Goal: Information Seeking & Learning: Find specific page/section

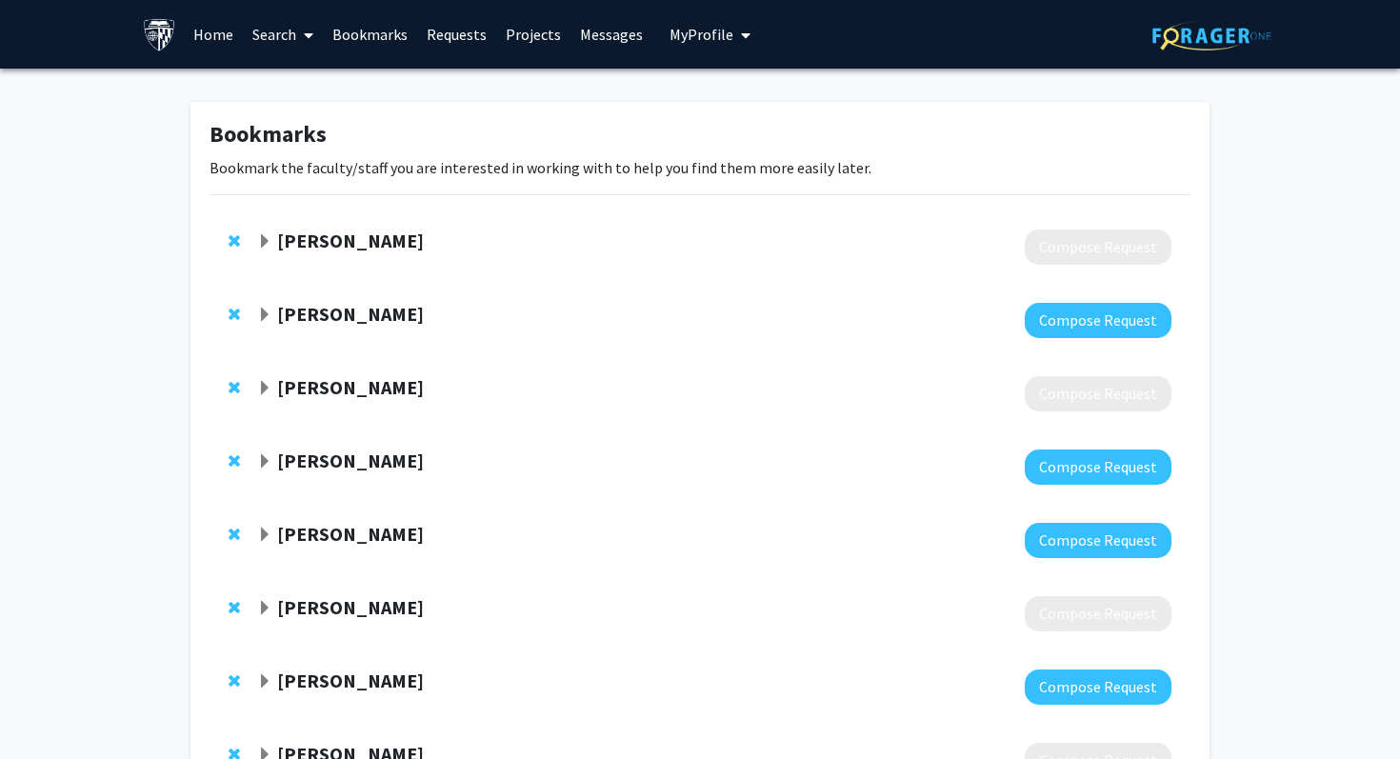
click at [286, 44] on link "Search" at bounding box center [283, 34] width 80 height 67
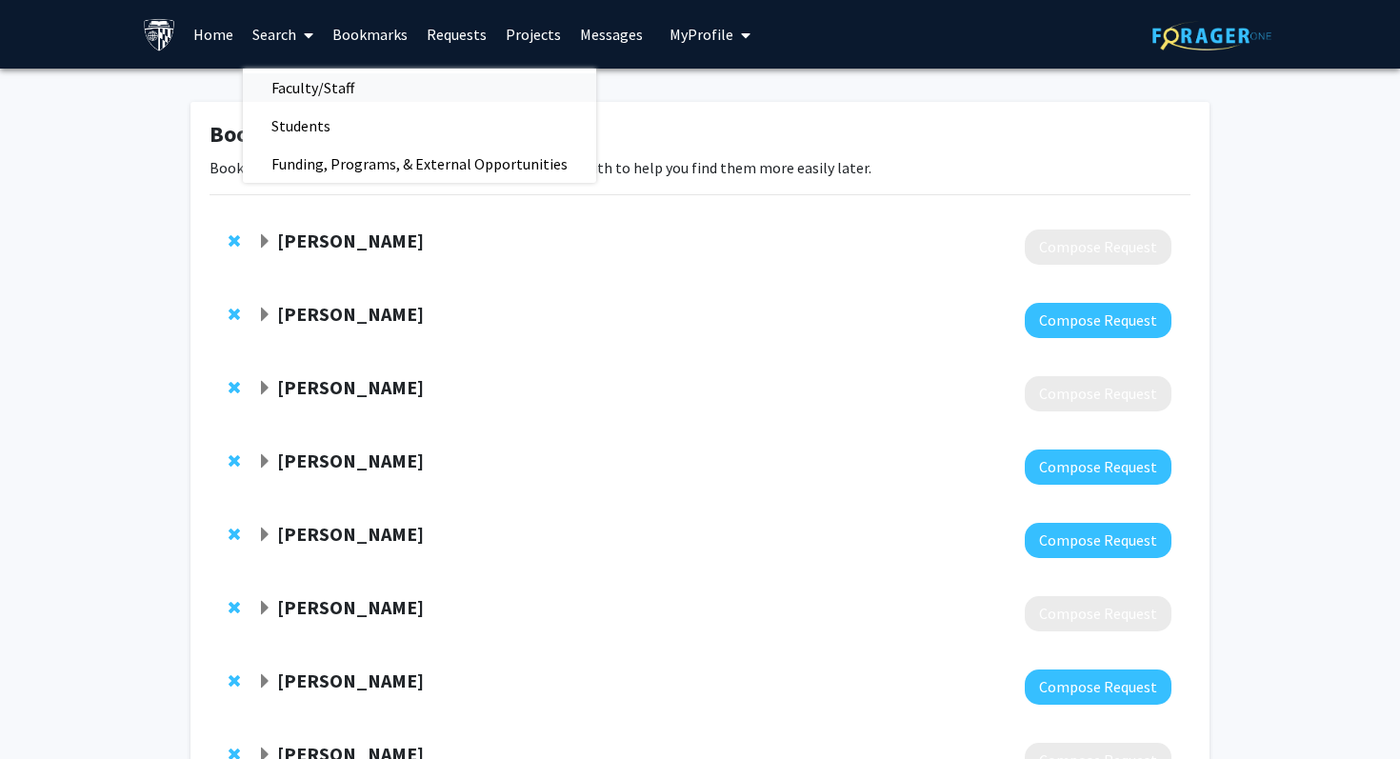
click at [323, 74] on span "Faculty/Staff" at bounding box center [313, 88] width 140 height 38
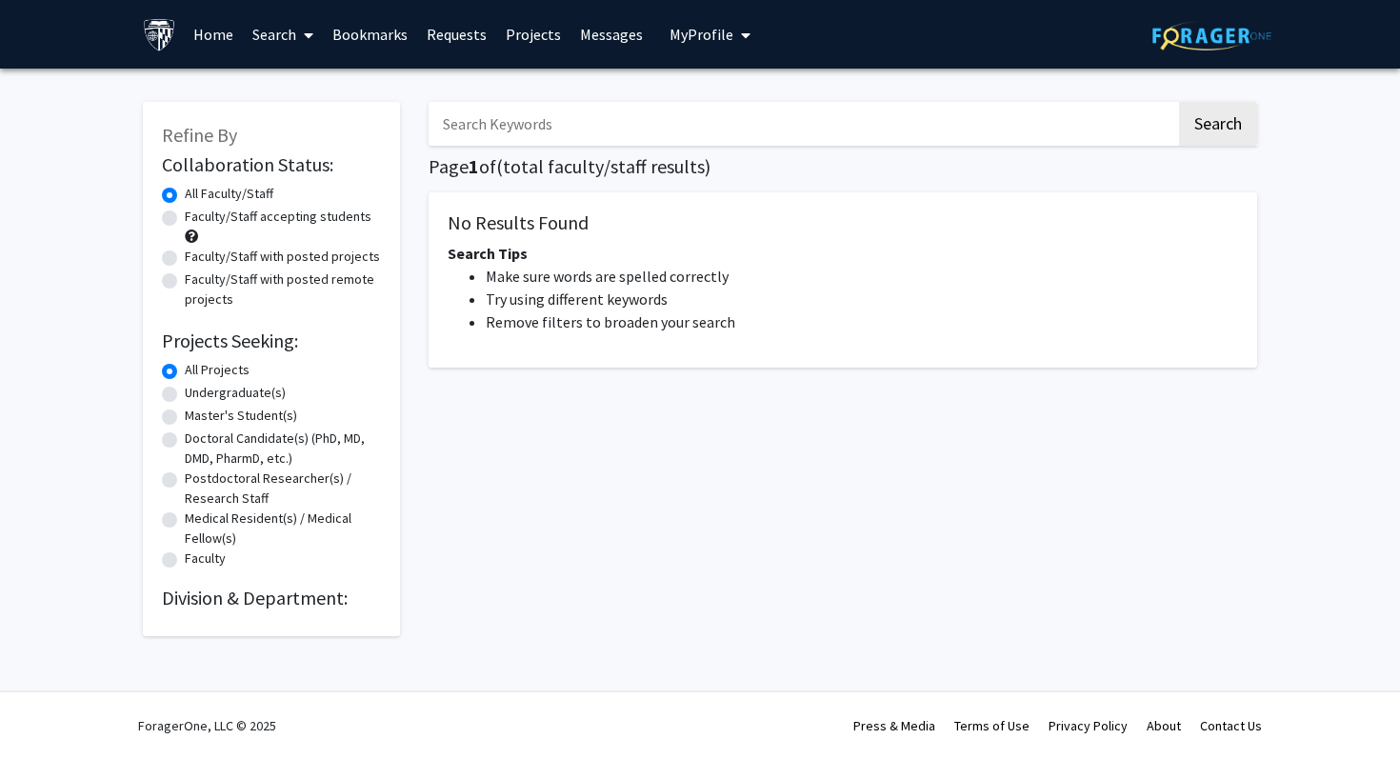
click at [479, 123] on input "Search Keywords" at bounding box center [803, 124] width 748 height 44
type input "epidemiology"
click at [1179, 102] on button "Search" at bounding box center [1218, 124] width 78 height 44
drag, startPoint x: 559, startPoint y: 130, endPoint x: 278, endPoint y: 118, distance: 281.2
click at [282, 119] on div "Refine By Collaboration Status: Collaboration Status All Faculty/Staff Collabor…" at bounding box center [700, 359] width 1143 height 553
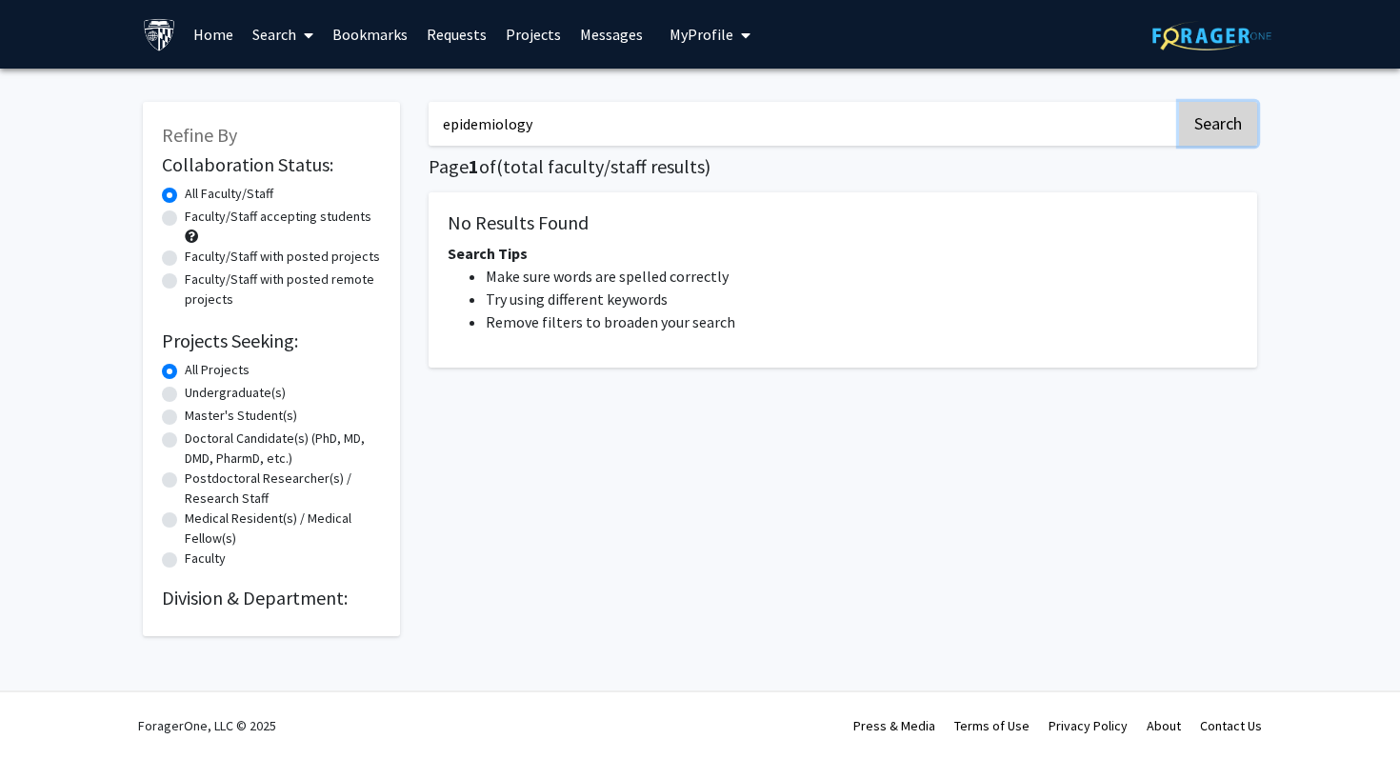
click at [1207, 122] on button "Search" at bounding box center [1218, 124] width 78 height 44
click at [288, 29] on link "Search" at bounding box center [283, 34] width 80 height 67
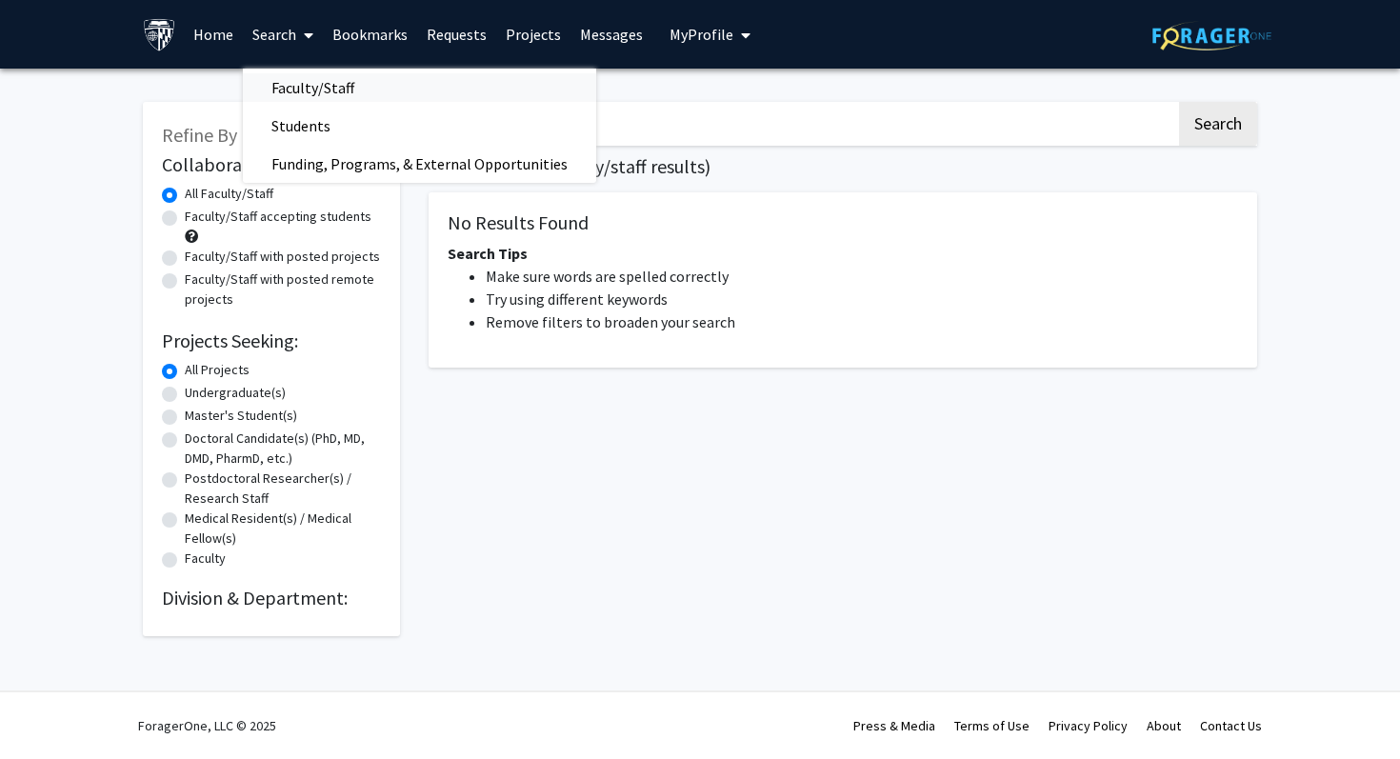
click at [329, 99] on span "Faculty/Staff" at bounding box center [313, 88] width 140 height 38
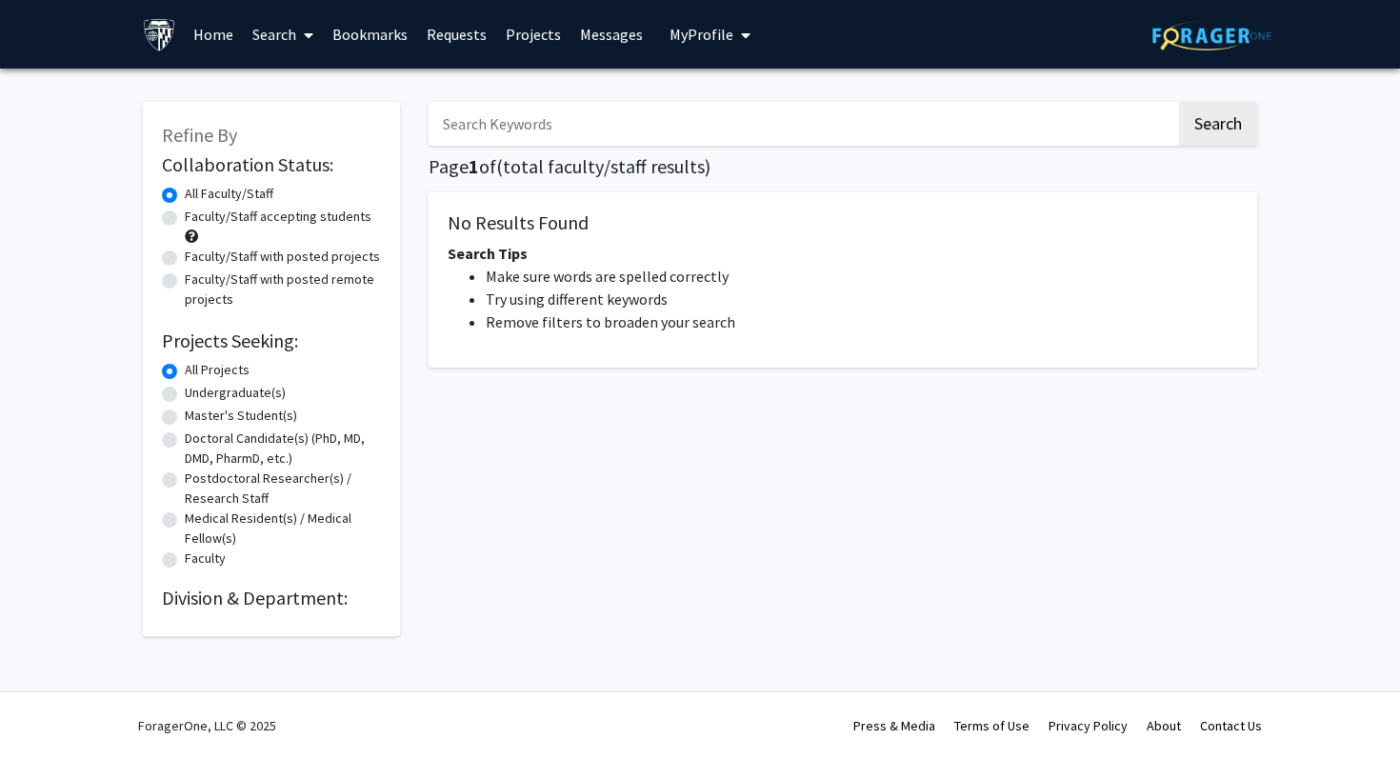
click at [598, 146] on div "Search Page 1 of ( total faculty/staff results) No Results Found Search Tips Ma…" at bounding box center [842, 359] width 857 height 553
click at [587, 127] on input "Search Keywords" at bounding box center [803, 124] width 748 height 44
type input "epidemiology"
click at [1229, 120] on button "Search" at bounding box center [1218, 124] width 78 height 44
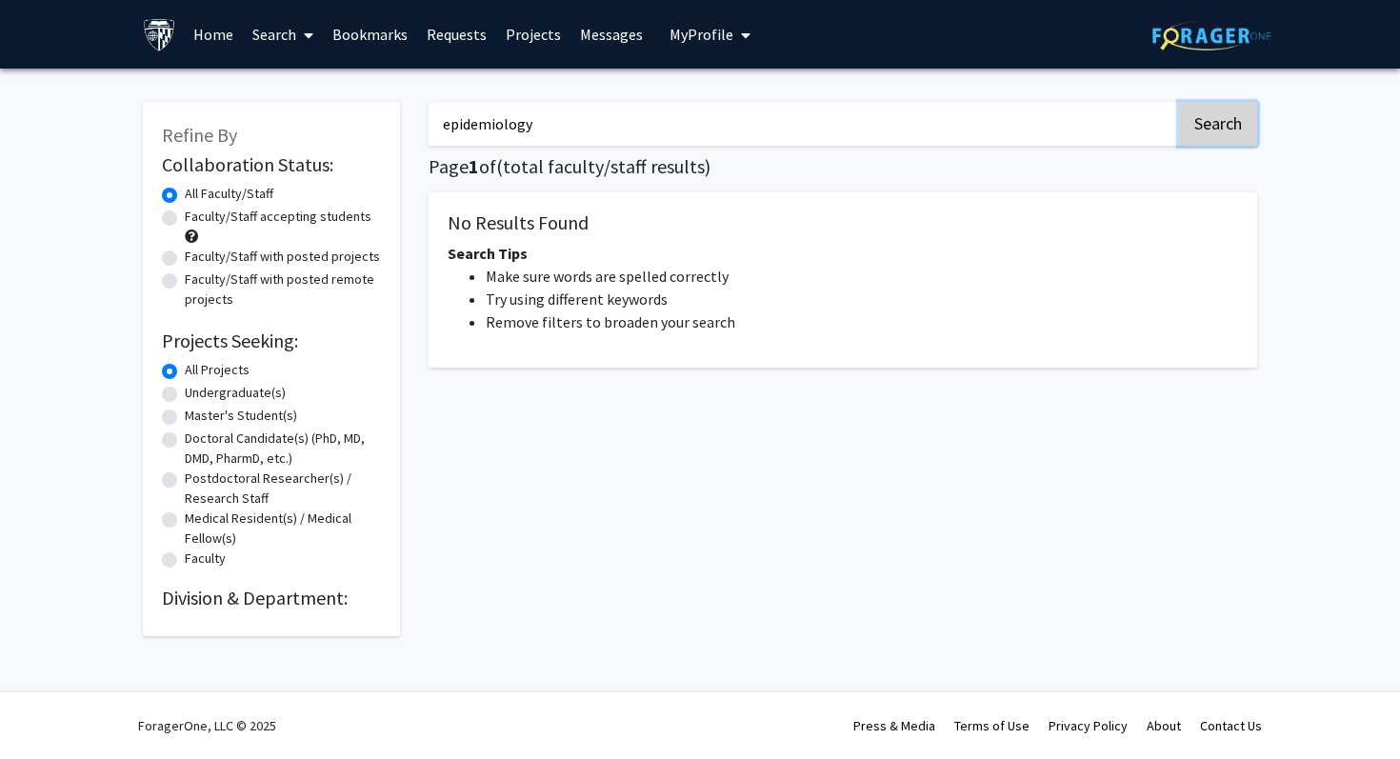
click at [1229, 120] on button "Search" at bounding box center [1218, 124] width 78 height 44
click at [155, 26] on img at bounding box center [159, 34] width 33 height 33
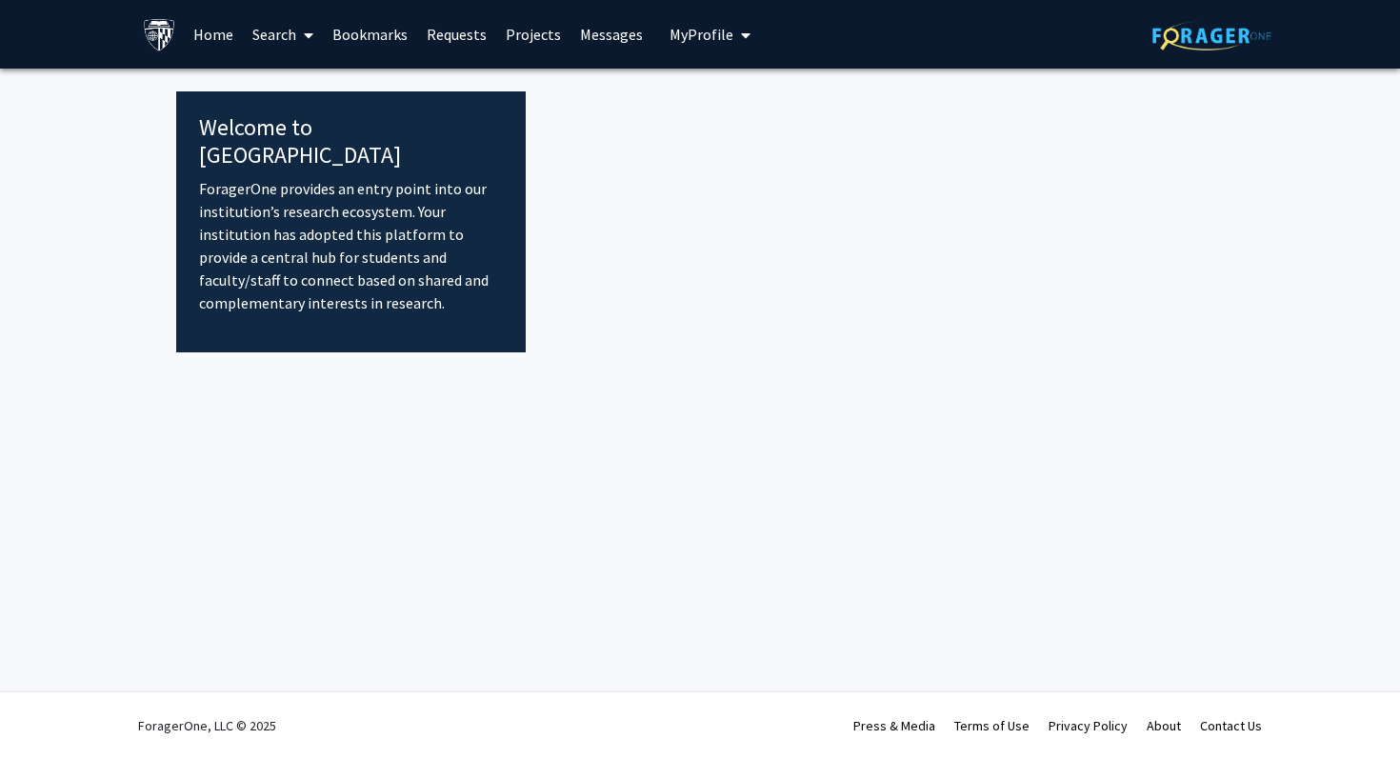
click at [236, 41] on link "Home" at bounding box center [213, 34] width 59 height 67
click at [215, 37] on link "Home" at bounding box center [213, 34] width 59 height 67
click at [308, 37] on icon at bounding box center [309, 35] width 10 height 15
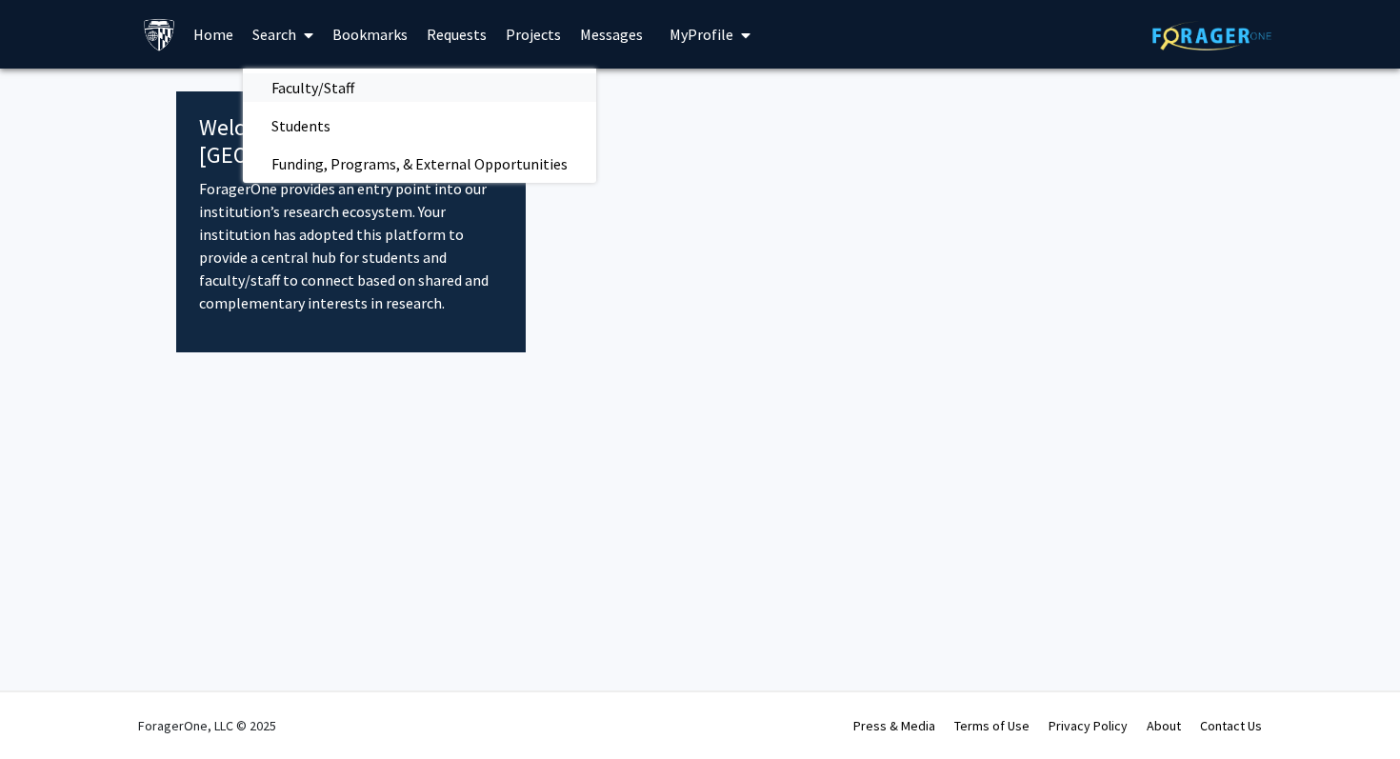
click at [338, 90] on span "Faculty/Staff" at bounding box center [313, 88] width 140 height 38
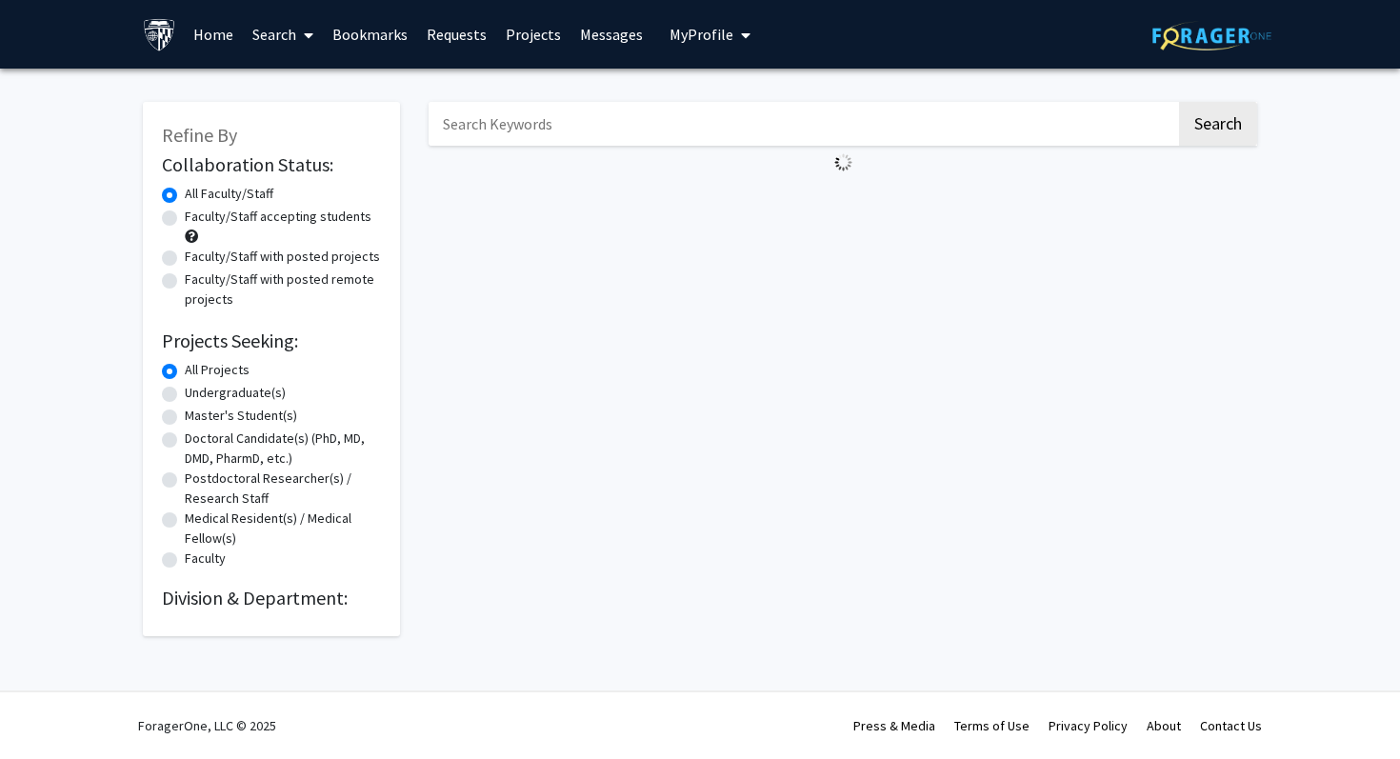
click at [509, 135] on input "Search Keywords" at bounding box center [803, 124] width 748 height 44
click at [1179, 102] on button "Search" at bounding box center [1218, 124] width 78 height 44
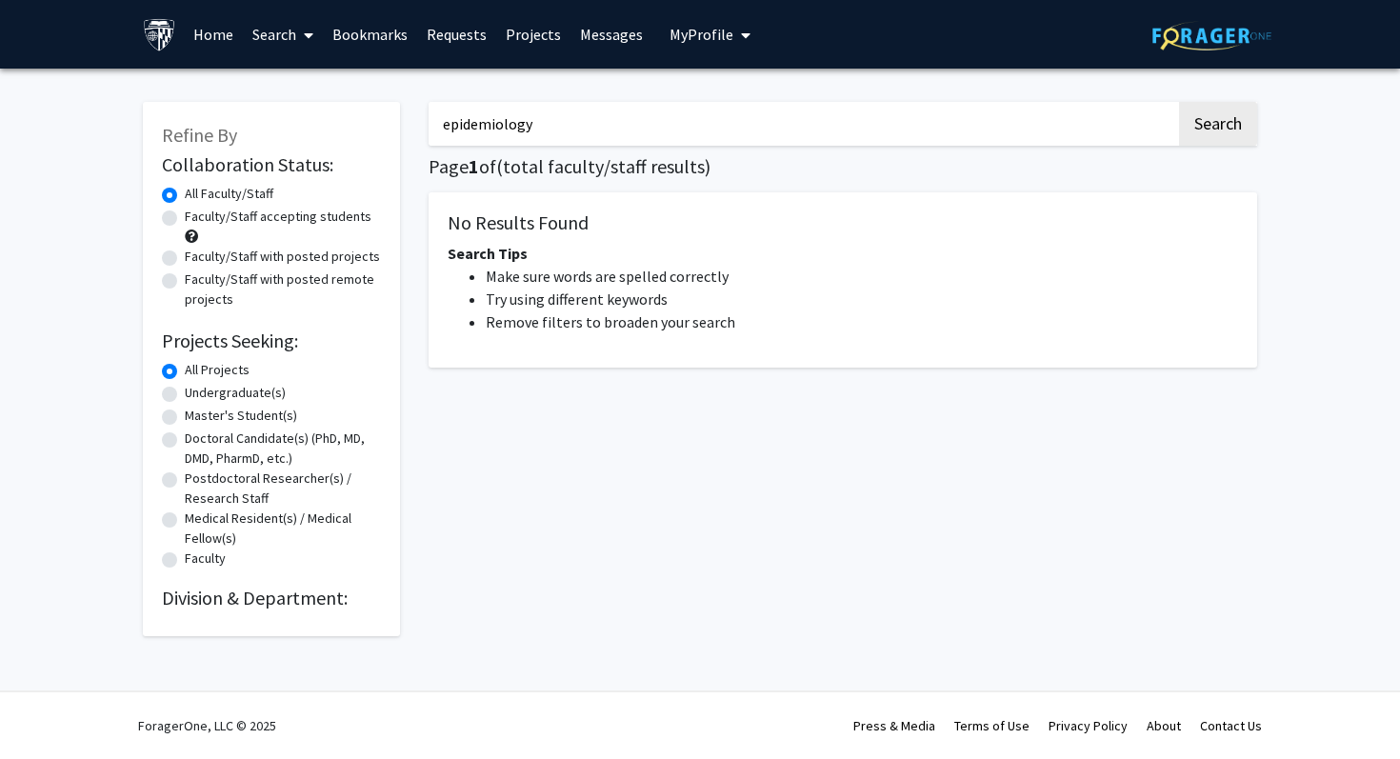
drag, startPoint x: 586, startPoint y: 122, endPoint x: 374, endPoint y: 121, distance: 211.4
click at [375, 121] on div "Refine By Collaboration Status: Collaboration Status All Faculty/Staff Collabor…" at bounding box center [700, 359] width 1143 height 553
type input "d"
type input "e"
type input "p"
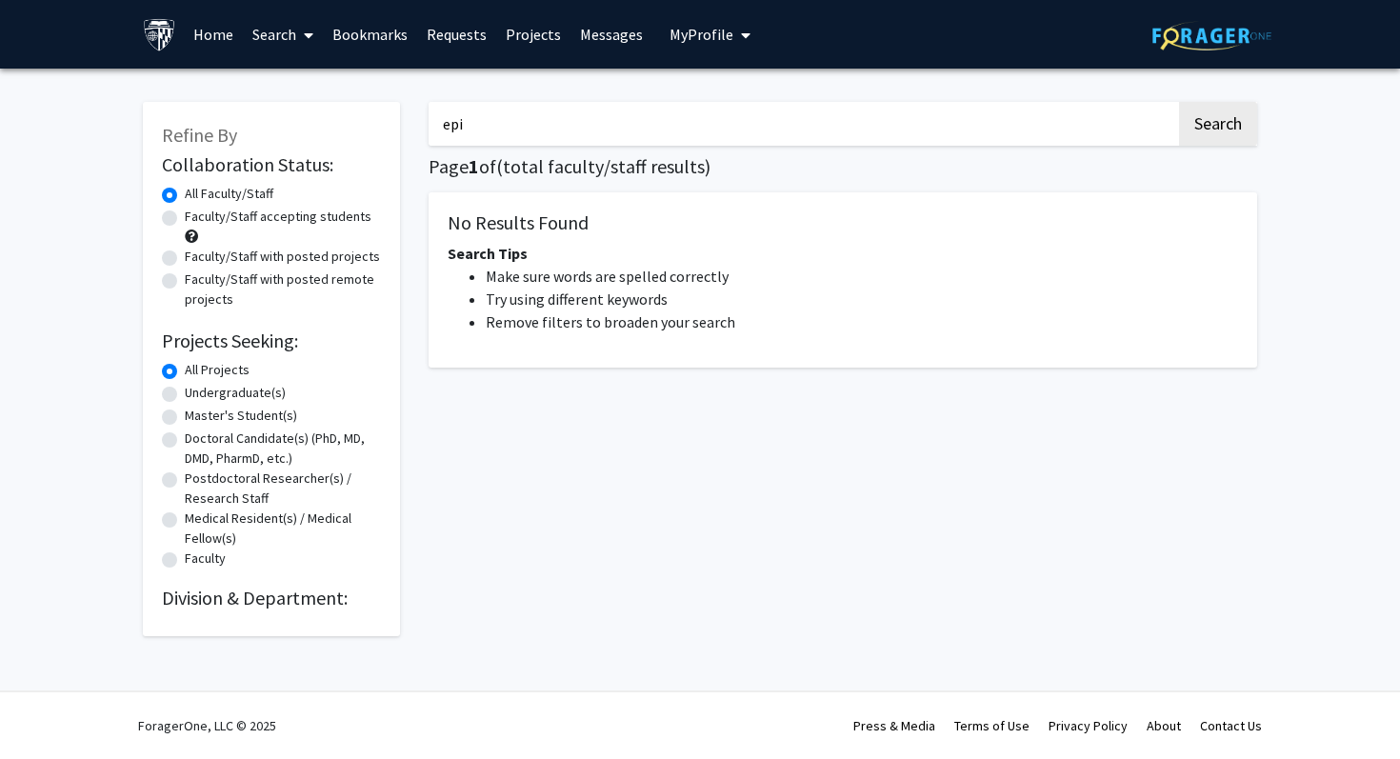
type input "epi"
click at [1179, 102] on button "Search" at bounding box center [1218, 124] width 78 height 44
click at [187, 36] on link "Home" at bounding box center [213, 34] width 59 height 67
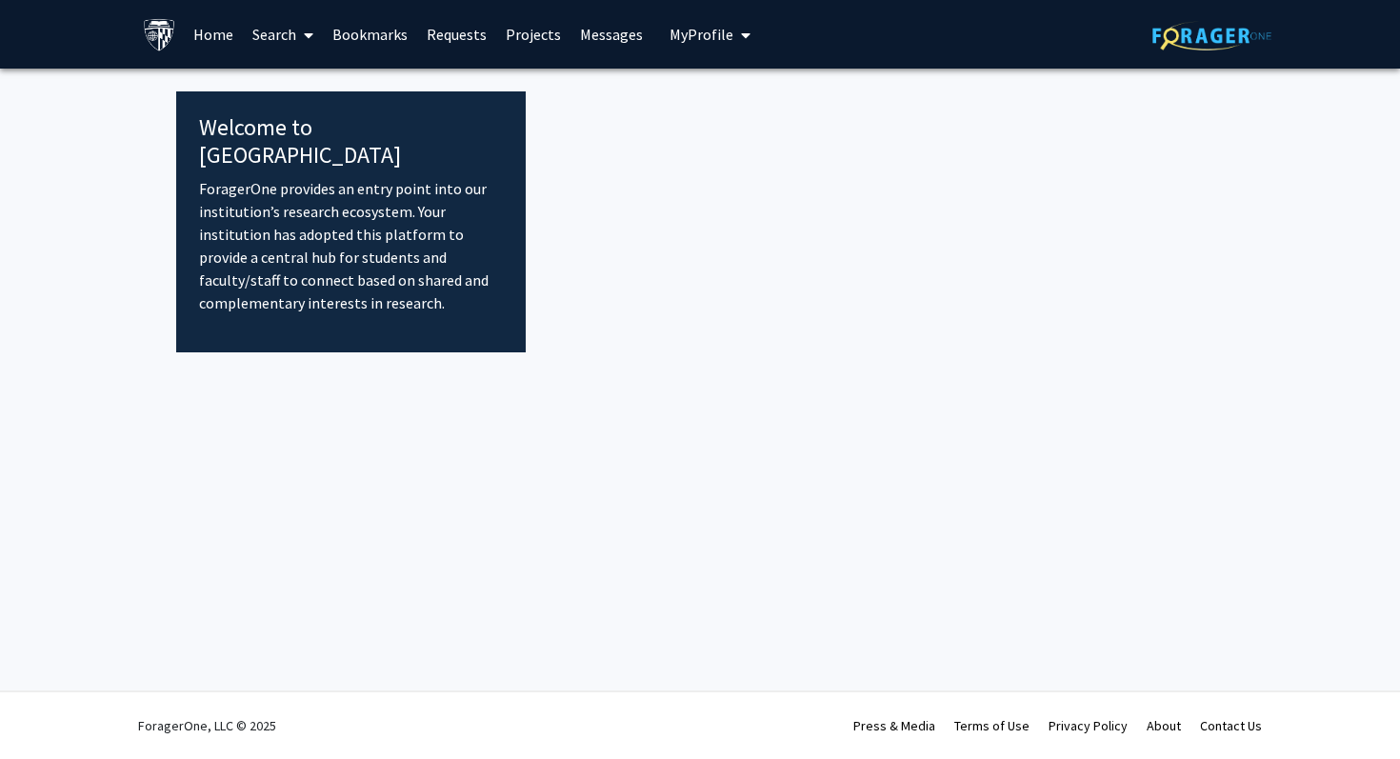
click at [148, 36] on img at bounding box center [159, 34] width 33 height 33
click at [263, 19] on link "Search" at bounding box center [283, 34] width 80 height 67
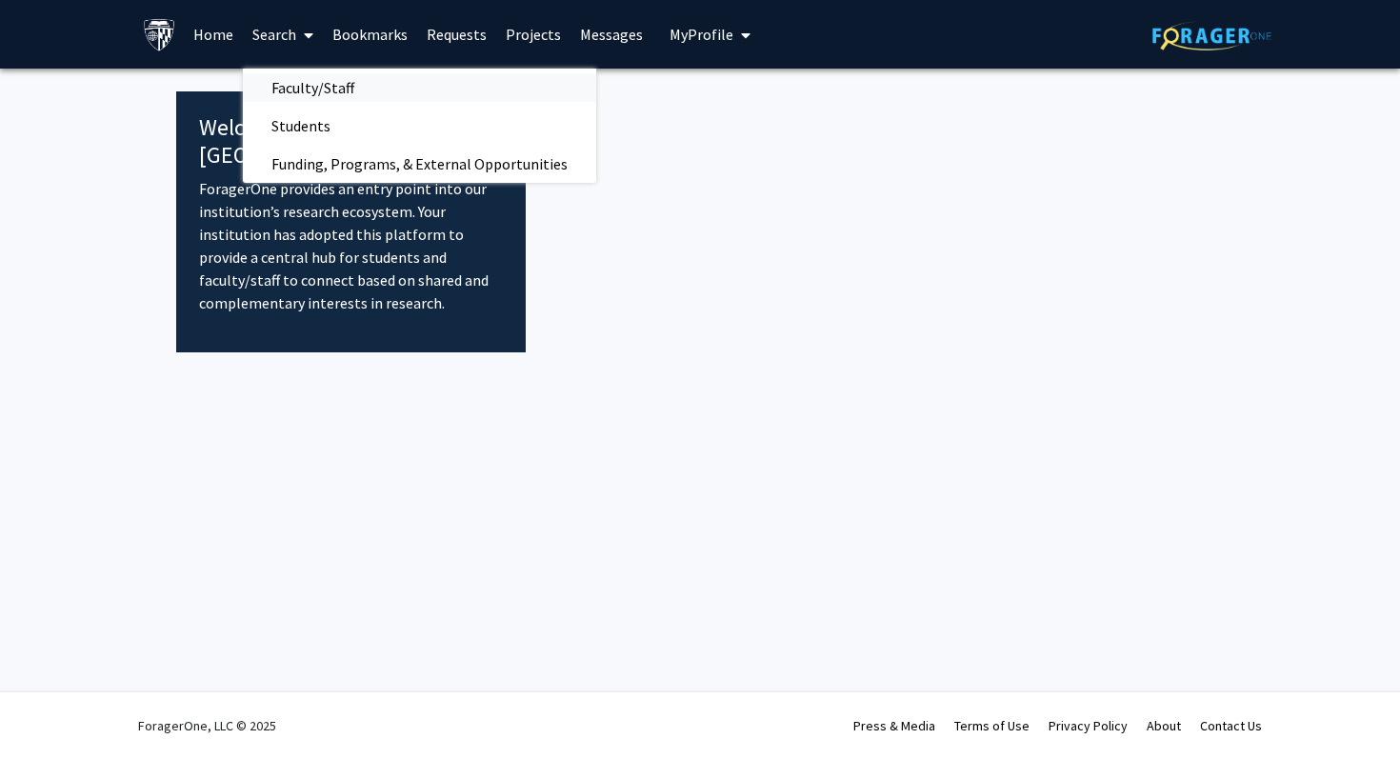
click at [352, 96] on span "Faculty/Staff" at bounding box center [313, 88] width 140 height 38
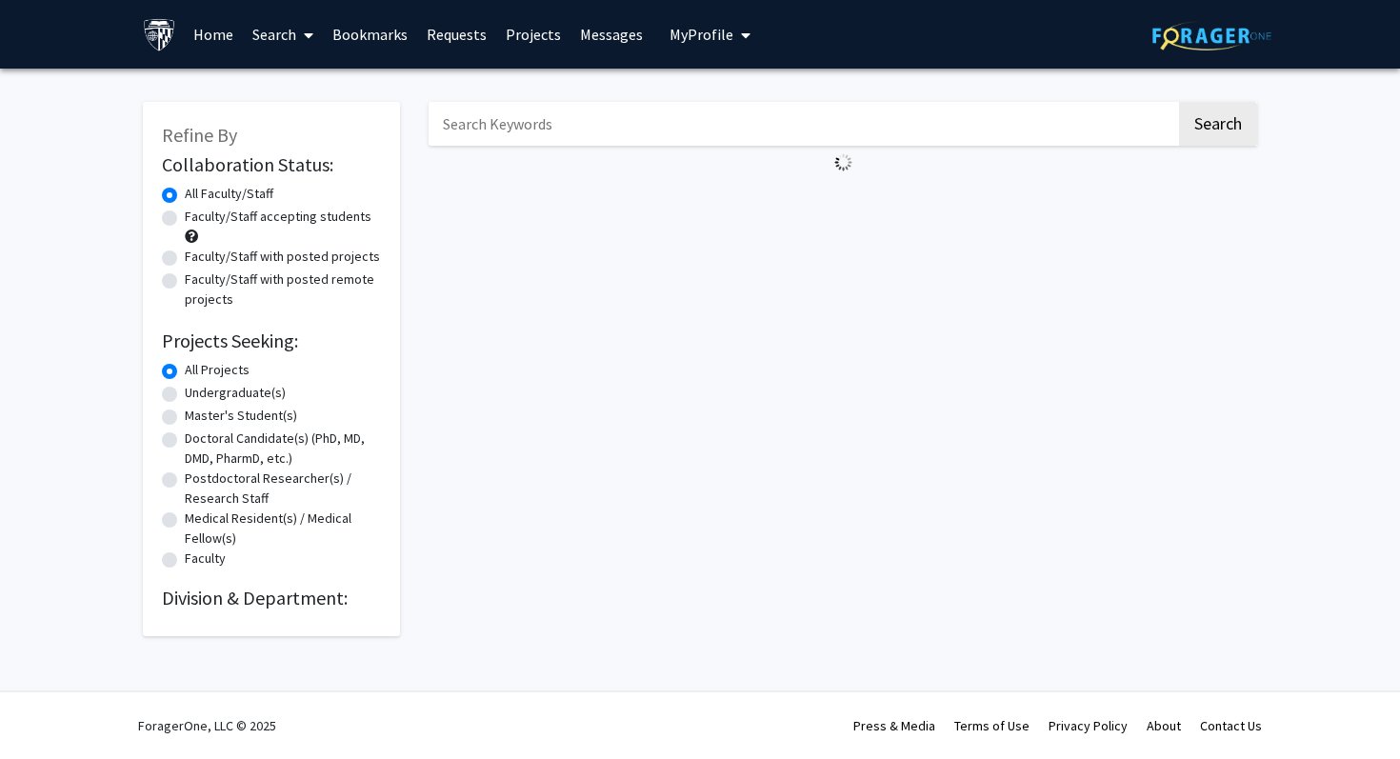
click at [376, 49] on link "Bookmarks" at bounding box center [370, 34] width 94 height 67
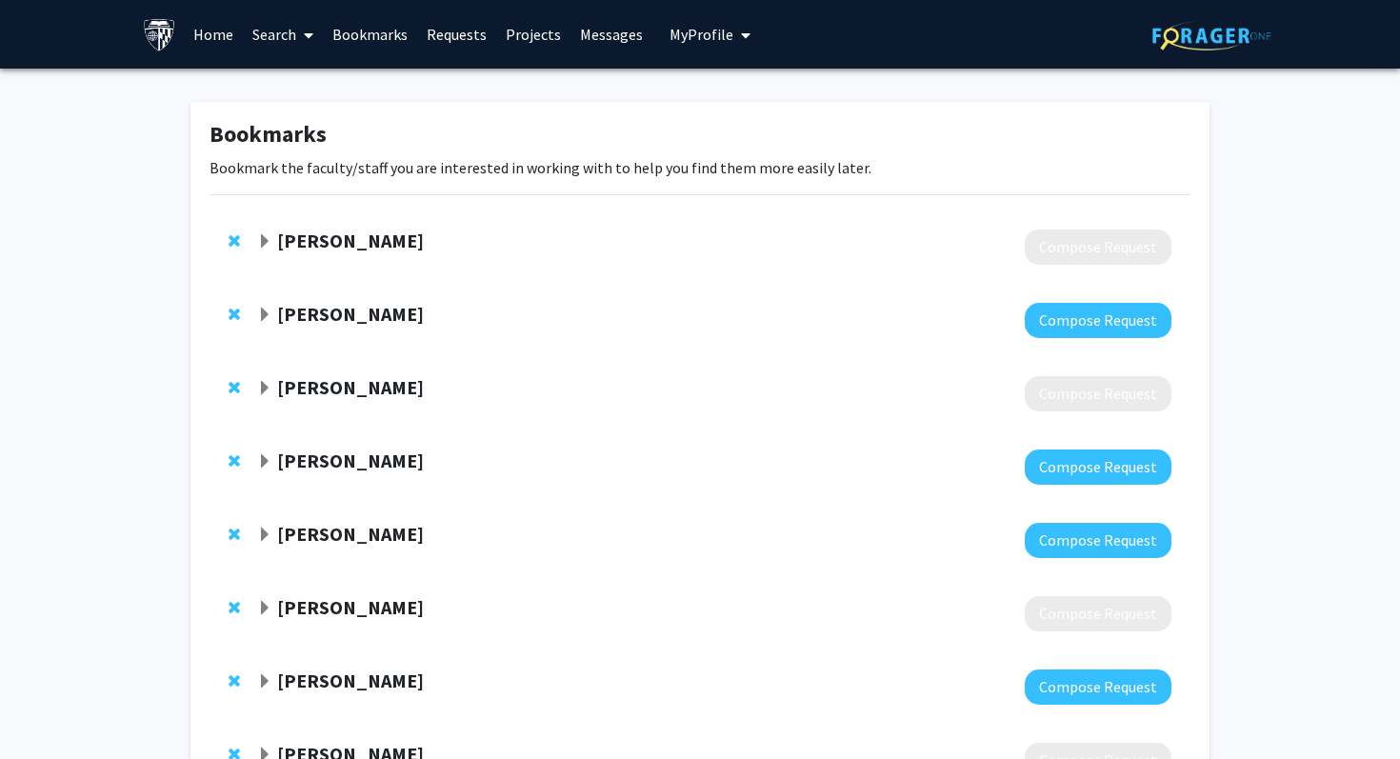
click at [327, 246] on strong "[PERSON_NAME]" at bounding box center [350, 241] width 147 height 24
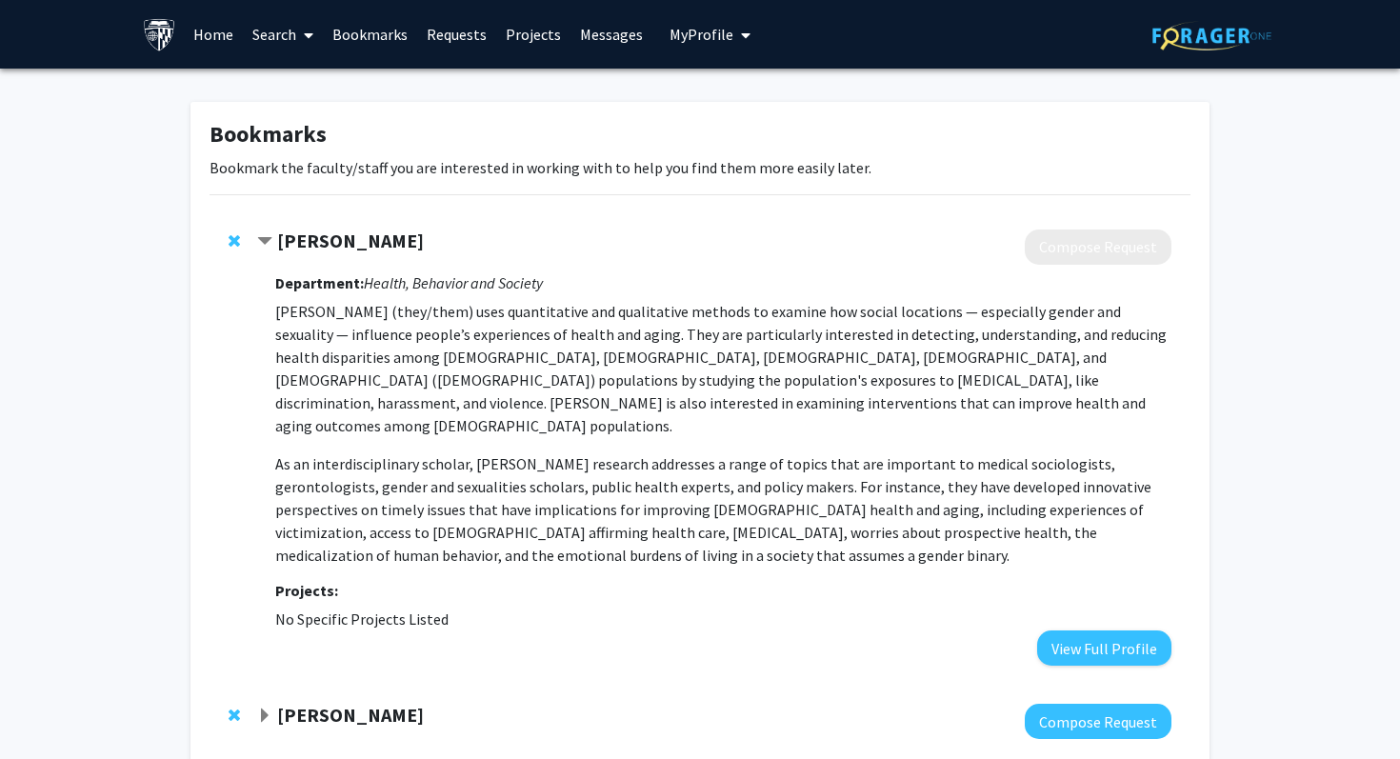
click at [293, 247] on strong "[PERSON_NAME]" at bounding box center [350, 241] width 147 height 24
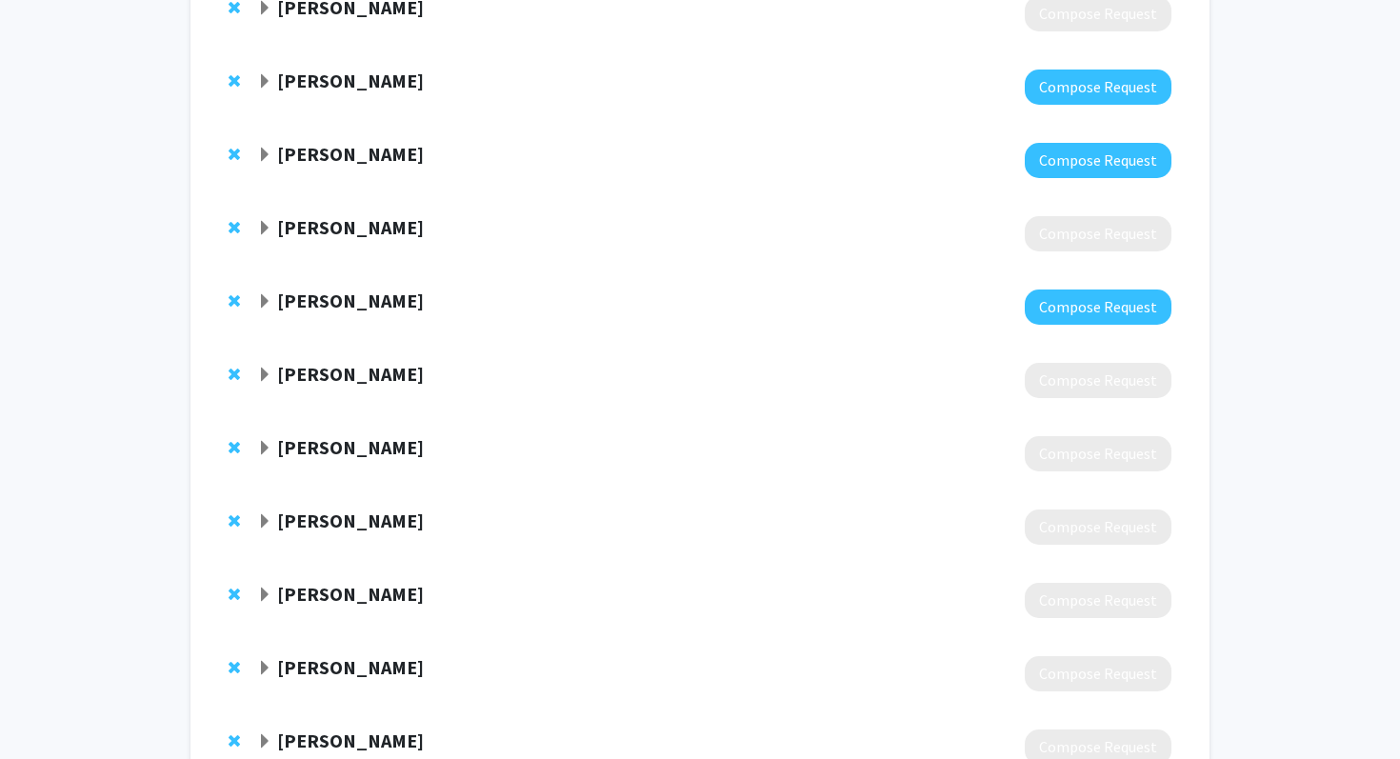
scroll to position [607, 0]
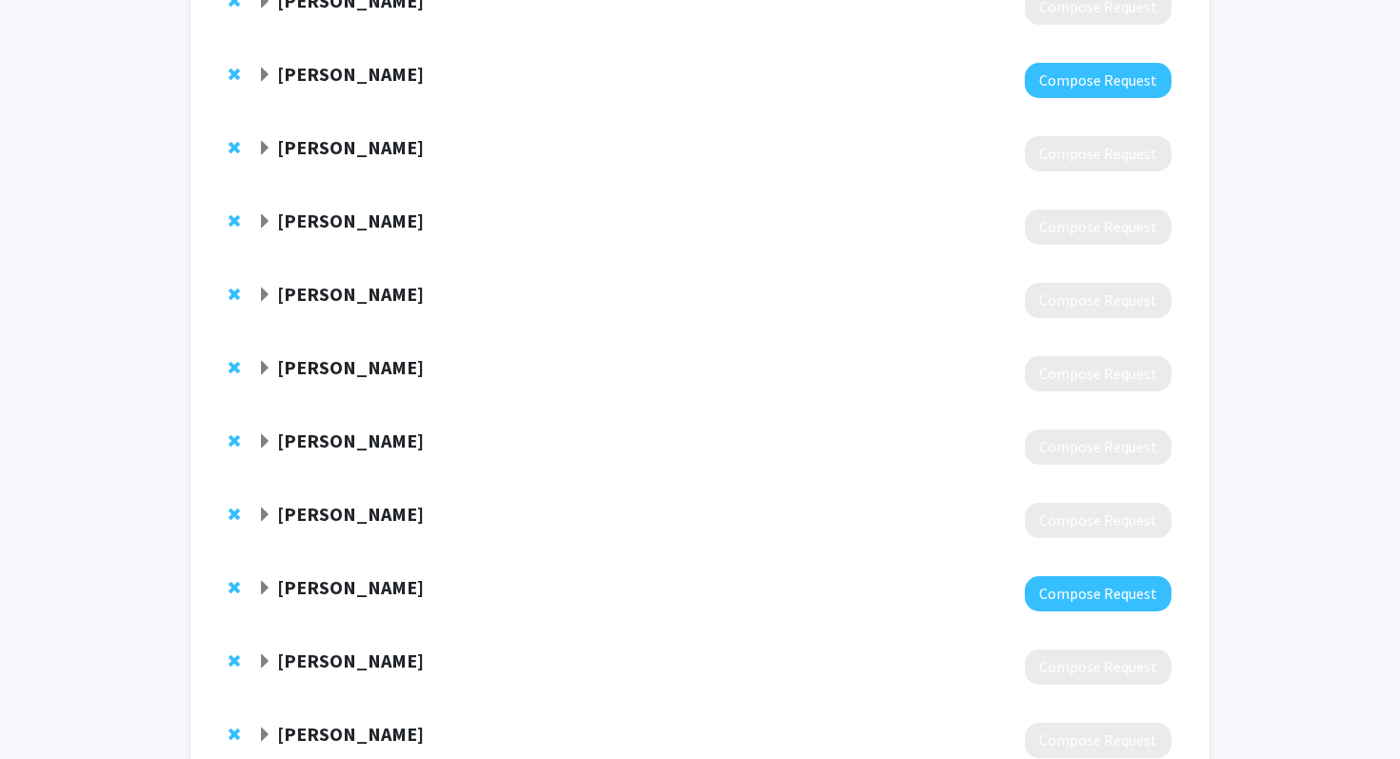
click at [360, 289] on strong "[PERSON_NAME]" at bounding box center [350, 294] width 147 height 24
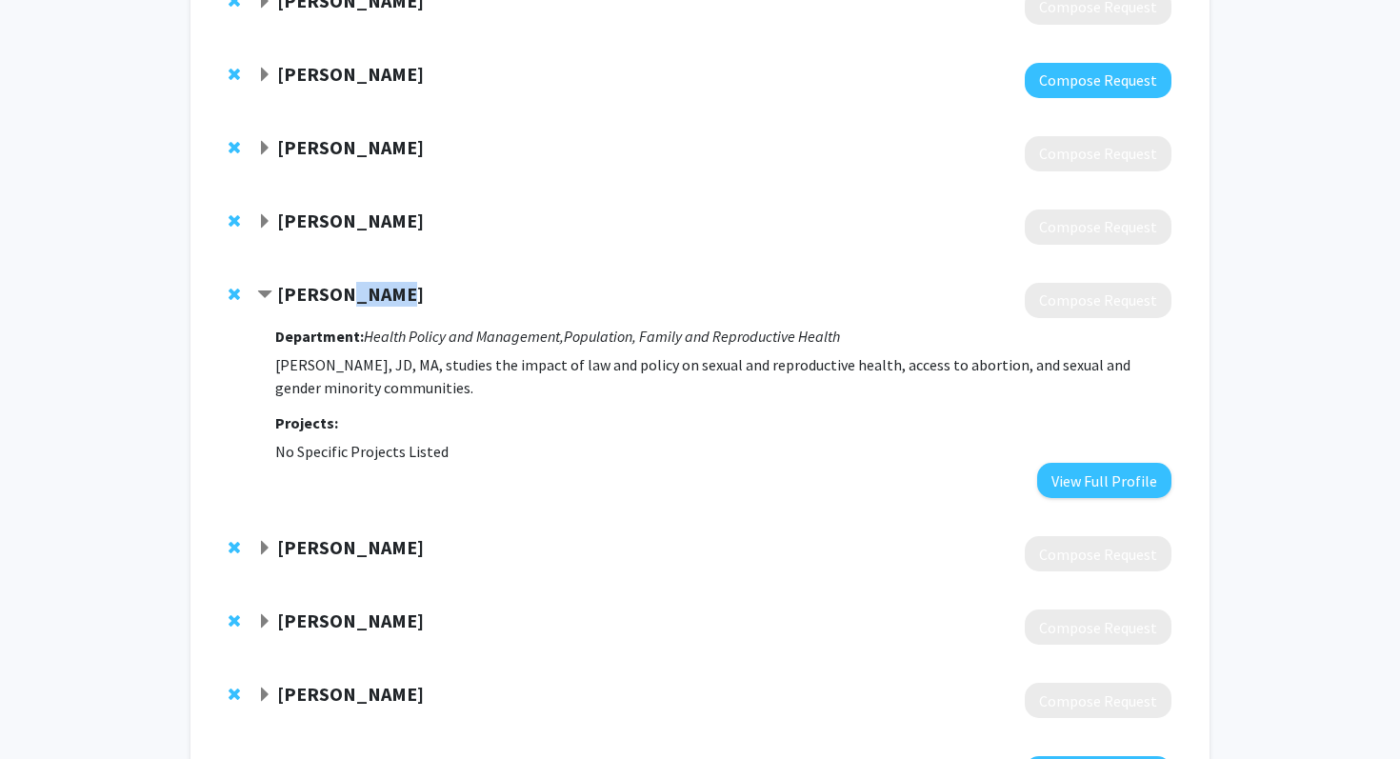
click at [360, 289] on strong "[PERSON_NAME]" at bounding box center [350, 294] width 147 height 24
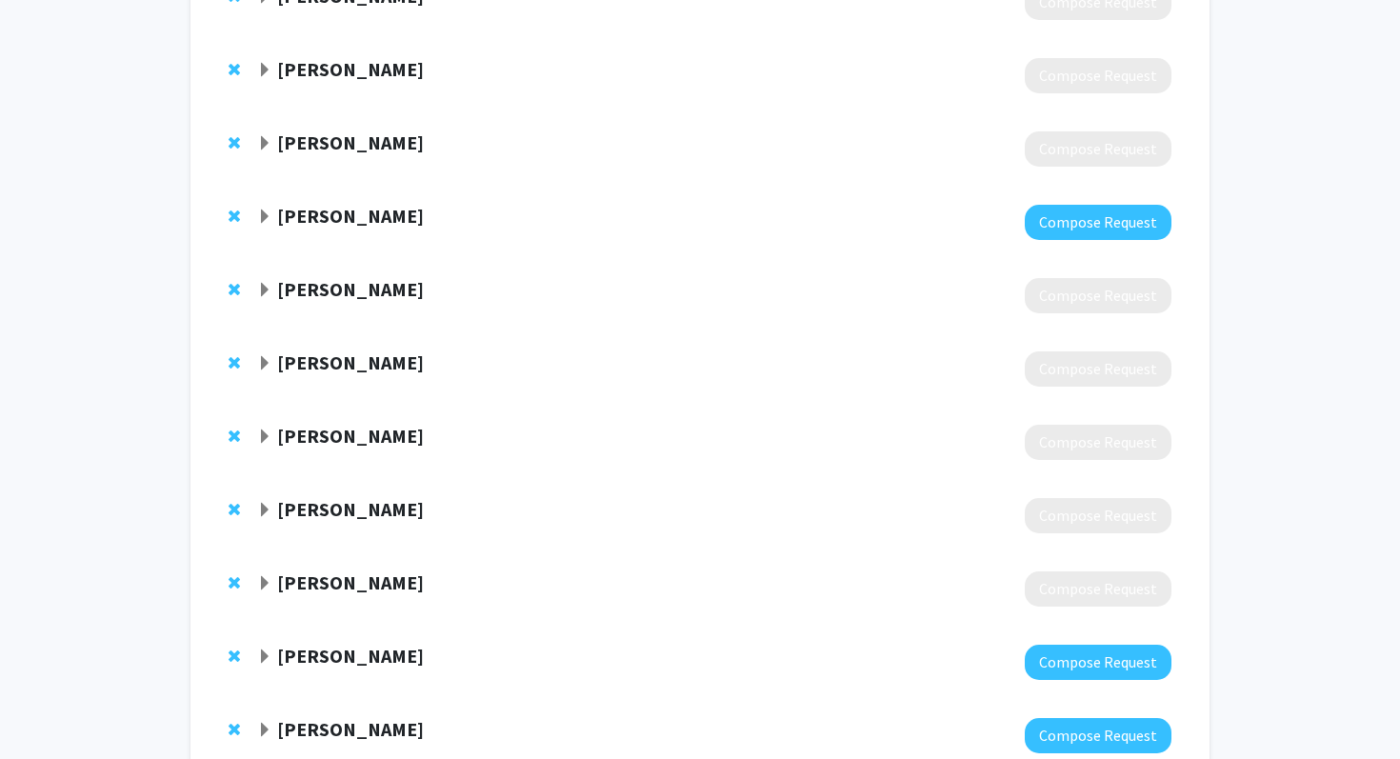
scroll to position [1844, 0]
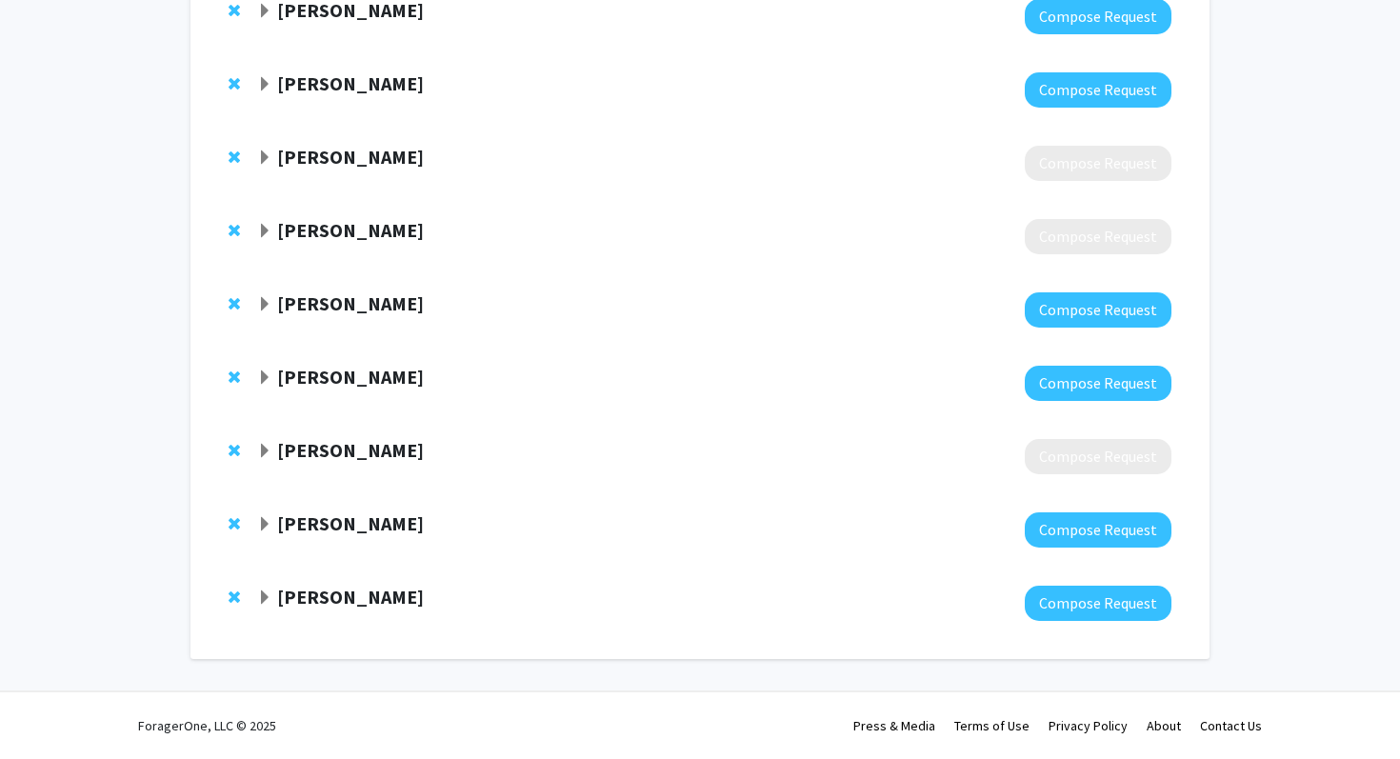
click at [330, 587] on strong "[PERSON_NAME]" at bounding box center [350, 597] width 147 height 24
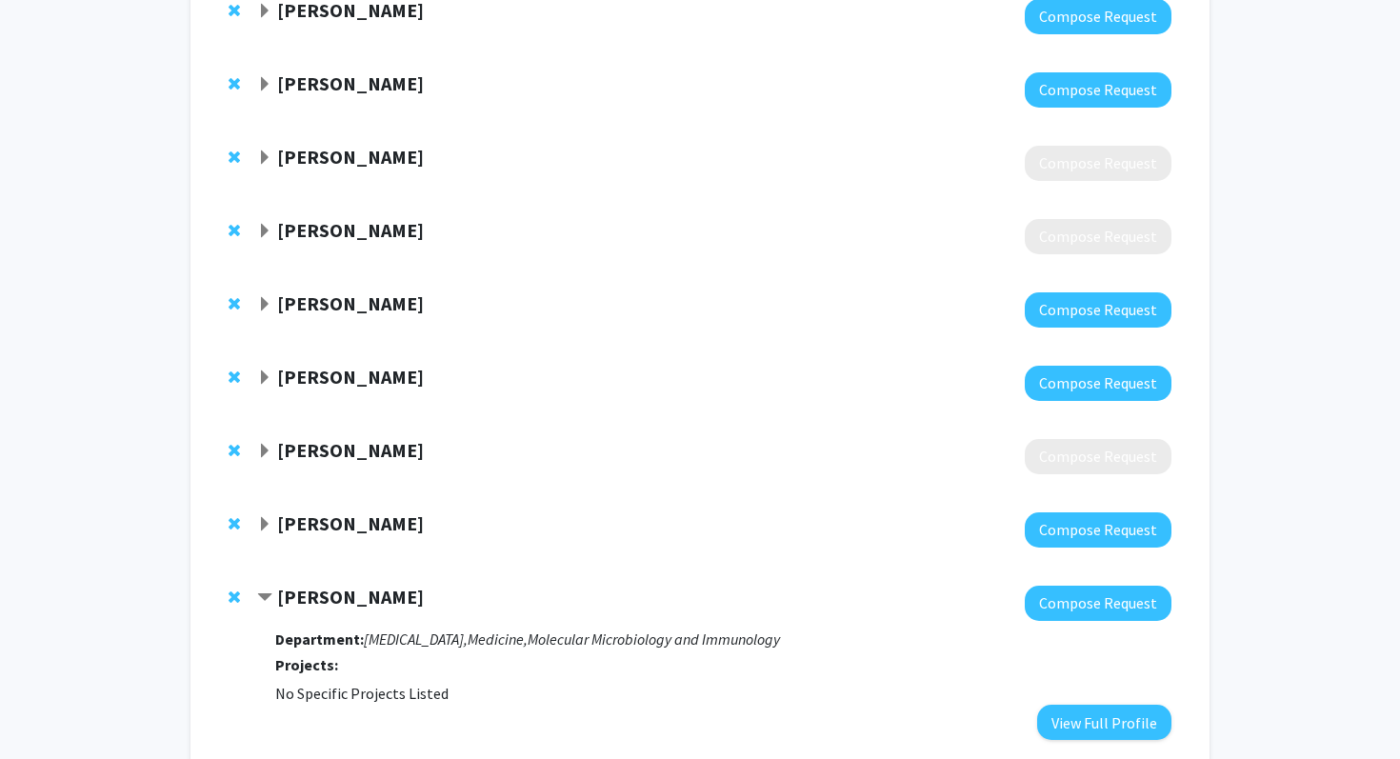
click at [314, 535] on div "[PERSON_NAME]" at bounding box center [462, 524] width 411 height 24
click at [345, 449] on strong "[PERSON_NAME]" at bounding box center [350, 450] width 147 height 24
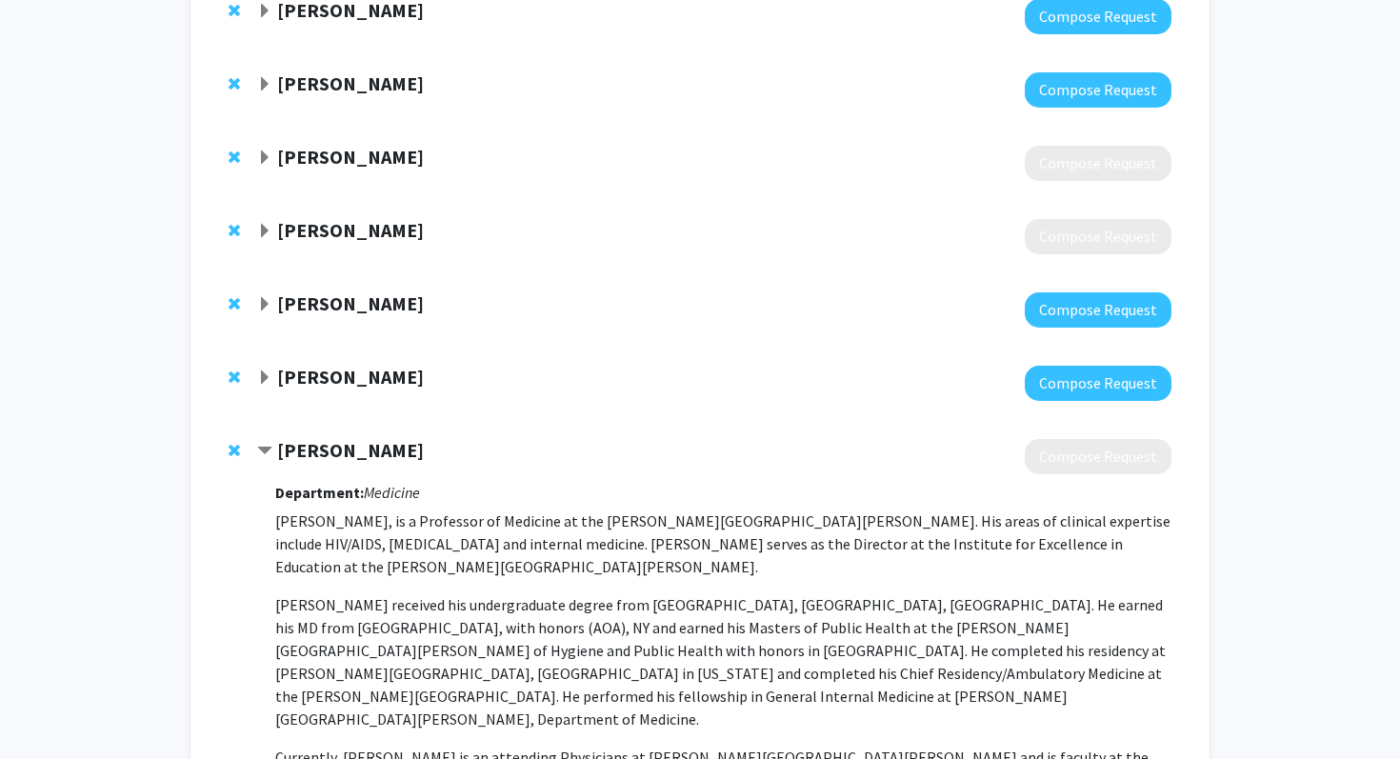
click at [366, 374] on strong "[PERSON_NAME]" at bounding box center [350, 377] width 147 height 24
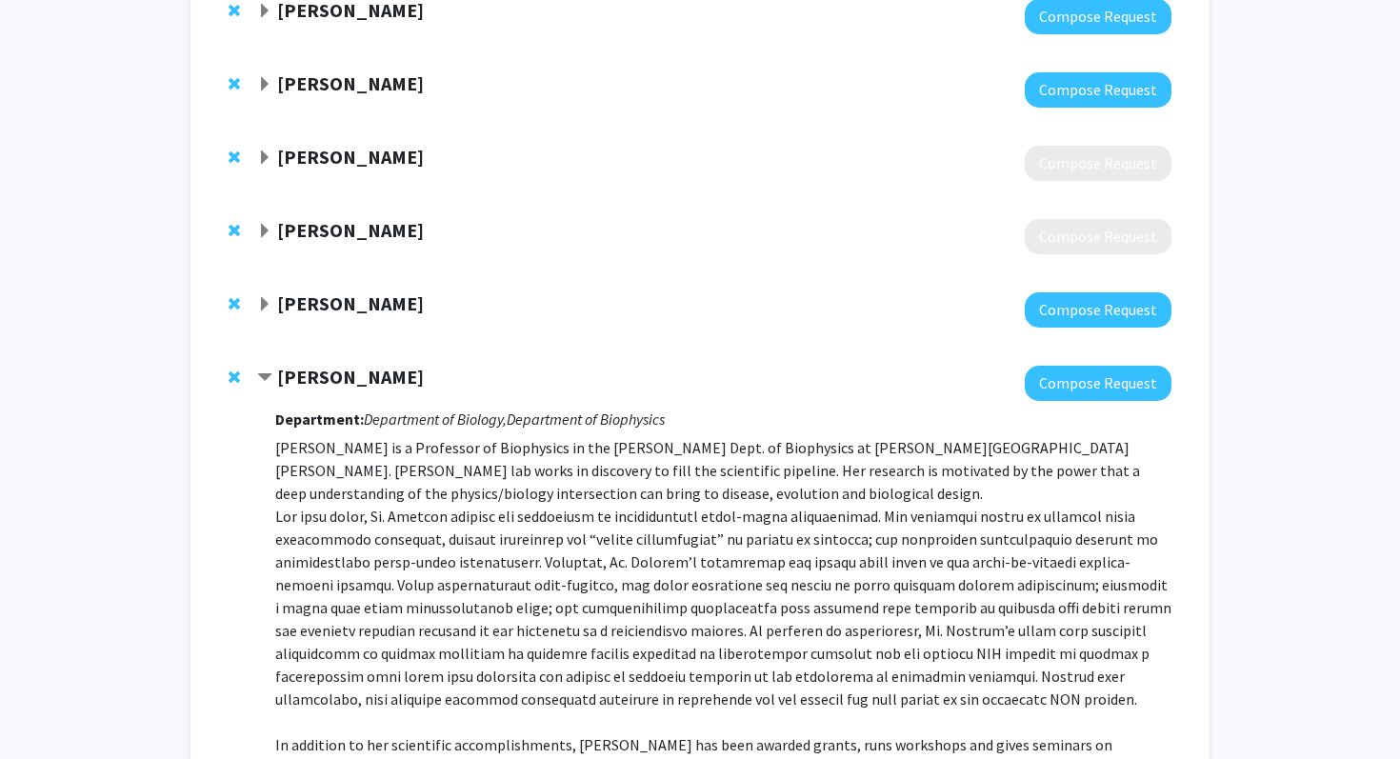
click at [358, 311] on strong "[PERSON_NAME]" at bounding box center [350, 303] width 147 height 24
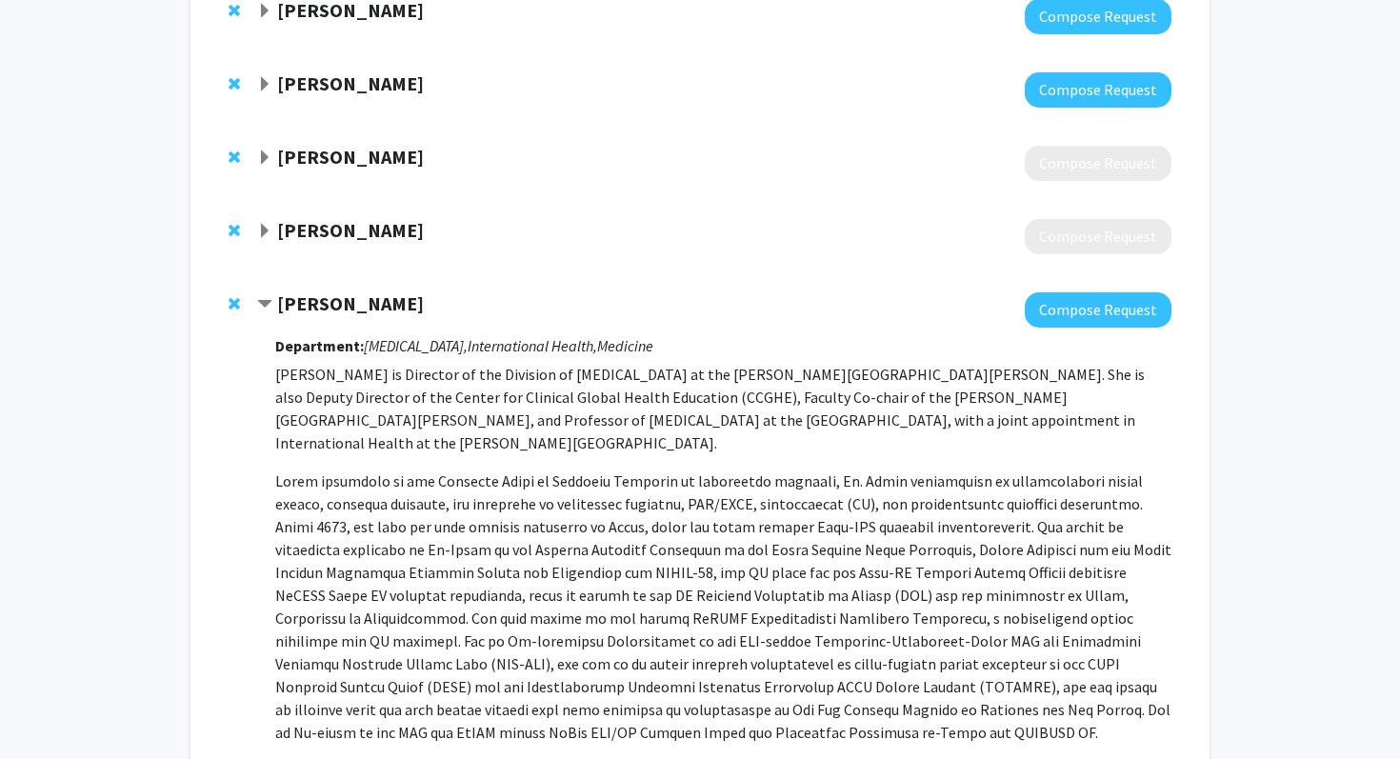
click at [365, 239] on strong "[PERSON_NAME]" at bounding box center [350, 230] width 147 height 24
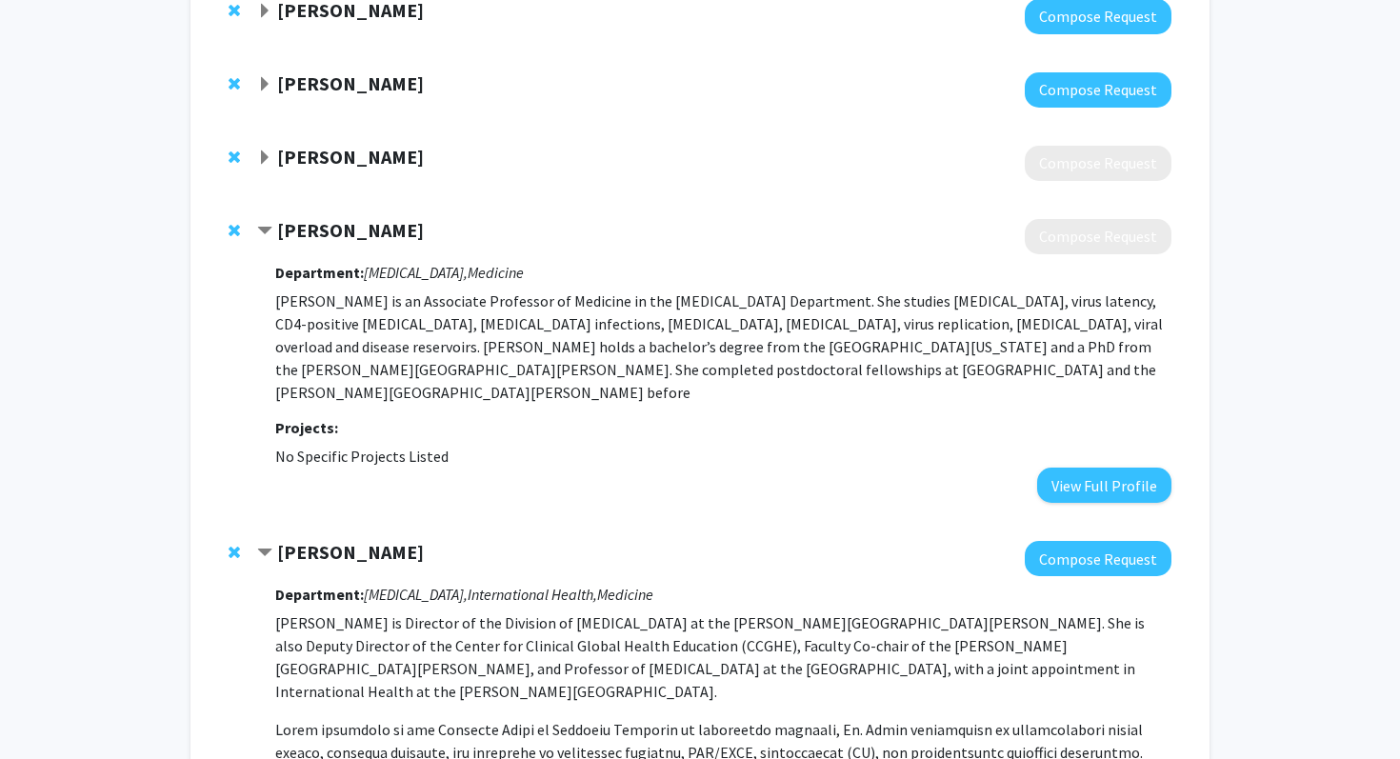
click at [392, 167] on strong "[PERSON_NAME]" at bounding box center [350, 157] width 147 height 24
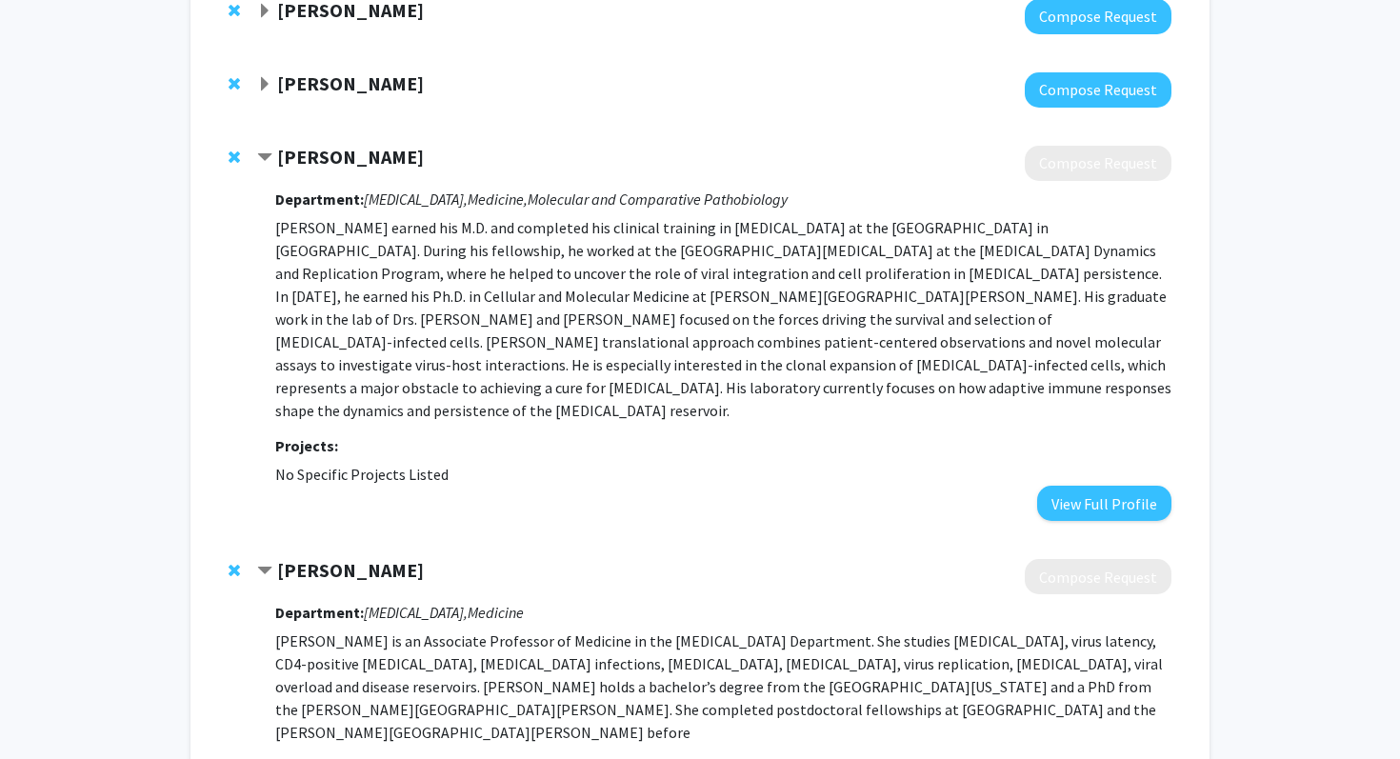
click at [353, 101] on div at bounding box center [714, 89] width 914 height 35
click at [349, 94] on strong "[PERSON_NAME]" at bounding box center [350, 83] width 147 height 24
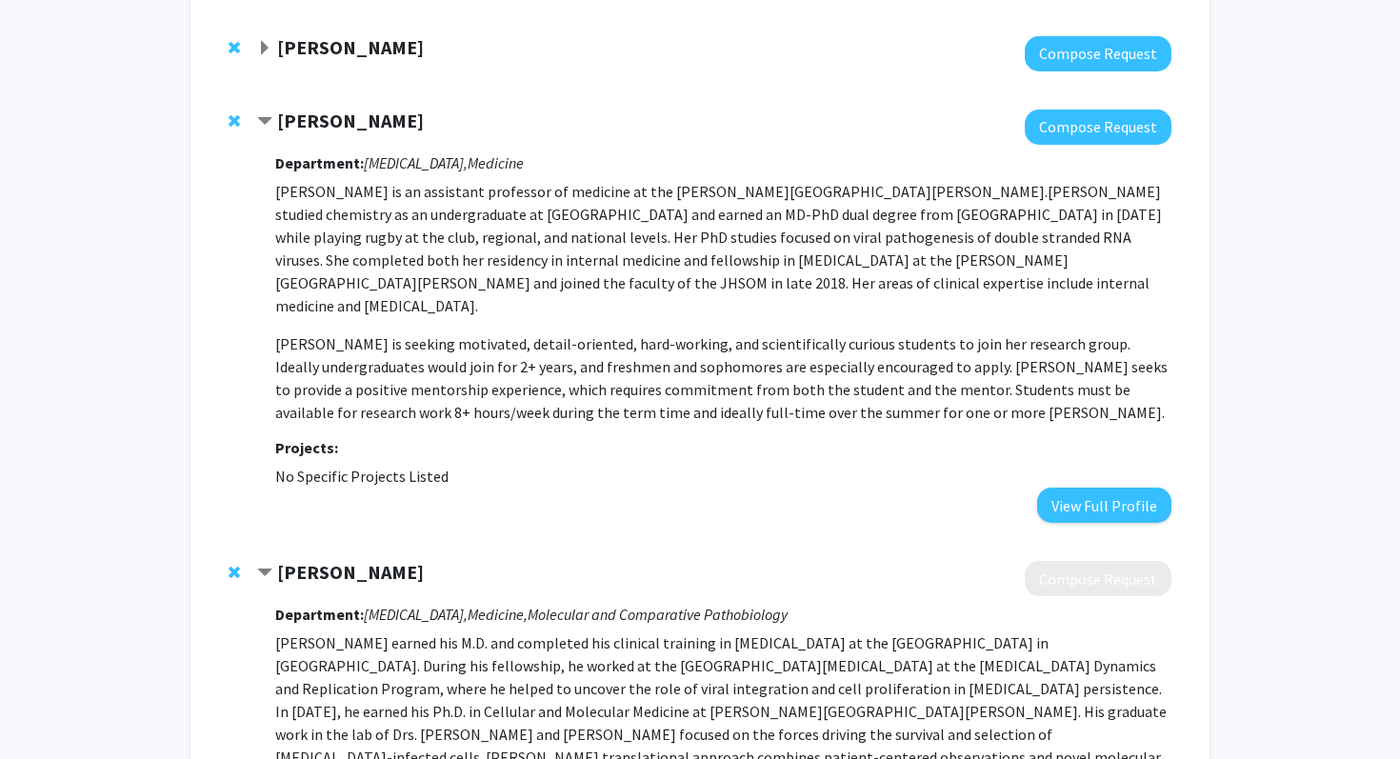
click at [354, 43] on strong "[PERSON_NAME]" at bounding box center [350, 47] width 147 height 24
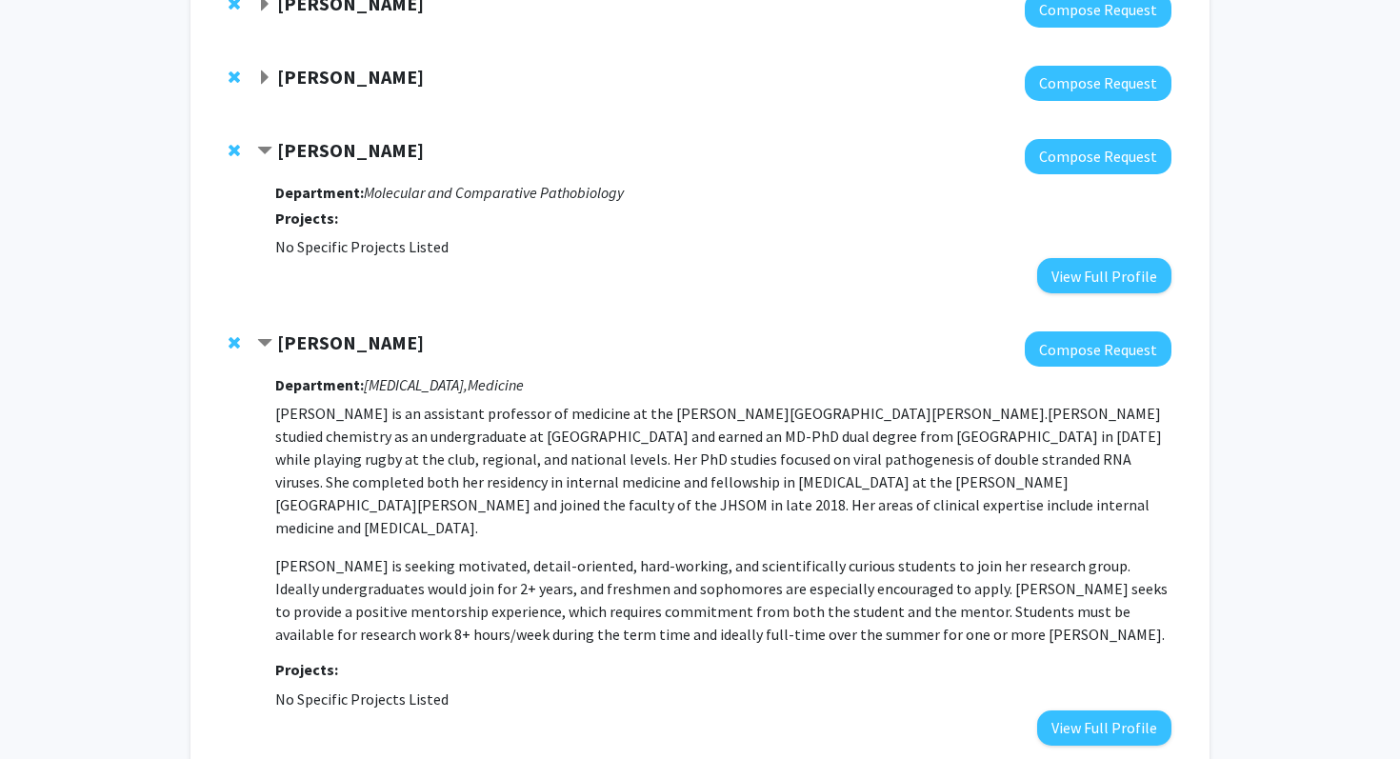
scroll to position [1629, 0]
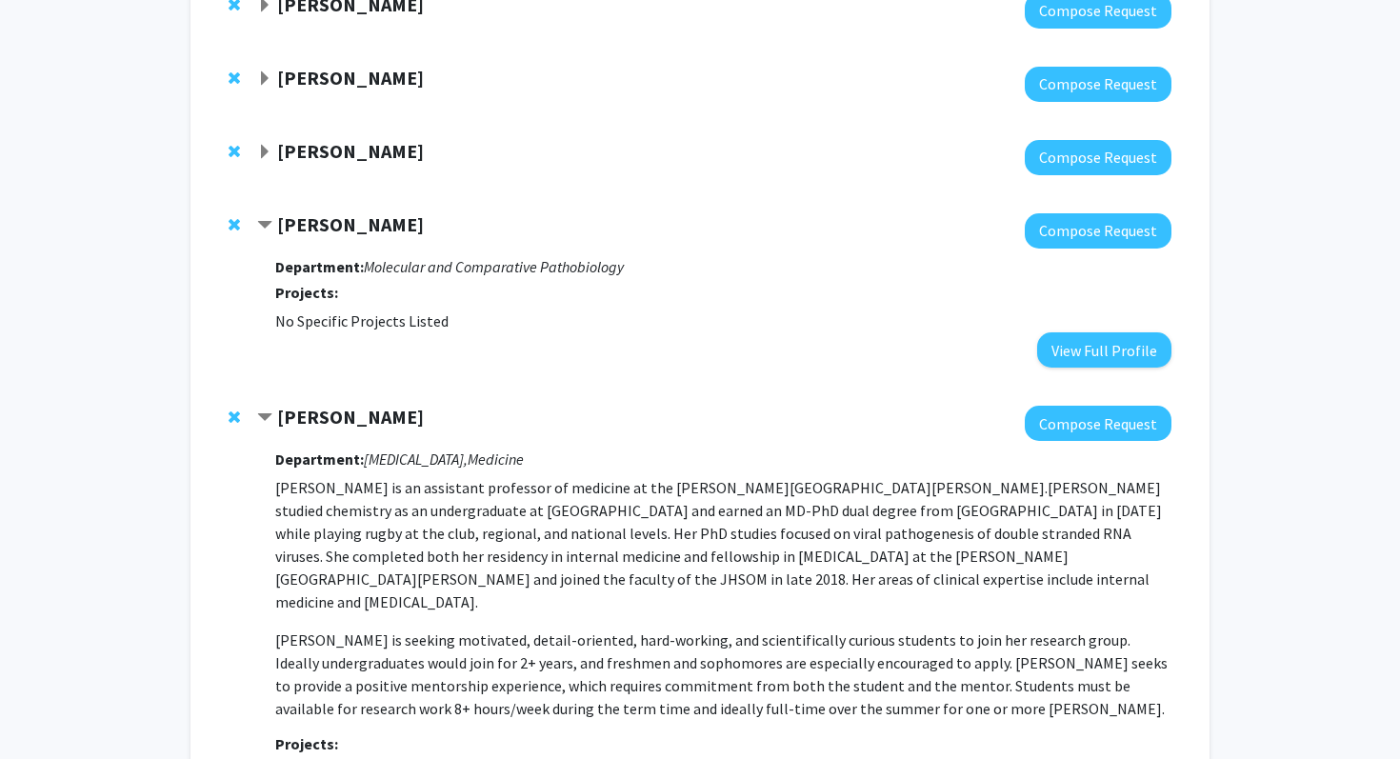
click at [356, 151] on strong "[PERSON_NAME]" at bounding box center [350, 151] width 147 height 24
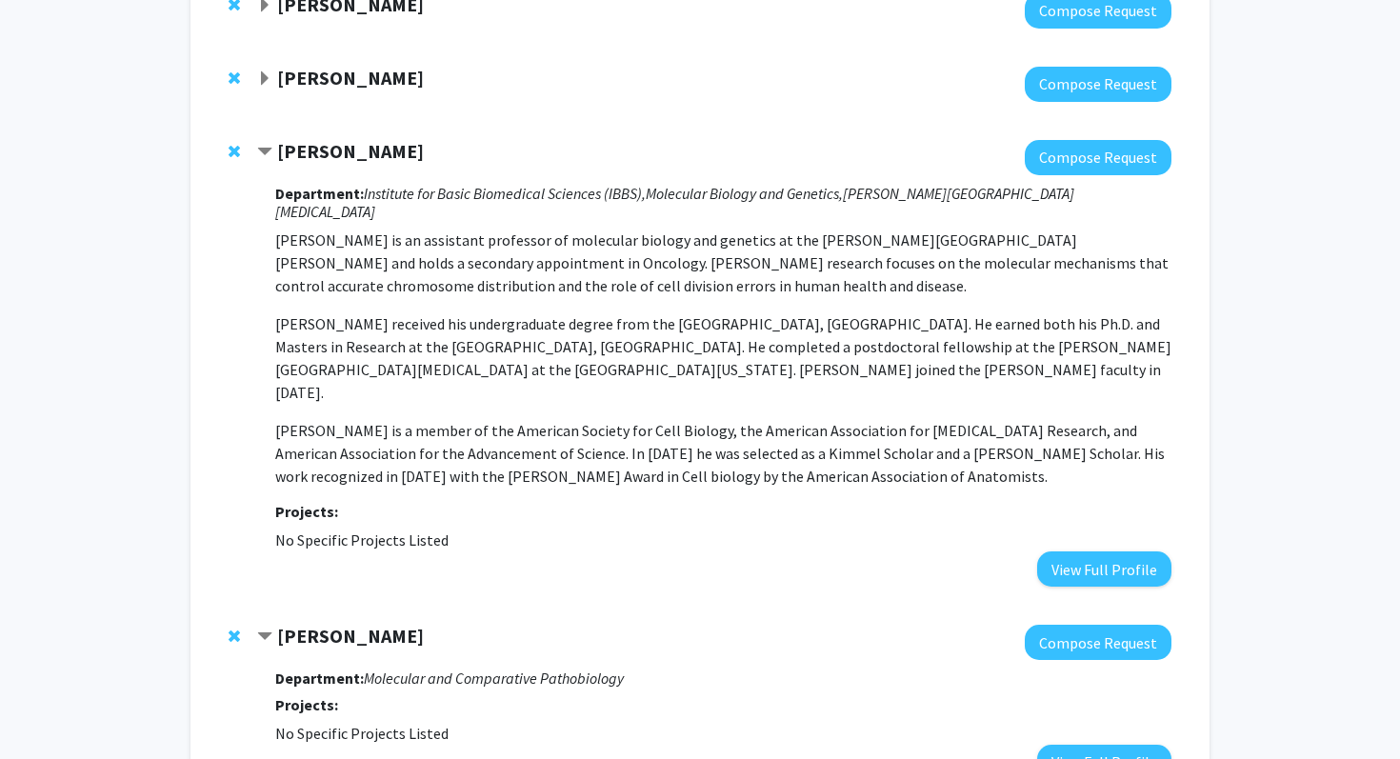
click at [369, 69] on strong "[PERSON_NAME]" at bounding box center [350, 78] width 147 height 24
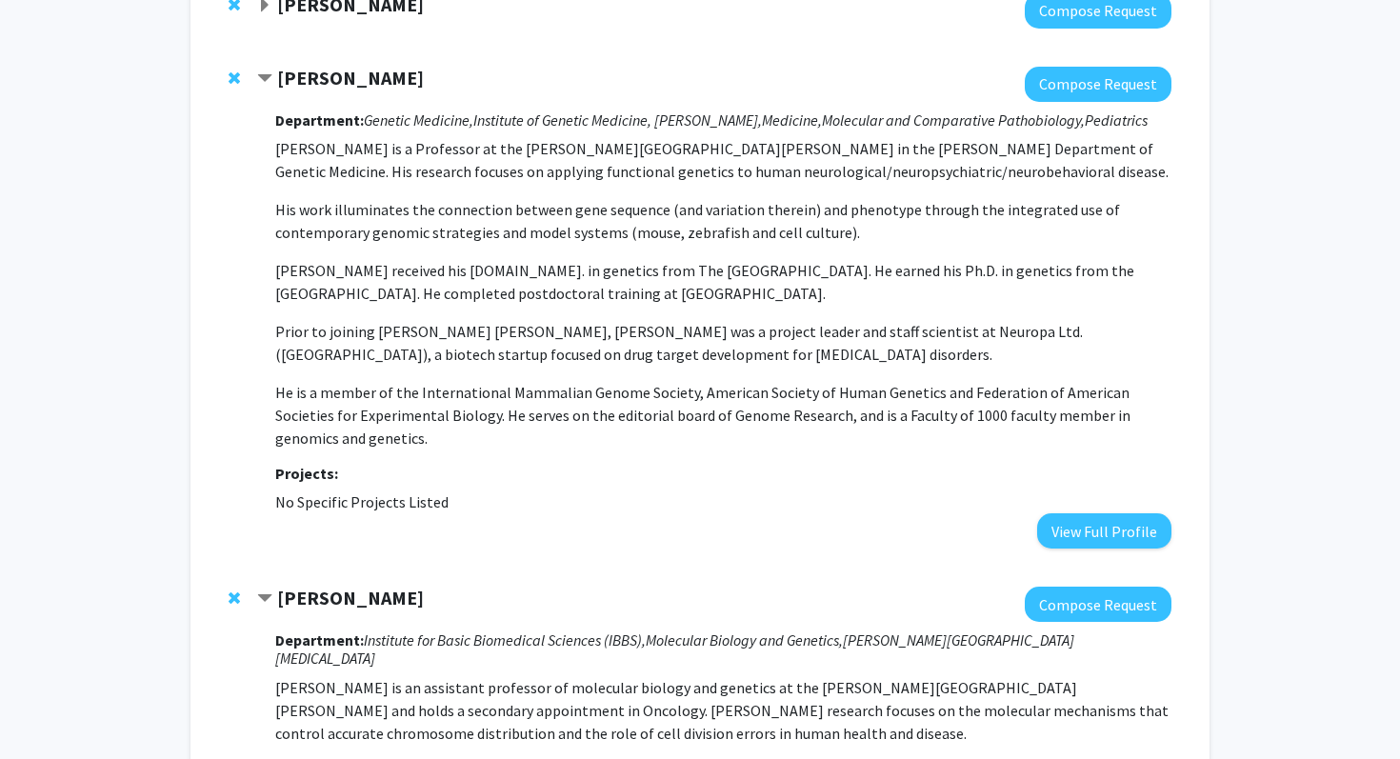
scroll to position [1504, 0]
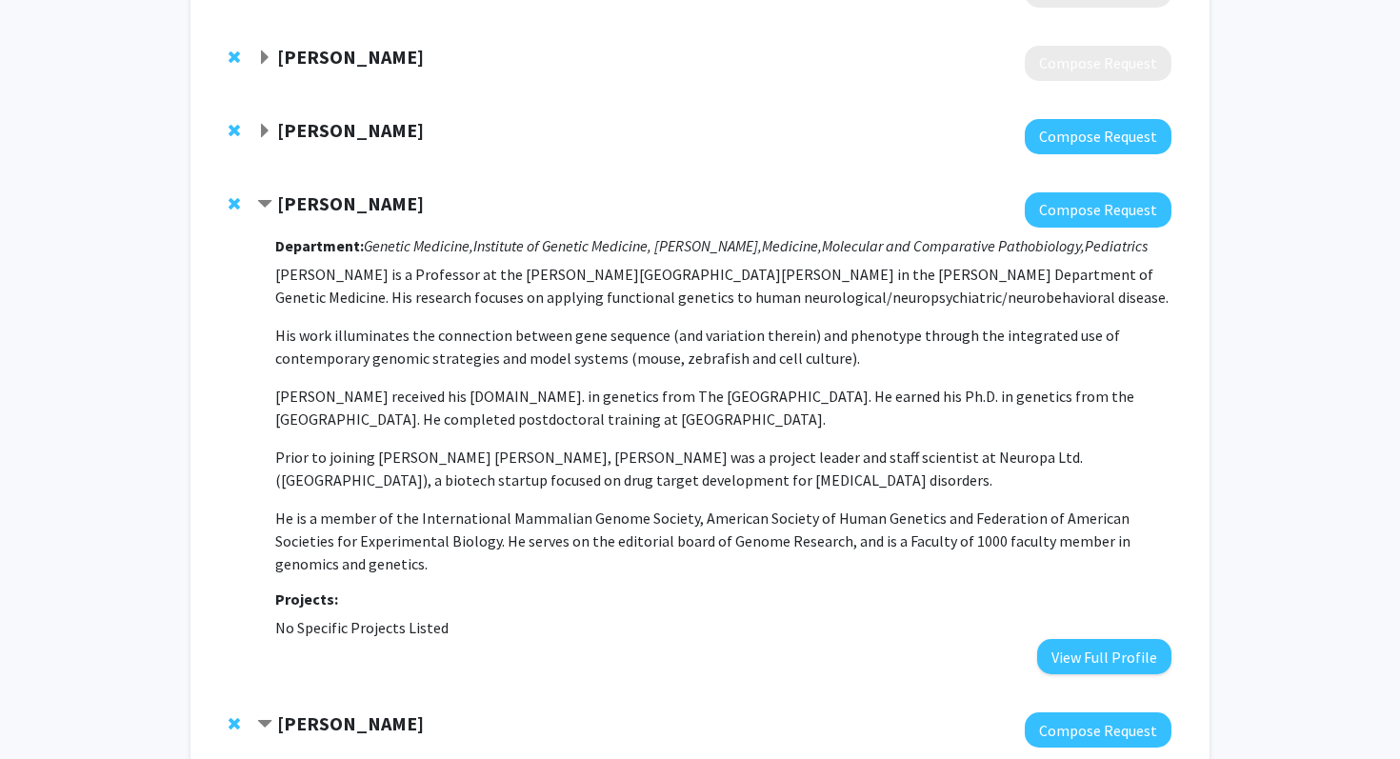
click at [374, 133] on strong "[PERSON_NAME]" at bounding box center [350, 130] width 147 height 24
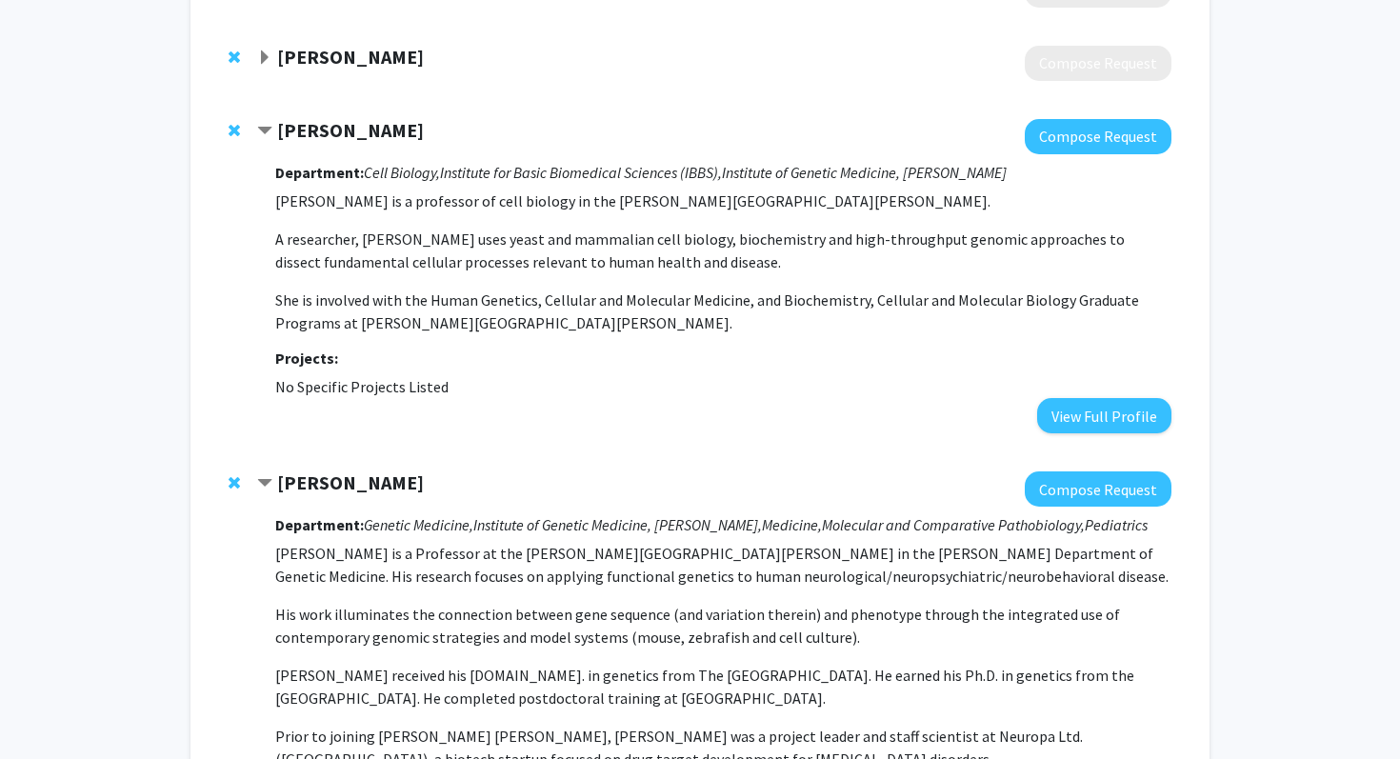
click at [374, 62] on strong "[PERSON_NAME]" at bounding box center [350, 57] width 147 height 24
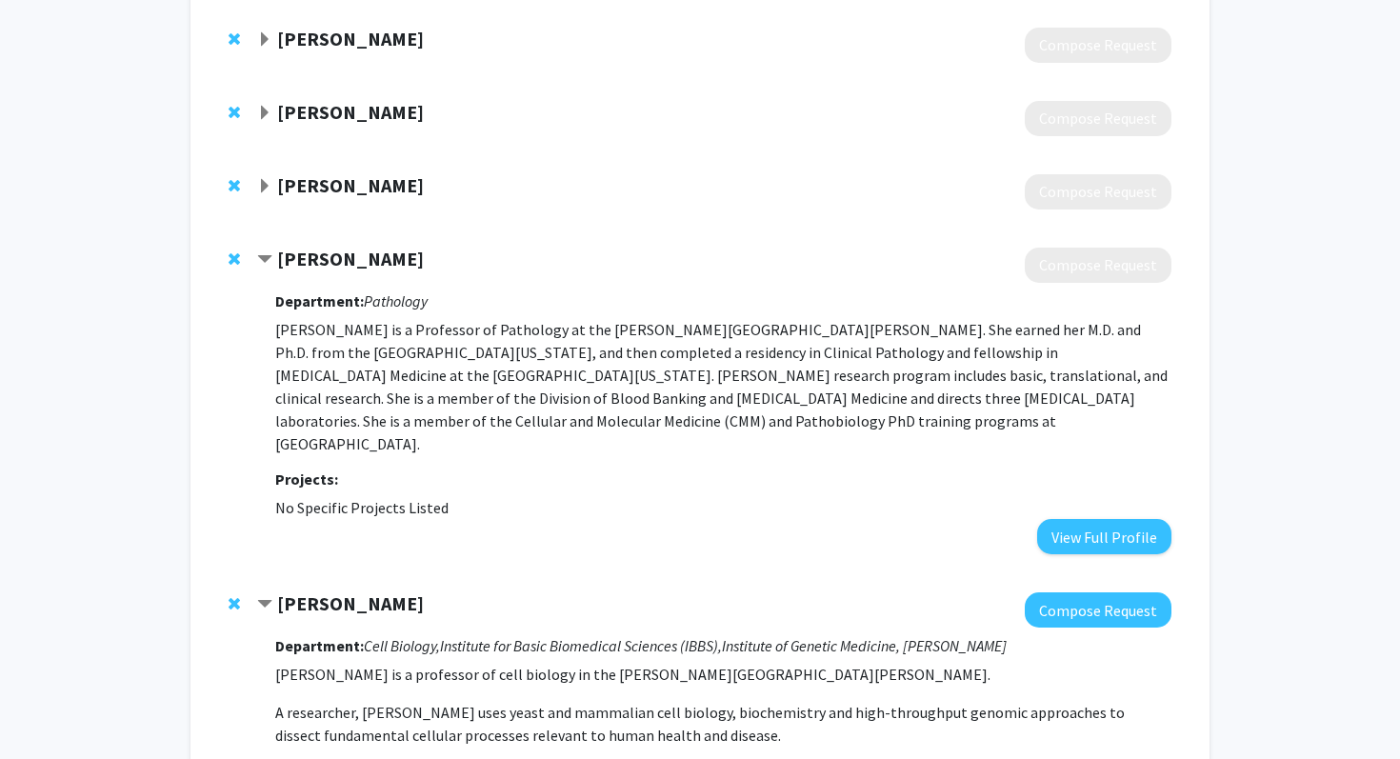
scroll to position [1252, 0]
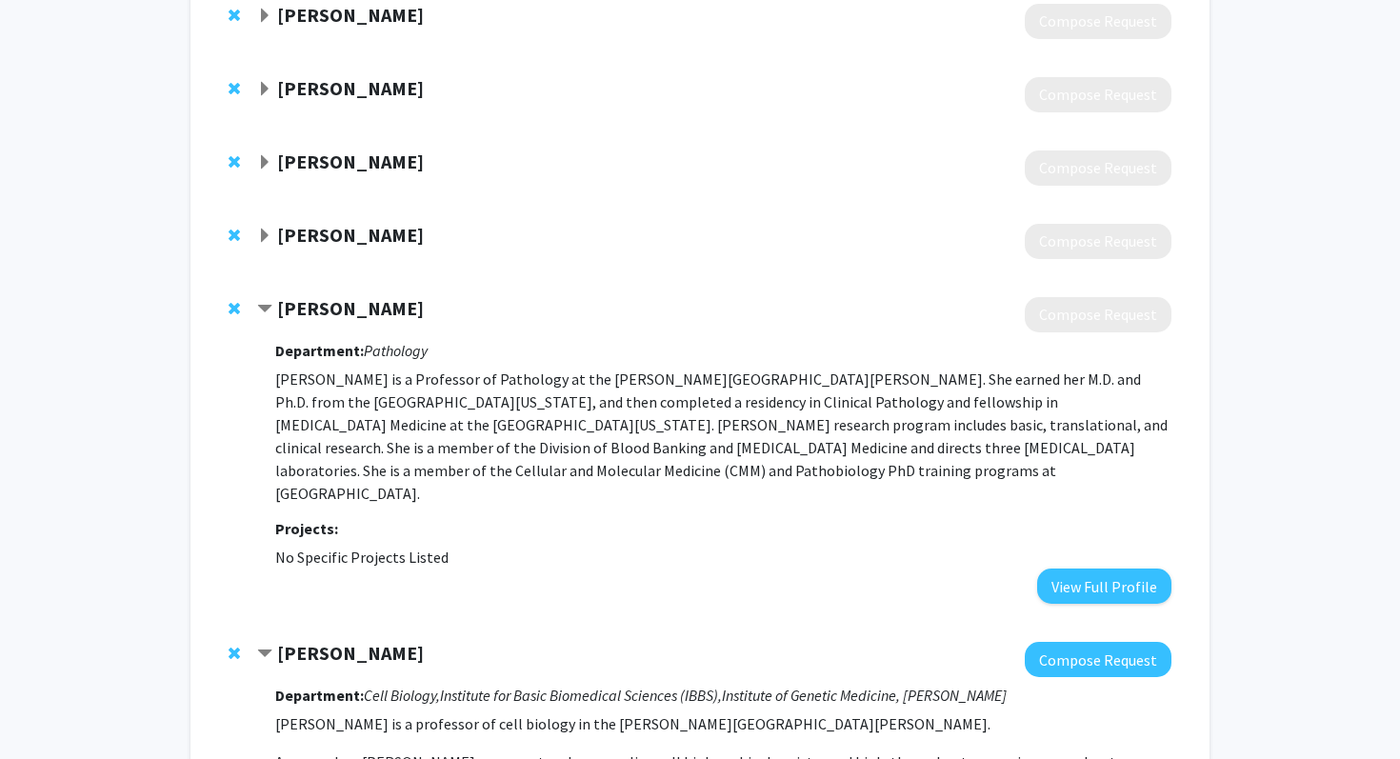
click at [349, 224] on strong "[PERSON_NAME]" at bounding box center [350, 235] width 147 height 24
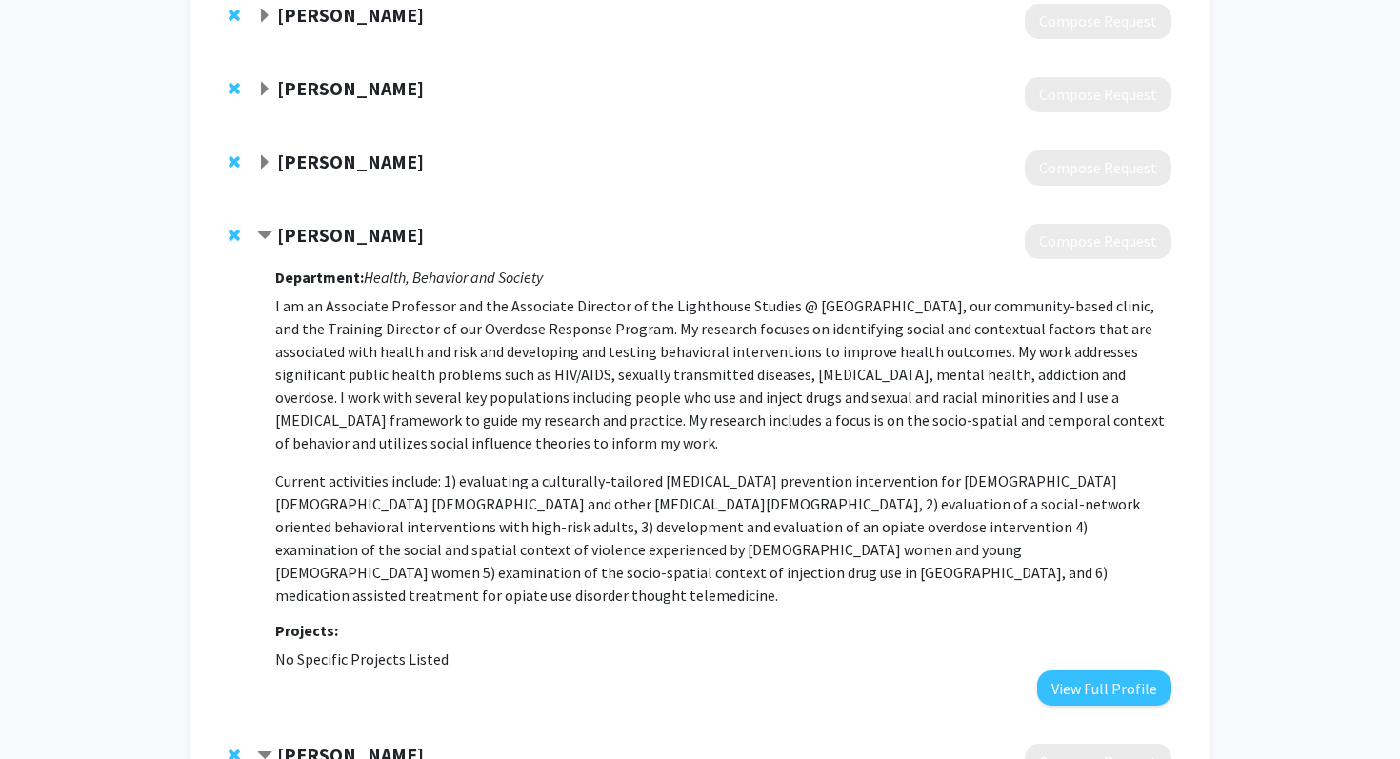
click at [358, 154] on strong "[PERSON_NAME]" at bounding box center [350, 162] width 147 height 24
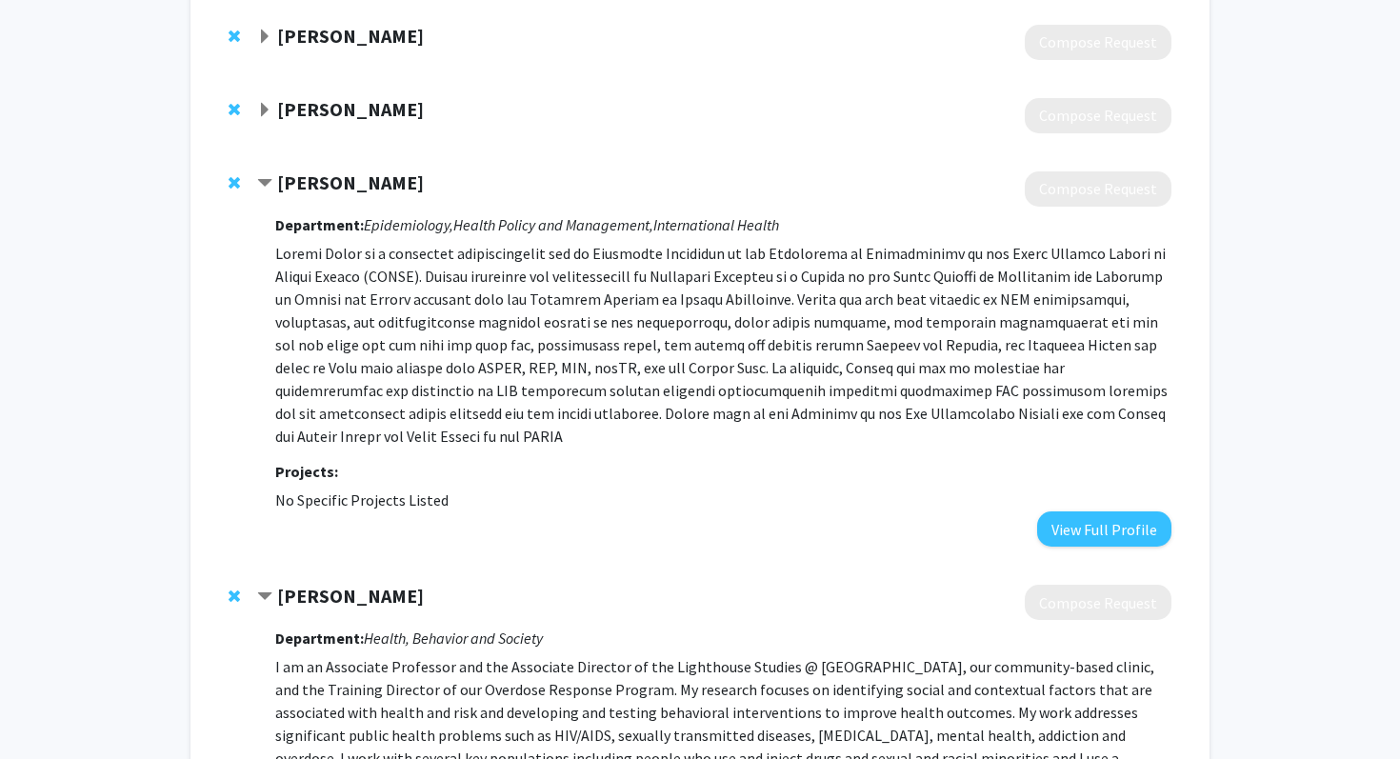
scroll to position [1227, 0]
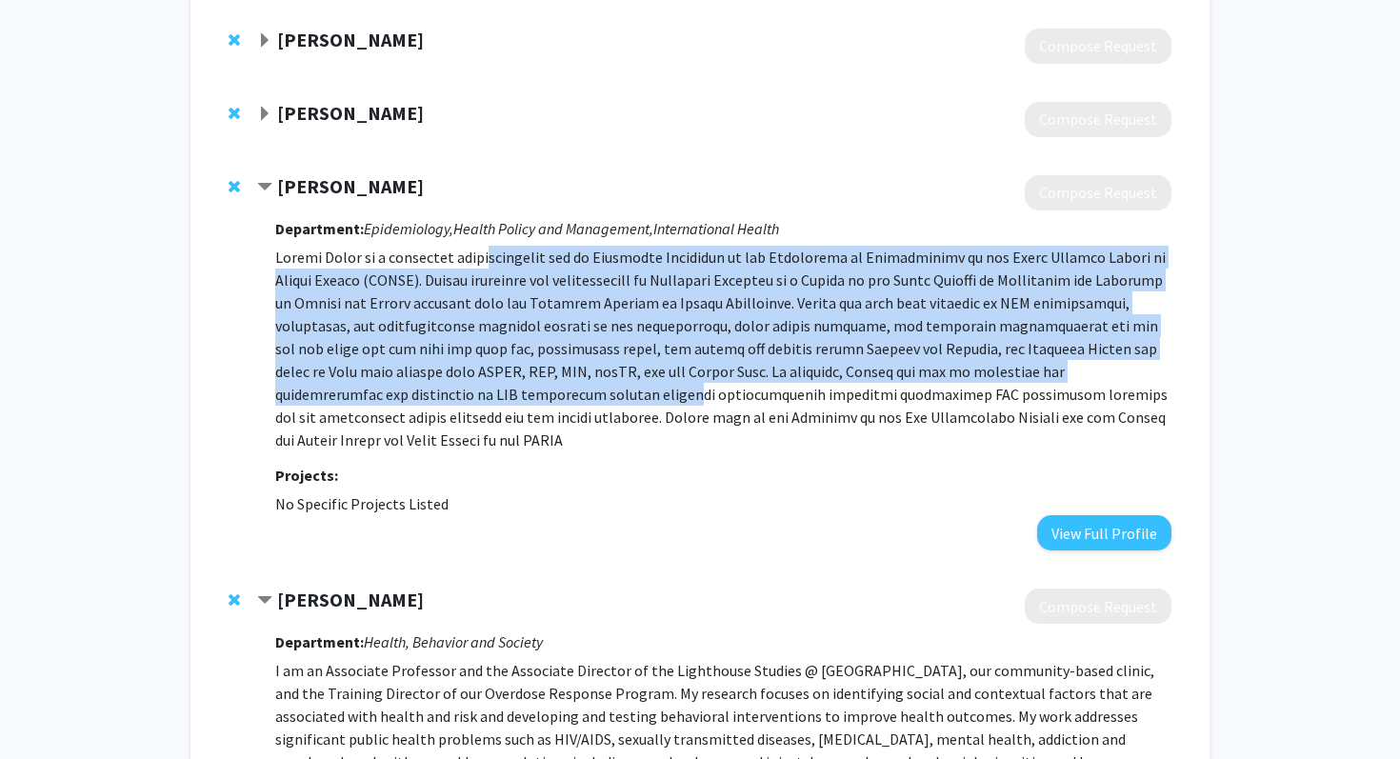
drag, startPoint x: 548, startPoint y: 385, endPoint x: 482, endPoint y: 260, distance: 141.0
click at [482, 260] on p at bounding box center [723, 349] width 896 height 206
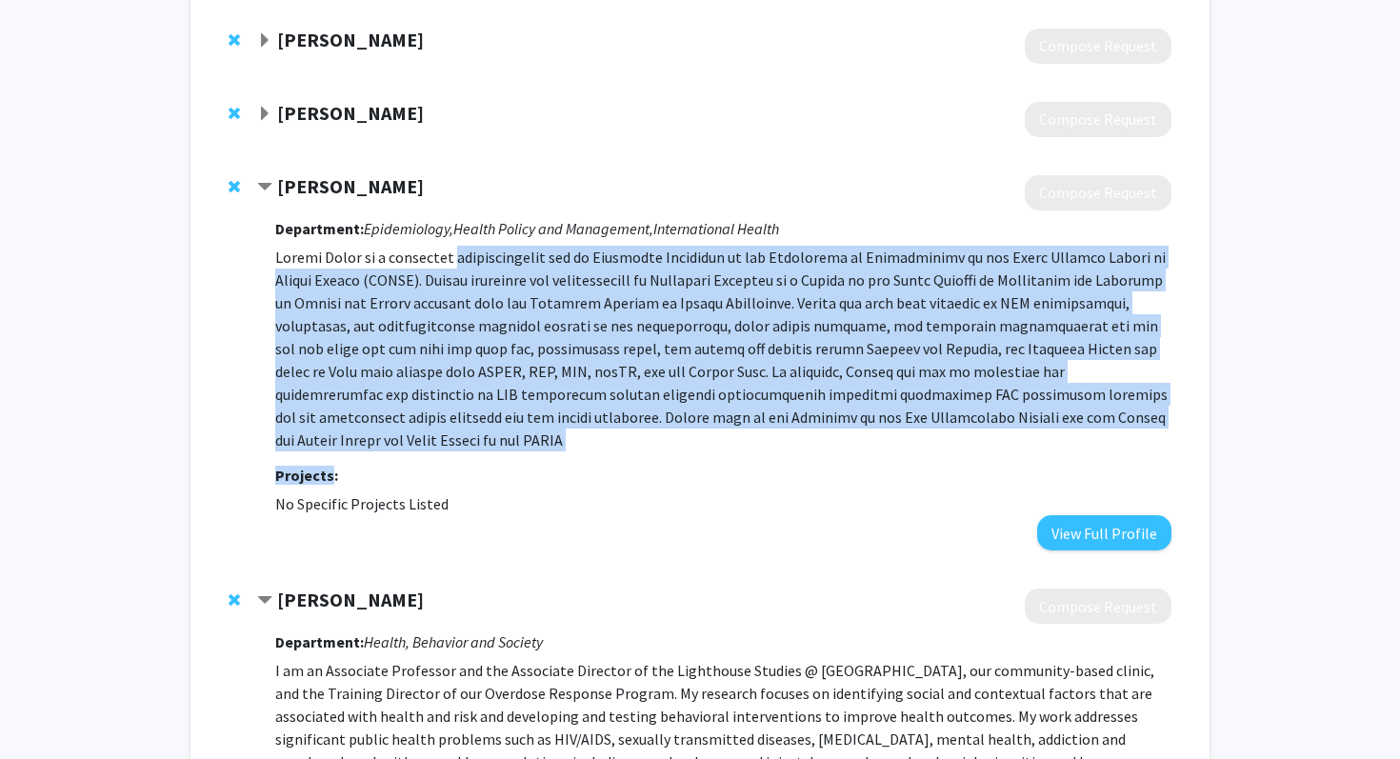
drag, startPoint x: 482, startPoint y: 260, endPoint x: 426, endPoint y: 453, distance: 201.3
click at [426, 453] on div "Department: Epidemiology, Health Policy and Management, International Health Pr…" at bounding box center [723, 380] width 896 height 340
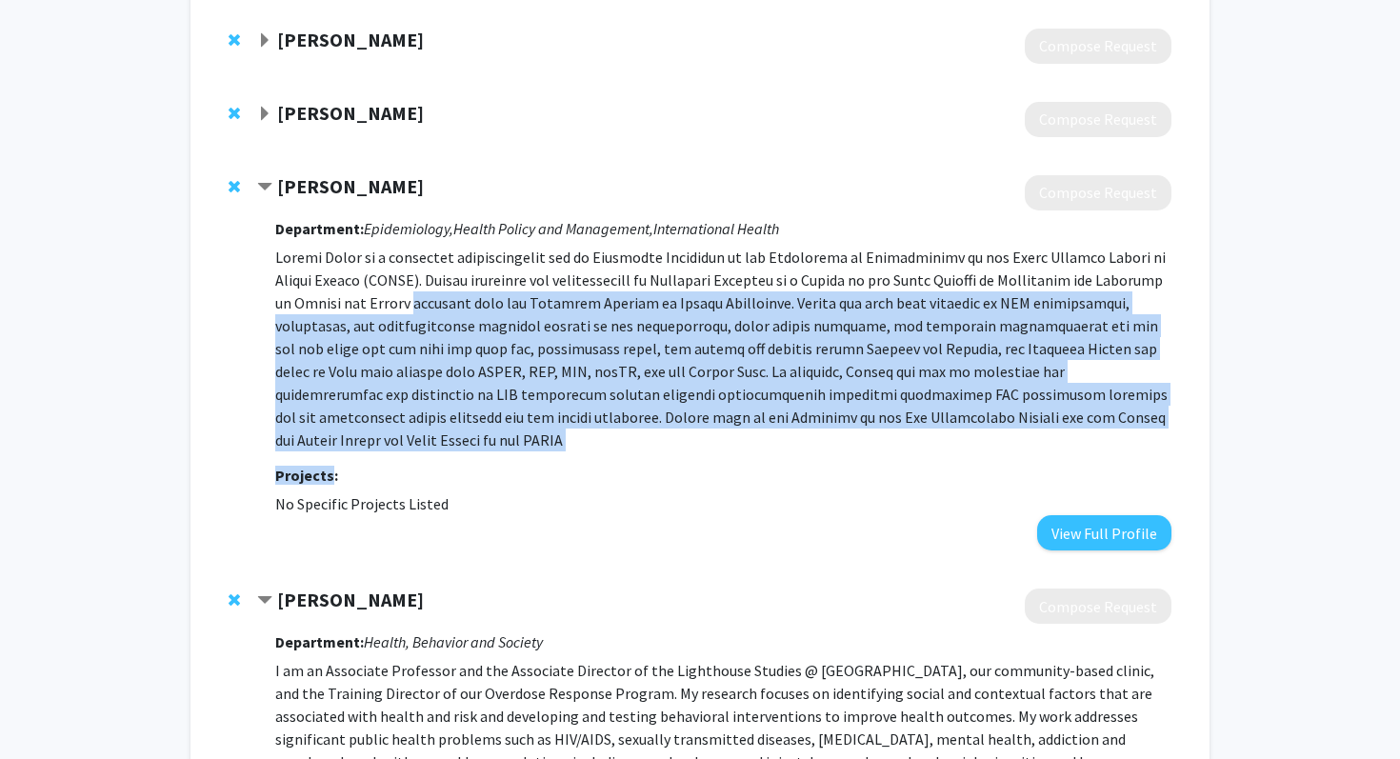
drag, startPoint x: 426, startPoint y: 453, endPoint x: 425, endPoint y: 287, distance: 166.7
click at [425, 287] on div "Department: Epidemiology, Health Policy and Management, International Health Pr…" at bounding box center [723, 380] width 896 height 340
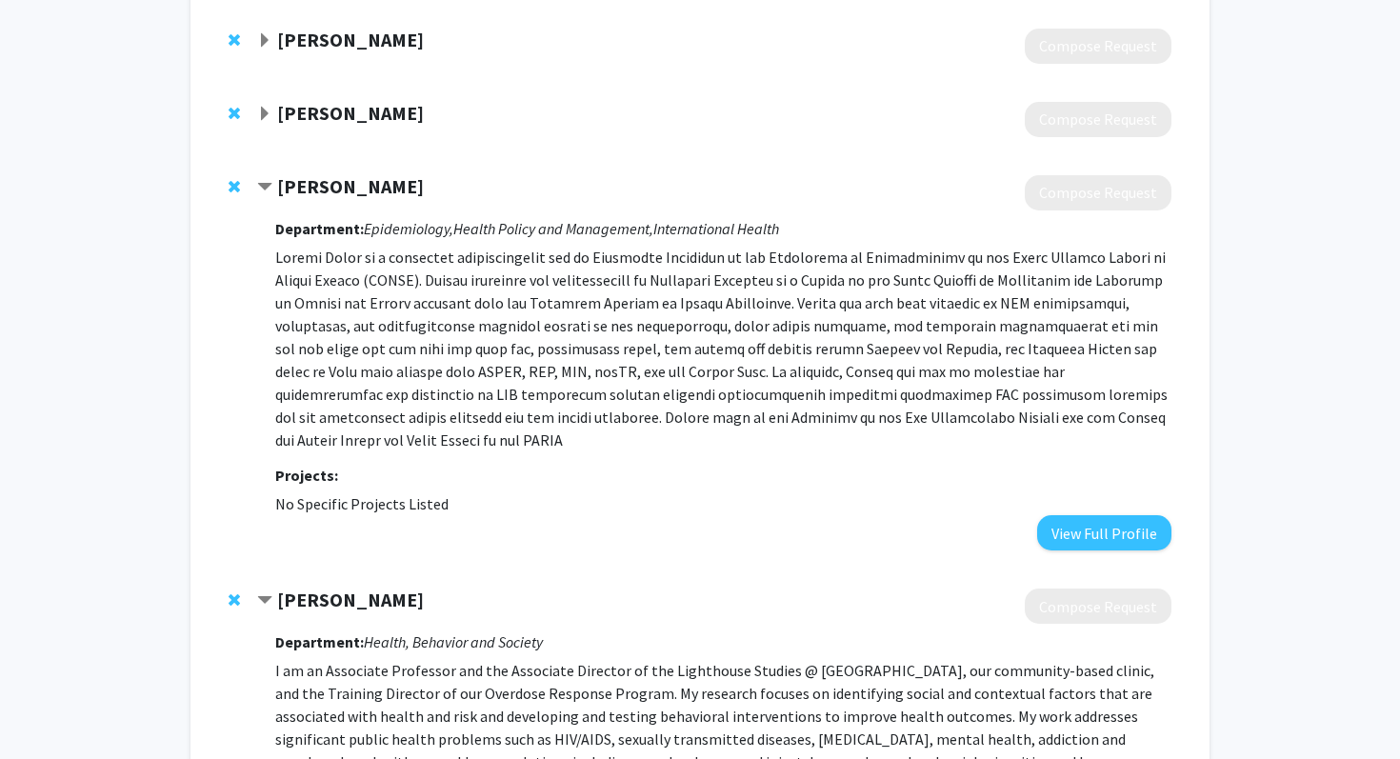
click at [605, 192] on div "[PERSON_NAME]" at bounding box center [462, 187] width 411 height 24
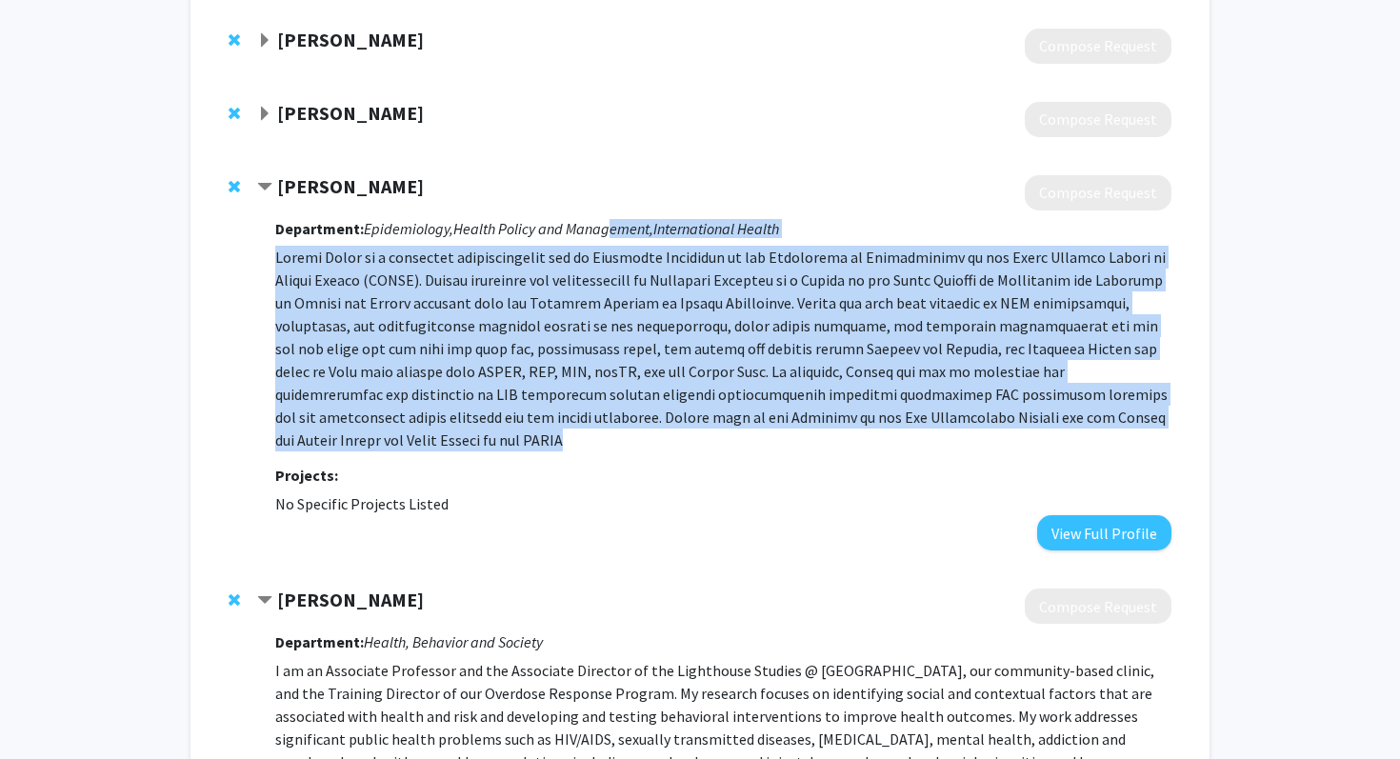
drag, startPoint x: 605, startPoint y: 228, endPoint x: 606, endPoint y: 432, distance: 204.7
click at [608, 433] on div "Department: Epidemiology, Health Policy and Management, International Health Pr…" at bounding box center [723, 380] width 896 height 340
click at [606, 432] on p at bounding box center [723, 349] width 896 height 206
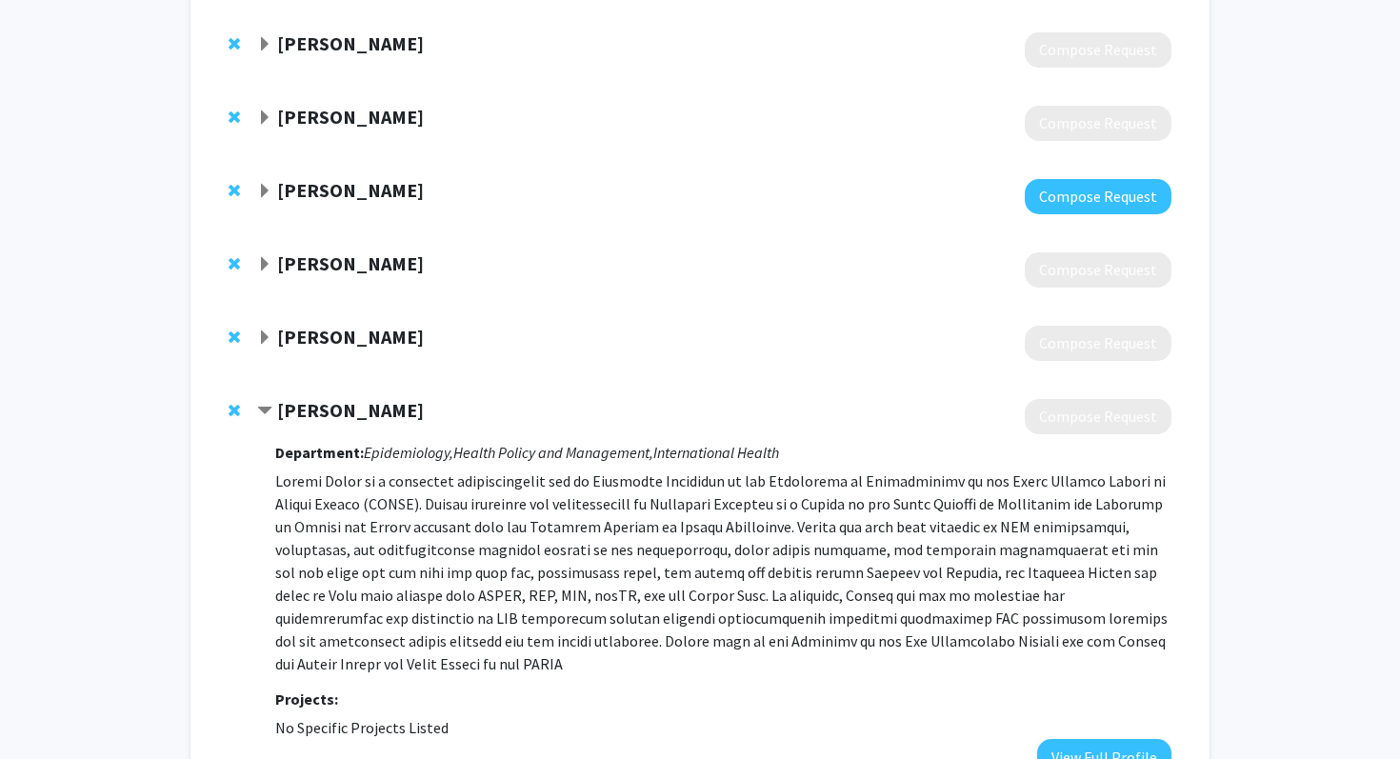
scroll to position [807, 0]
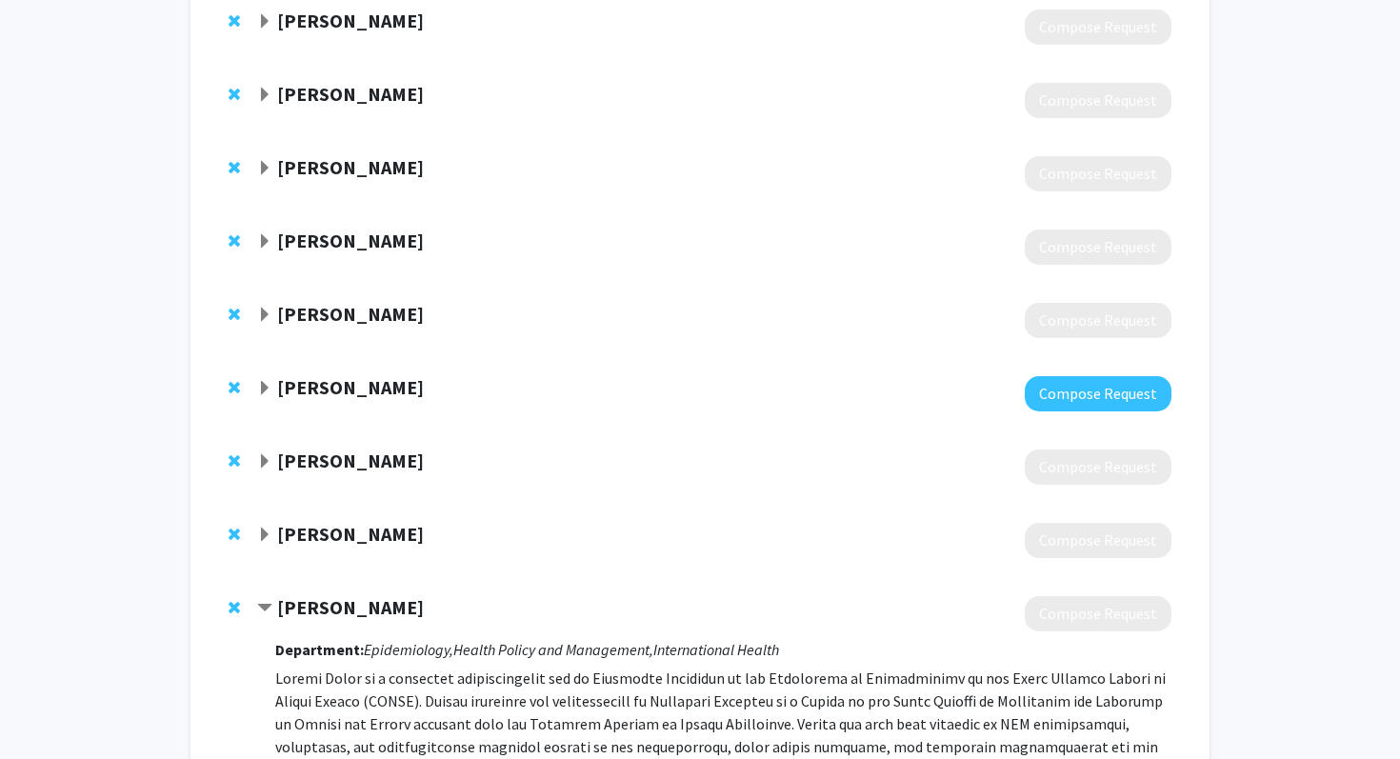
click at [309, 462] on strong "[PERSON_NAME]" at bounding box center [350, 461] width 147 height 24
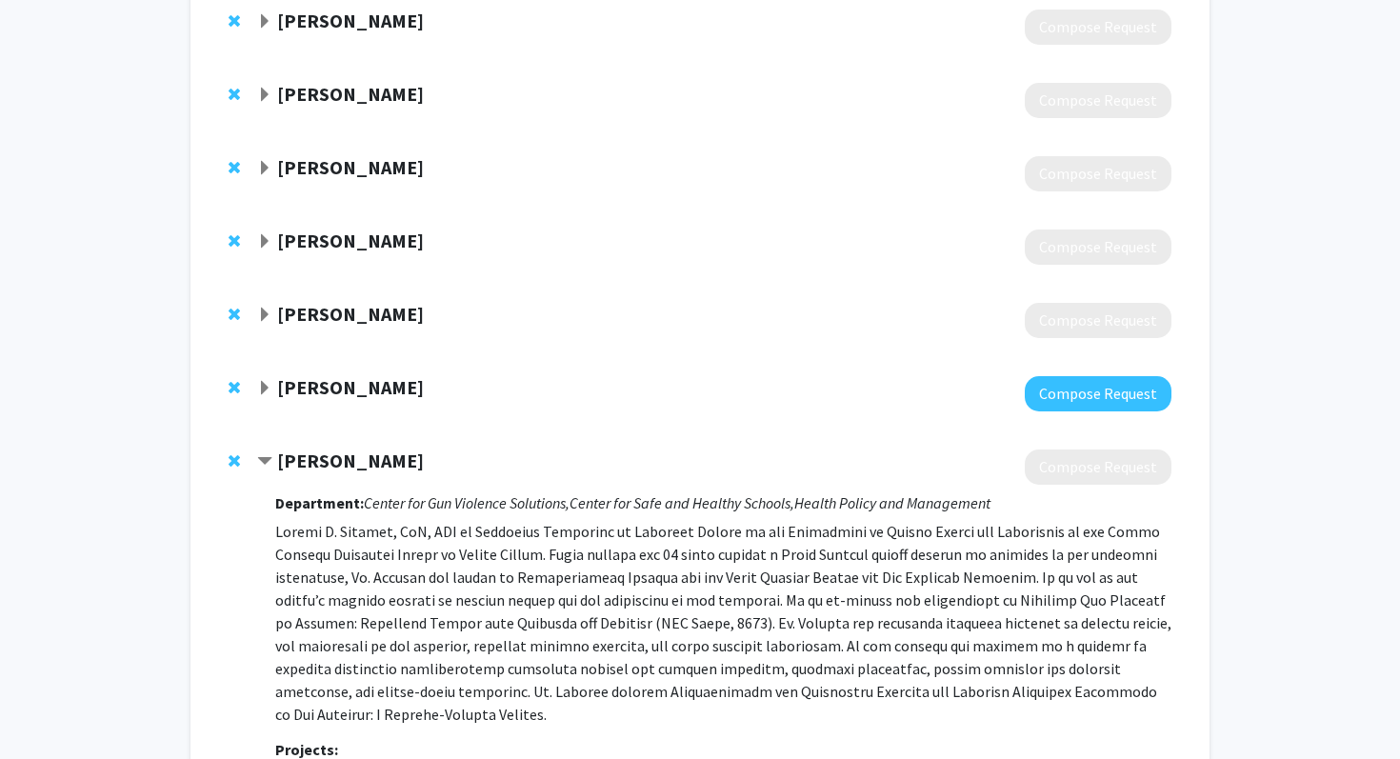
click at [310, 462] on strong "[PERSON_NAME]" at bounding box center [350, 461] width 147 height 24
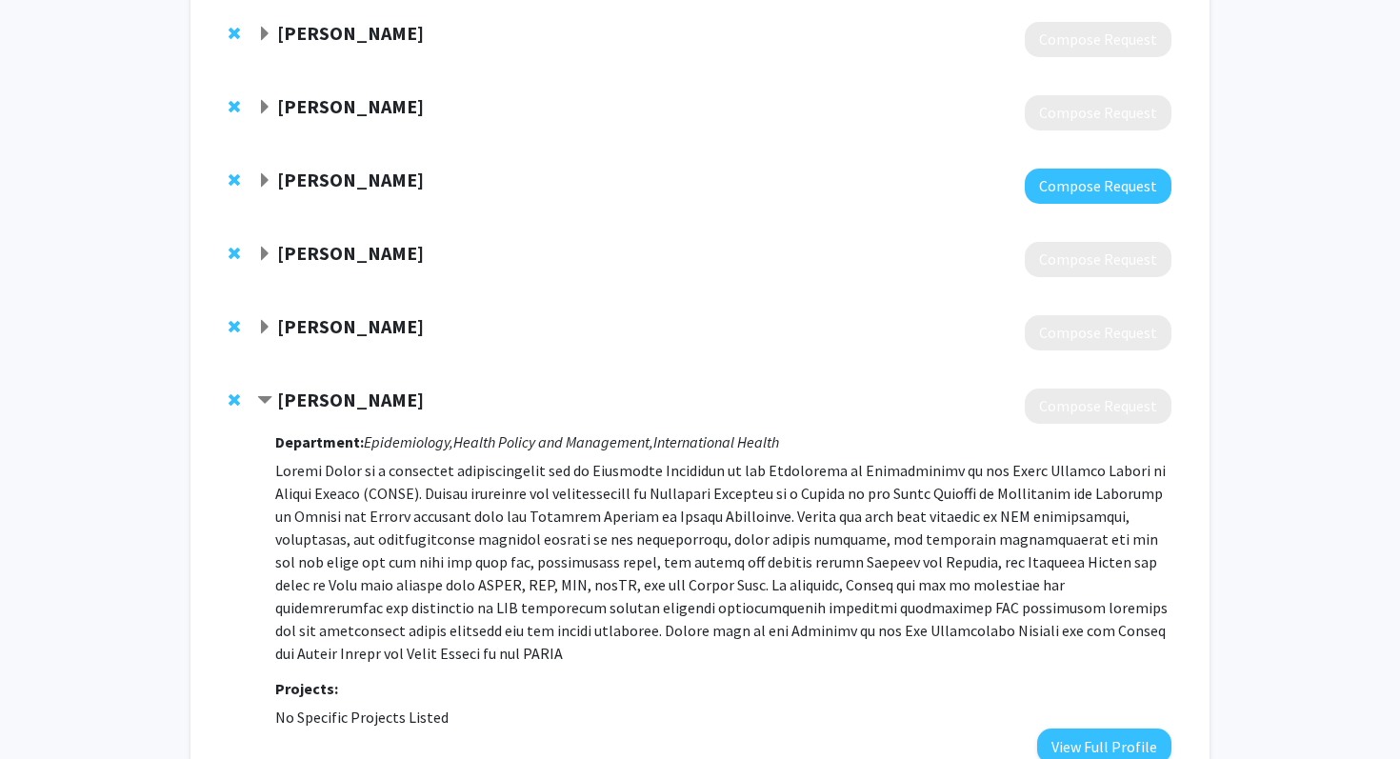
scroll to position [1037, 0]
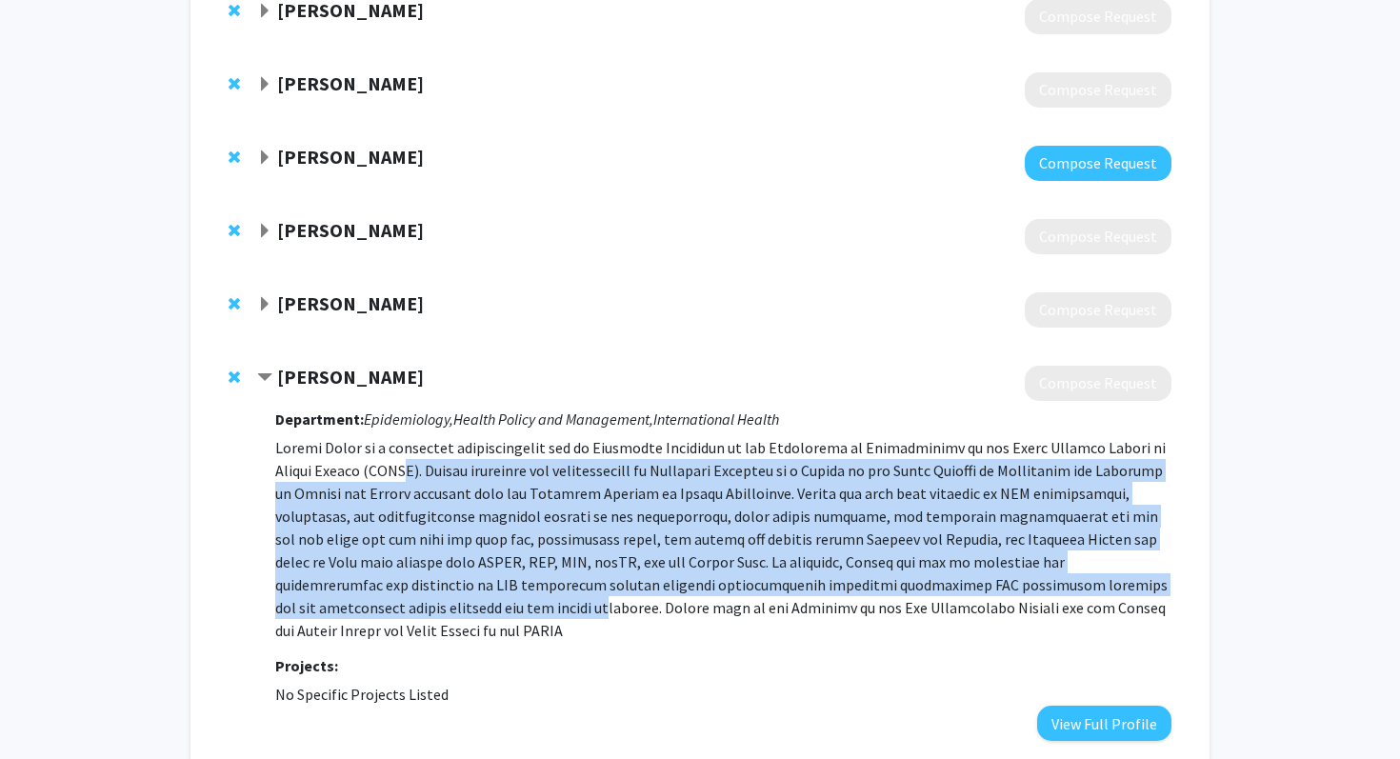
drag, startPoint x: 400, startPoint y: 465, endPoint x: 451, endPoint y: 609, distance: 153.6
click at [452, 609] on p at bounding box center [723, 539] width 896 height 206
click at [451, 609] on p at bounding box center [723, 539] width 896 height 206
drag, startPoint x: 451, startPoint y: 609, endPoint x: 449, endPoint y: 458, distance: 151.4
click at [449, 458] on p at bounding box center [723, 539] width 896 height 206
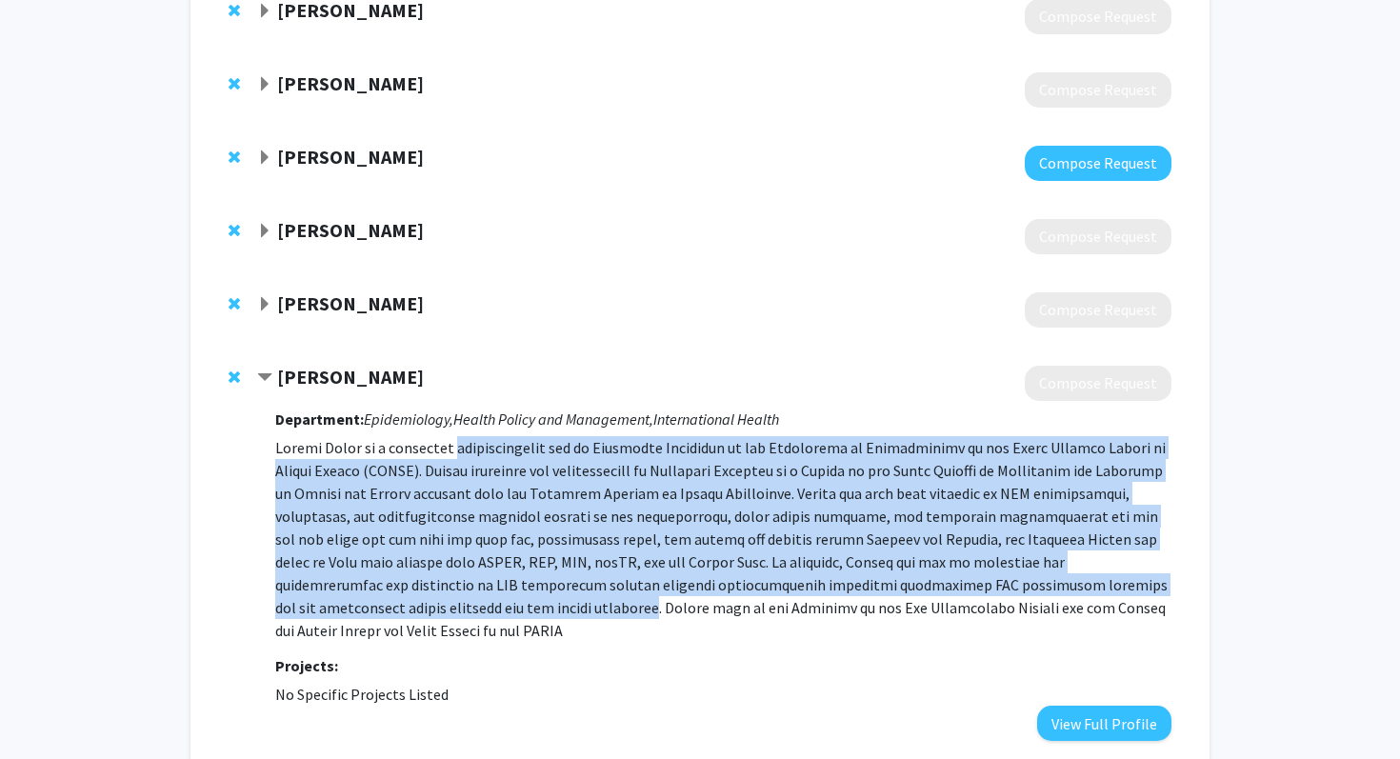
click at [449, 458] on p at bounding box center [723, 539] width 896 height 206
drag, startPoint x: 449, startPoint y: 458, endPoint x: 415, endPoint y: 610, distance: 156.0
click at [415, 610] on p at bounding box center [723, 539] width 896 height 206
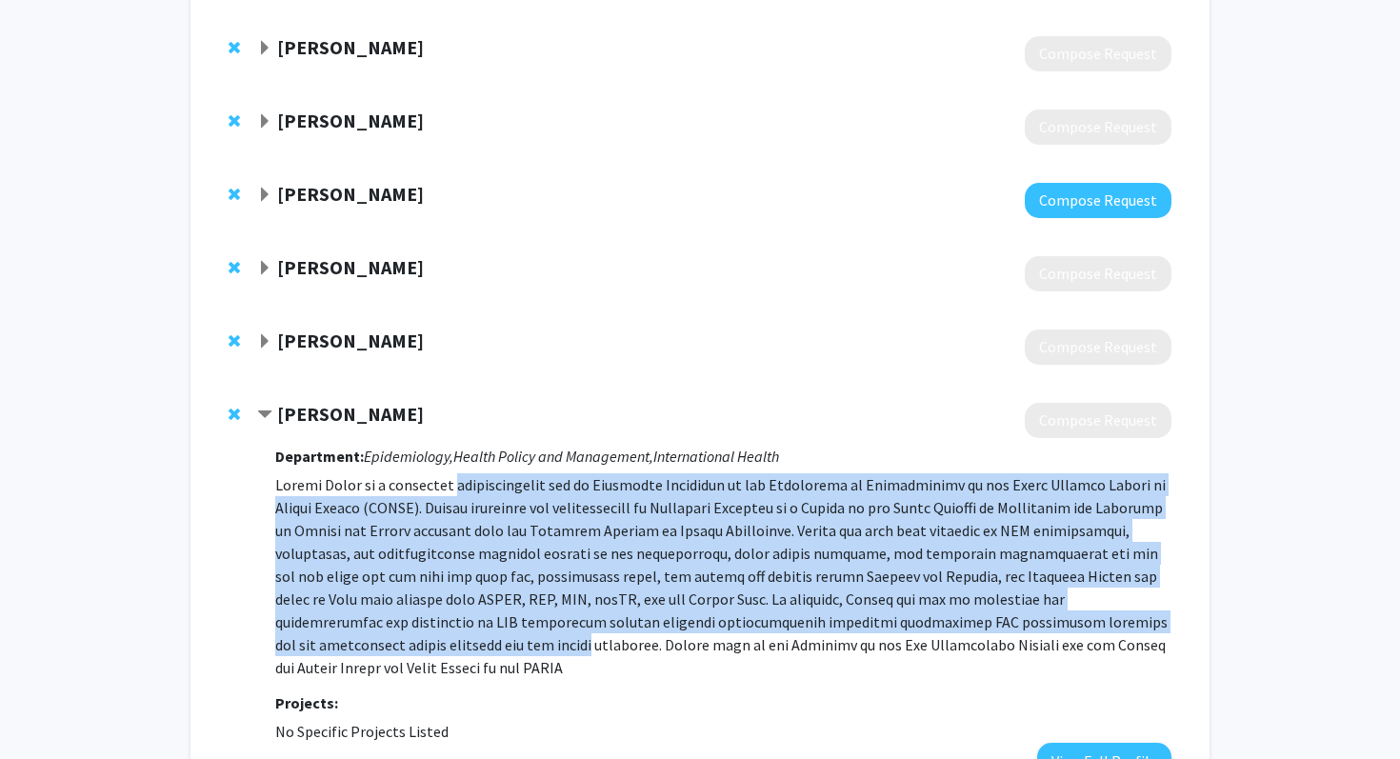
scroll to position [975, 0]
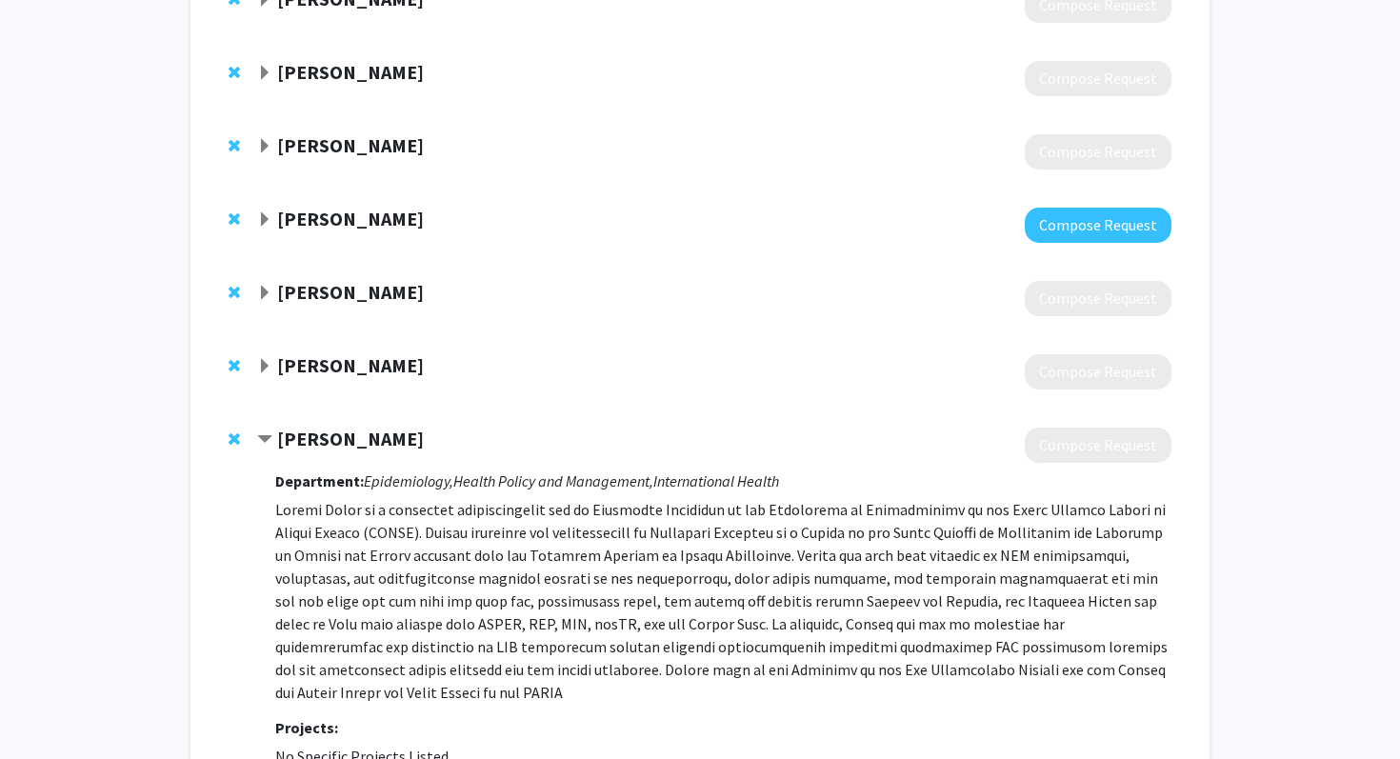
click at [353, 367] on strong "[PERSON_NAME]" at bounding box center [350, 365] width 147 height 24
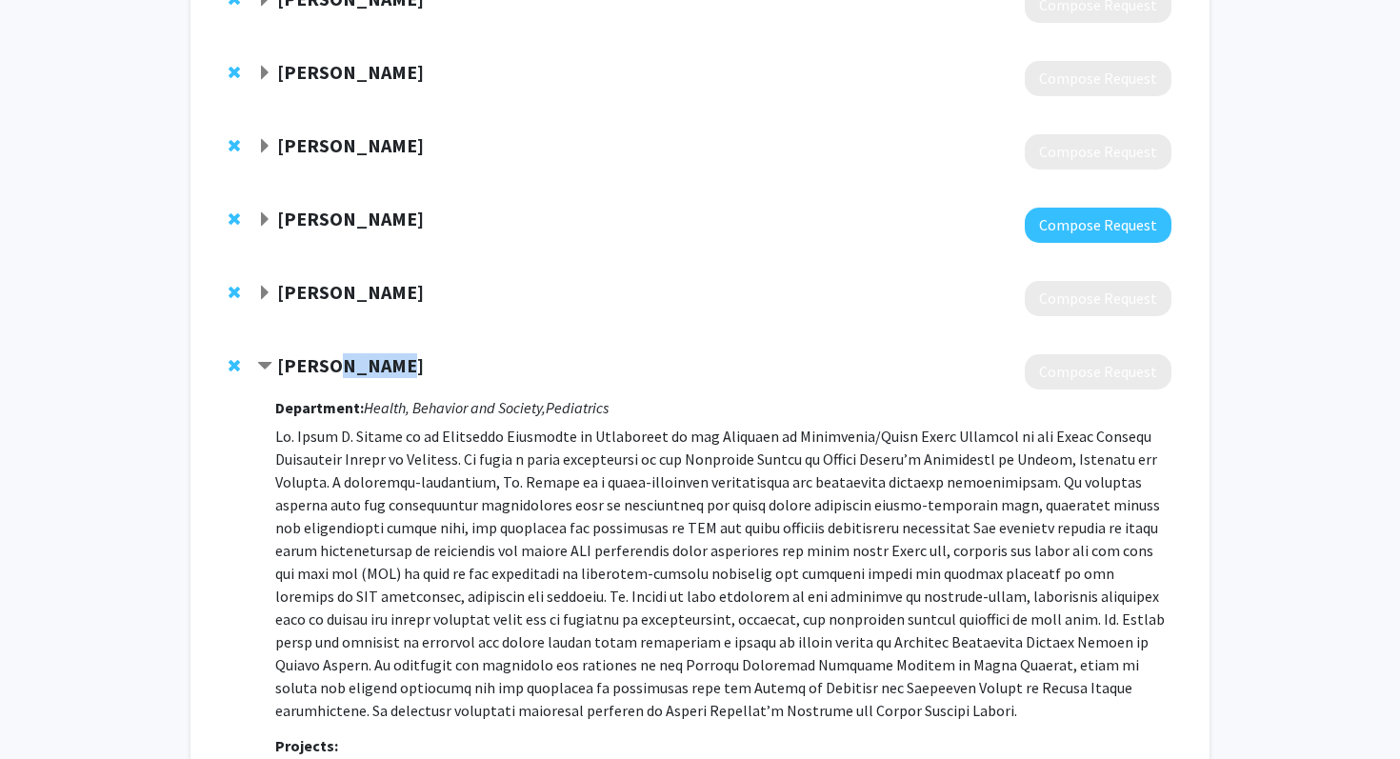
click at [353, 367] on strong "[PERSON_NAME]" at bounding box center [350, 365] width 147 height 24
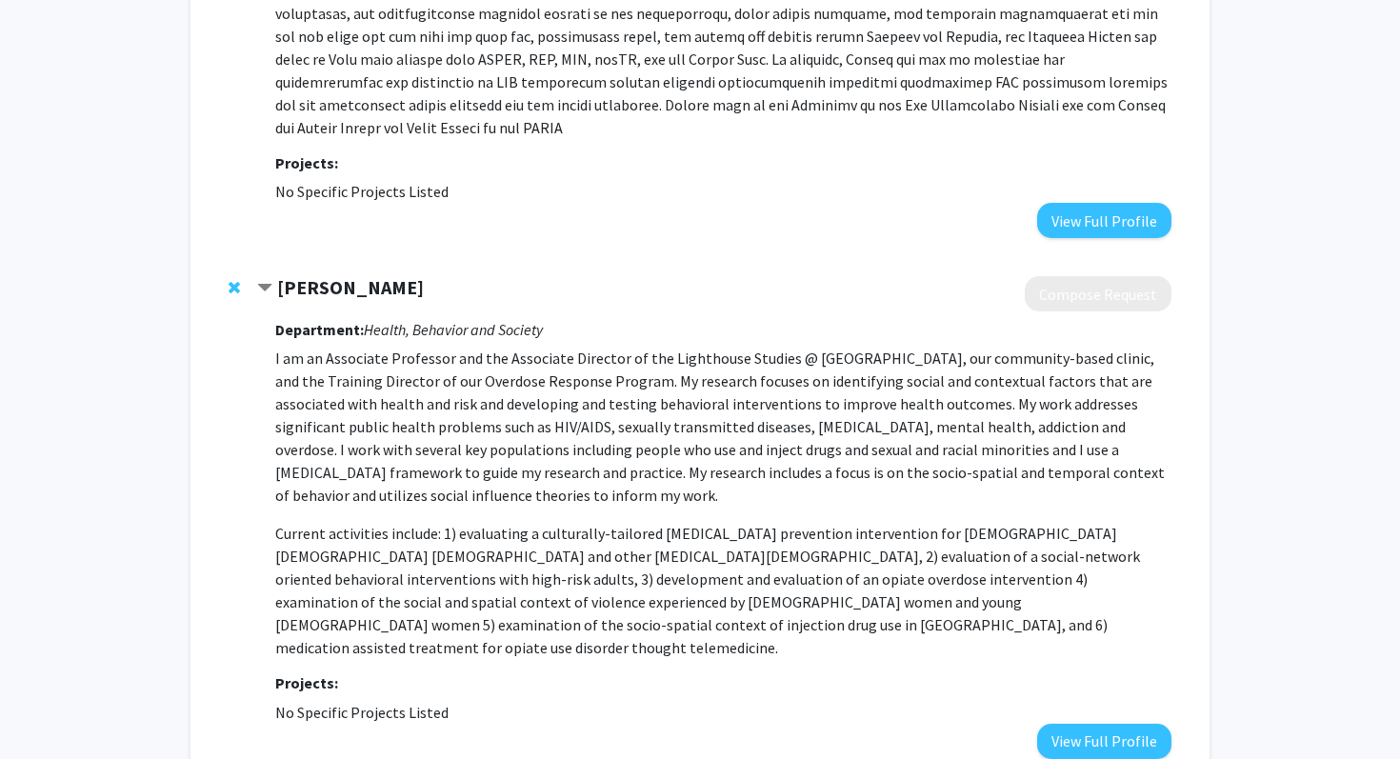
scroll to position [1677, 0]
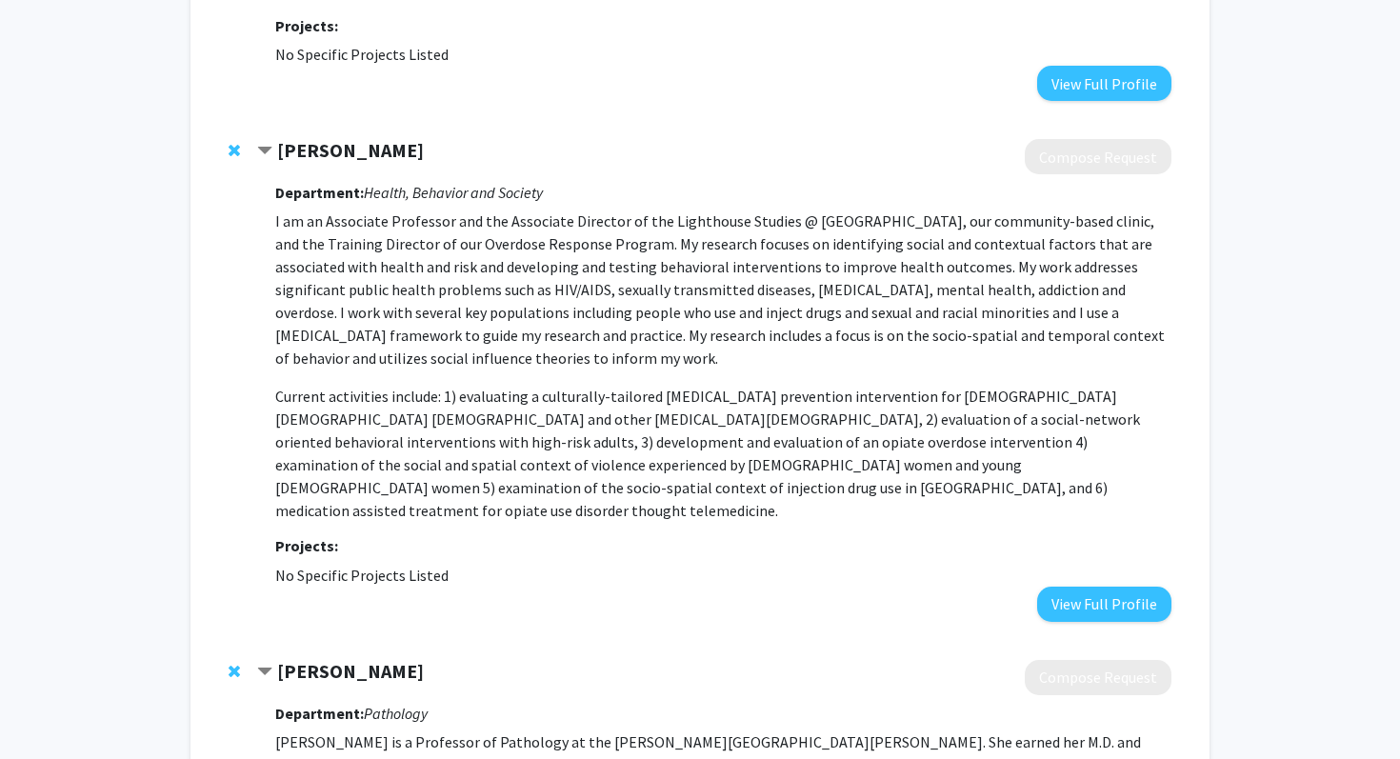
drag, startPoint x: 757, startPoint y: 201, endPoint x: 761, endPoint y: 414, distance: 213.3
click at [761, 414] on div "Department: Health, Behavior and Society I am an Associate Professor and the As…" at bounding box center [723, 397] width 896 height 447
click at [761, 414] on p "Current activities include: 1) evaluating a culturally-tailored HIV prevention …" at bounding box center [723, 453] width 896 height 137
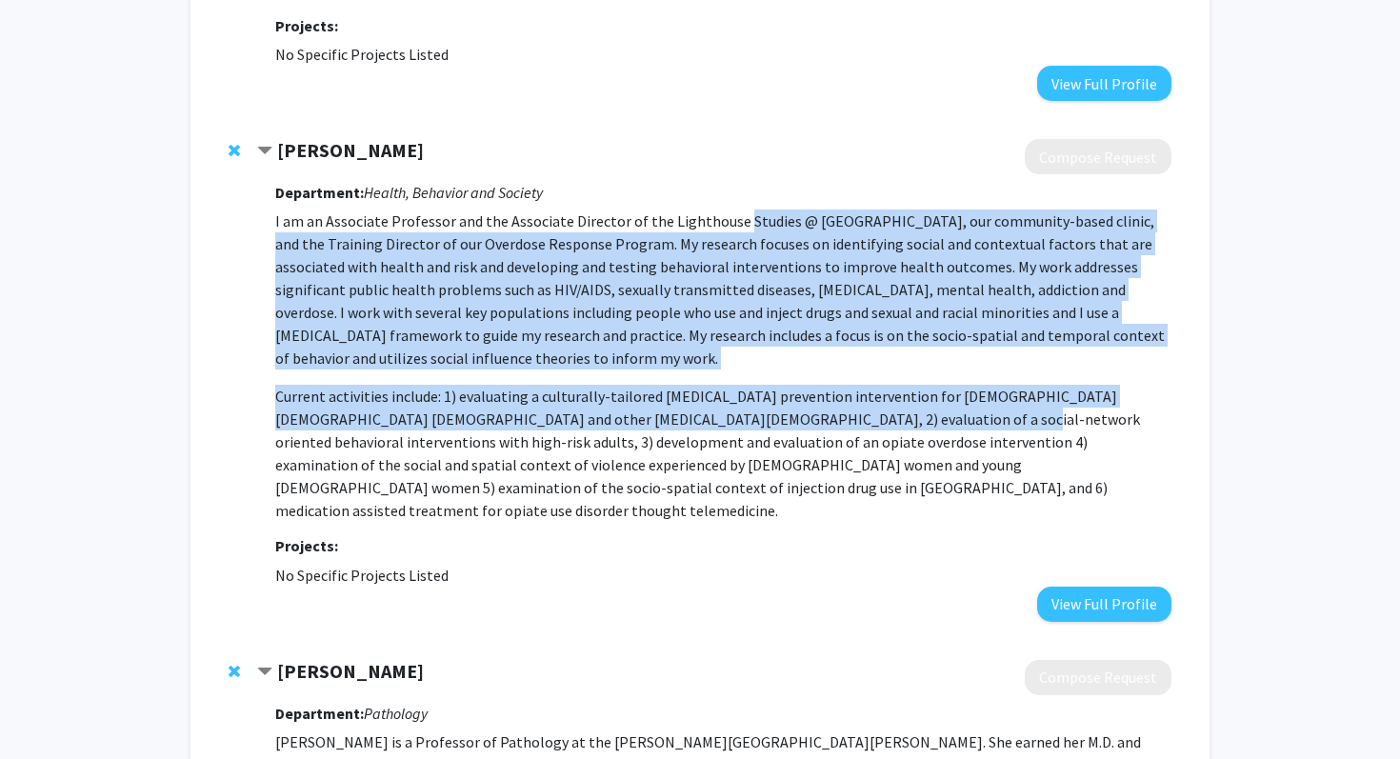
drag, startPoint x: 761, startPoint y: 414, endPoint x: 755, endPoint y: 211, distance: 202.9
click at [756, 211] on p "I am an Associate Professor and the Associate Director of the Lighthouse Studie…" at bounding box center [723, 366] width 896 height 312
click at [755, 211] on p "I am an Associate Professor and the Associate Director of the Lighthouse Studie…" at bounding box center [723, 290] width 896 height 160
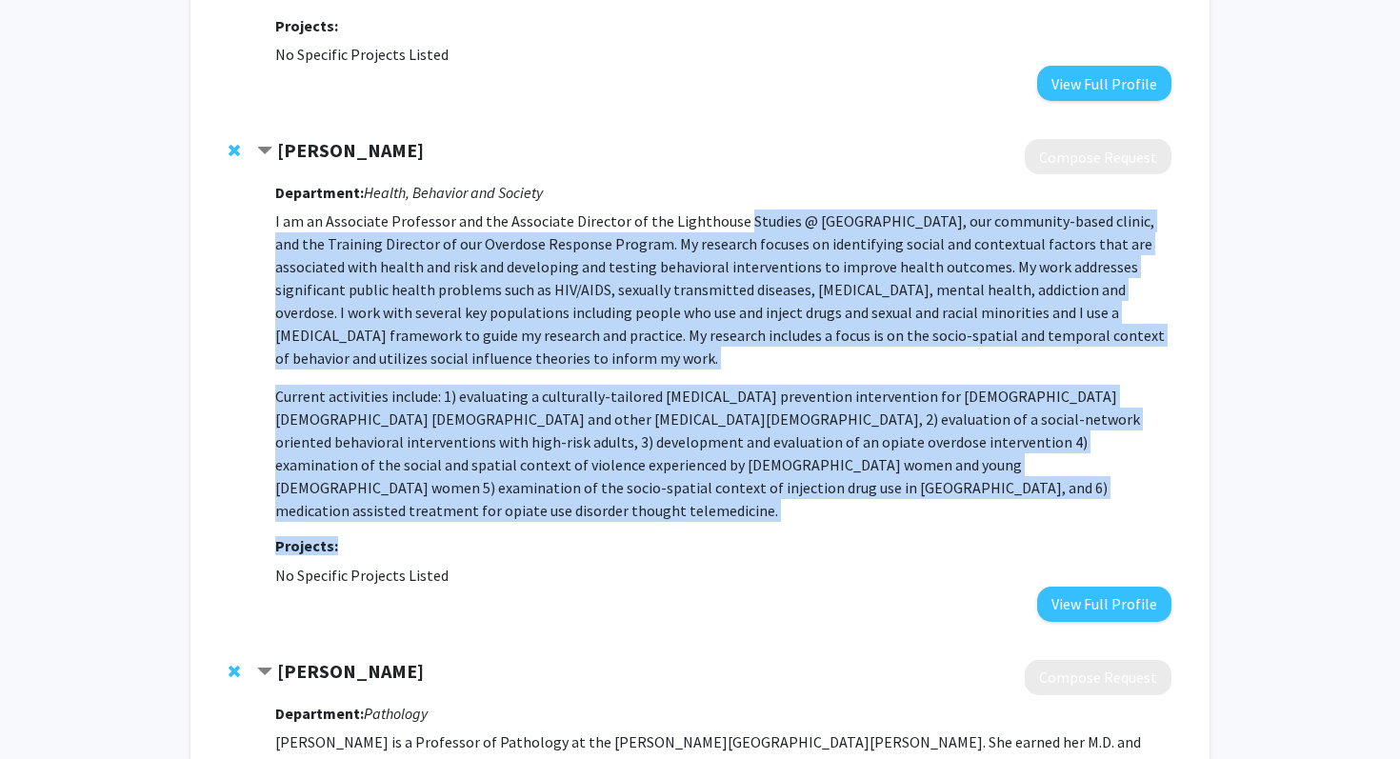
drag, startPoint x: 755, startPoint y: 211, endPoint x: 756, endPoint y: 512, distance: 300.9
click at [756, 513] on div "Department: Health, Behavior and Society I am an Associate Professor and the As…" at bounding box center [723, 397] width 896 height 447
click at [756, 512] on div "Department: Health, Behavior and Society I am an Associate Professor and the As…" at bounding box center [723, 397] width 896 height 447
drag, startPoint x: 756, startPoint y: 512, endPoint x: 759, endPoint y: 215, distance: 297.1
click at [760, 215] on div "Department: Health, Behavior and Society I am an Associate Professor and the As…" at bounding box center [723, 397] width 896 height 447
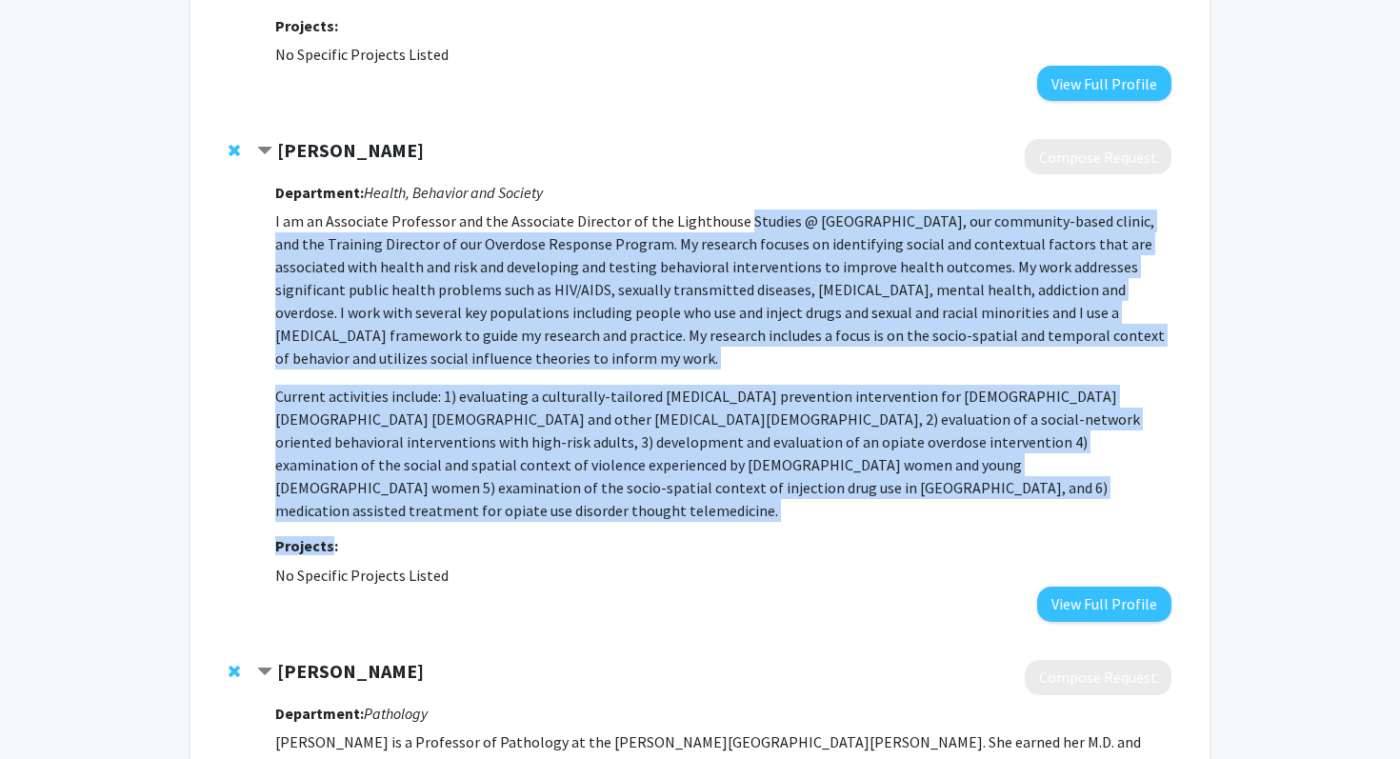
click at [759, 215] on p "I am an Associate Professor and the Associate Director of the Lighthouse Studie…" at bounding box center [723, 290] width 896 height 160
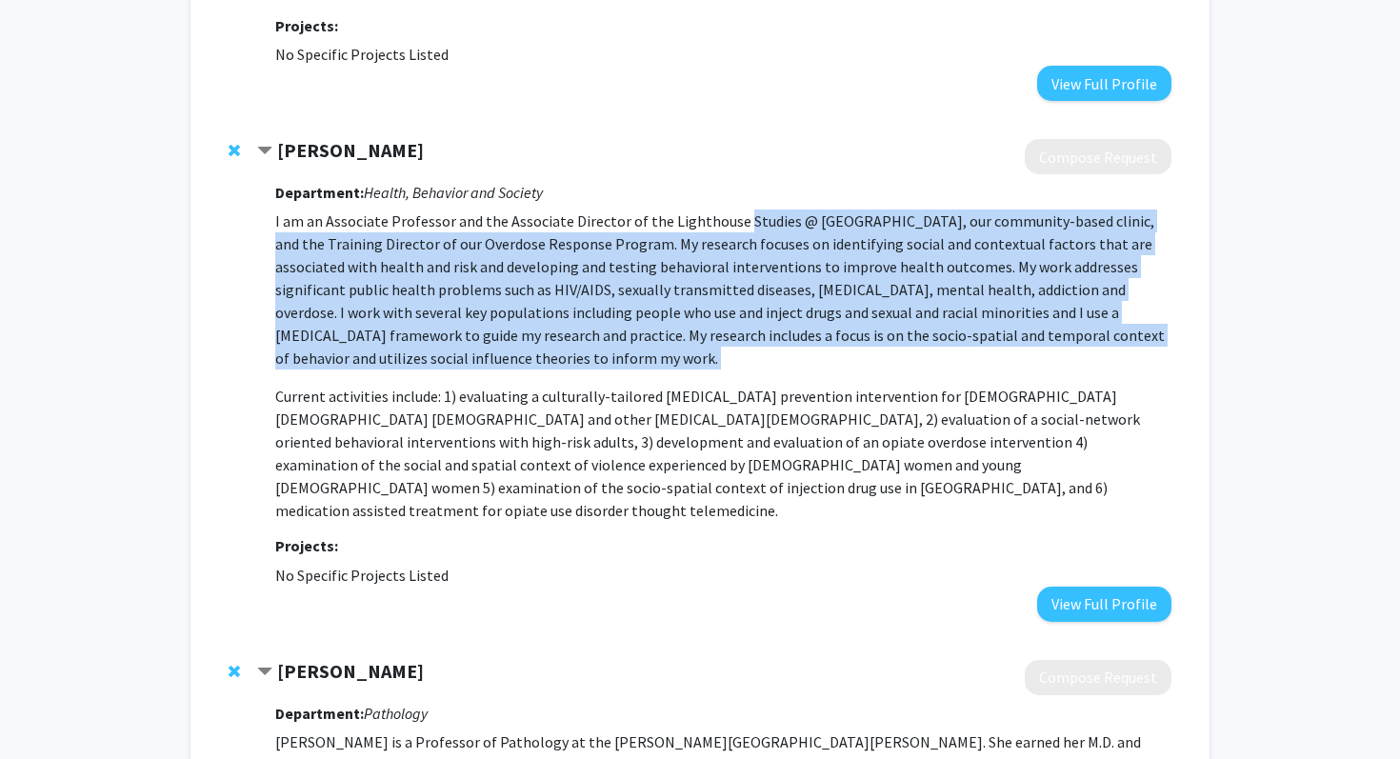
drag, startPoint x: 759, startPoint y: 215, endPoint x: 764, endPoint y: 368, distance: 152.4
click at [765, 368] on p "I am an Associate Professor and the Associate Director of the Lighthouse Studie…" at bounding box center [723, 290] width 896 height 160
click at [764, 368] on p "I am an Associate Professor and the Associate Director of the Lighthouse Studie…" at bounding box center [723, 290] width 896 height 160
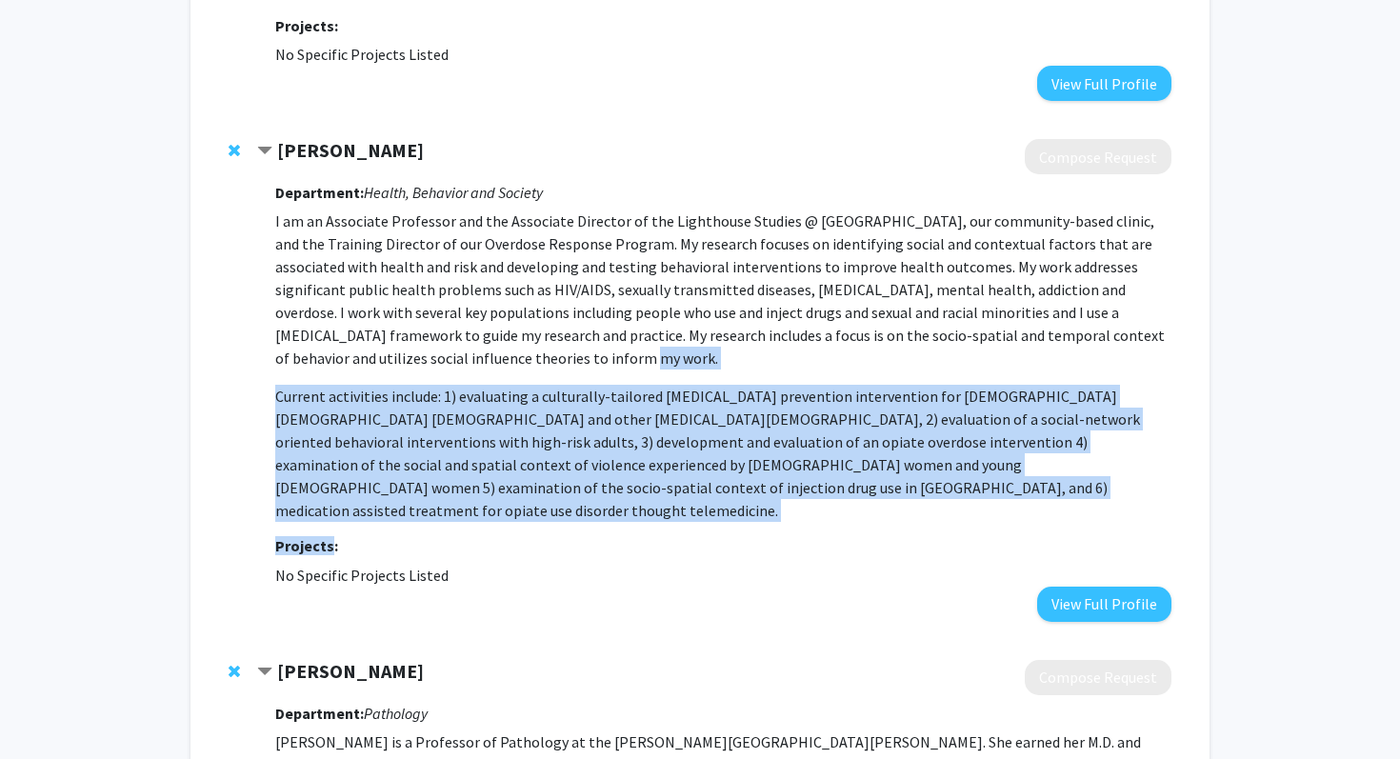
drag, startPoint x: 764, startPoint y: 368, endPoint x: 758, endPoint y: 502, distance: 134.4
click at [758, 502] on div "Department: Health, Behavior and Society I am an Associate Professor and the As…" at bounding box center [723, 397] width 896 height 447
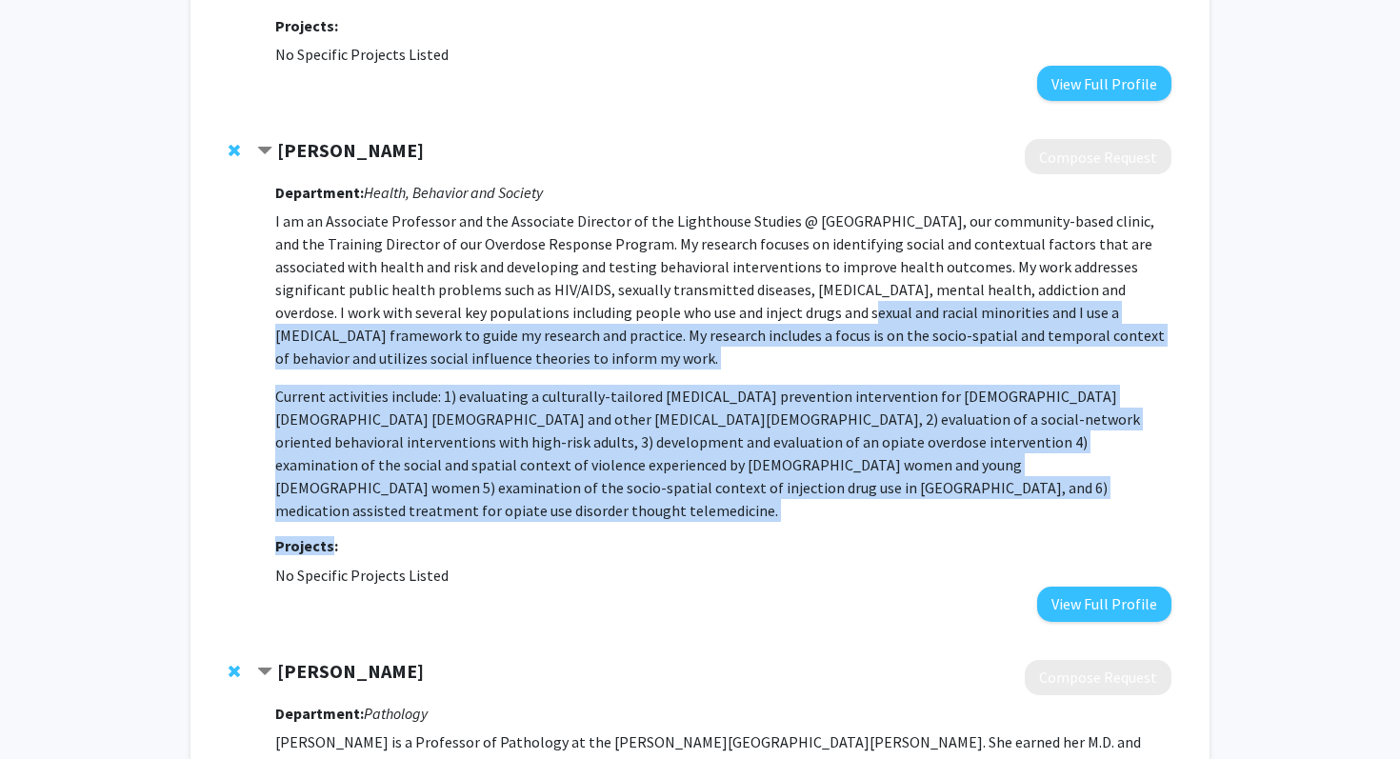
drag, startPoint x: 758, startPoint y: 502, endPoint x: 756, endPoint y: 302, distance: 200.0
click at [756, 302] on div "Department: Health, Behavior and Society I am an Associate Professor and the As…" at bounding box center [723, 397] width 896 height 447
click at [756, 302] on p "I am an Associate Professor and the Associate Director of the Lighthouse Studie…" at bounding box center [723, 290] width 896 height 160
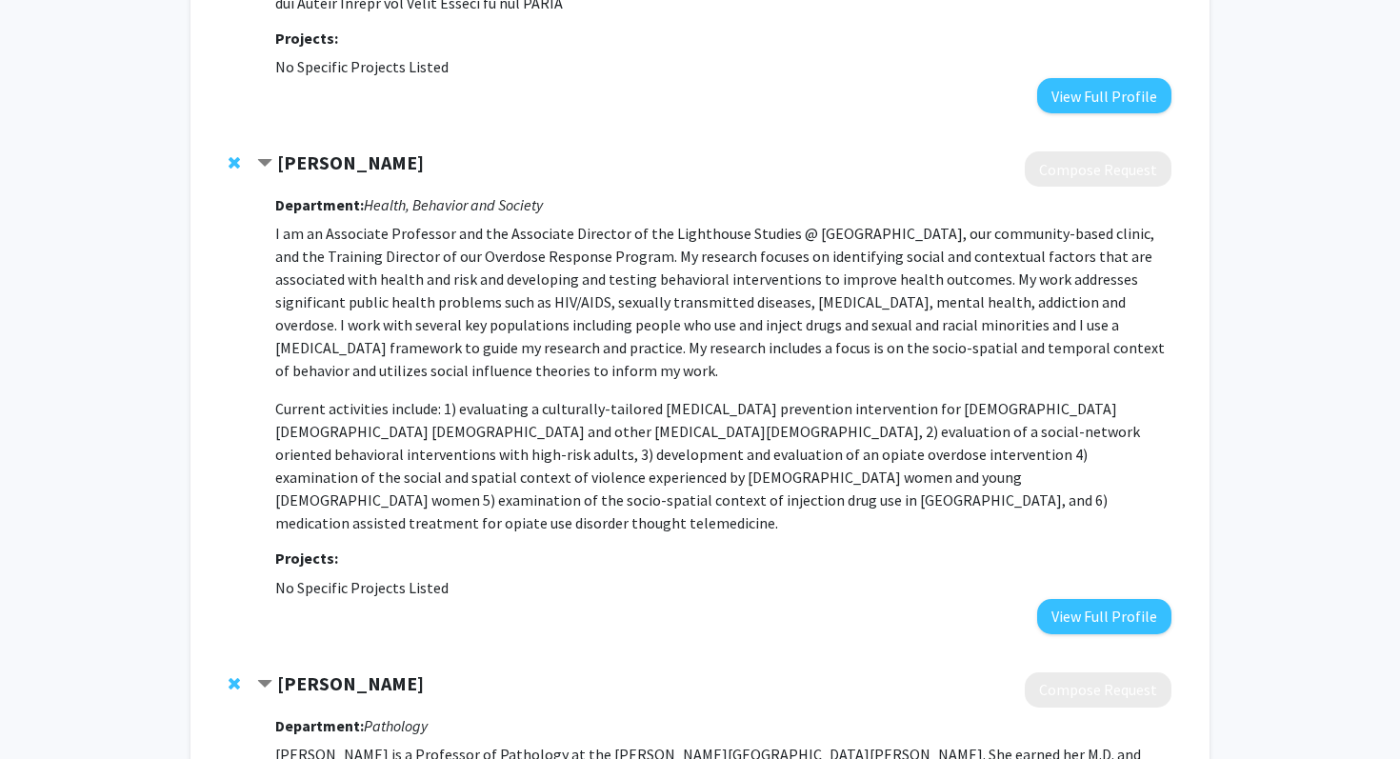
scroll to position [1664, 0]
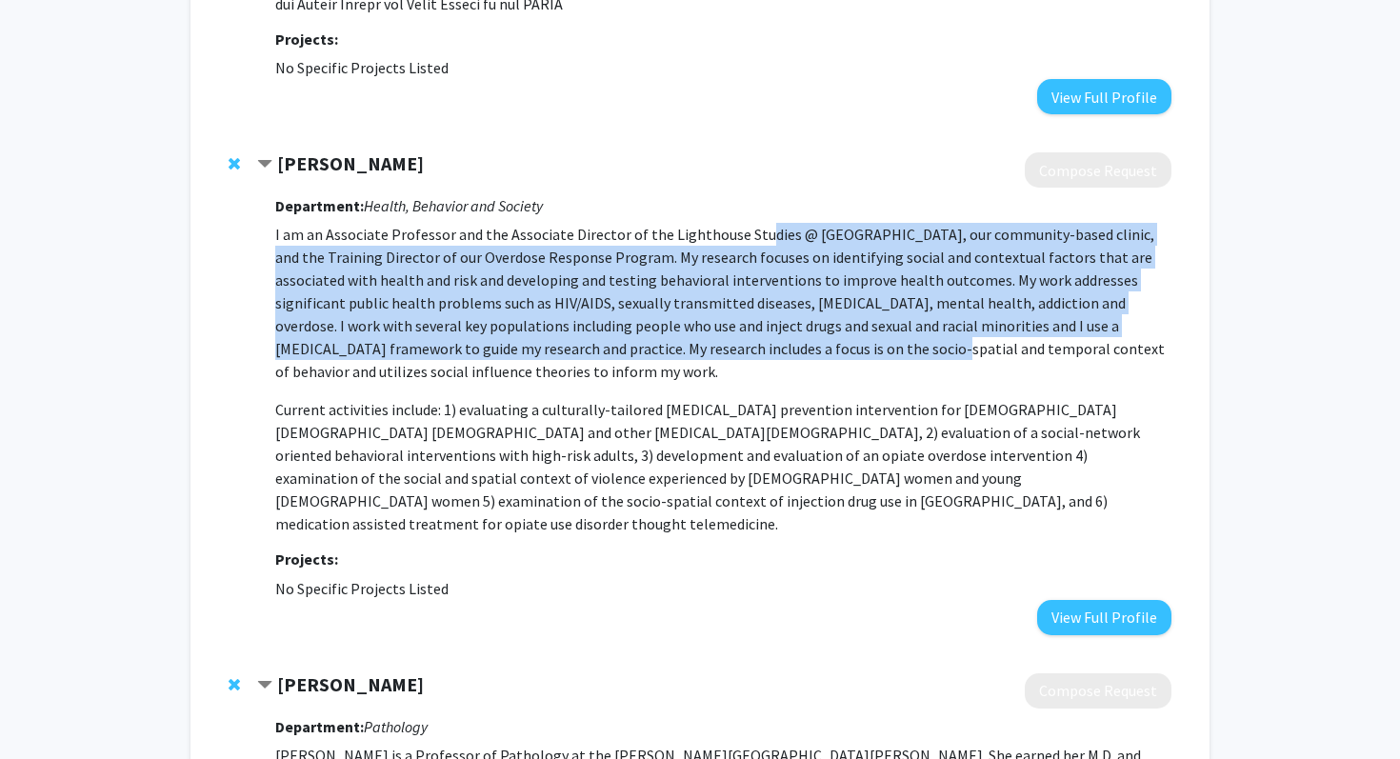
drag, startPoint x: 757, startPoint y: 238, endPoint x: 756, endPoint y: 336, distance: 98.1
click at [757, 338] on p "I am an Associate Professor and the Associate Director of the Lighthouse Studie…" at bounding box center [723, 303] width 896 height 160
click at [756, 336] on p "I am an Associate Professor and the Associate Director of the Lighthouse Studie…" at bounding box center [723, 303] width 896 height 160
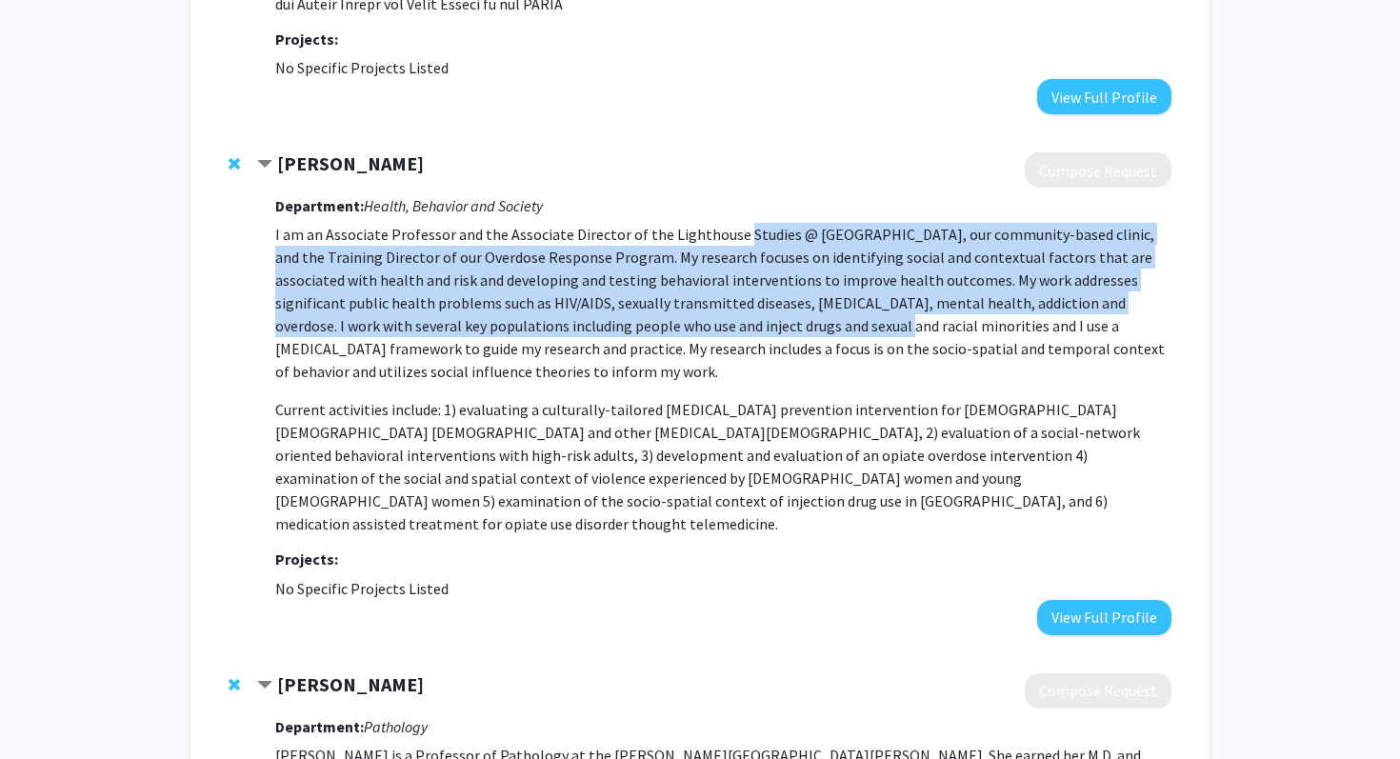
drag, startPoint x: 756, startPoint y: 336, endPoint x: 742, endPoint y: 240, distance: 97.2
click at [742, 240] on p "I am an Associate Professor and the Associate Director of the Lighthouse Studie…" at bounding box center [723, 303] width 896 height 160
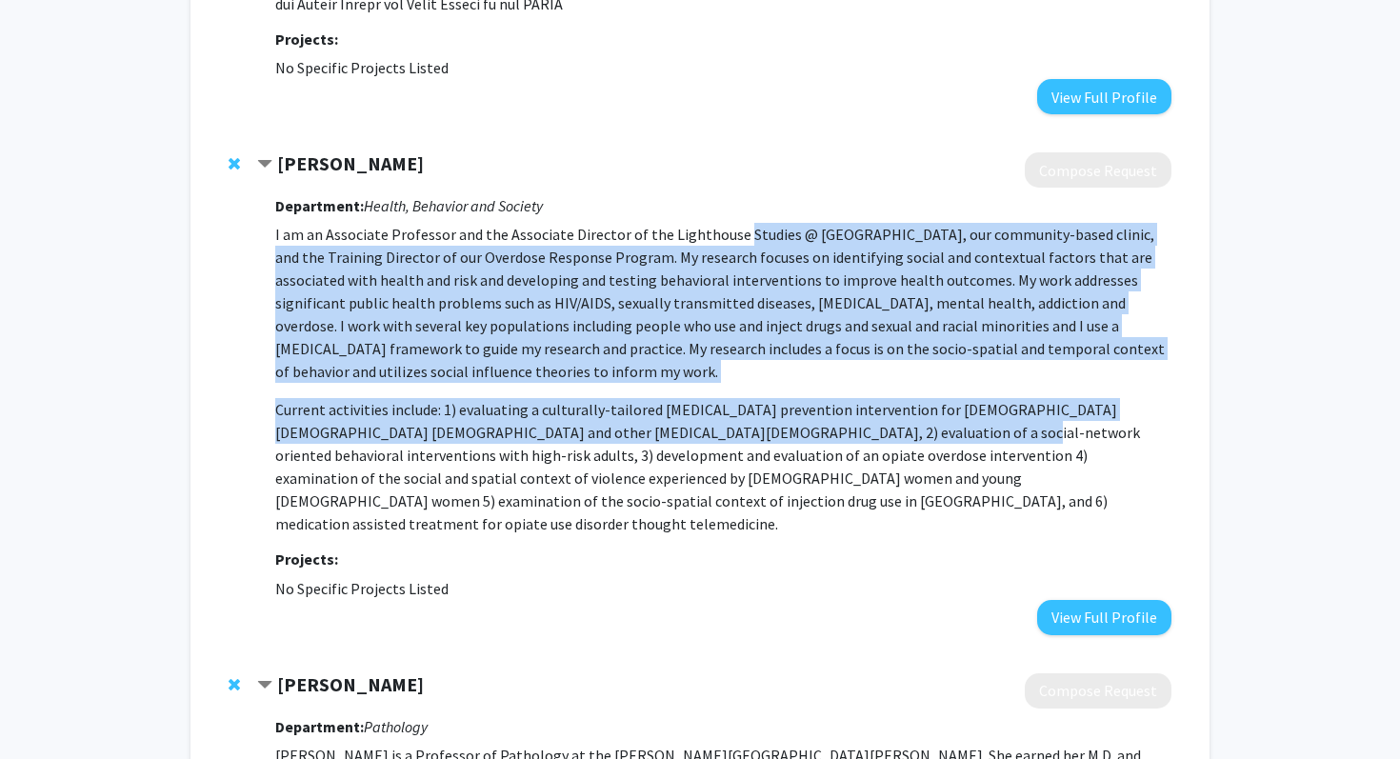
drag, startPoint x: 742, startPoint y: 240, endPoint x: 753, endPoint y: 433, distance: 193.7
click at [755, 435] on p "I am an Associate Professor and the Associate Director of the Lighthouse Studie…" at bounding box center [723, 379] width 896 height 312
click at [753, 433] on p "Current activities include: 1) evaluating a culturally-tailored HIV prevention …" at bounding box center [723, 466] width 896 height 137
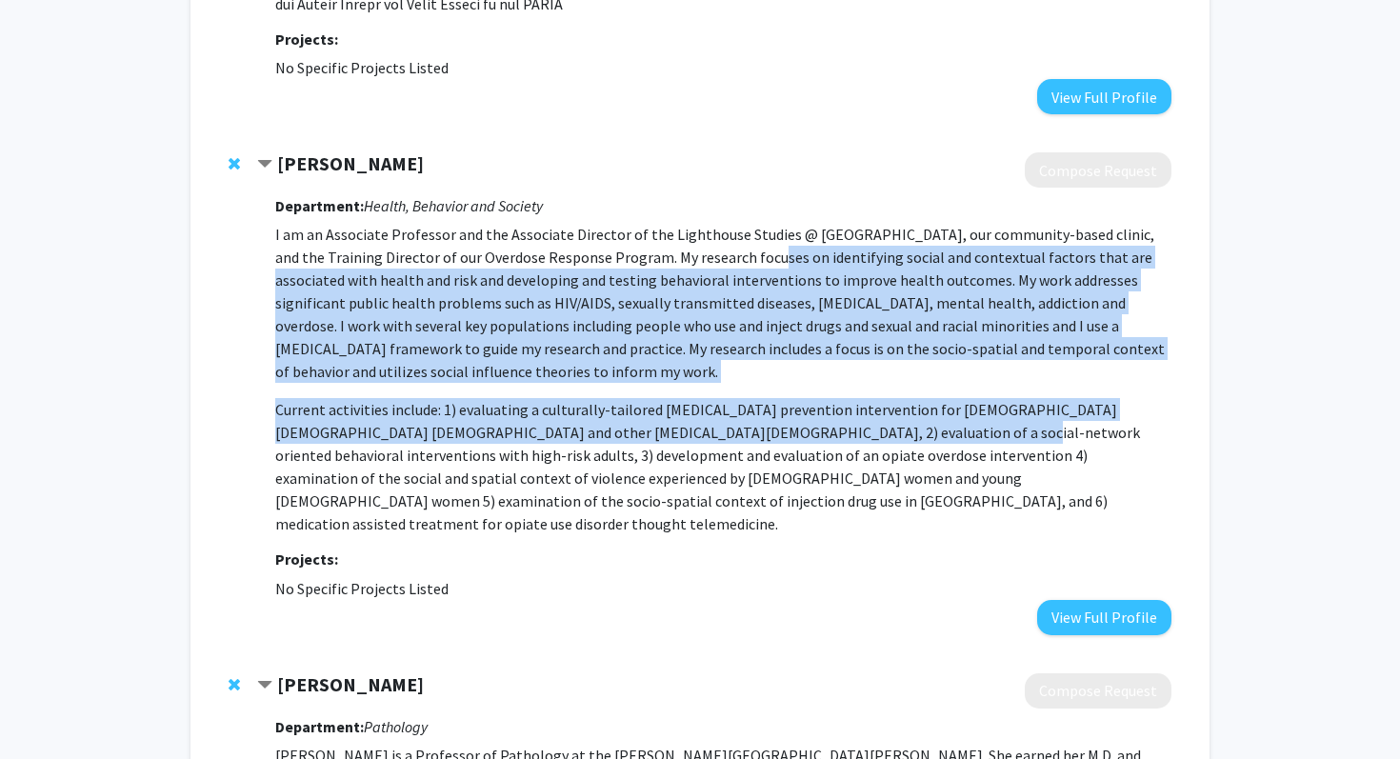
drag, startPoint x: 753, startPoint y: 433, endPoint x: 749, endPoint y: 267, distance: 166.7
click at [749, 267] on p "I am an Associate Professor and the Associate Director of the Lighthouse Studie…" at bounding box center [723, 379] width 896 height 312
click at [749, 267] on p "I am an Associate Professor and the Associate Director of the Lighthouse Studie…" at bounding box center [723, 303] width 896 height 160
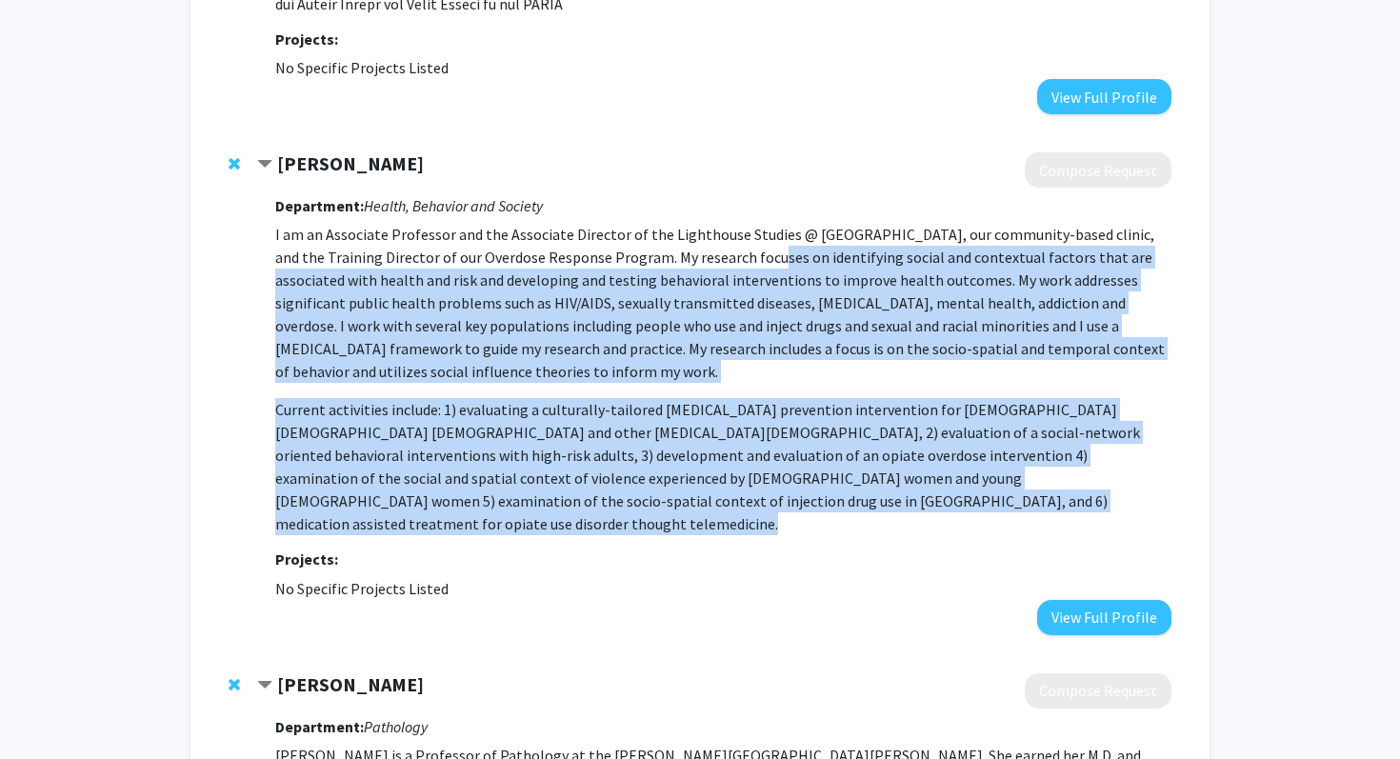
drag, startPoint x: 749, startPoint y: 267, endPoint x: 749, endPoint y: 503, distance: 236.2
click at [750, 504] on p "I am an Associate Professor and the Associate Director of the Lighthouse Studie…" at bounding box center [723, 379] width 896 height 312
click at [749, 503] on p "Current activities include: 1) evaluating a culturally-tailored HIV prevention …" at bounding box center [723, 466] width 896 height 137
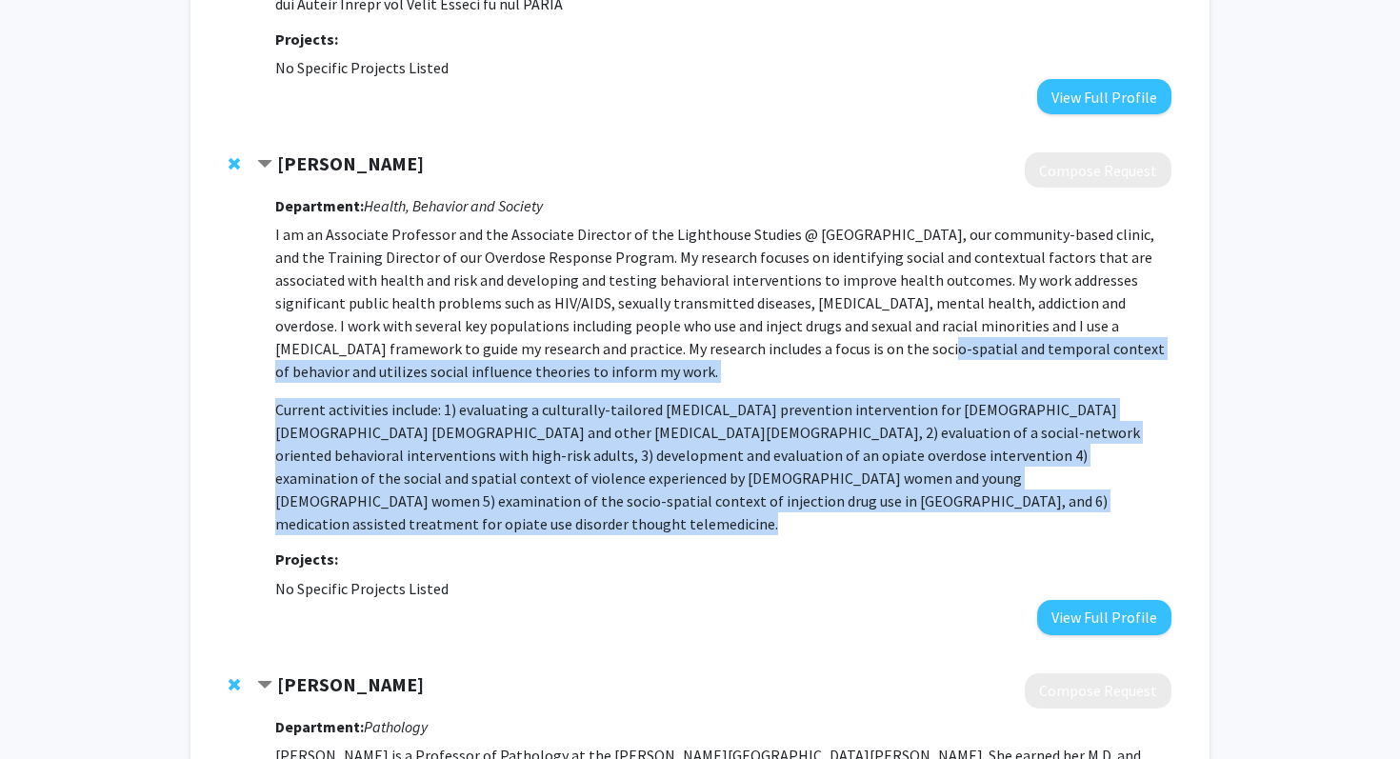
drag, startPoint x: 749, startPoint y: 503, endPoint x: 745, endPoint y: 334, distance: 168.6
click at [745, 334] on p "I am an Associate Professor and the Associate Director of the Lighthouse Studie…" at bounding box center [723, 379] width 896 height 312
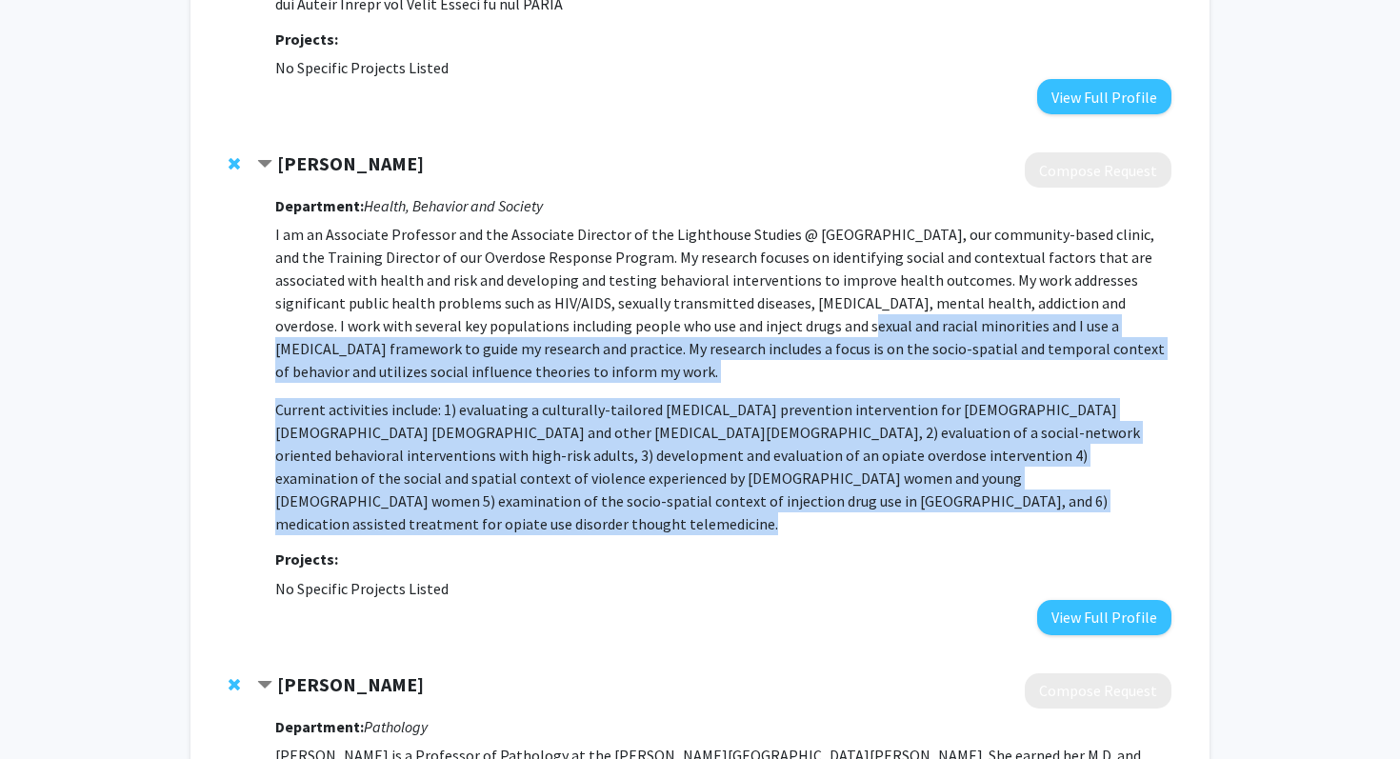
click at [745, 334] on p "I am an Associate Professor and the Associate Director of the Lighthouse Studie…" at bounding box center [723, 303] width 896 height 160
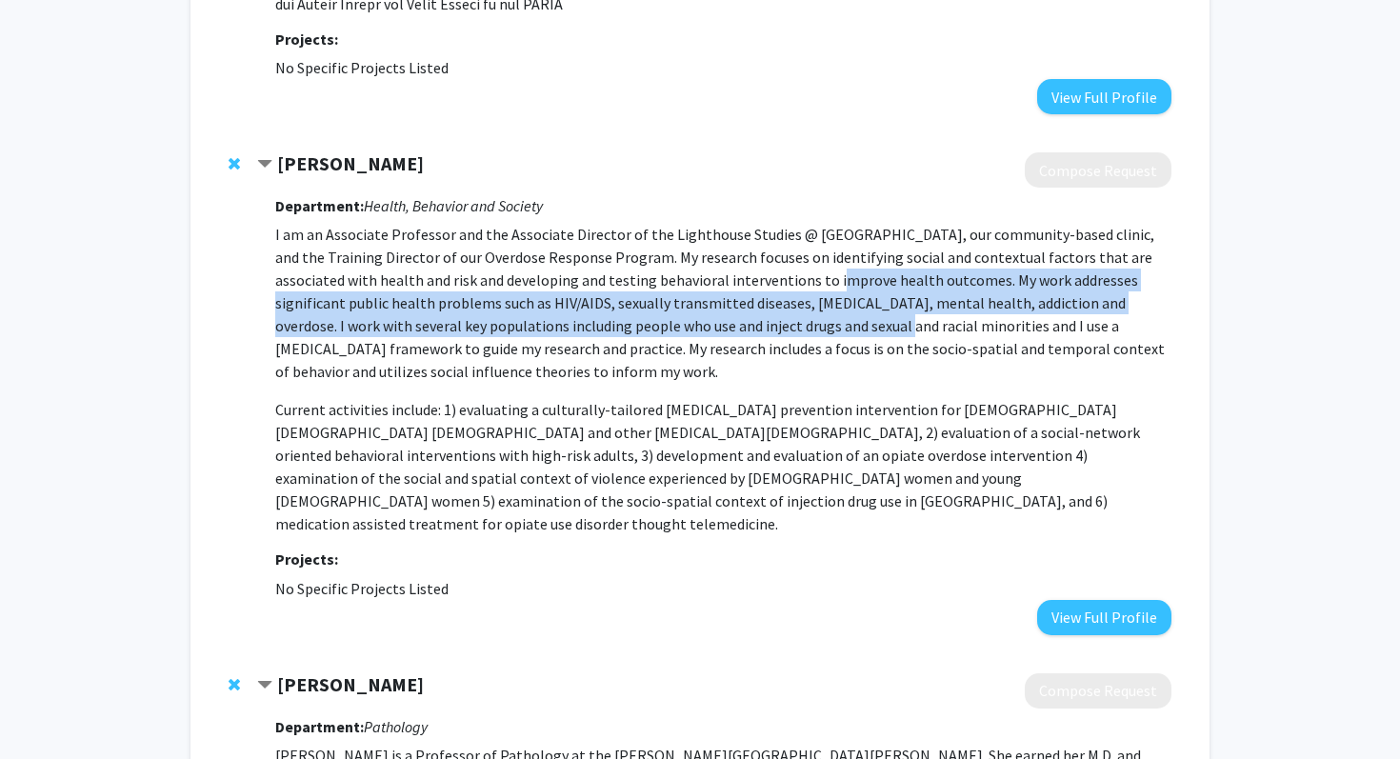
drag, startPoint x: 745, startPoint y: 334, endPoint x: 745, endPoint y: 285, distance: 49.5
click at [745, 285] on p "I am an Associate Professor and the Associate Director of the Lighthouse Studie…" at bounding box center [723, 303] width 896 height 160
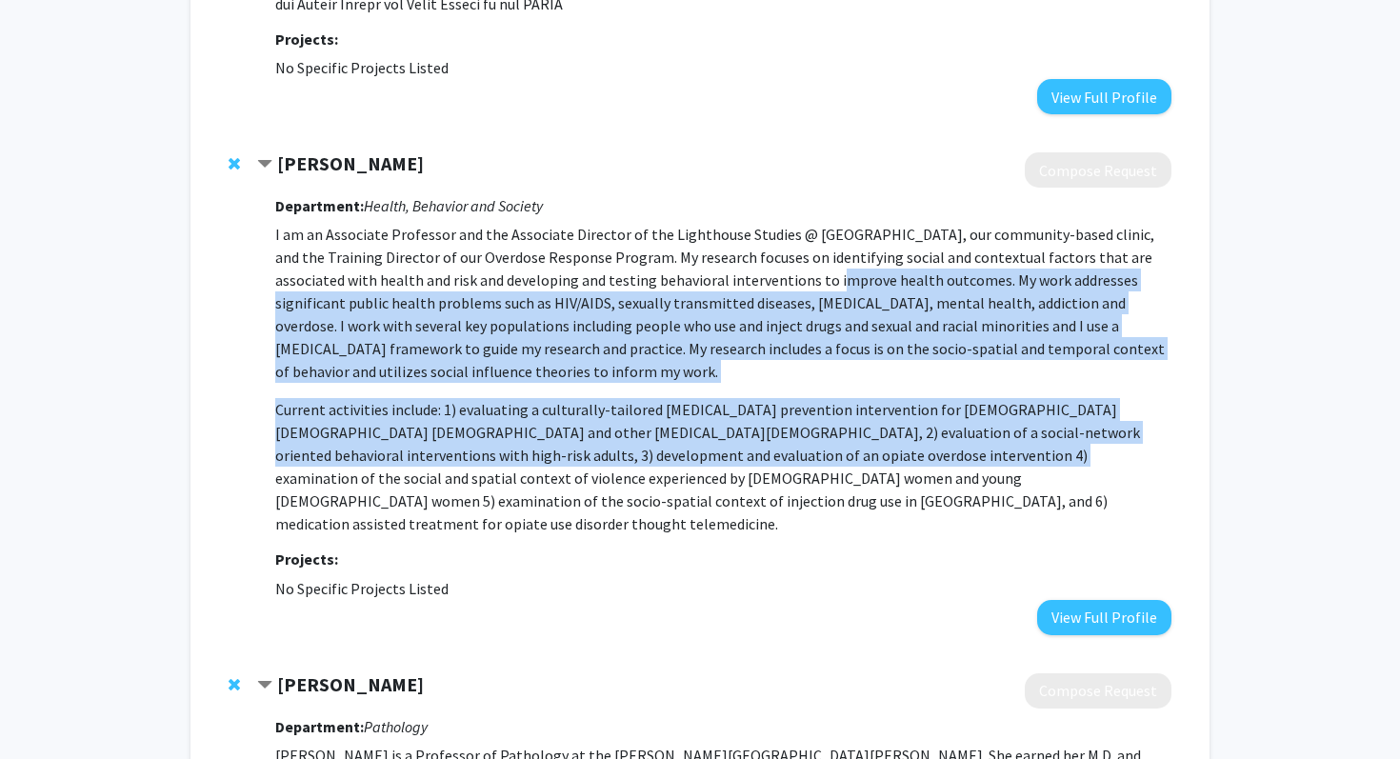
drag, startPoint x: 745, startPoint y: 285, endPoint x: 748, endPoint y: 461, distance: 176.2
click at [749, 463] on p "I am an Associate Professor and the Associate Director of the Lighthouse Studie…" at bounding box center [723, 379] width 896 height 312
click at [748, 461] on p "Current activities include: 1) evaluating a culturally-tailored HIV prevention …" at bounding box center [723, 466] width 896 height 137
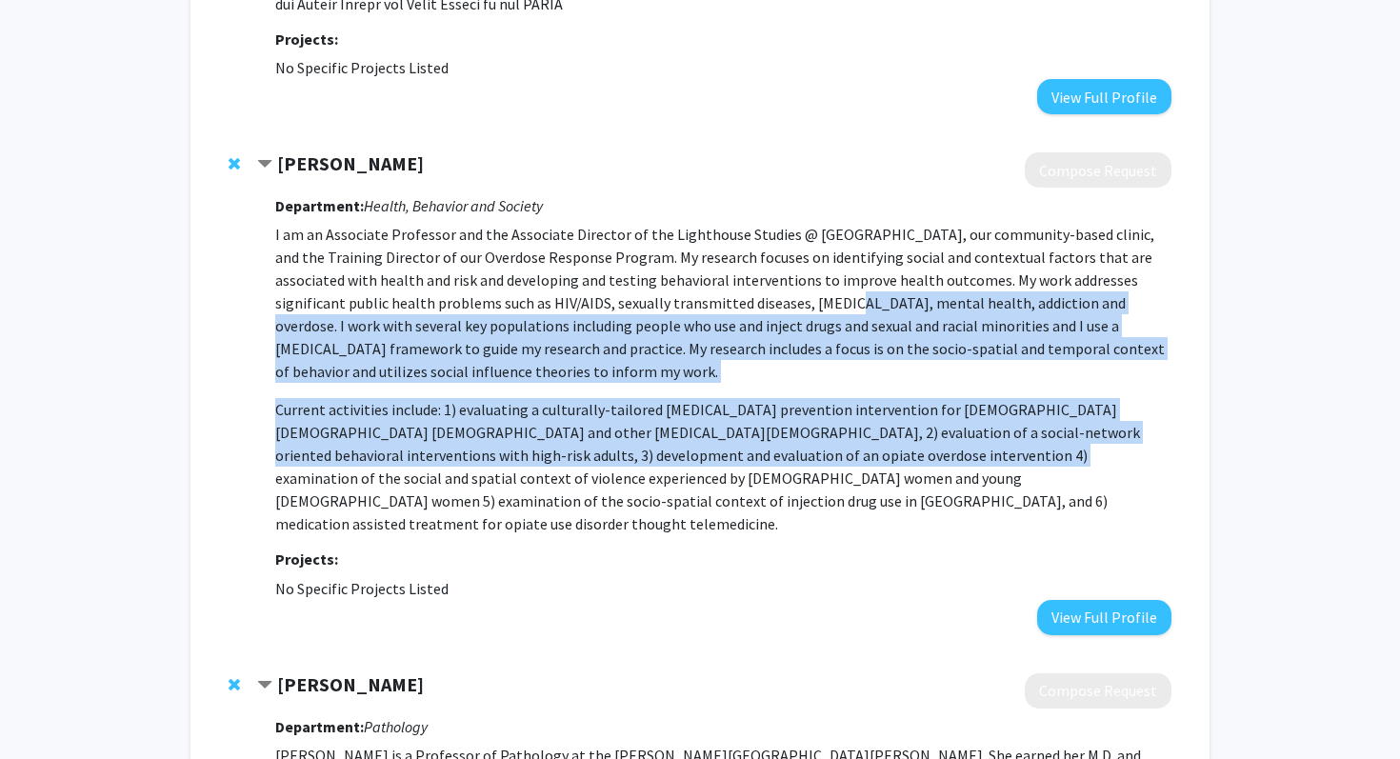
drag, startPoint x: 748, startPoint y: 461, endPoint x: 735, endPoint y: 292, distance: 169.1
click at [736, 294] on p "I am an Associate Professor and the Associate Director of the Lighthouse Studie…" at bounding box center [723, 379] width 896 height 312
click at [735, 292] on p "I am an Associate Professor and the Associate Director of the Lighthouse Studie…" at bounding box center [723, 303] width 896 height 160
drag, startPoint x: 735, startPoint y: 292, endPoint x: 737, endPoint y: 457, distance: 164.8
click at [737, 457] on p "I am an Associate Professor and the Associate Director of the Lighthouse Studie…" at bounding box center [723, 379] width 896 height 312
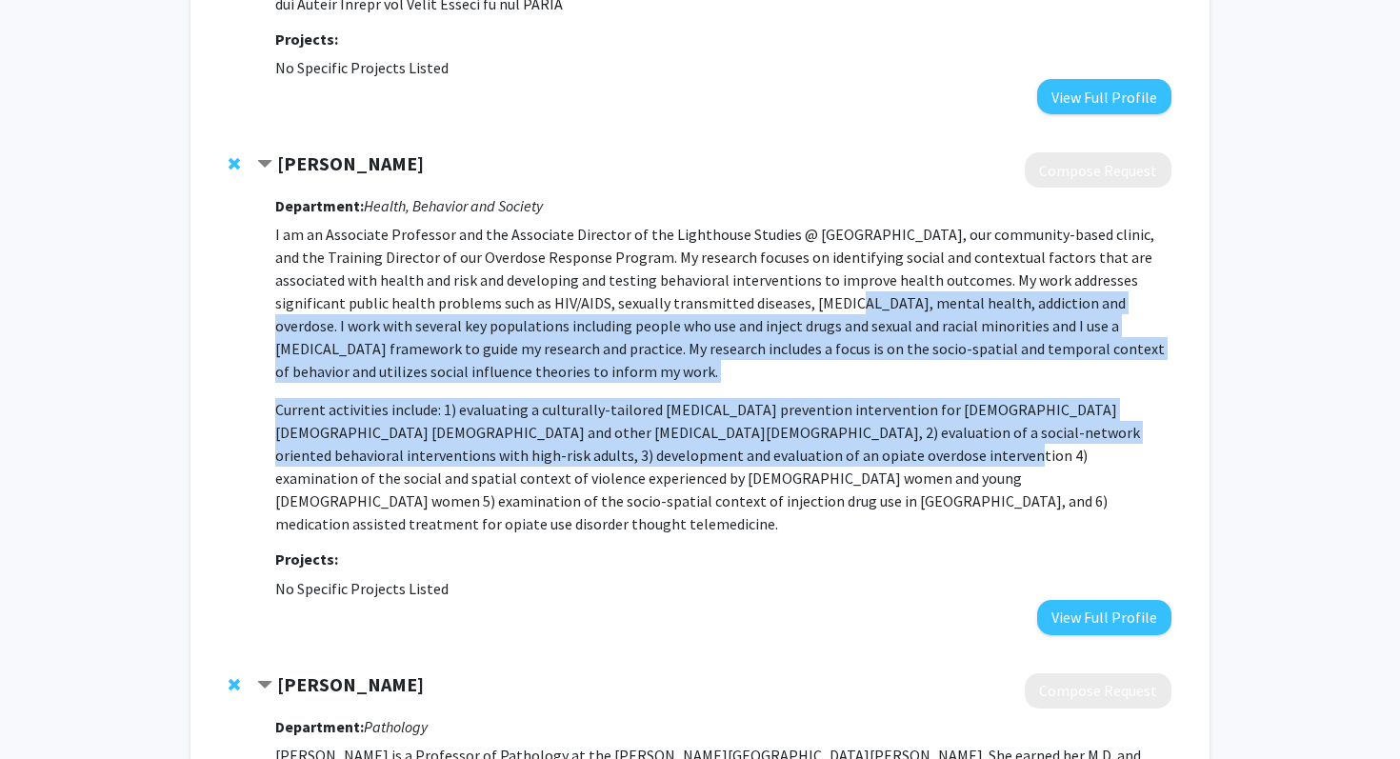
click at [737, 457] on p "Current activities include: 1) evaluating a culturally-tailored HIV prevention …" at bounding box center [723, 466] width 896 height 137
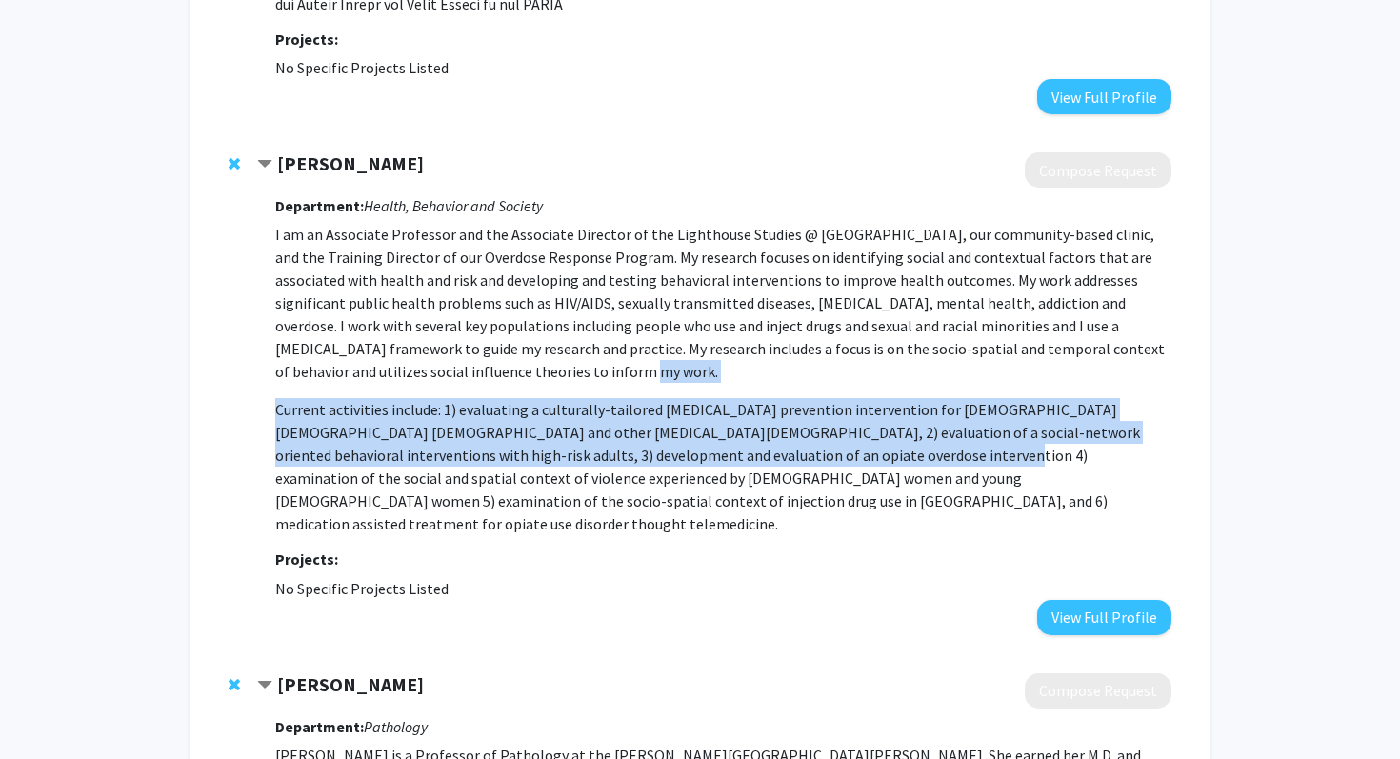
drag, startPoint x: 737, startPoint y: 457, endPoint x: 732, endPoint y: 353, distance: 103.9
click at [732, 353] on p "I am an Associate Professor and the Associate Director of the Lighthouse Studie…" at bounding box center [723, 379] width 896 height 312
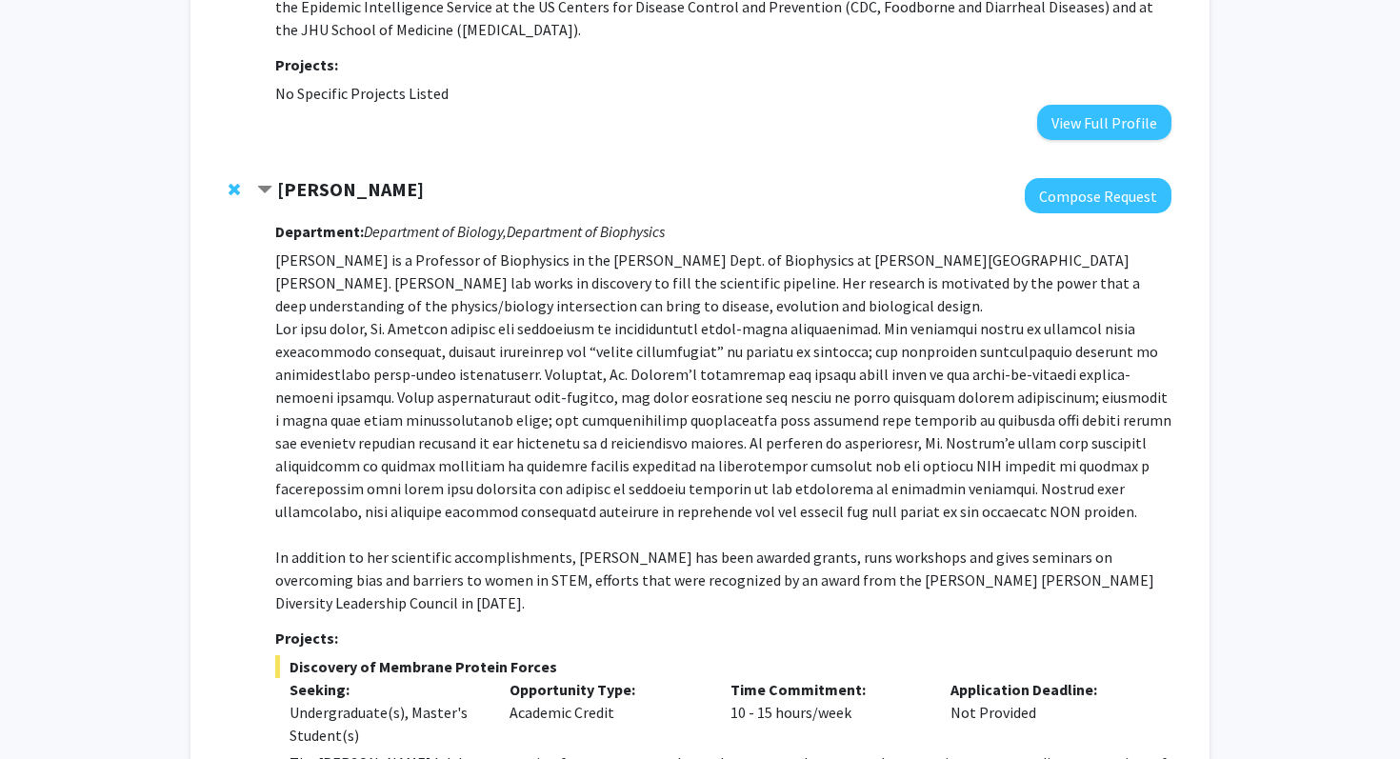
scroll to position [6183, 0]
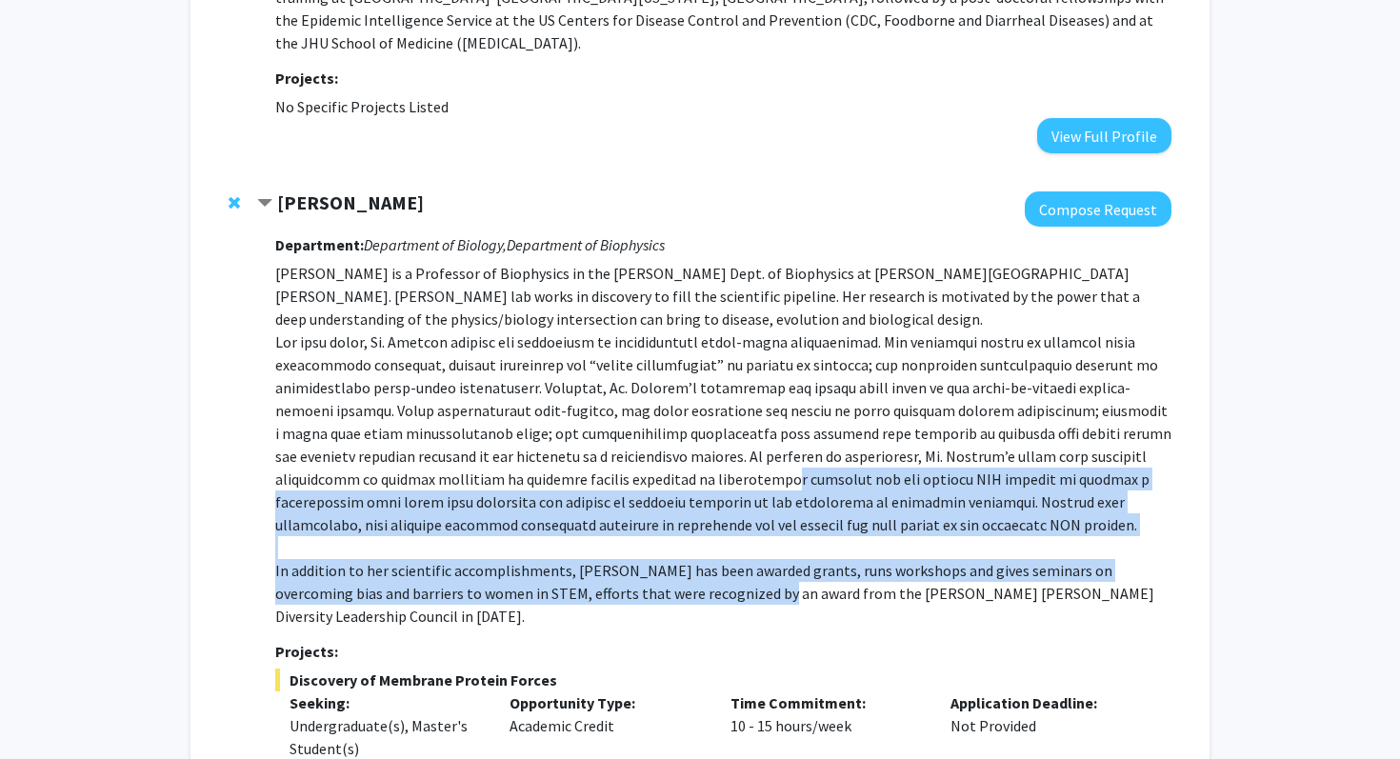
drag, startPoint x: 682, startPoint y: 243, endPoint x: 680, endPoint y: 335, distance: 92.4
click at [681, 336] on p "Karen Fleming is a Professor of Biophysics in the TC Jenkins Dept. of Biophysic…" at bounding box center [723, 445] width 896 height 366
click at [680, 335] on p "Karen Fleming is a Professor of Biophysics in the TC Jenkins Dept. of Biophysic…" at bounding box center [723, 445] width 896 height 366
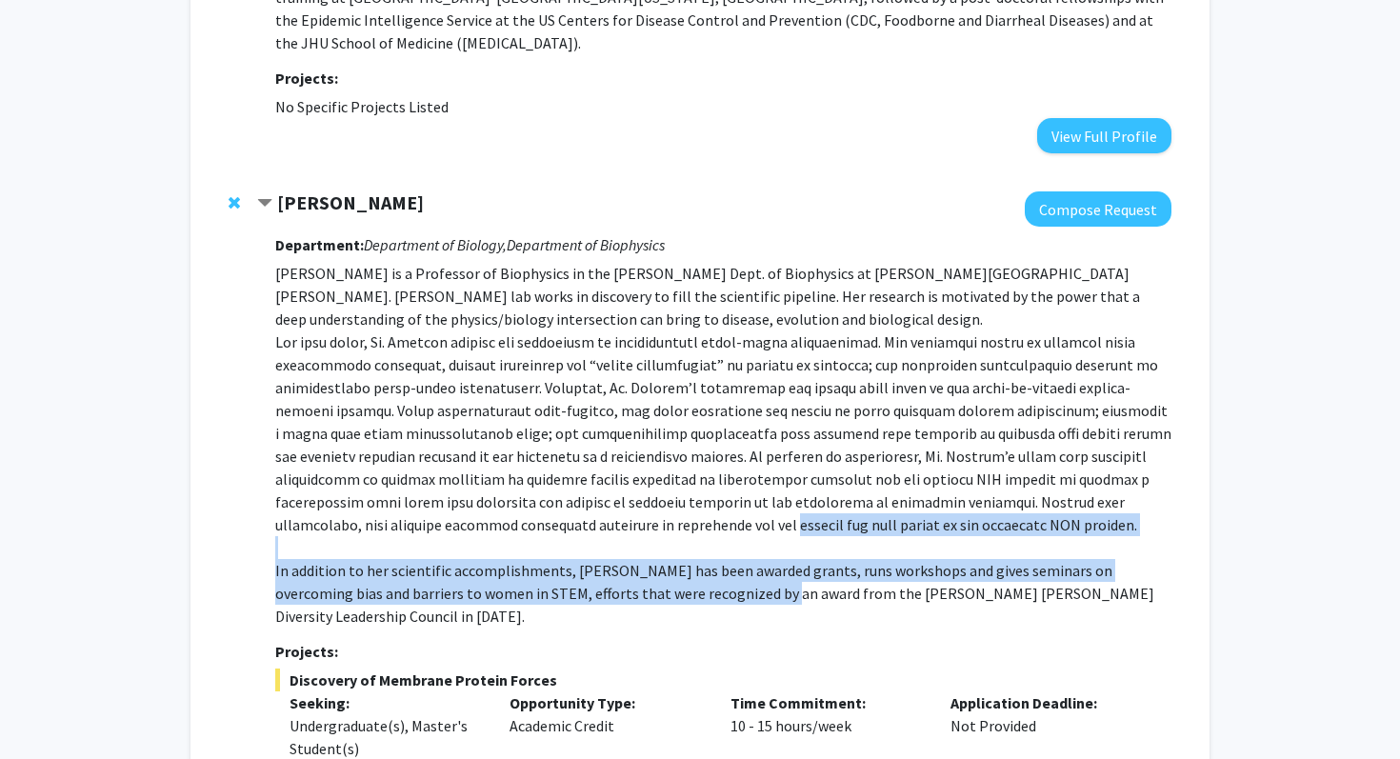
drag, startPoint x: 680, startPoint y: 335, endPoint x: 645, endPoint y: 275, distance: 69.6
click at [645, 275] on p "Karen Fleming is a Professor of Biophysics in the TC Jenkins Dept. of Biophysic…" at bounding box center [723, 445] width 896 height 366
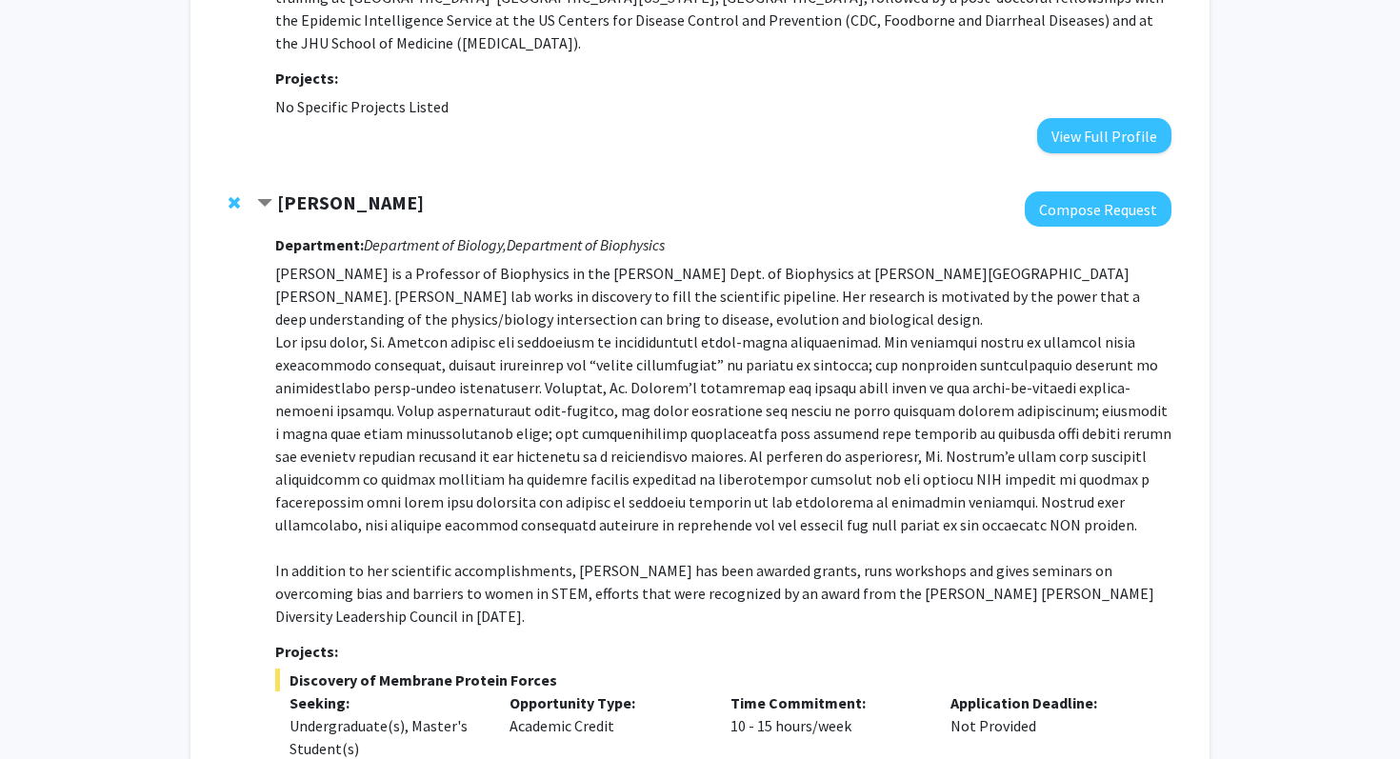
click at [324, 645] on div "Department: Department of Biology, Department of Biophysics Karen Fleming is a …" at bounding box center [723, 586] width 896 height 718
click at [337, 653] on div "Department: Department of Biology, Department of Biophysics Karen Fleming is a …" at bounding box center [723, 586] width 896 height 718
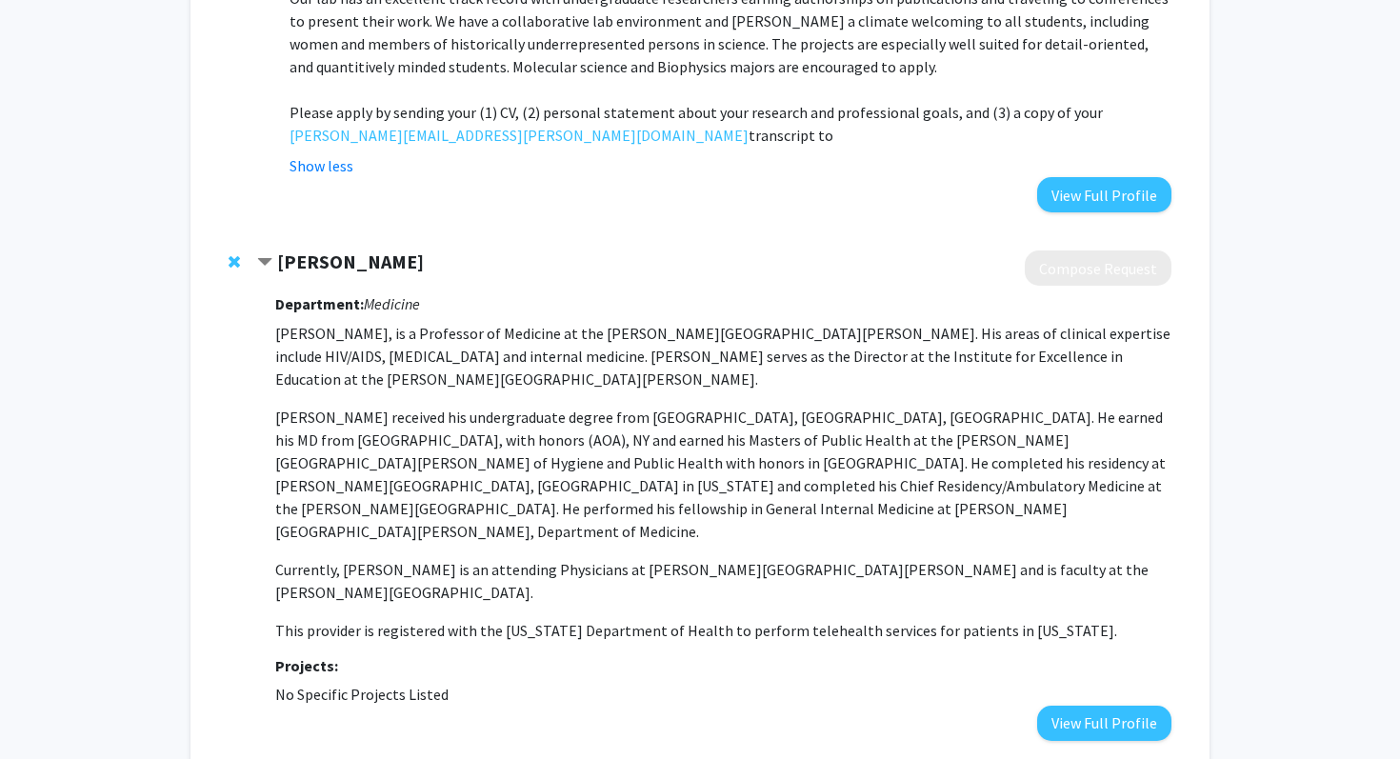
scroll to position [7122, 0]
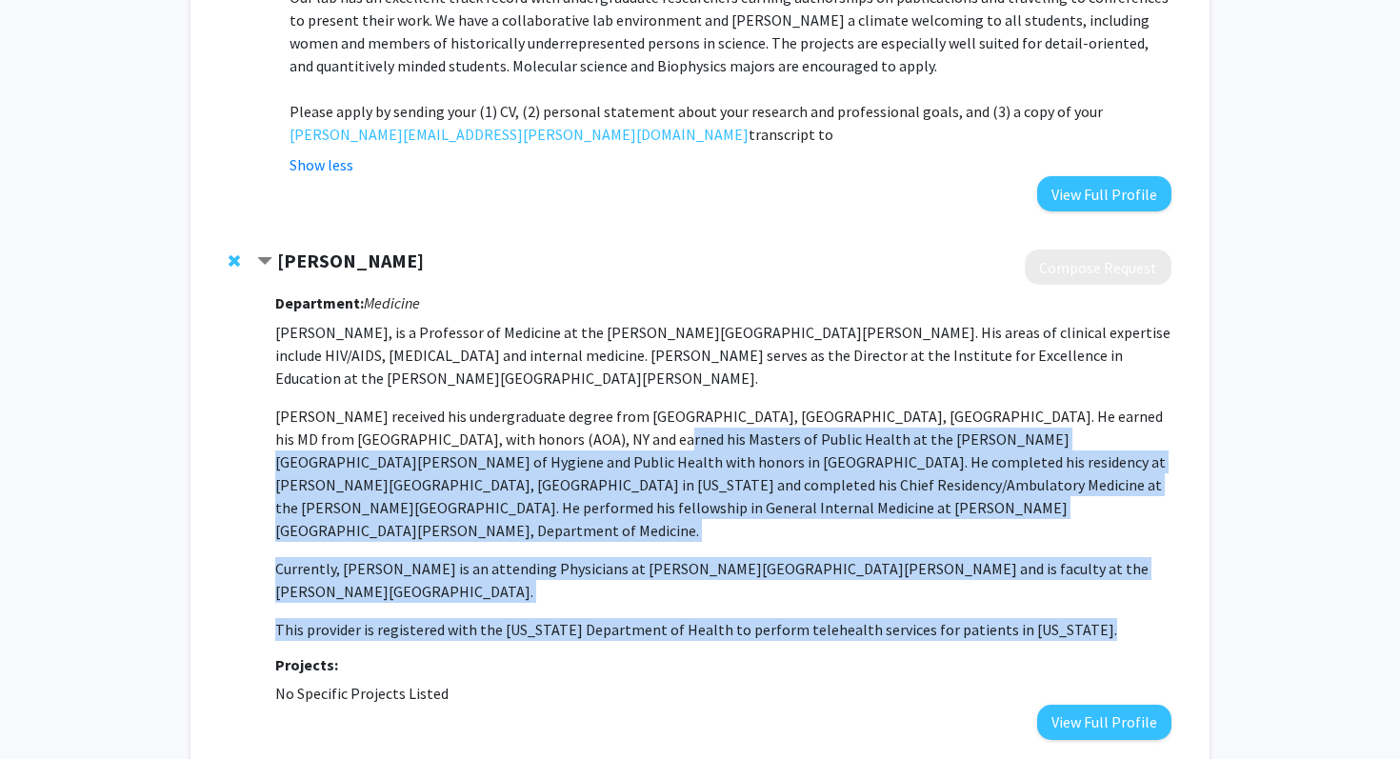
drag, startPoint x: 578, startPoint y: 331, endPoint x: 576, endPoint y: 168, distance: 163.8
click at [576, 285] on div "Department: Medicine Dr. Joseph Cofrancesco Jr, is a Professor of Medicine at t…" at bounding box center [723, 512] width 896 height 454
click at [576, 405] on p "[PERSON_NAME] received his undergraduate degree from [GEOGRAPHIC_DATA], [GEOGRA…" at bounding box center [723, 473] width 896 height 137
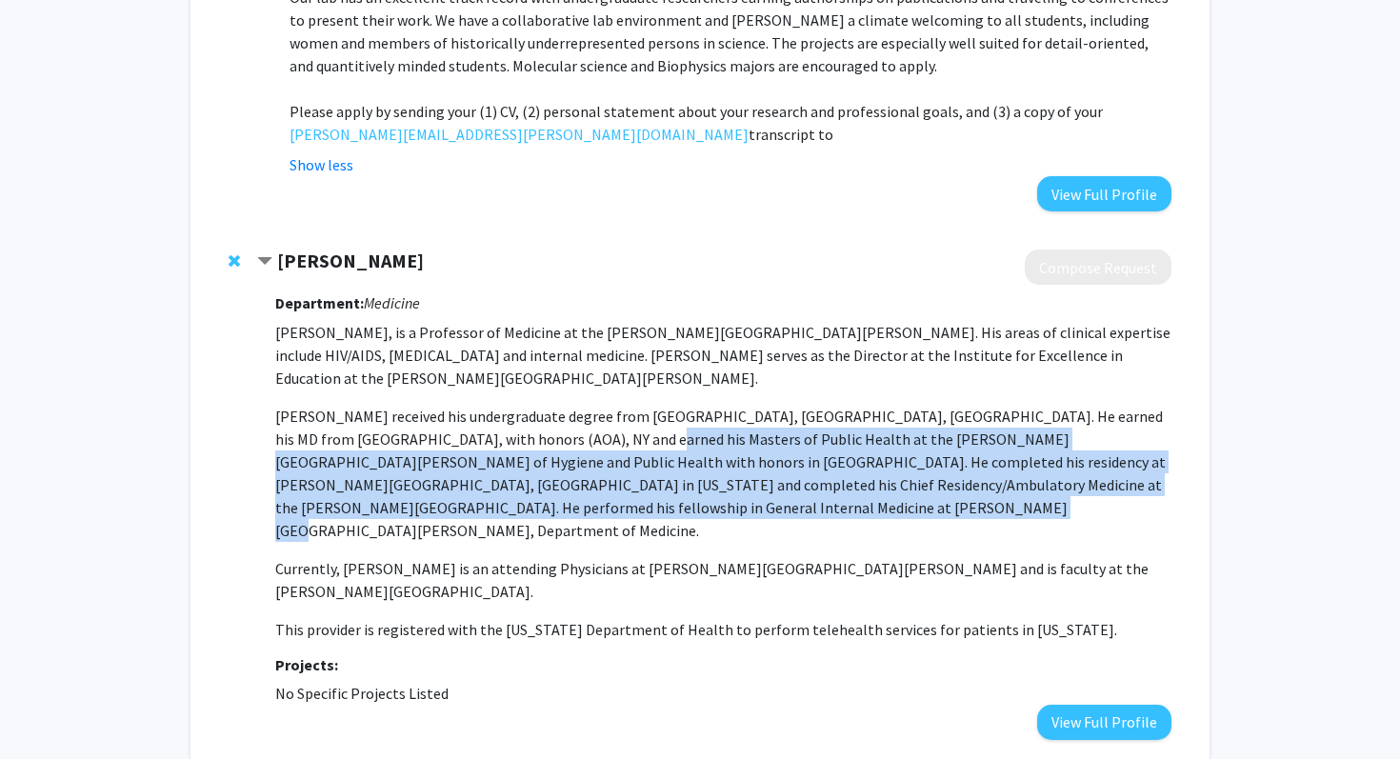
drag, startPoint x: 576, startPoint y: 168, endPoint x: 576, endPoint y: 254, distance: 86.7
click at [576, 321] on p "Dr. Joseph Cofrancesco Jr, is a Professor of Medicine at the Johns Hopkins Univ…" at bounding box center [723, 481] width 896 height 320
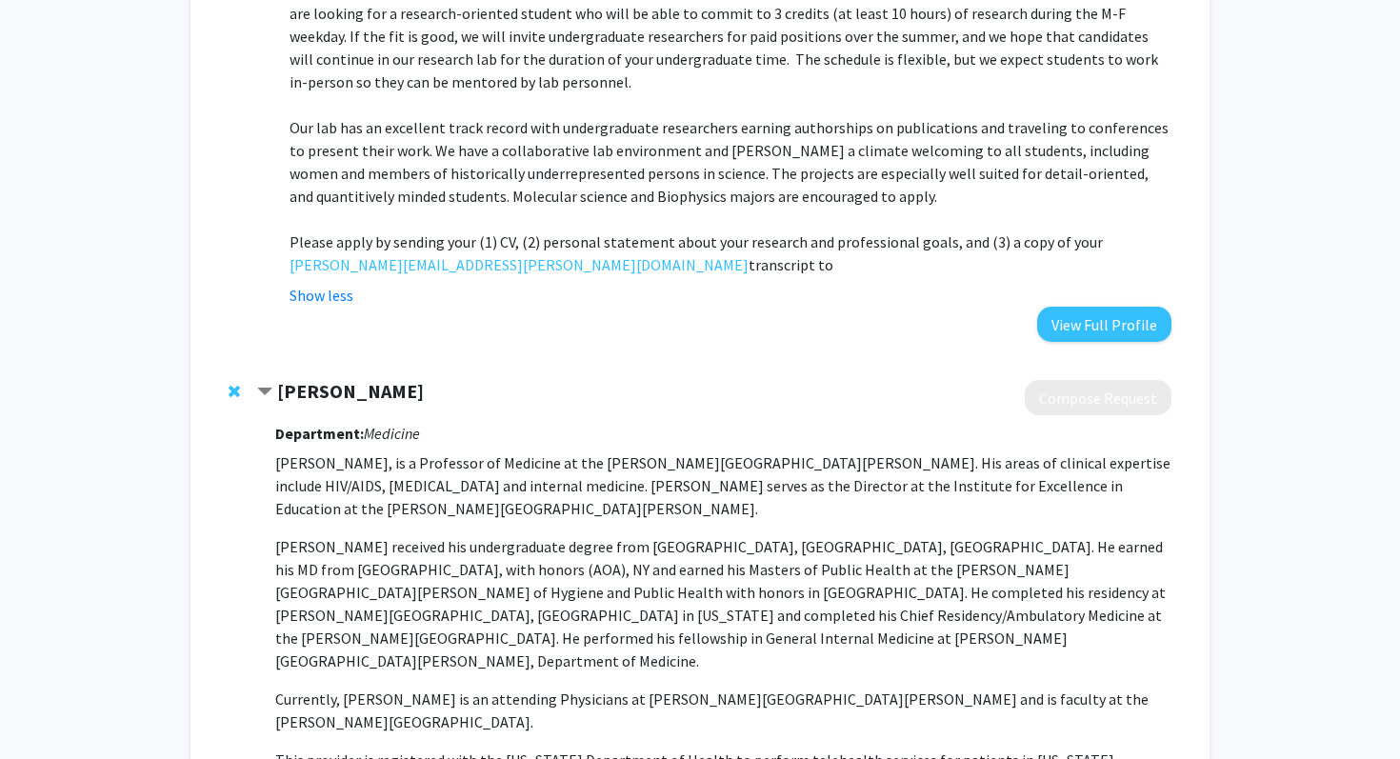
scroll to position [6987, 0]
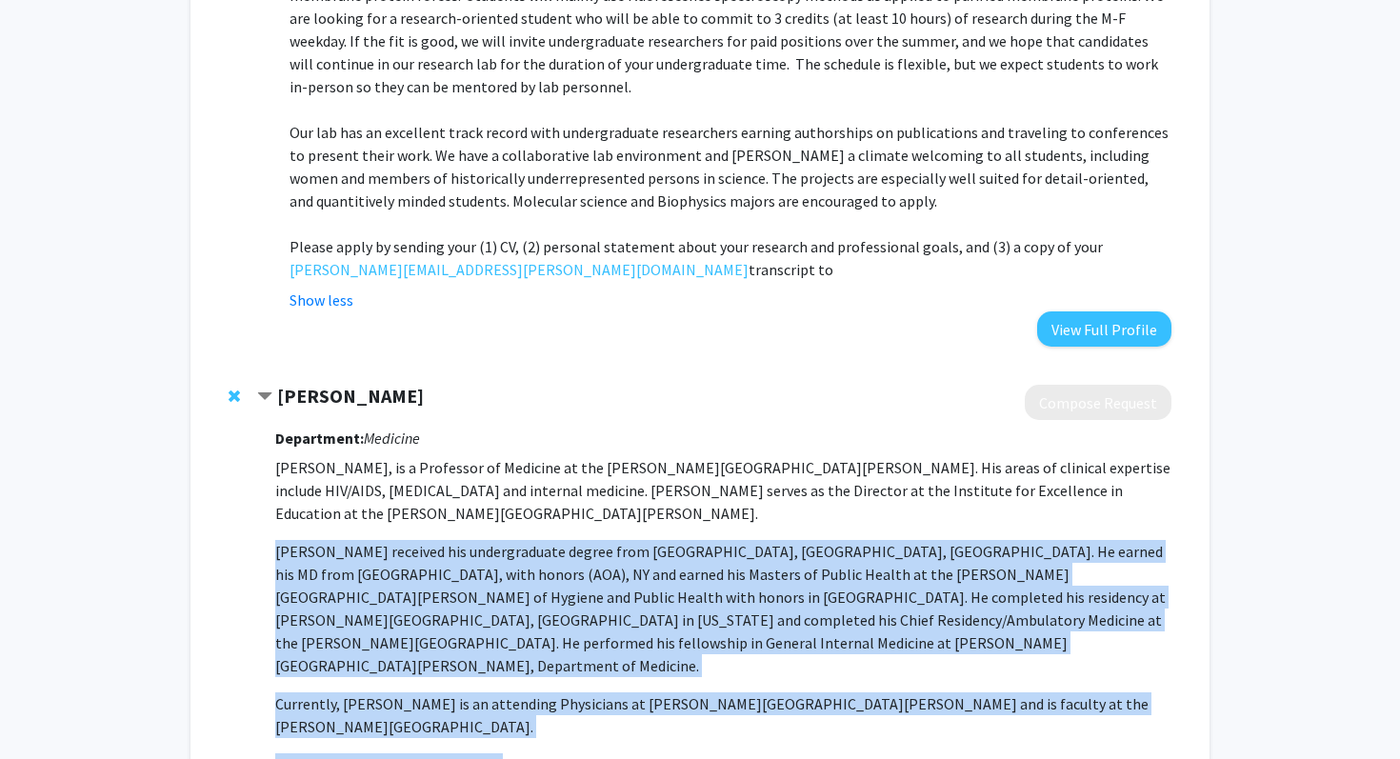
drag, startPoint x: 490, startPoint y: 457, endPoint x: 482, endPoint y: 260, distance: 197.3
click at [483, 456] on p "Dr. Joseph Cofrancesco Jr, is a Professor of Medicine at the Johns Hopkins Univ…" at bounding box center [723, 616] width 896 height 320
click at [482, 456] on p "Dr. Joseph Cofrancesco Jr, is a Professor of Medicine at the Johns Hopkins Univ…" at bounding box center [723, 616] width 896 height 320
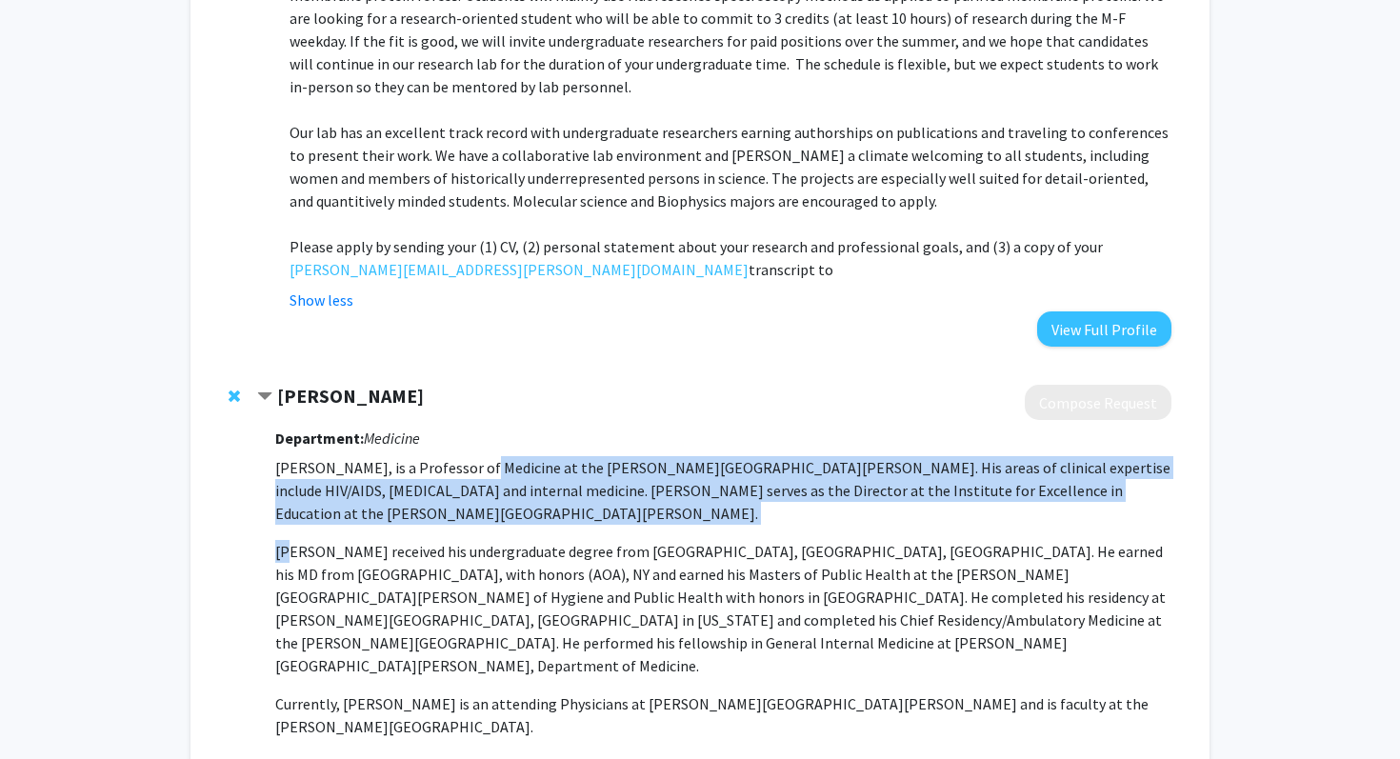
drag, startPoint x: 482, startPoint y: 262, endPoint x: 481, endPoint y: 189, distance: 73.3
click at [481, 456] on p "Dr. Joseph Cofrancesco Jr, is a Professor of Medicine at the Johns Hopkins Univ…" at bounding box center [723, 616] width 896 height 320
click at [481, 456] on p "[PERSON_NAME], is a Professor of Medicine at the [PERSON_NAME][GEOGRAPHIC_DATA]…" at bounding box center [723, 490] width 896 height 69
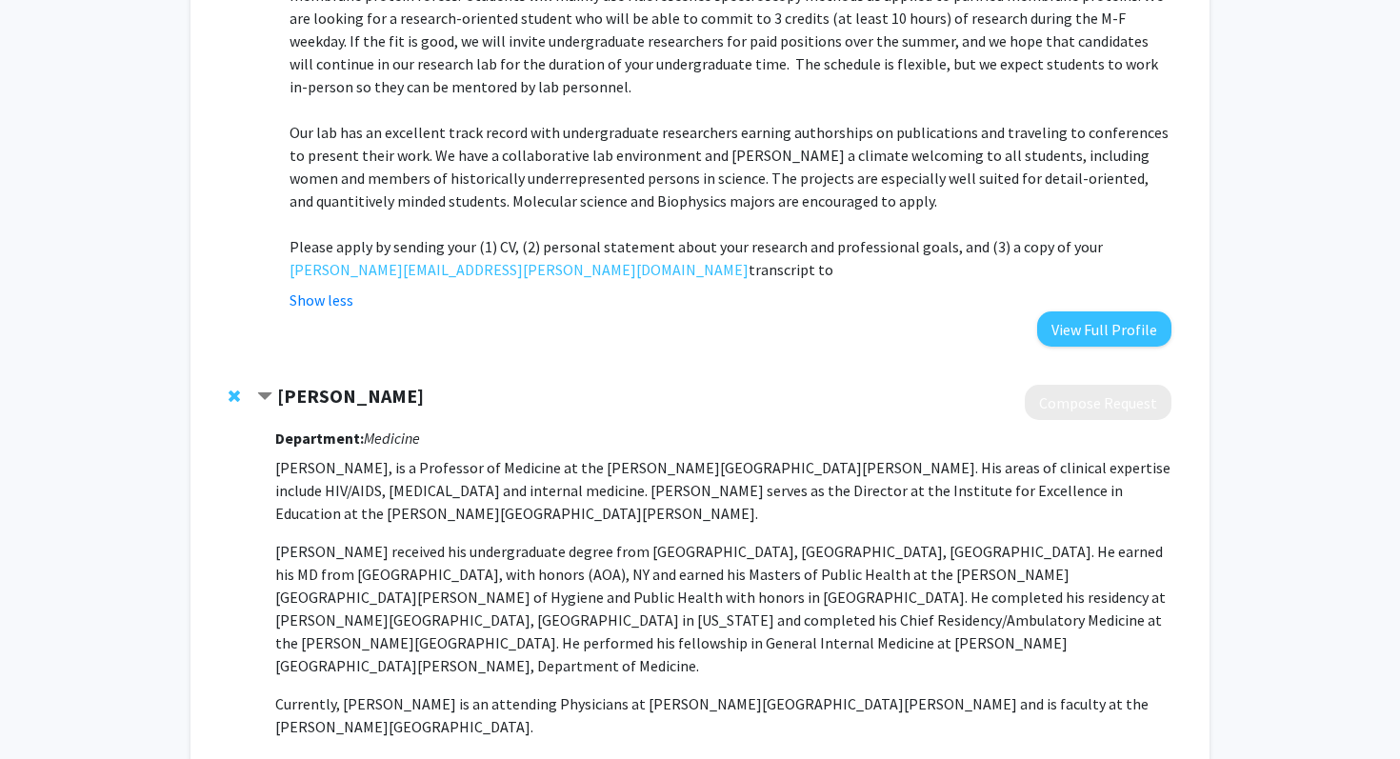
click at [454, 456] on p "[PERSON_NAME], is a Professor of Medicine at the [PERSON_NAME][GEOGRAPHIC_DATA]…" at bounding box center [723, 490] width 896 height 69
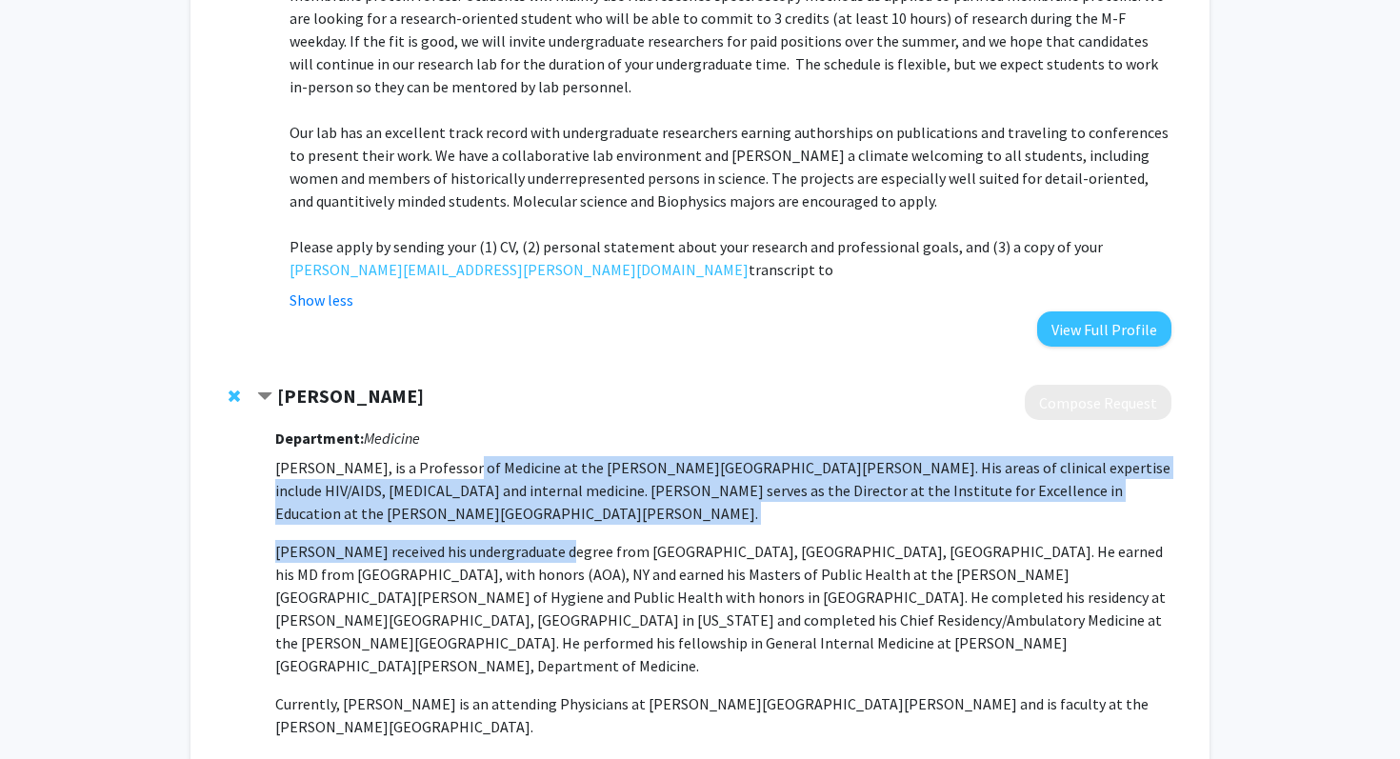
drag, startPoint x: 454, startPoint y: 206, endPoint x: 450, endPoint y: 270, distance: 64.9
click at [452, 456] on p "Dr. Joseph Cofrancesco Jr, is a Professor of Medicine at the Johns Hopkins Univ…" at bounding box center [723, 616] width 896 height 320
click at [450, 540] on p "[PERSON_NAME] received his undergraduate degree from [GEOGRAPHIC_DATA], [GEOGRA…" at bounding box center [723, 608] width 896 height 137
drag, startPoint x: 450, startPoint y: 270, endPoint x: 427, endPoint y: 180, distance: 93.5
click at [428, 420] on div "Department: Medicine Dr. Joseph Cofrancesco Jr, is a Professor of Medicine at t…" at bounding box center [723, 647] width 896 height 454
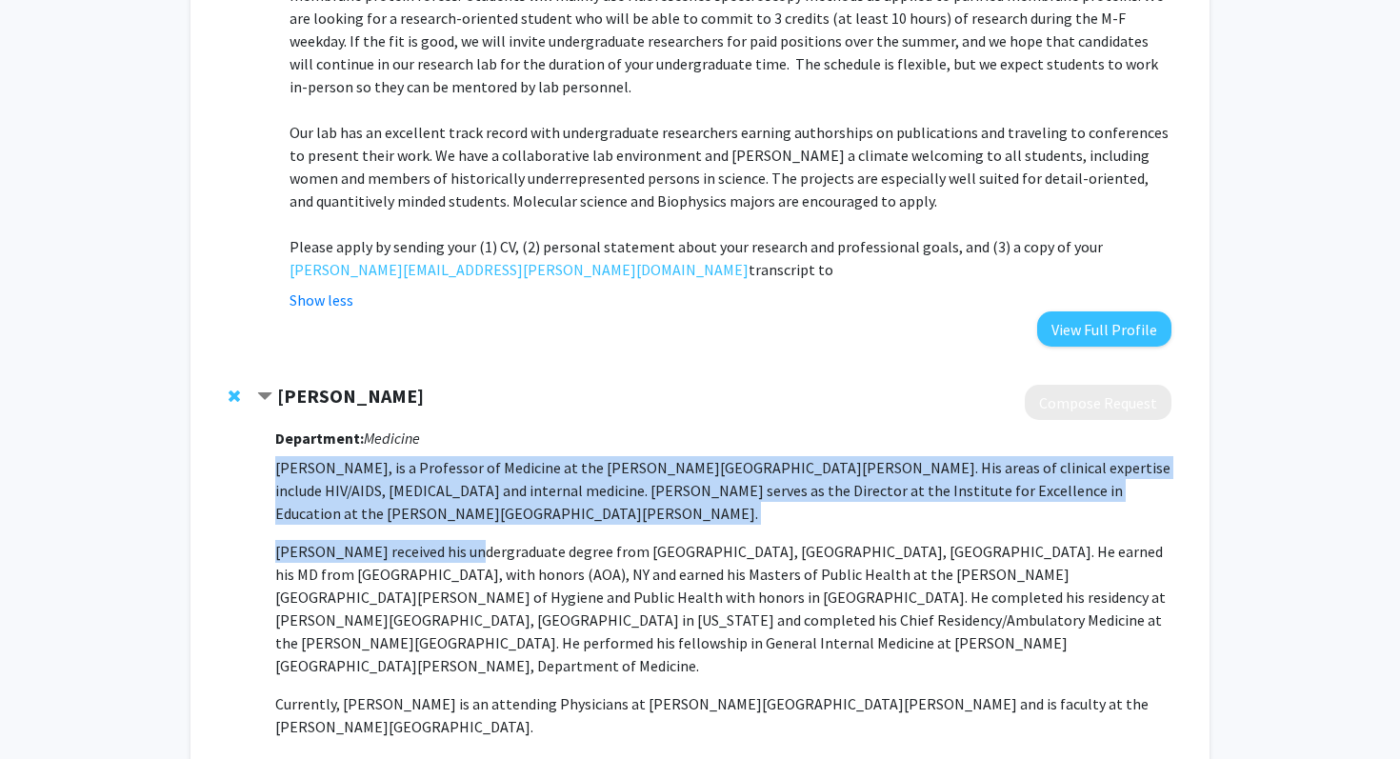
click at [427, 420] on div "Department: Medicine Dr. Joseph Cofrancesco Jr, is a Professor of Medicine at t…" at bounding box center [723, 647] width 896 height 454
drag, startPoint x: 427, startPoint y: 180, endPoint x: 442, endPoint y: 256, distance: 77.7
click at [443, 420] on div "Department: Medicine Dr. Joseph Cofrancesco Jr, is a Professor of Medicine at t…" at bounding box center [723, 647] width 896 height 454
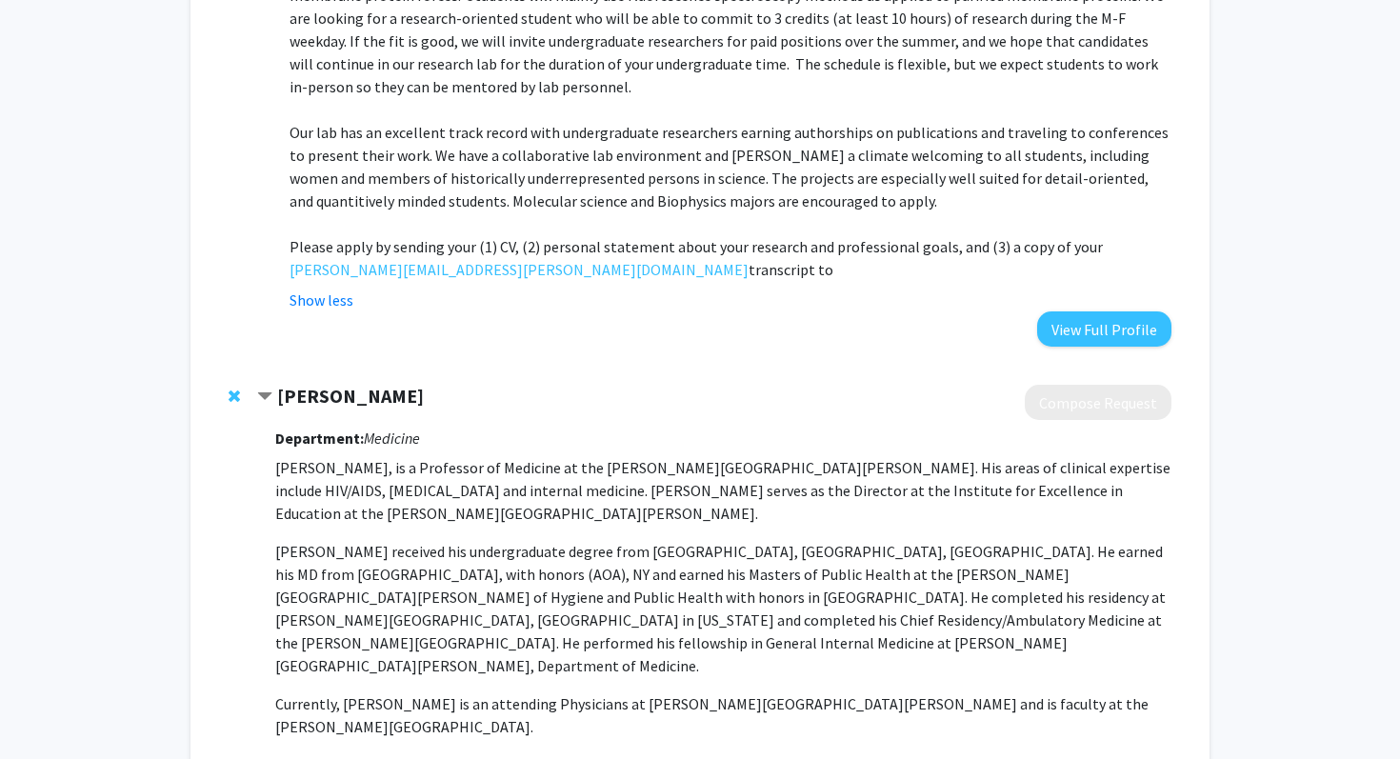
click at [419, 384] on strong "[PERSON_NAME]" at bounding box center [350, 396] width 147 height 24
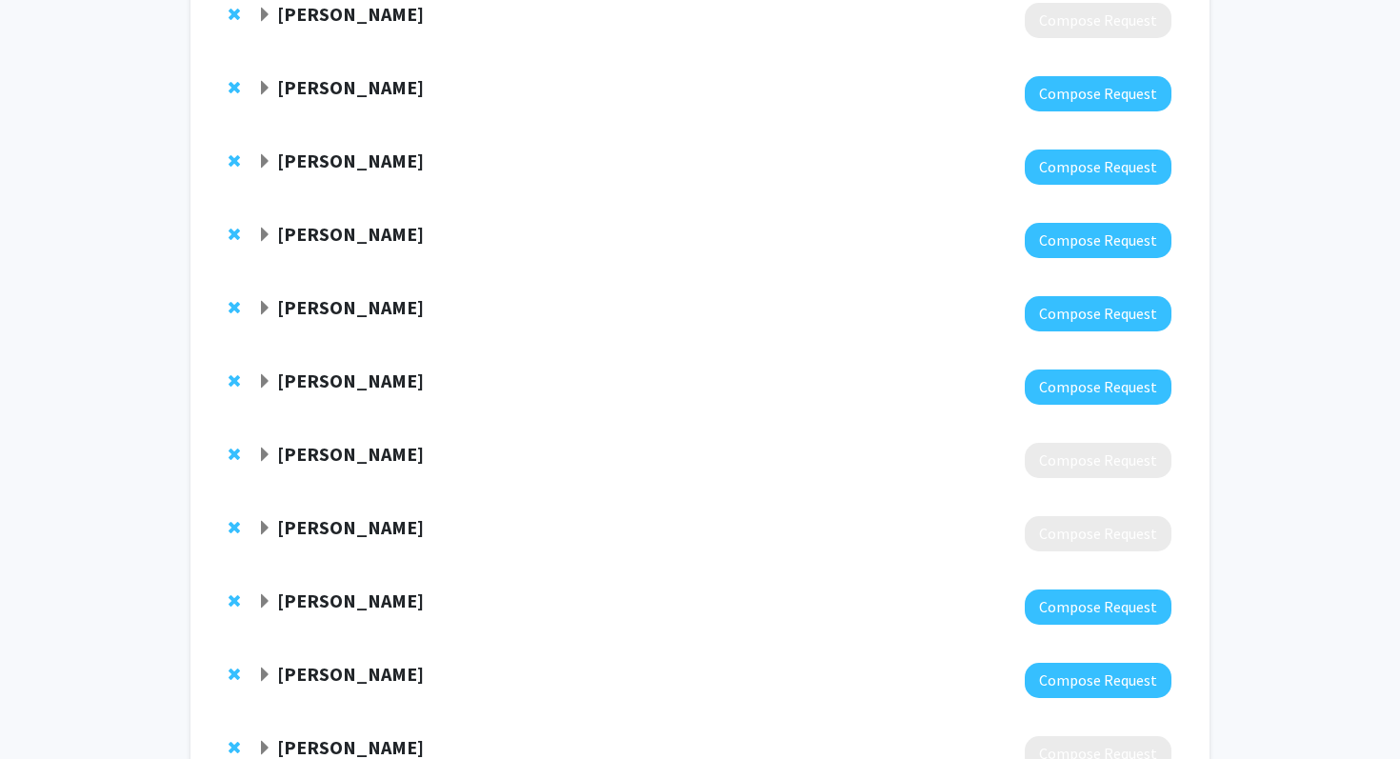
scroll to position [1844, 0]
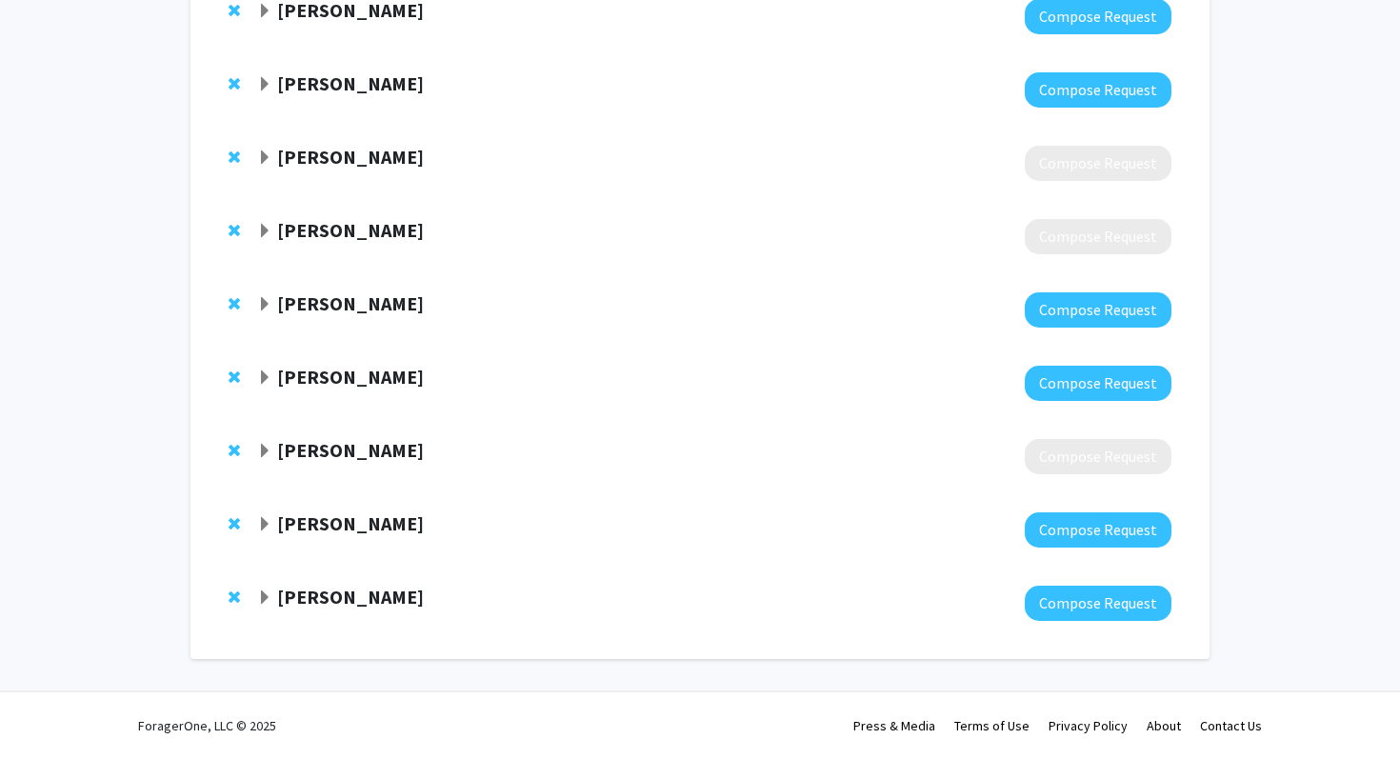
click at [363, 382] on strong "[PERSON_NAME]" at bounding box center [350, 377] width 147 height 24
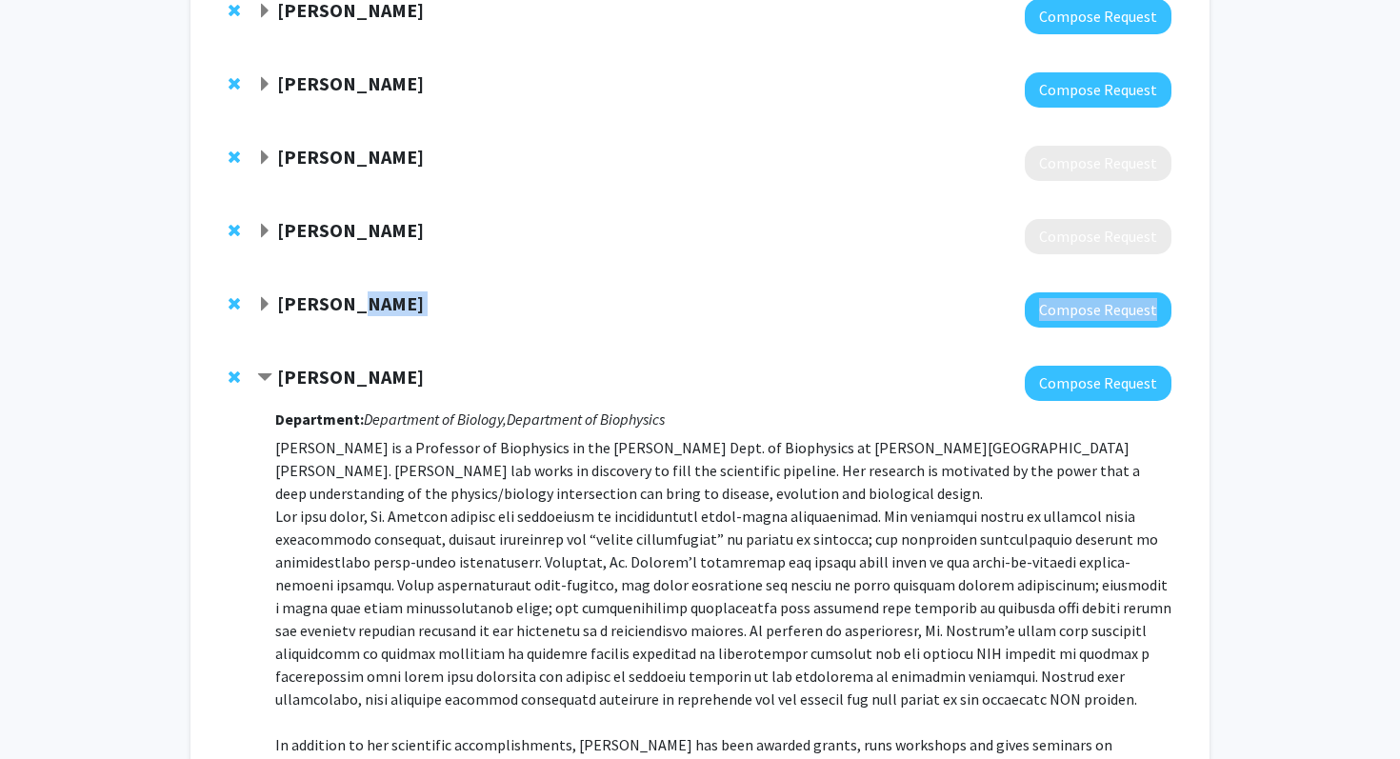
click at [352, 316] on div "[PERSON_NAME] Compose Request" at bounding box center [714, 309] width 914 height 35
click at [352, 304] on strong "[PERSON_NAME]" at bounding box center [350, 303] width 147 height 24
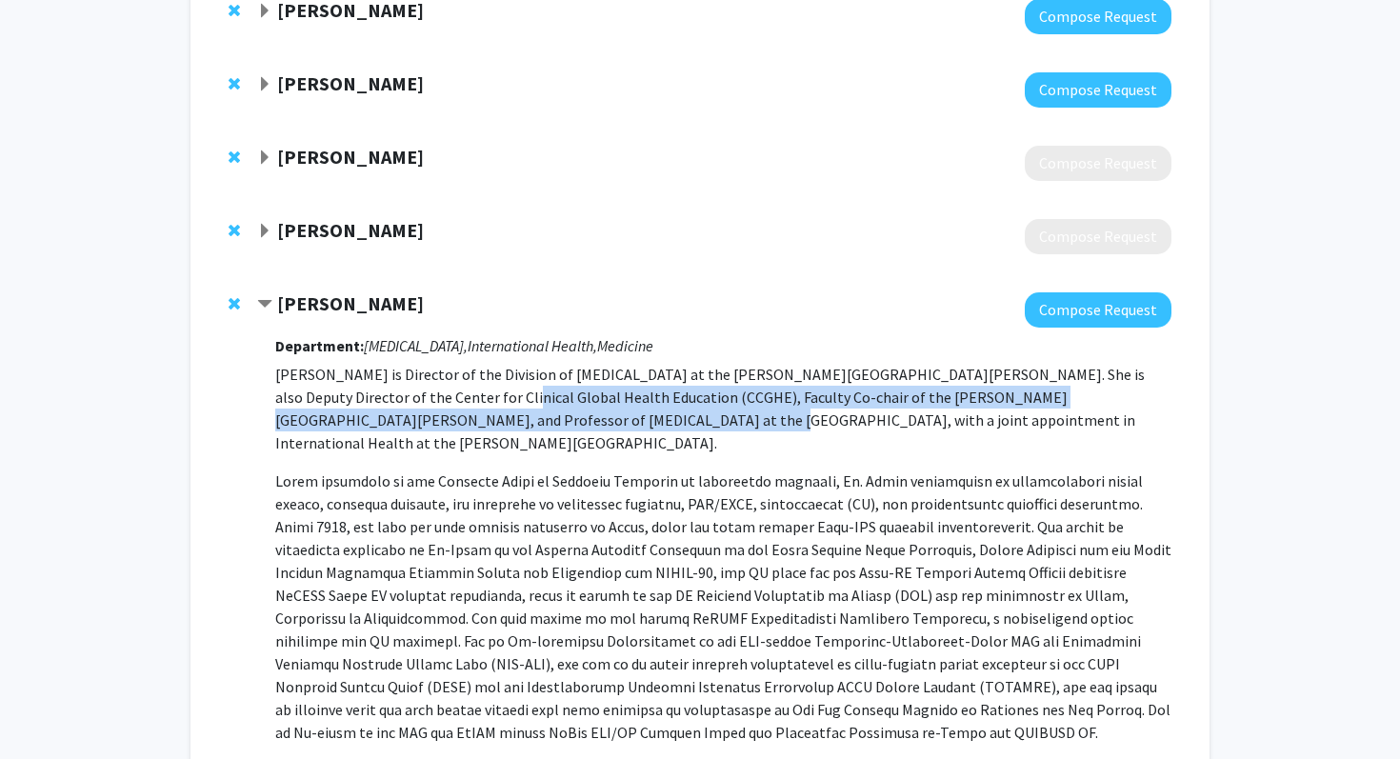
drag, startPoint x: 406, startPoint y: 416, endPoint x: 373, endPoint y: 389, distance: 41.9
click at [374, 390] on p "[PERSON_NAME] is Director of the Division of [MEDICAL_DATA] at the [PERSON_NAME…" at bounding box center [723, 408] width 896 height 91
click at [373, 389] on p "[PERSON_NAME] is Director of the Division of [MEDICAL_DATA] at the [PERSON_NAME…" at bounding box center [723, 408] width 896 height 91
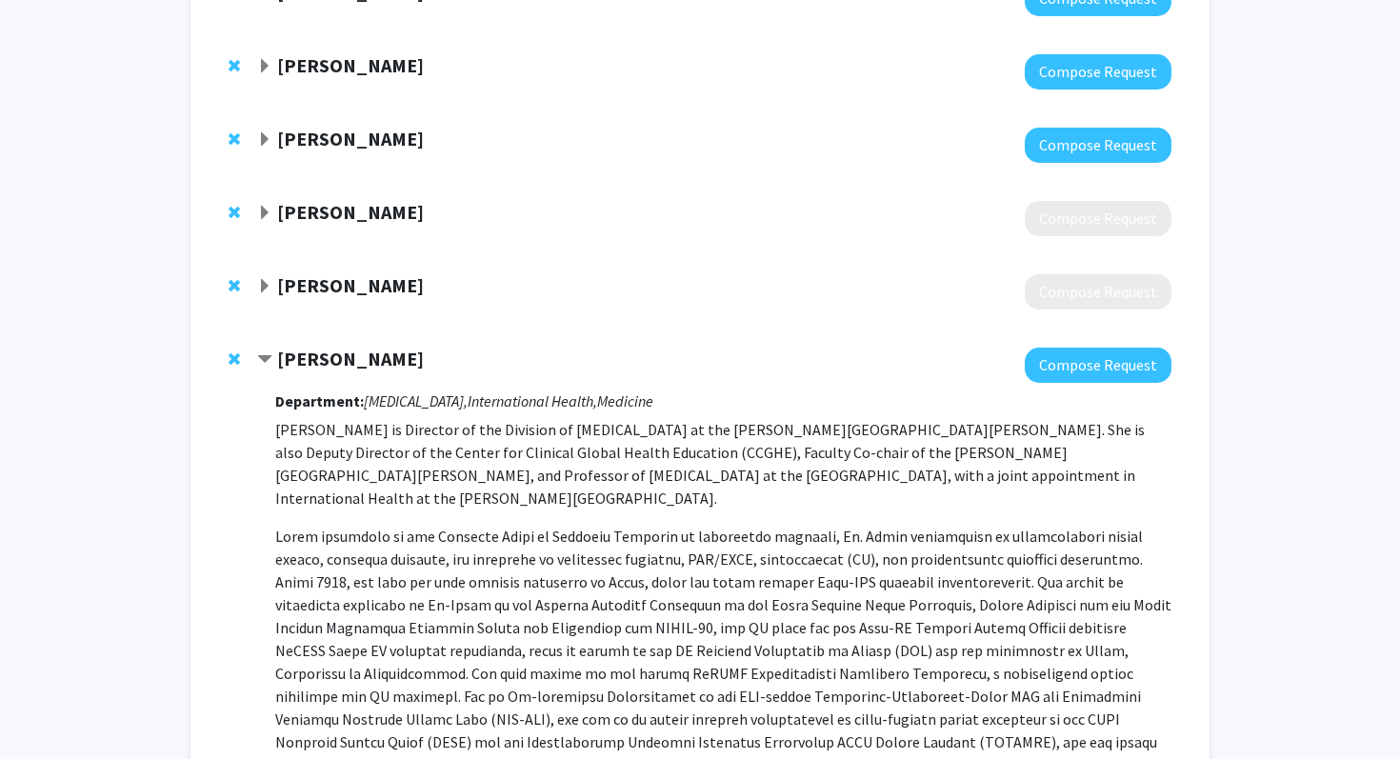
scroll to position [1745, 0]
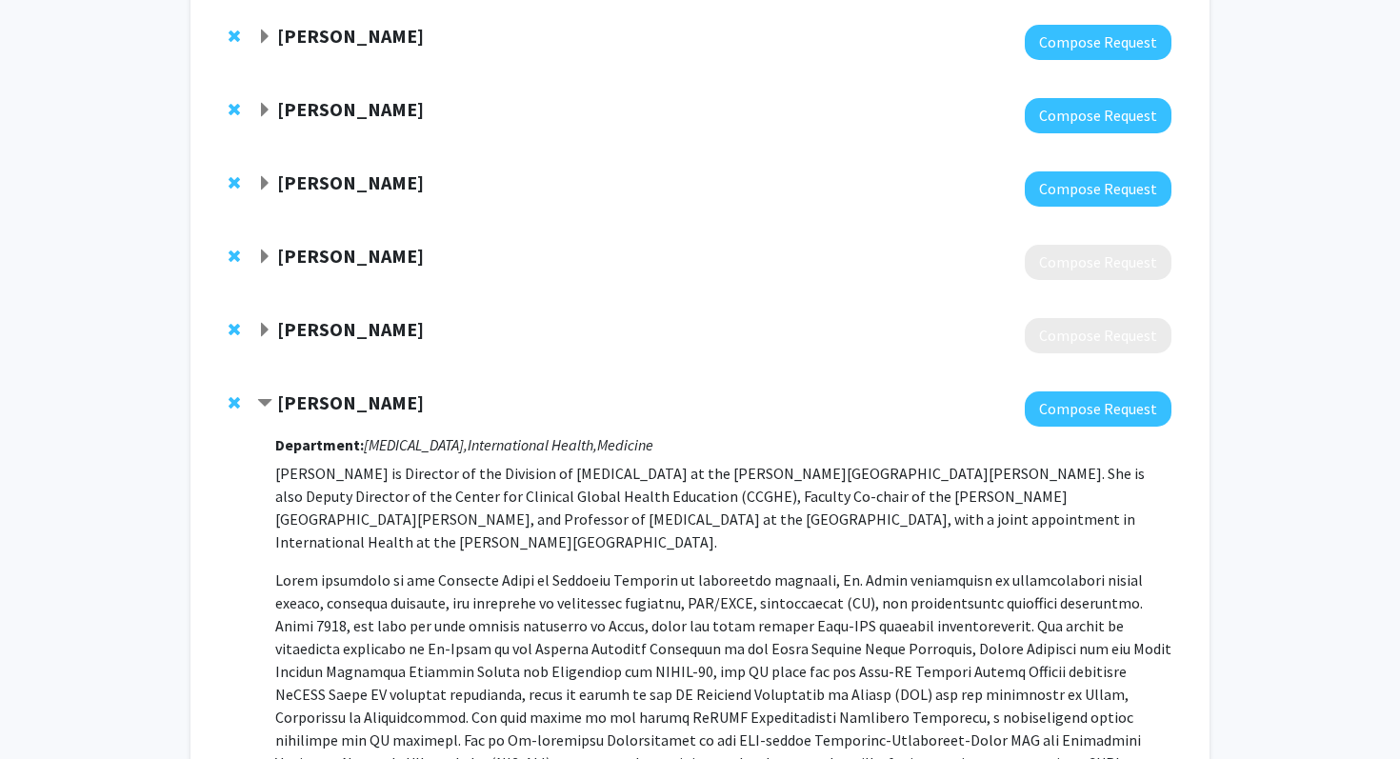
click at [373, 329] on strong "[PERSON_NAME]" at bounding box center [350, 329] width 147 height 24
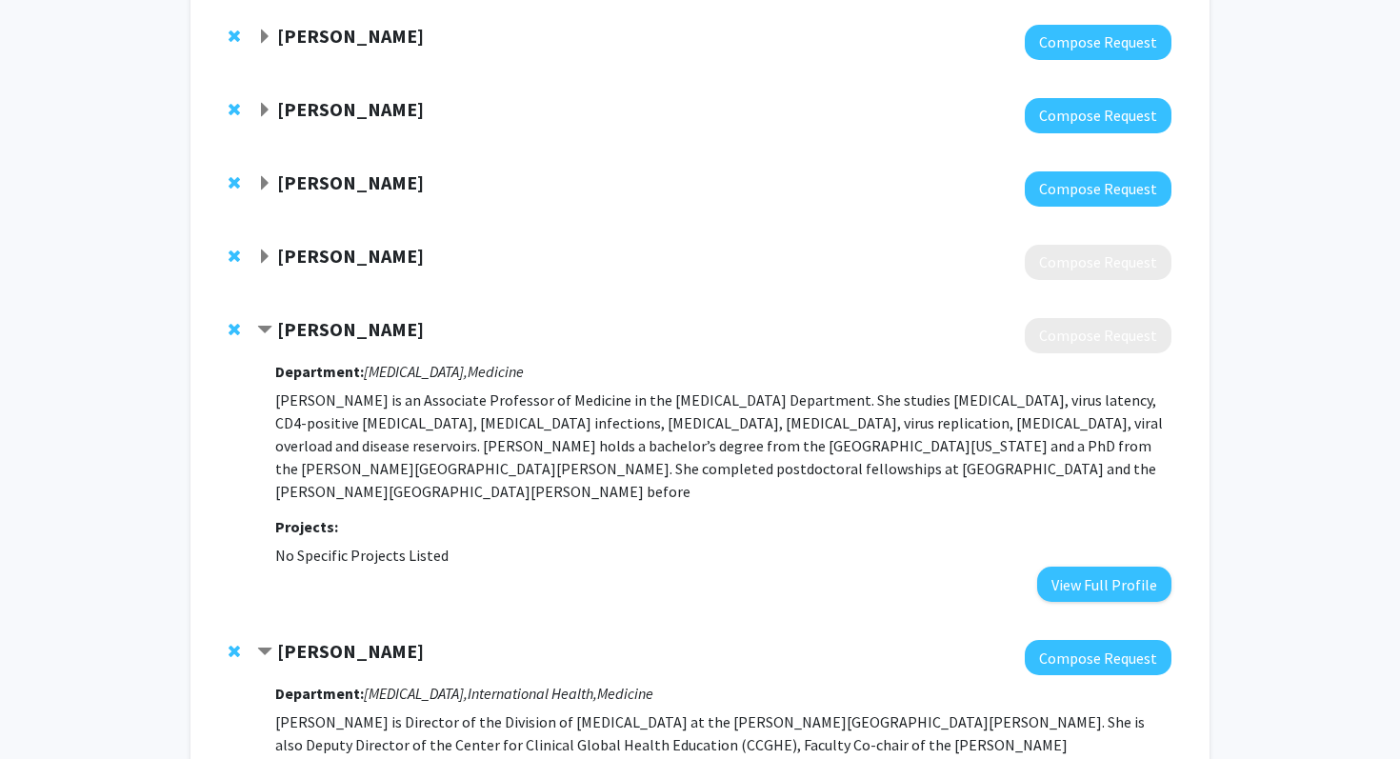
click at [393, 256] on strong "[PERSON_NAME]" at bounding box center [350, 256] width 147 height 24
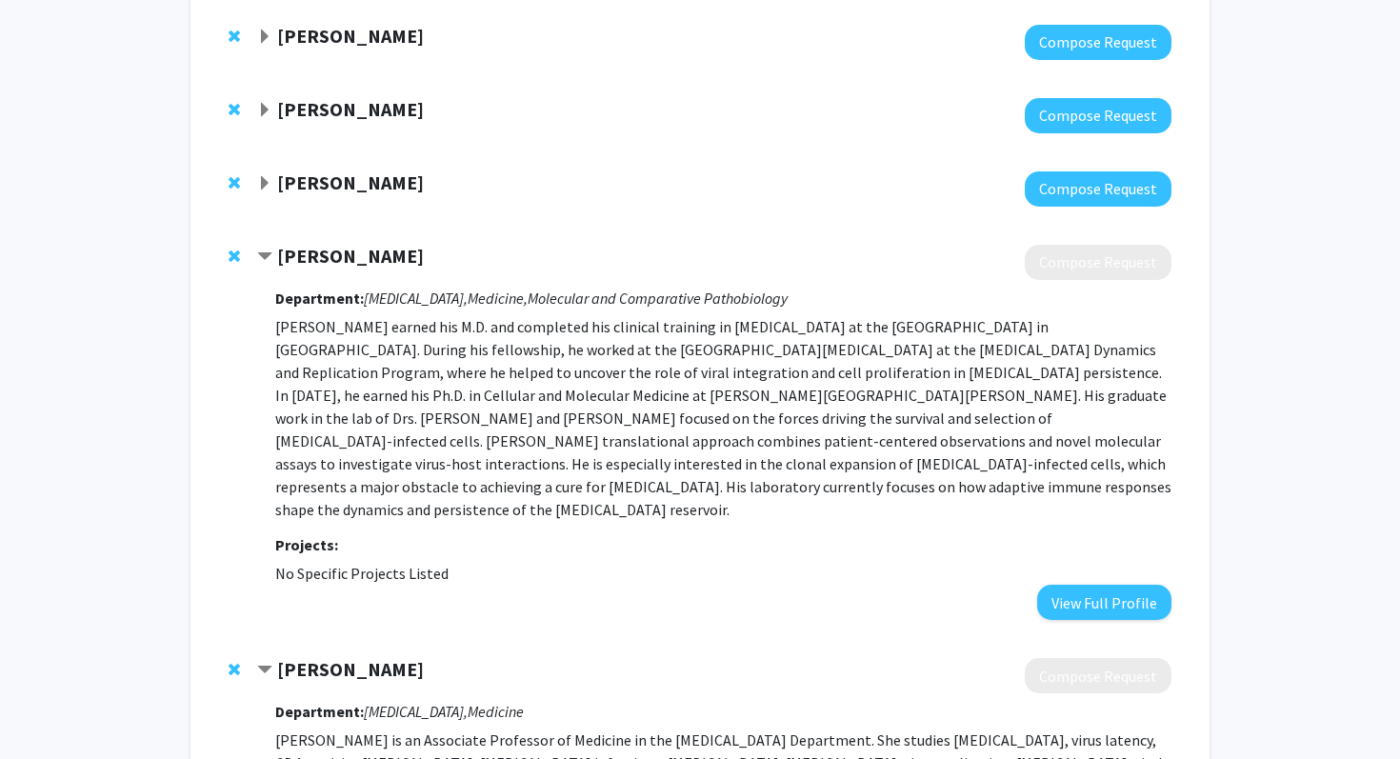
click at [351, 189] on strong "[PERSON_NAME]" at bounding box center [350, 182] width 147 height 24
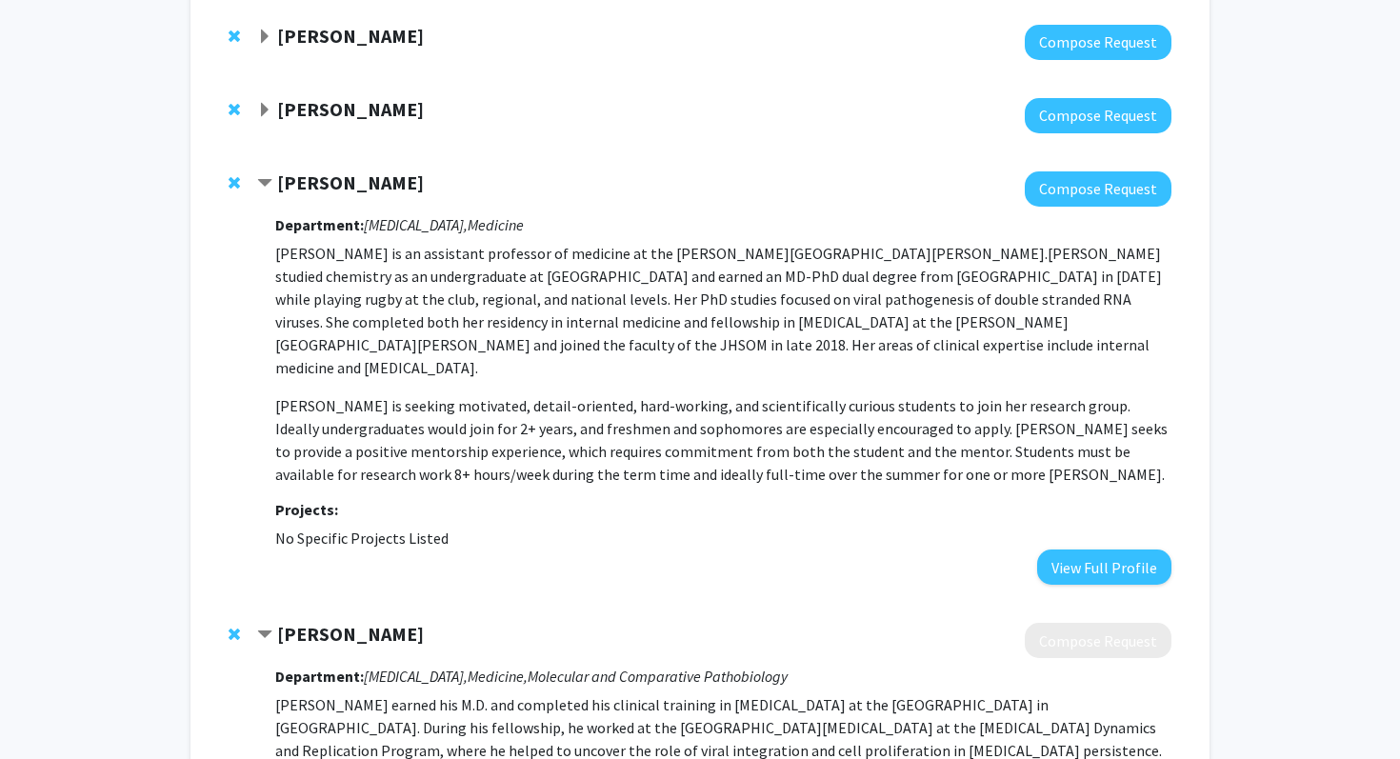
click at [367, 115] on strong "[PERSON_NAME]" at bounding box center [350, 109] width 147 height 24
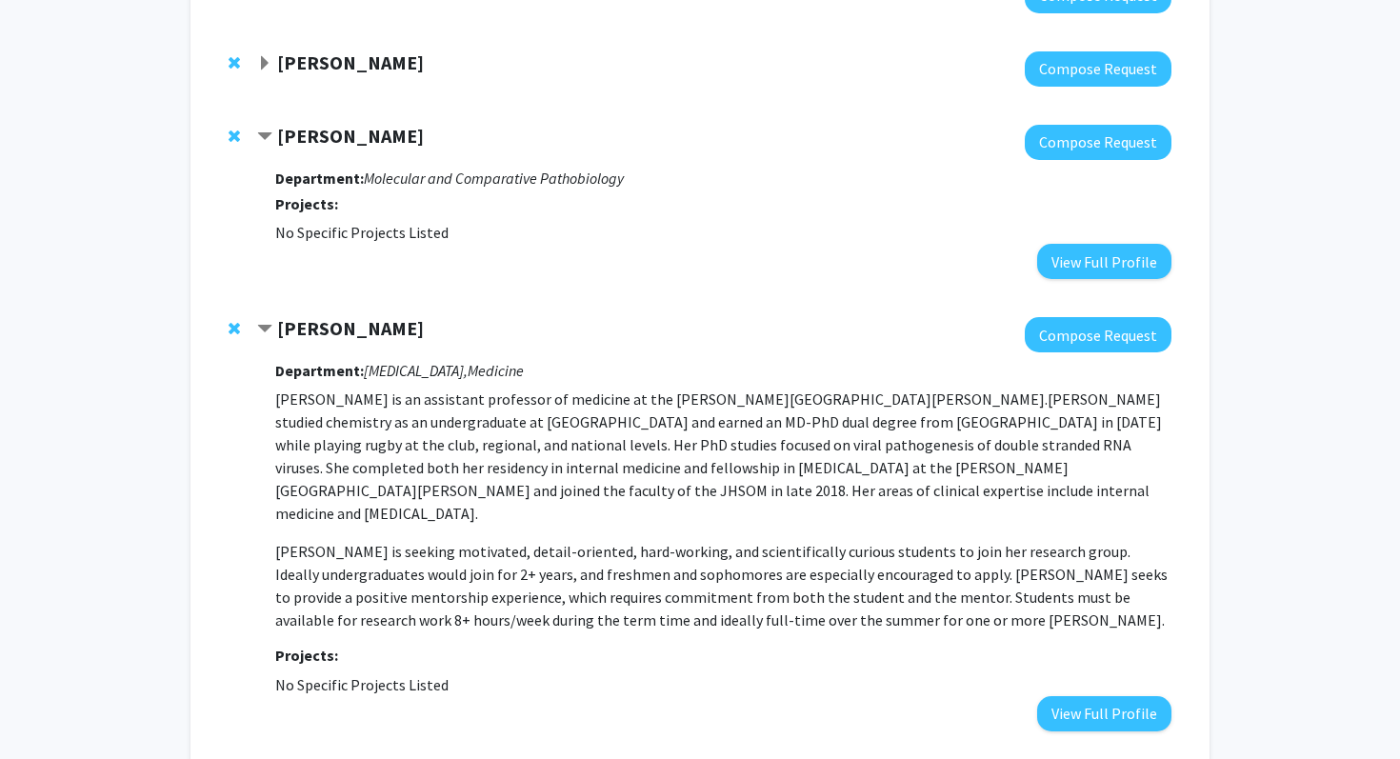
scroll to position [1708, 0]
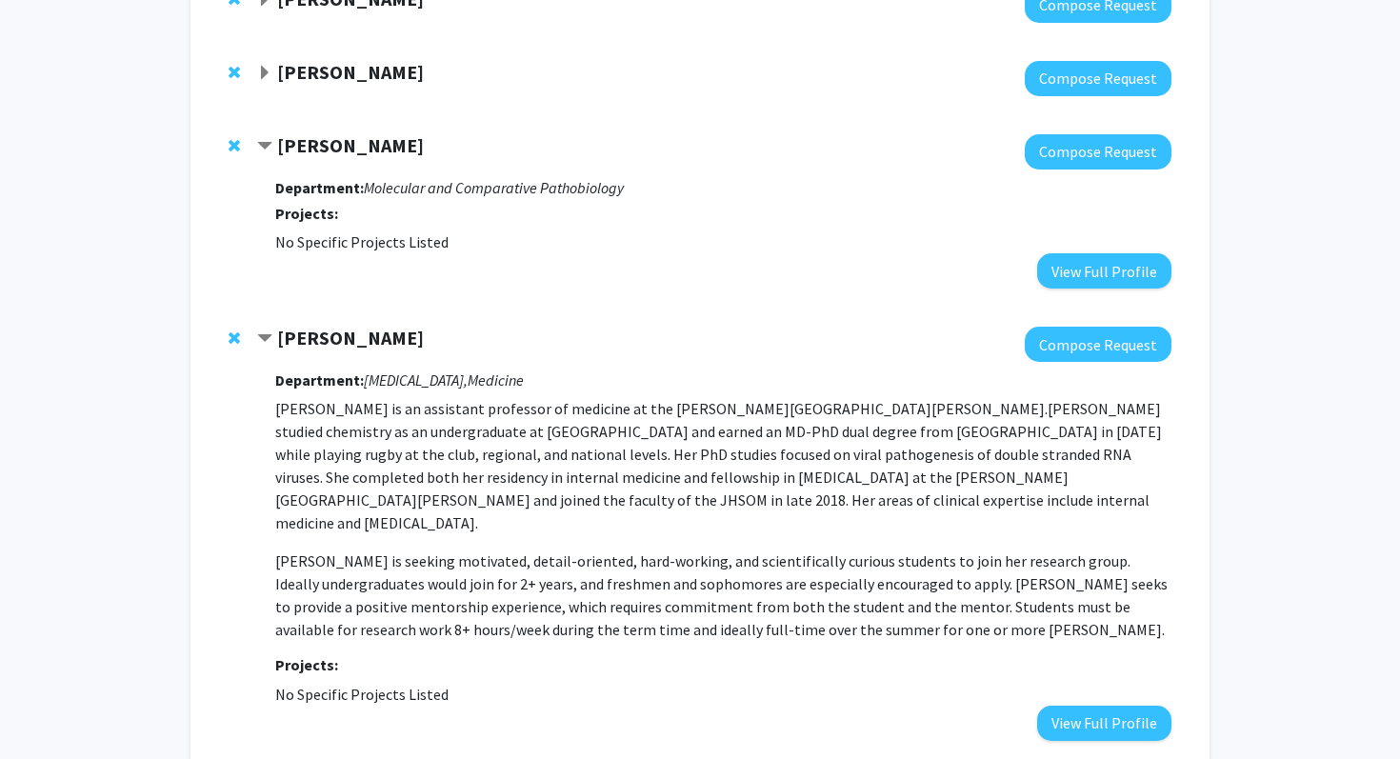
click at [374, 81] on strong "[PERSON_NAME]" at bounding box center [350, 72] width 147 height 24
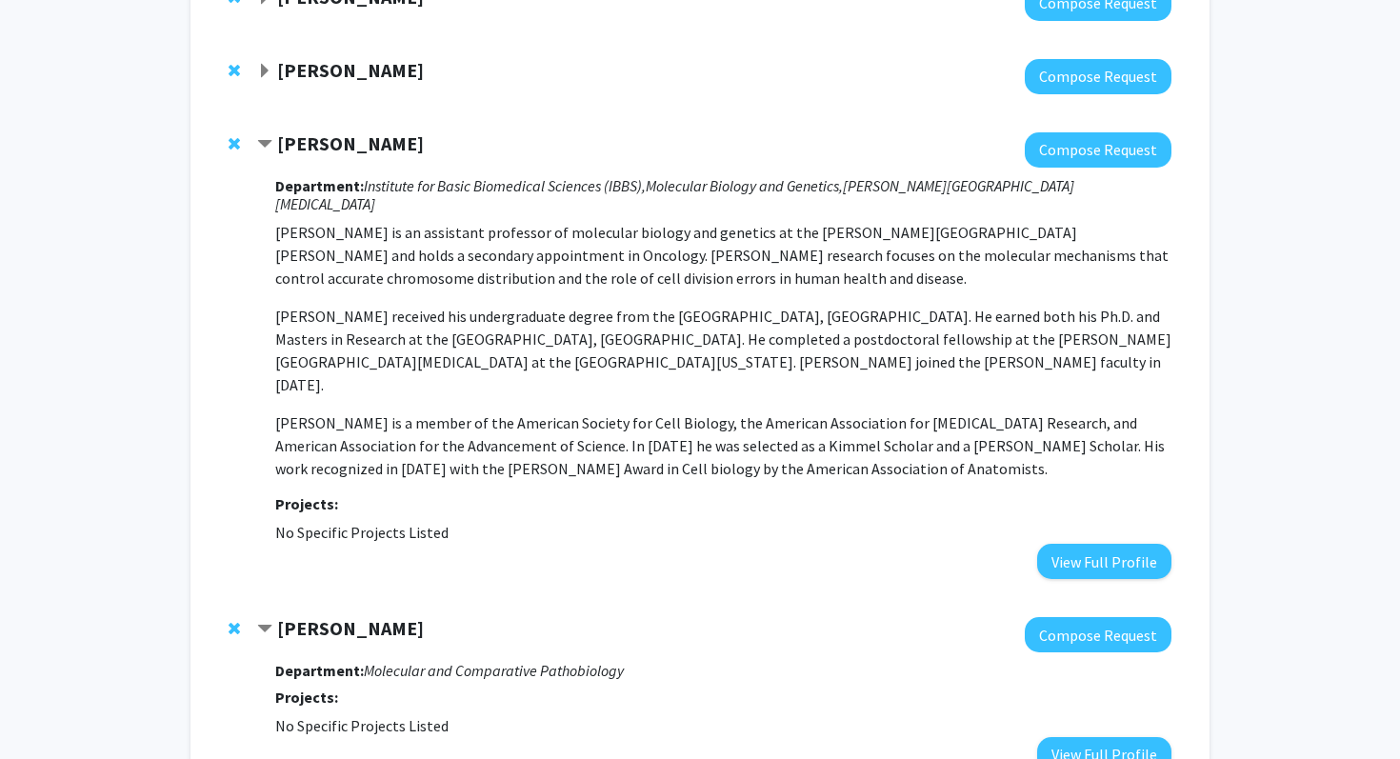
scroll to position [1633, 0]
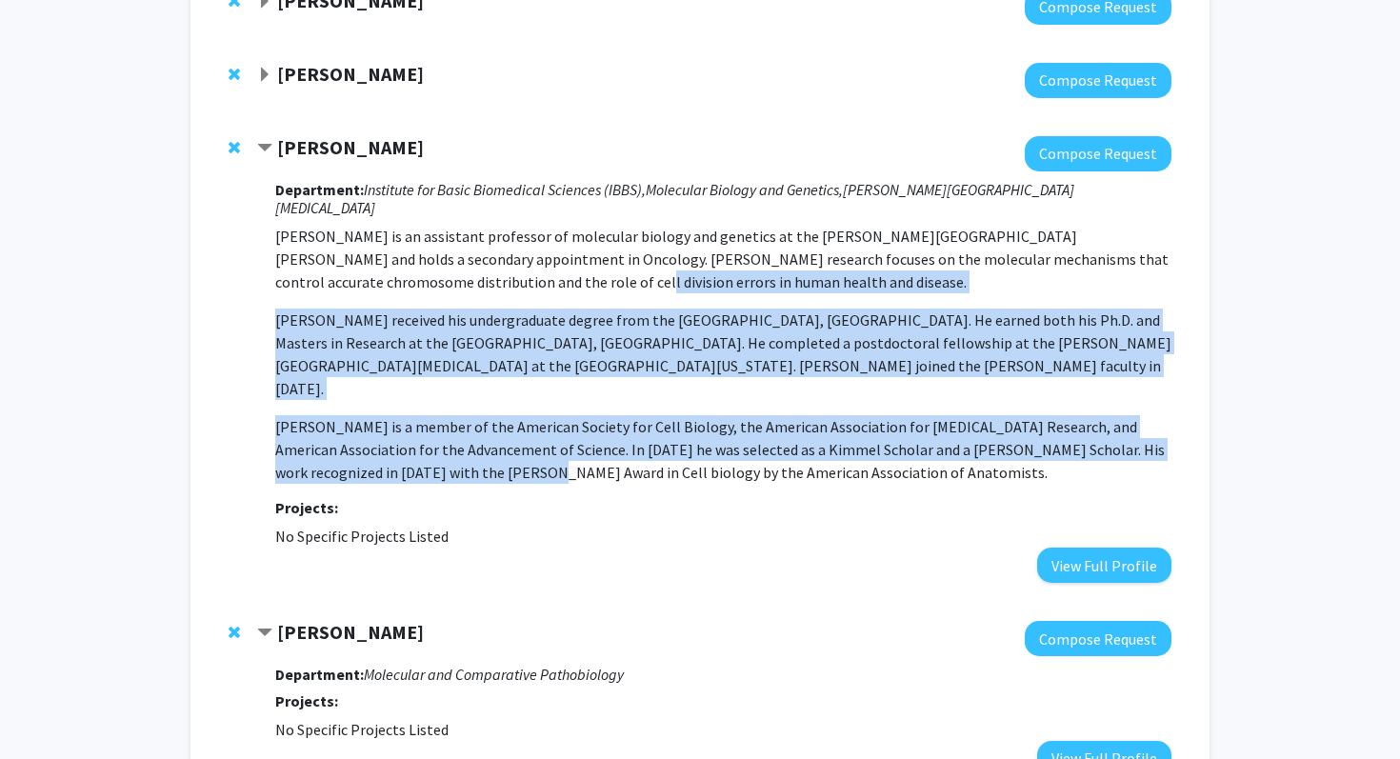
drag, startPoint x: 424, startPoint y: 420, endPoint x: 422, endPoint y: 267, distance: 153.3
click at [422, 267] on p "[PERSON_NAME] is an assistant professor of molecular biology and genetics at th…" at bounding box center [723, 354] width 896 height 259
click at [422, 267] on p "[PERSON_NAME] is an assistant professor of molecular biology and genetics at th…" at bounding box center [723, 259] width 896 height 69
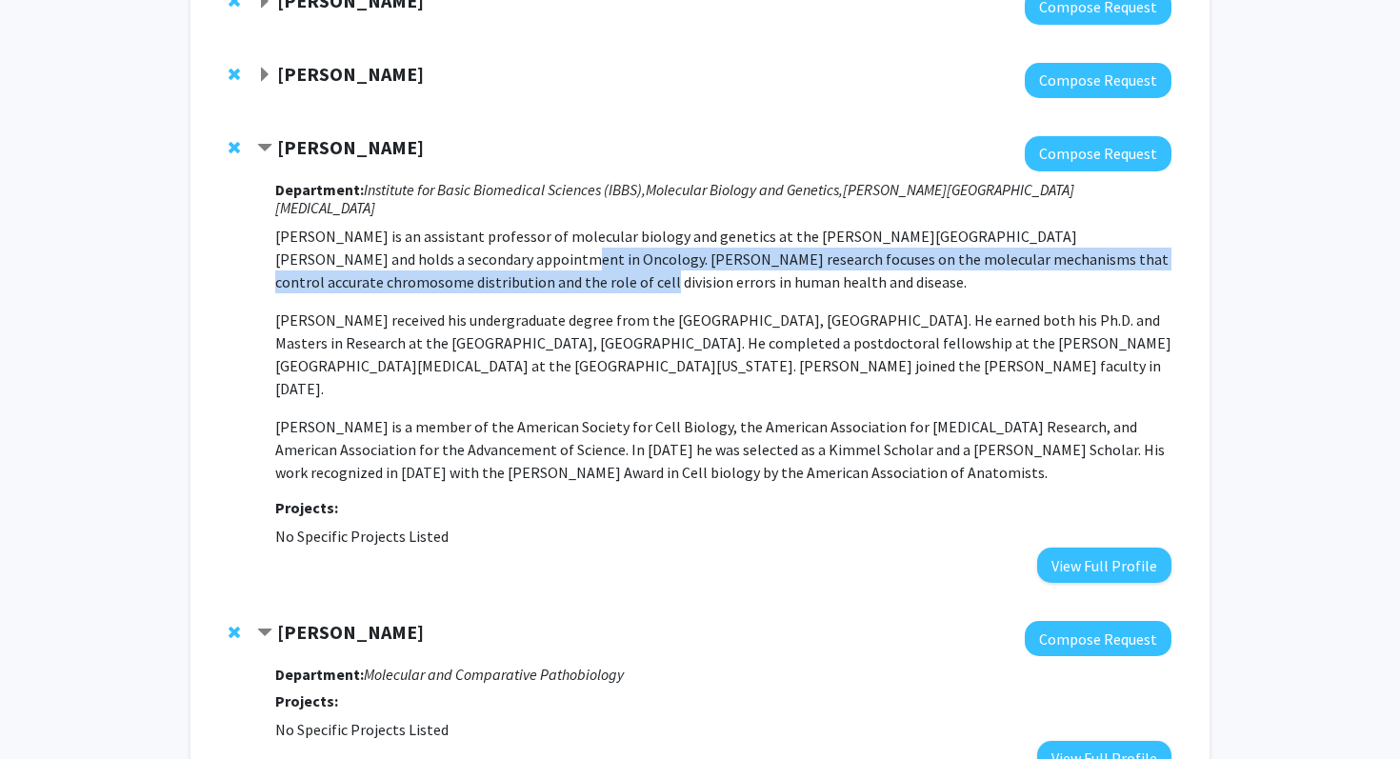
drag, startPoint x: 422, startPoint y: 267, endPoint x: 403, endPoint y: 236, distance: 35.9
click at [403, 236] on p "[PERSON_NAME] is an assistant professor of molecular biology and genetics at th…" at bounding box center [723, 259] width 896 height 69
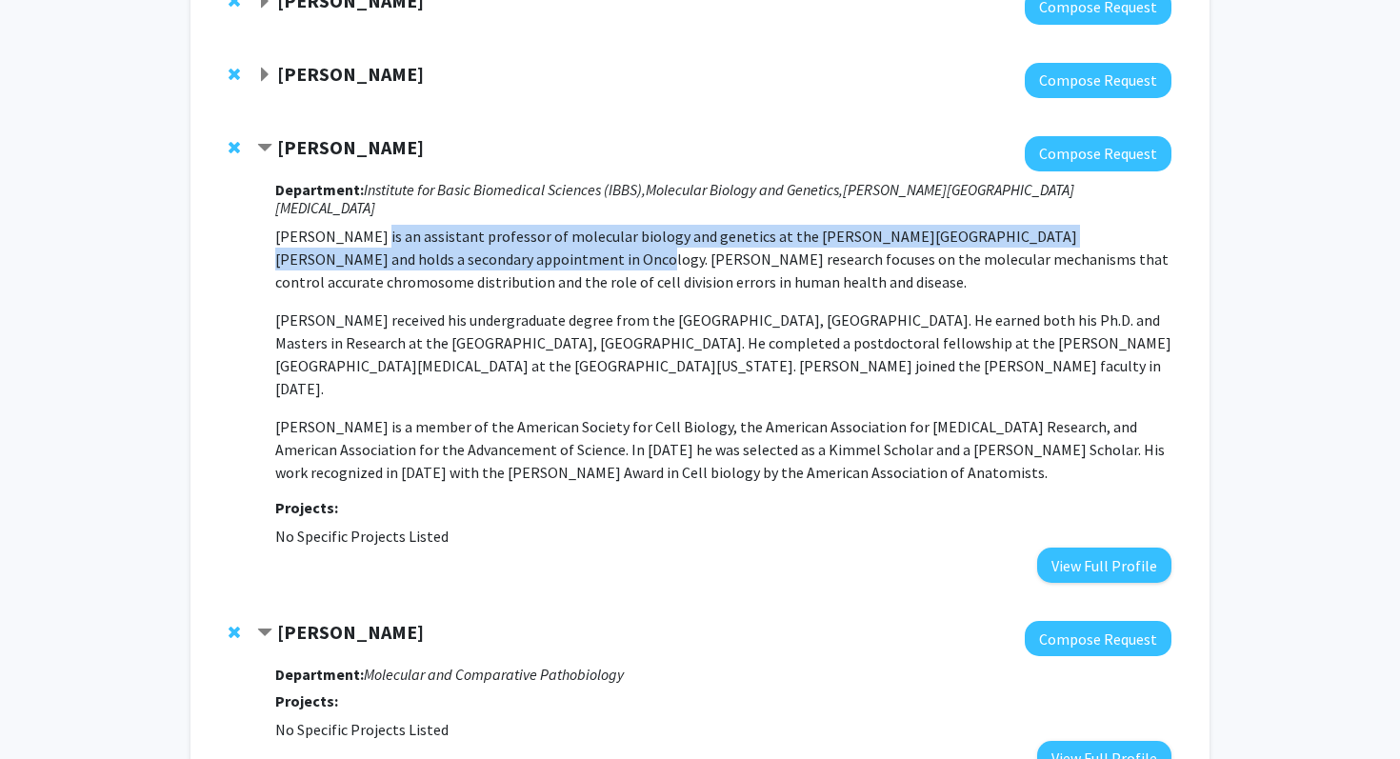
drag, startPoint x: 403, startPoint y: 236, endPoint x: 385, endPoint y: 220, distance: 24.3
click at [385, 225] on p "[PERSON_NAME] is an assistant professor of molecular biology and genetics at th…" at bounding box center [723, 259] width 896 height 69
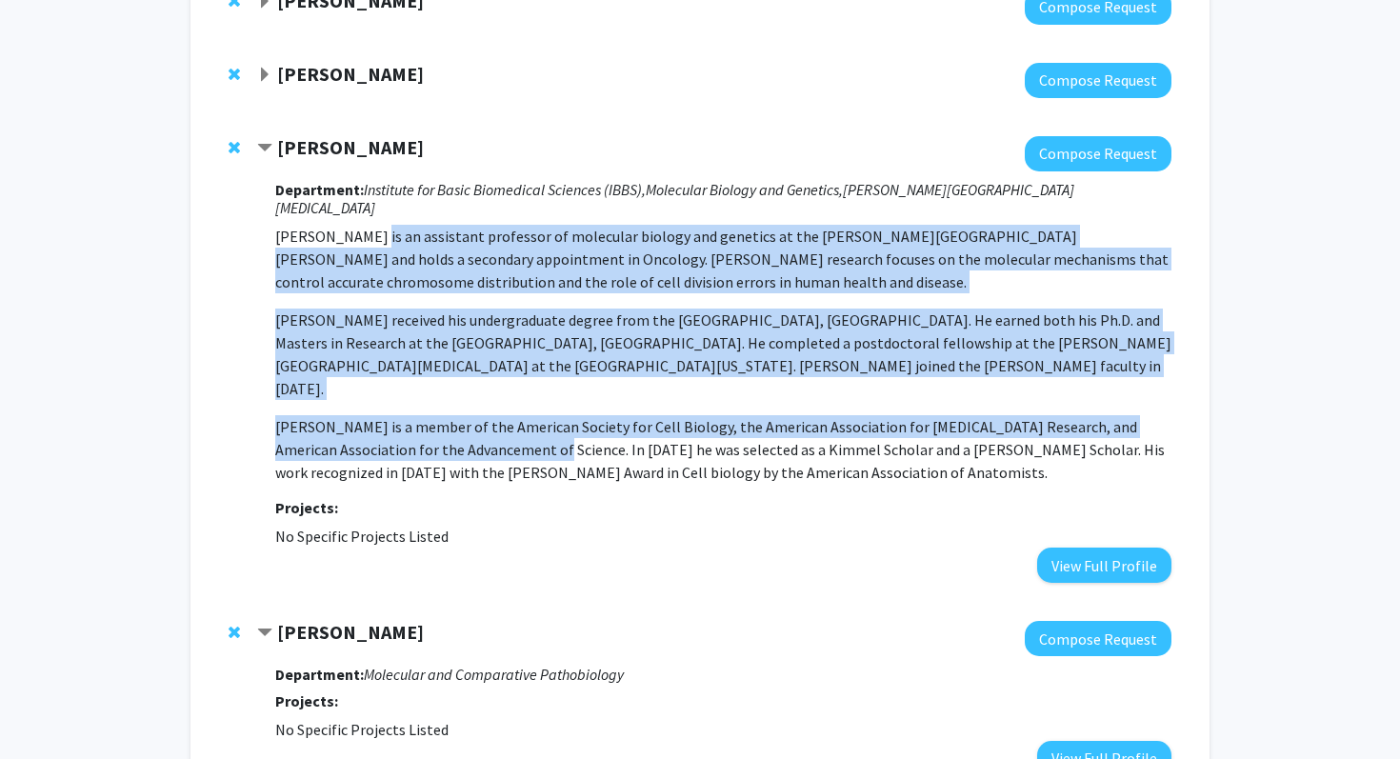
drag, startPoint x: 385, startPoint y: 220, endPoint x: 459, endPoint y: 402, distance: 196.5
click at [459, 402] on p "[PERSON_NAME] is an assistant professor of molecular biology and genetics at th…" at bounding box center [723, 354] width 896 height 259
click at [459, 415] on p "[PERSON_NAME] is a member of the American Society for Cell Biology, the America…" at bounding box center [723, 449] width 896 height 69
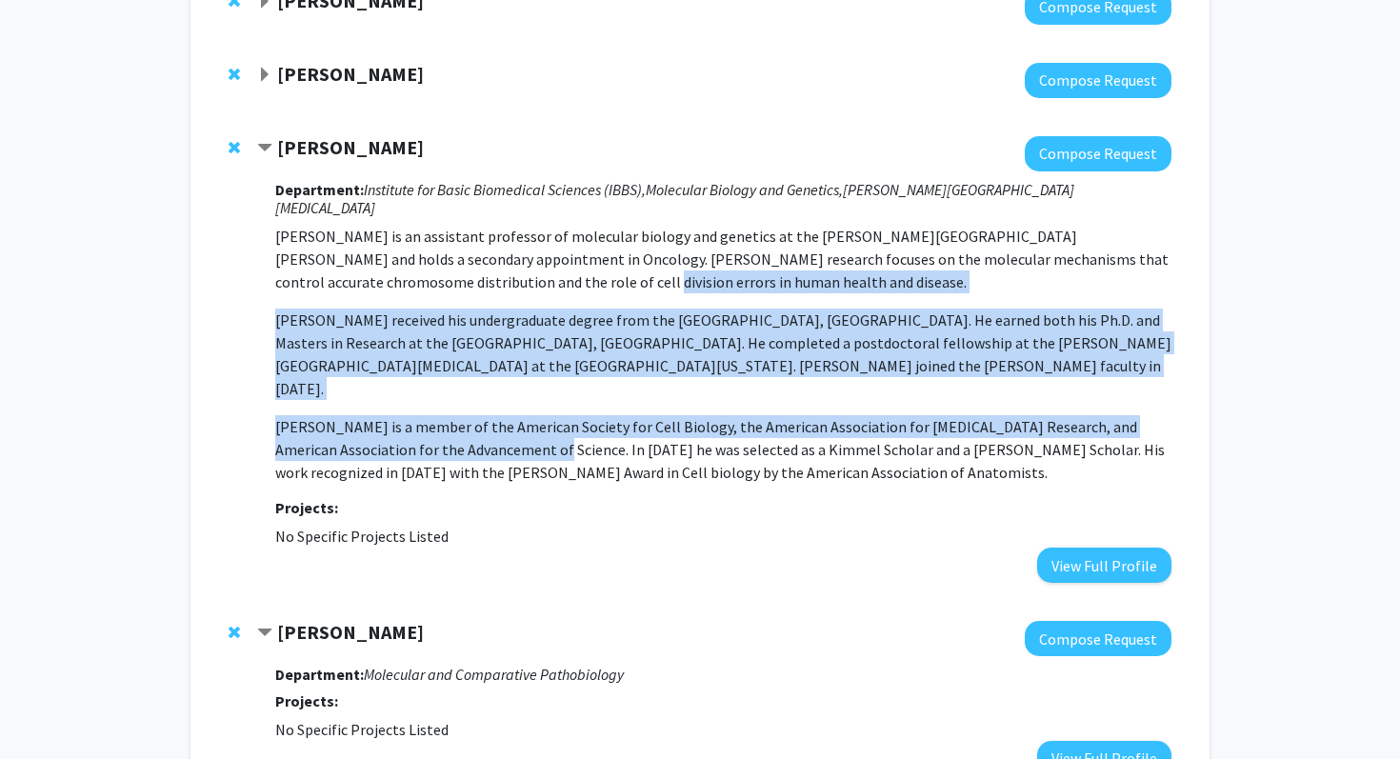
drag, startPoint x: 459, startPoint y: 402, endPoint x: 431, endPoint y: 264, distance: 140.8
click at [431, 264] on p "[PERSON_NAME] is an assistant professor of molecular biology and genetics at th…" at bounding box center [723, 354] width 896 height 259
click at [431, 264] on p "[PERSON_NAME] is an assistant professor of molecular biology and genetics at th…" at bounding box center [723, 259] width 896 height 69
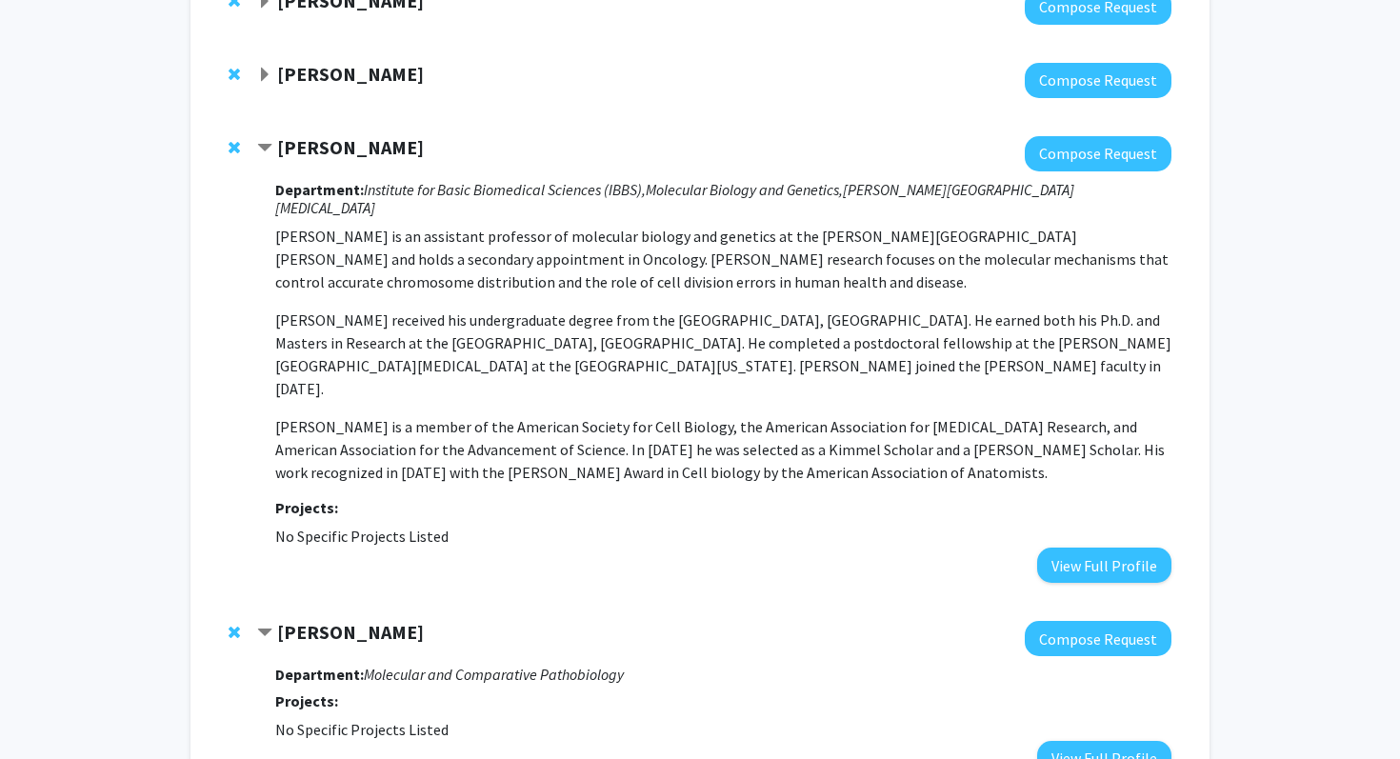
click at [339, 143] on strong "[PERSON_NAME]" at bounding box center [350, 147] width 147 height 24
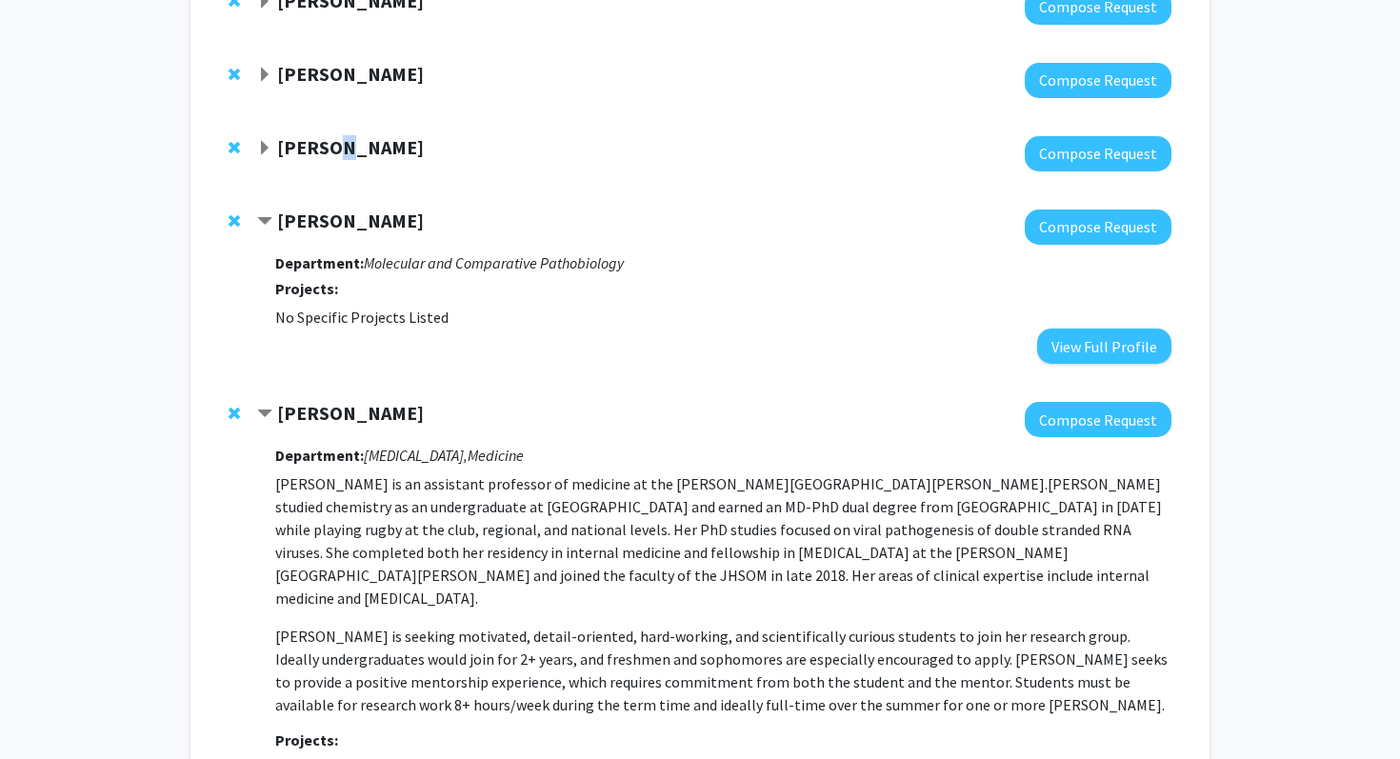
click at [339, 143] on strong "[PERSON_NAME]" at bounding box center [350, 147] width 147 height 24
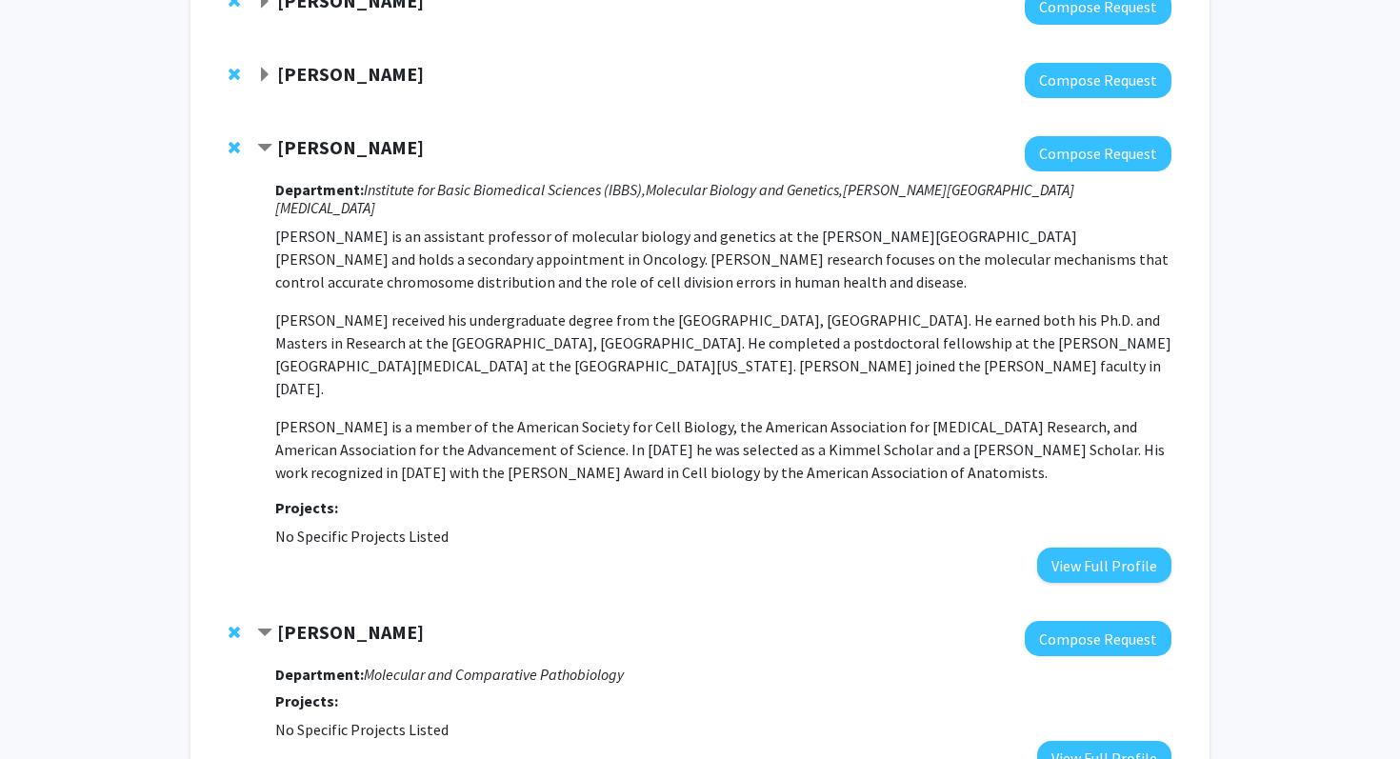
click at [368, 225] on p "[PERSON_NAME] is an assistant professor of molecular biology and genetics at th…" at bounding box center [723, 259] width 896 height 69
drag, startPoint x: 368, startPoint y: 214, endPoint x: 365, endPoint y: 198, distance: 16.4
click at [365, 198] on div "Department: Institute for Basic Biomedical Sciences (IBBS), Molecular Biology a…" at bounding box center [723, 377] width 896 height 412
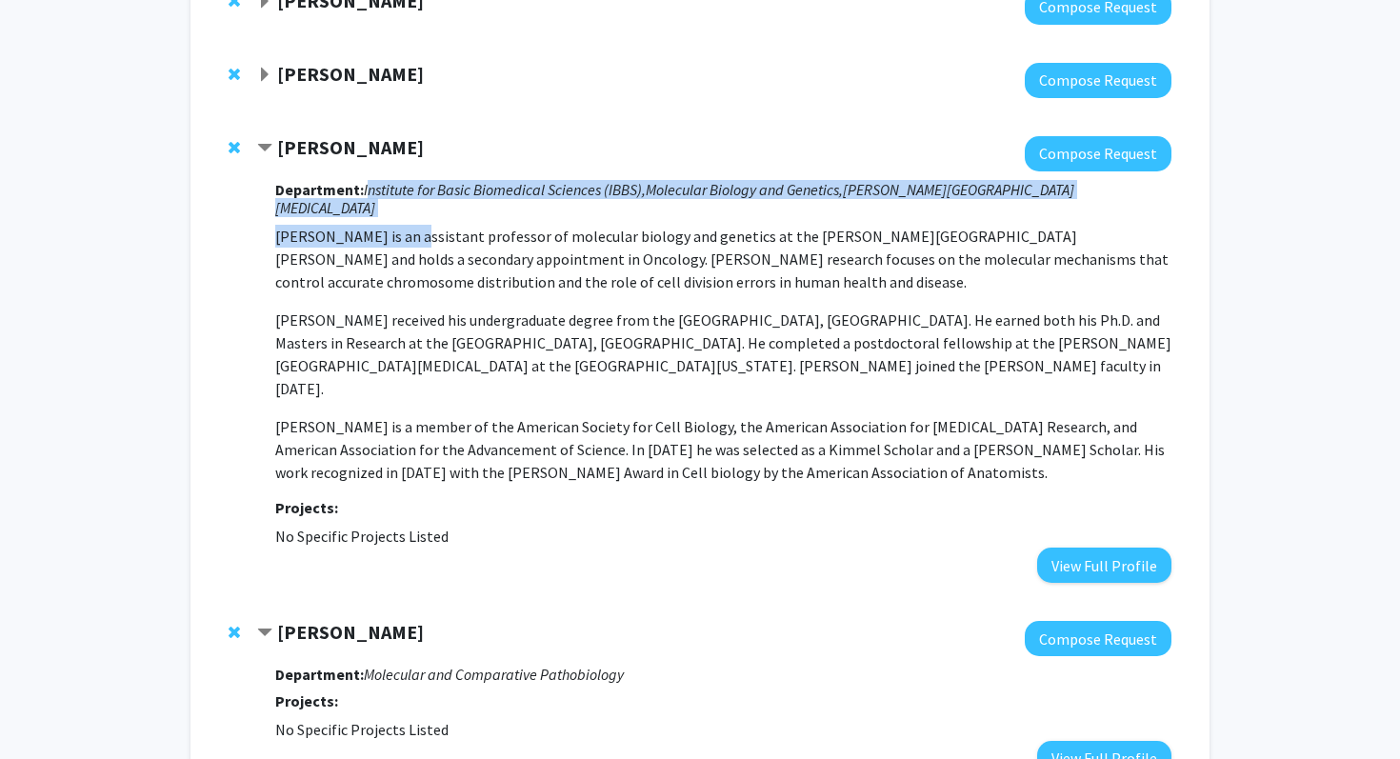
click at [365, 198] on icon "Institute for Basic Biomedical Sciences (IBBS)," at bounding box center [505, 189] width 282 height 19
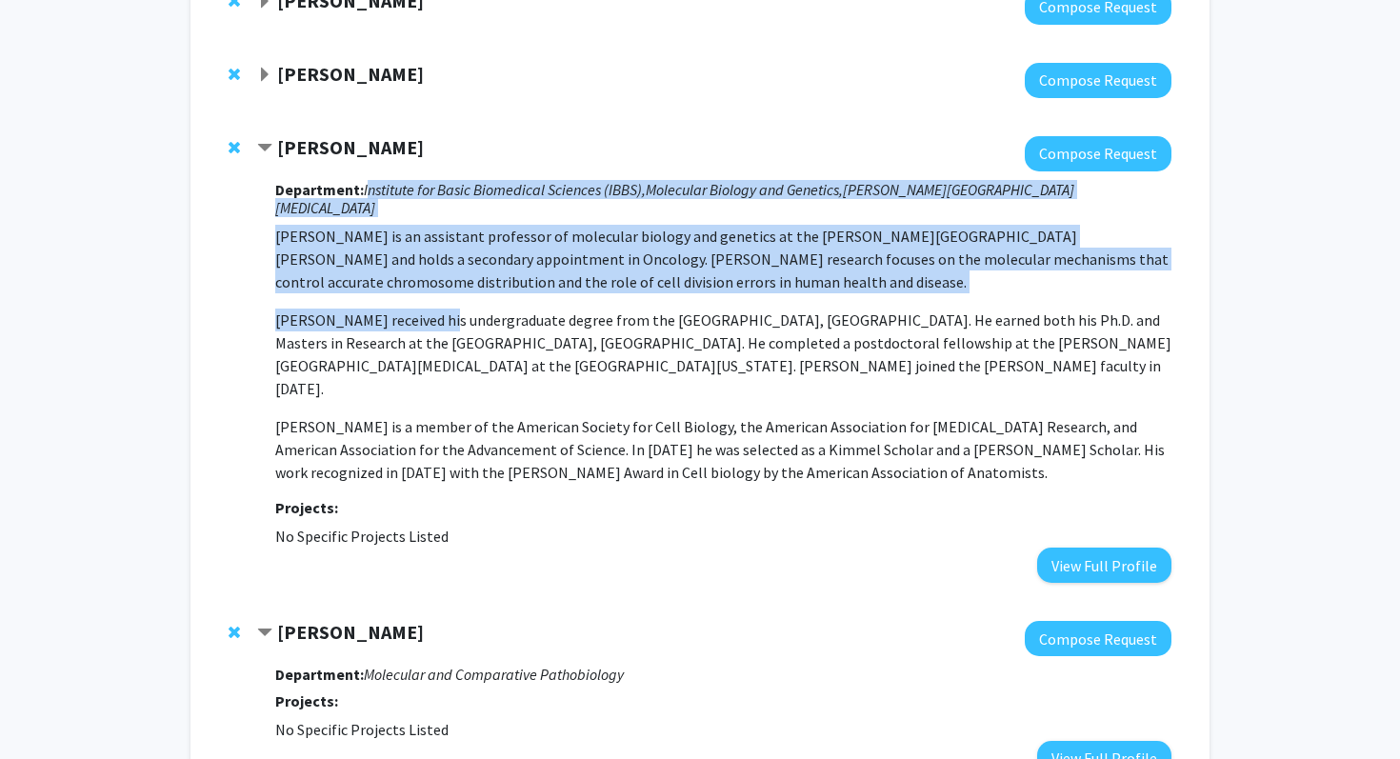
drag, startPoint x: 365, startPoint y: 198, endPoint x: 424, endPoint y: 299, distance: 116.9
click at [424, 299] on div "Department: Institute for Basic Biomedical Sciences (IBBS), Molecular Biology a…" at bounding box center [723, 377] width 896 height 412
click at [424, 309] on p "[PERSON_NAME] received his undergraduate degree from the [GEOGRAPHIC_DATA], [GE…" at bounding box center [723, 354] width 896 height 91
drag, startPoint x: 424, startPoint y: 299, endPoint x: 262, endPoint y: 210, distance: 185.0
click at [263, 210] on div "[PERSON_NAME] Compose Request Department: Institute for Basic Biomedical Scienc…" at bounding box center [714, 360] width 914 height 448
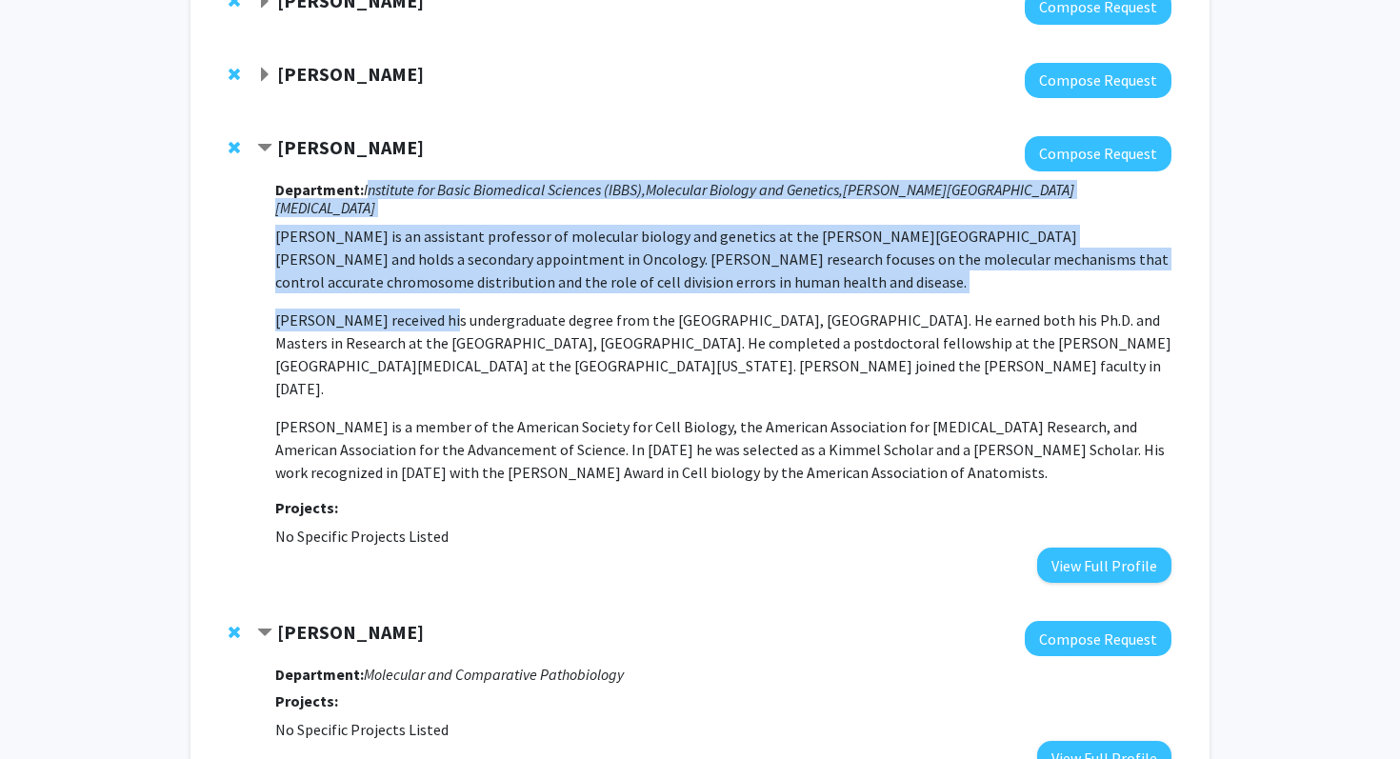
click at [262, 210] on div "[PERSON_NAME] Compose Request Department: Institute for Basic Biomedical Scienc…" at bounding box center [714, 360] width 914 height 448
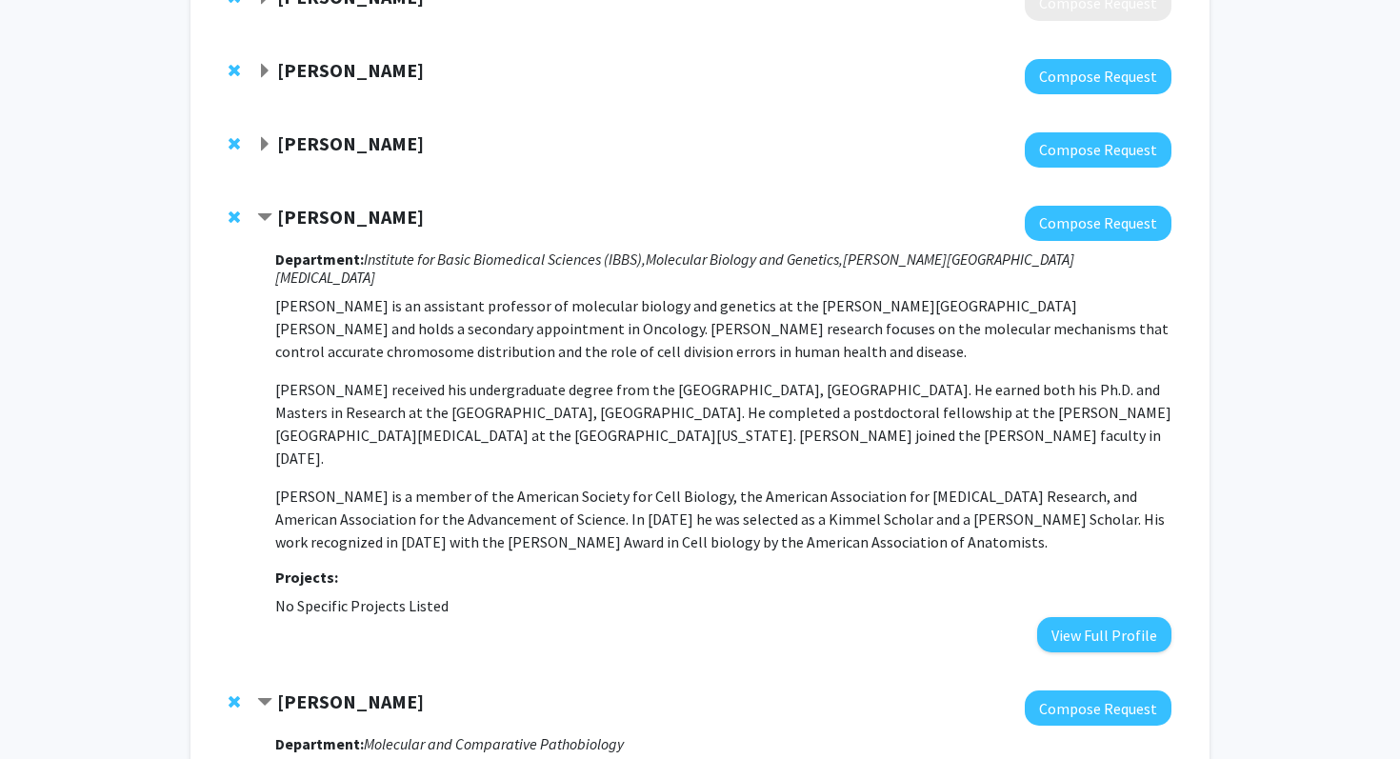
scroll to position [1507, 0]
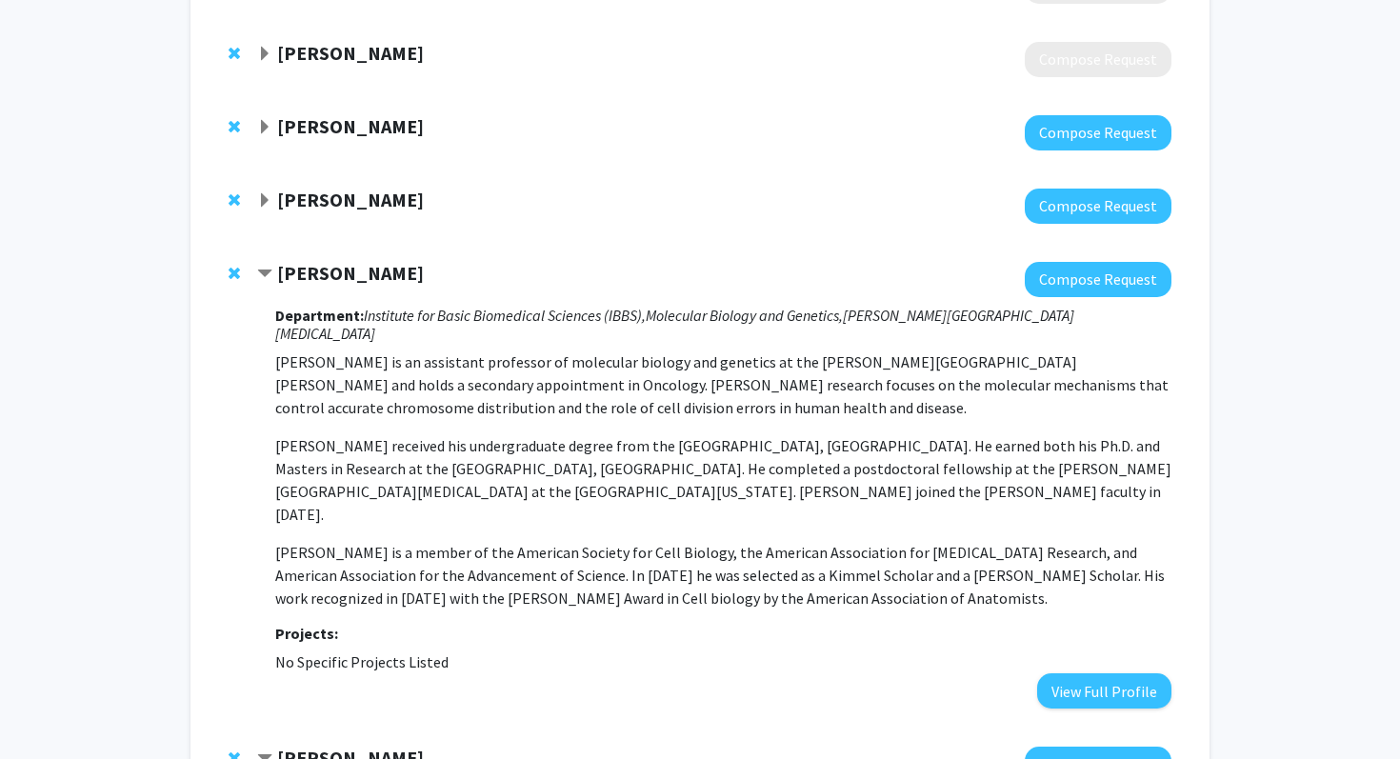
click at [360, 211] on div "[PERSON_NAME]" at bounding box center [462, 201] width 411 height 24
click at [350, 196] on strong "[PERSON_NAME]" at bounding box center [350, 200] width 147 height 24
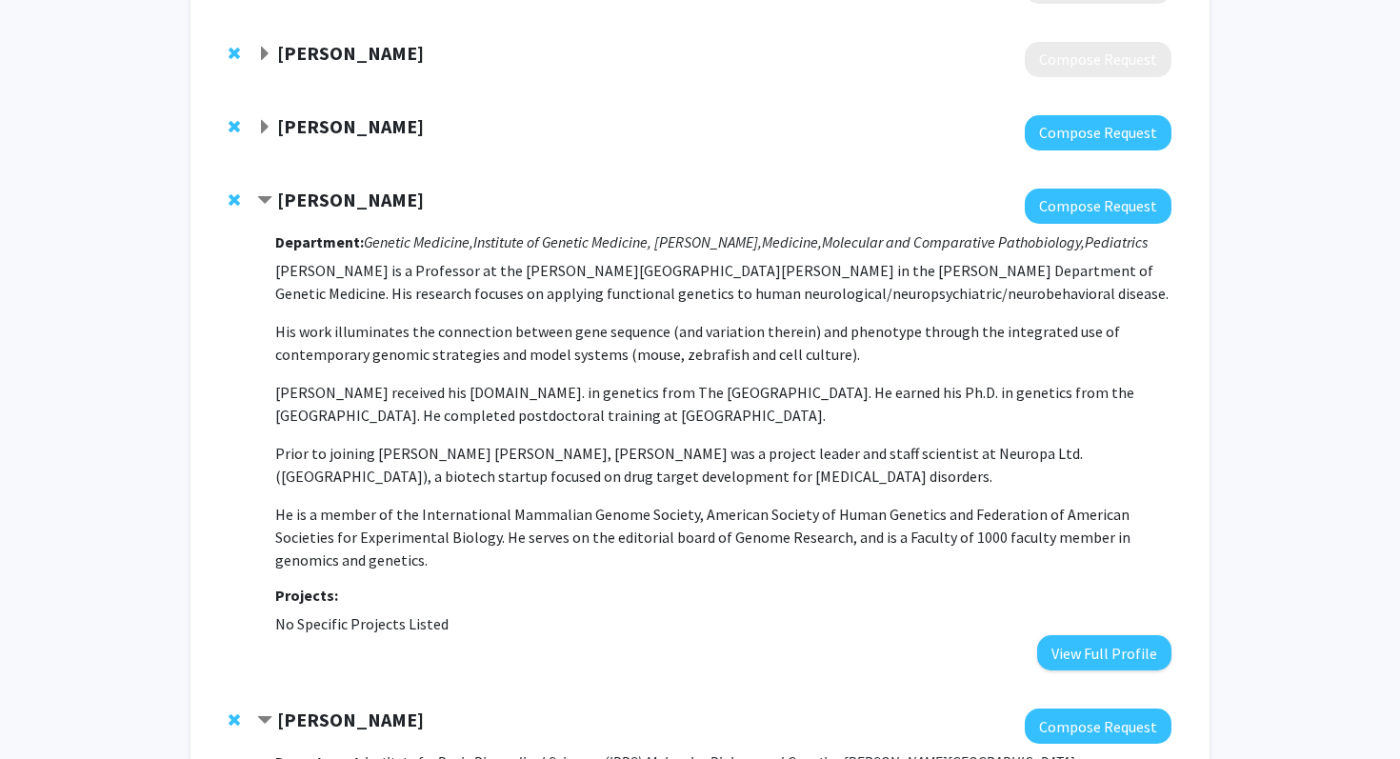
click at [353, 203] on strong "[PERSON_NAME]" at bounding box center [350, 200] width 147 height 24
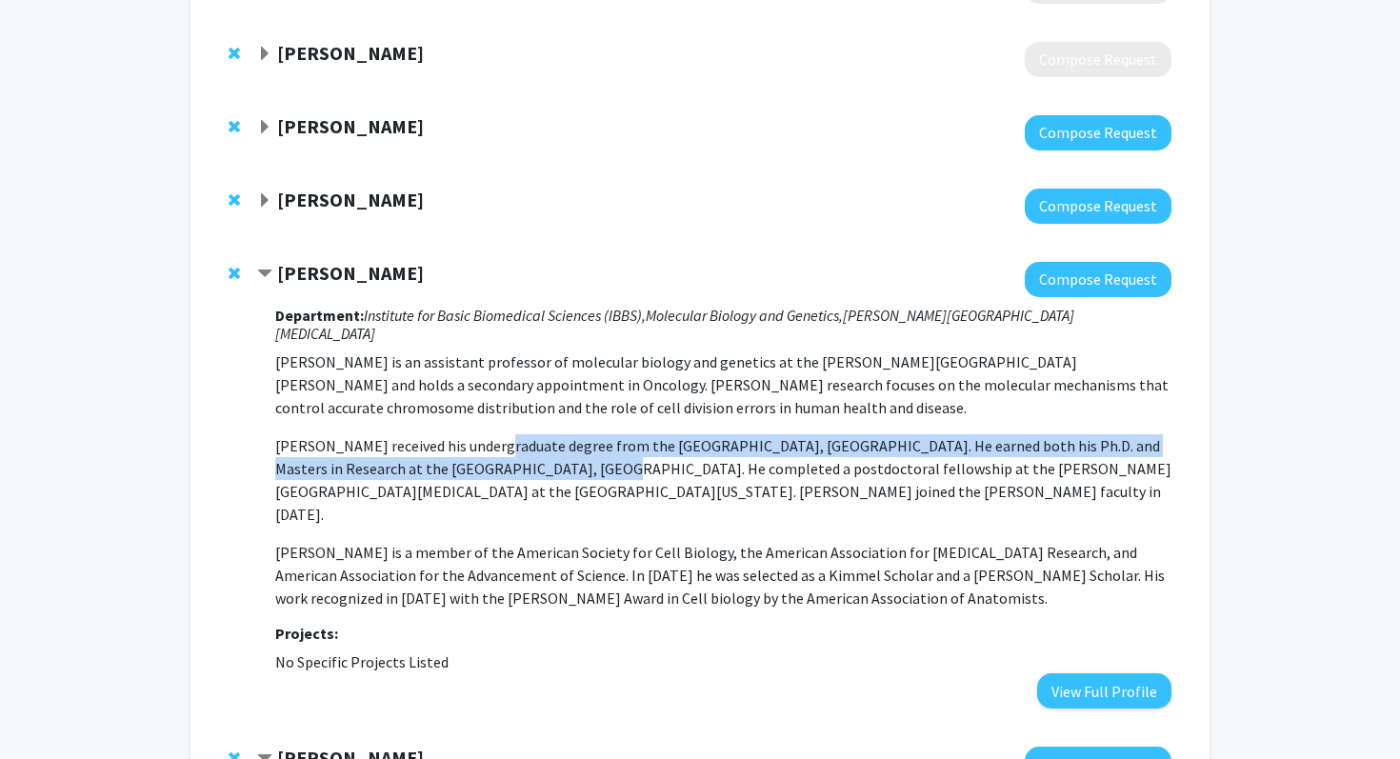
drag, startPoint x: 503, startPoint y: 451, endPoint x: 475, endPoint y: 409, distance: 50.2
click at [476, 412] on p "[PERSON_NAME] is an assistant professor of molecular biology and genetics at th…" at bounding box center [723, 479] width 896 height 259
click at [473, 405] on p "[PERSON_NAME] is an assistant professor of molecular biology and genetics at th…" at bounding box center [723, 479] width 896 height 259
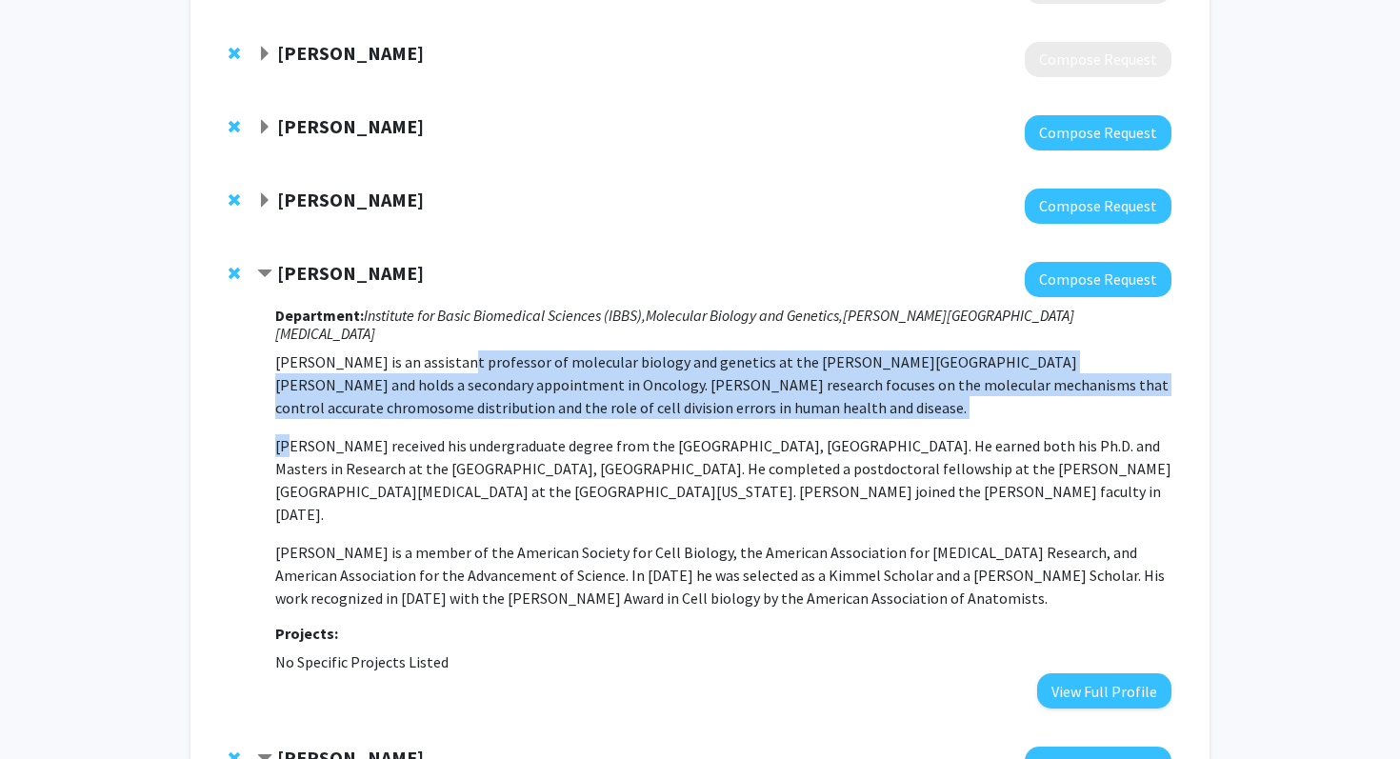
drag, startPoint x: 473, startPoint y: 405, endPoint x: 462, endPoint y: 335, distance: 70.4
click at [462, 350] on p "[PERSON_NAME] is an assistant professor of molecular biology and genetics at th…" at bounding box center [723, 479] width 896 height 259
click at [462, 350] on p "[PERSON_NAME] is an assistant professor of molecular biology and genetics at th…" at bounding box center [723, 384] width 896 height 69
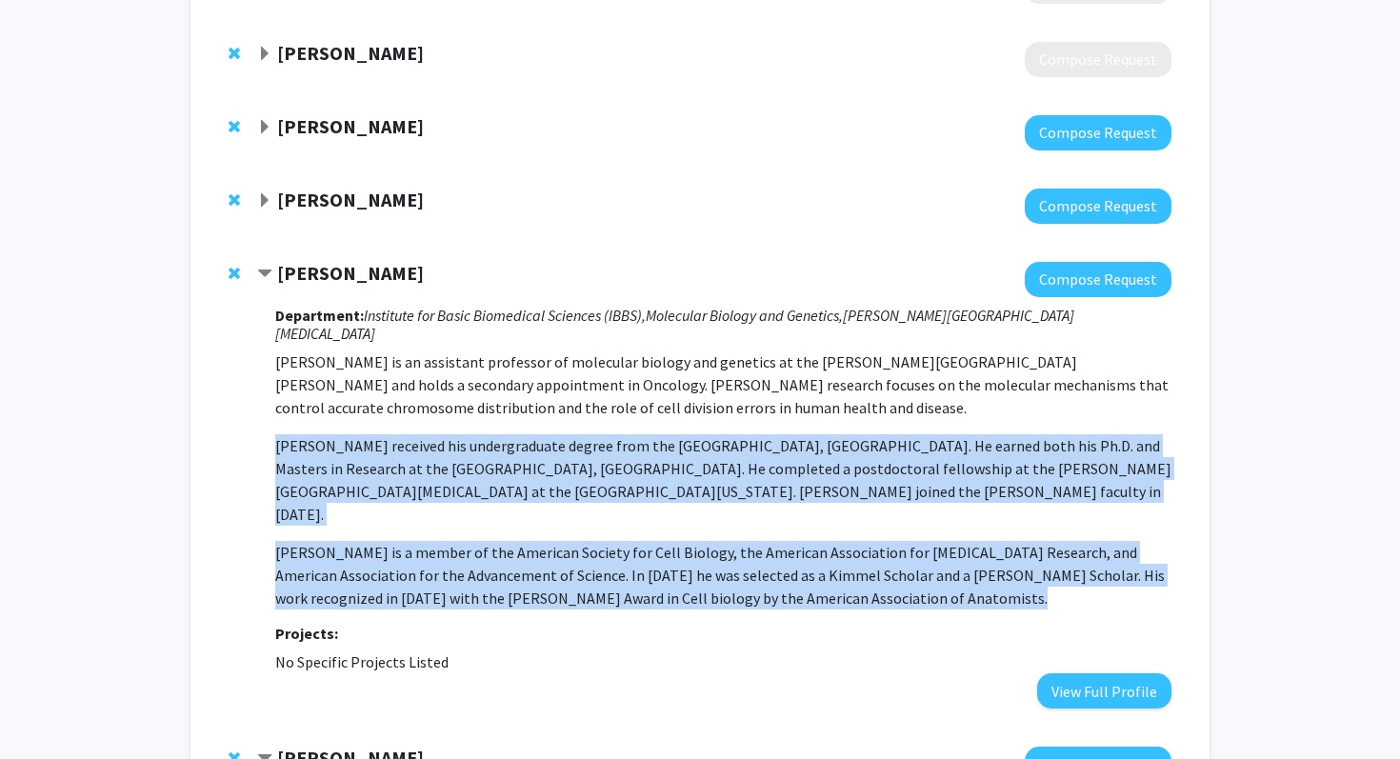
drag, startPoint x: 584, startPoint y: 571, endPoint x: 480, endPoint y: 410, distance: 191.5
click at [480, 410] on div "Department: Institute for Basic Biomedical Sciences (IBBS), Molecular Biology a…" at bounding box center [723, 503] width 896 height 412
click at [480, 410] on p "[PERSON_NAME] is an assistant professor of molecular biology and genetics at th…" at bounding box center [723, 479] width 896 height 259
drag, startPoint x: 480, startPoint y: 410, endPoint x: 788, endPoint y: 611, distance: 368.2
click at [788, 611] on div "Department: Institute for Basic Biomedical Sciences (IBBS), Molecular Biology a…" at bounding box center [723, 503] width 896 height 412
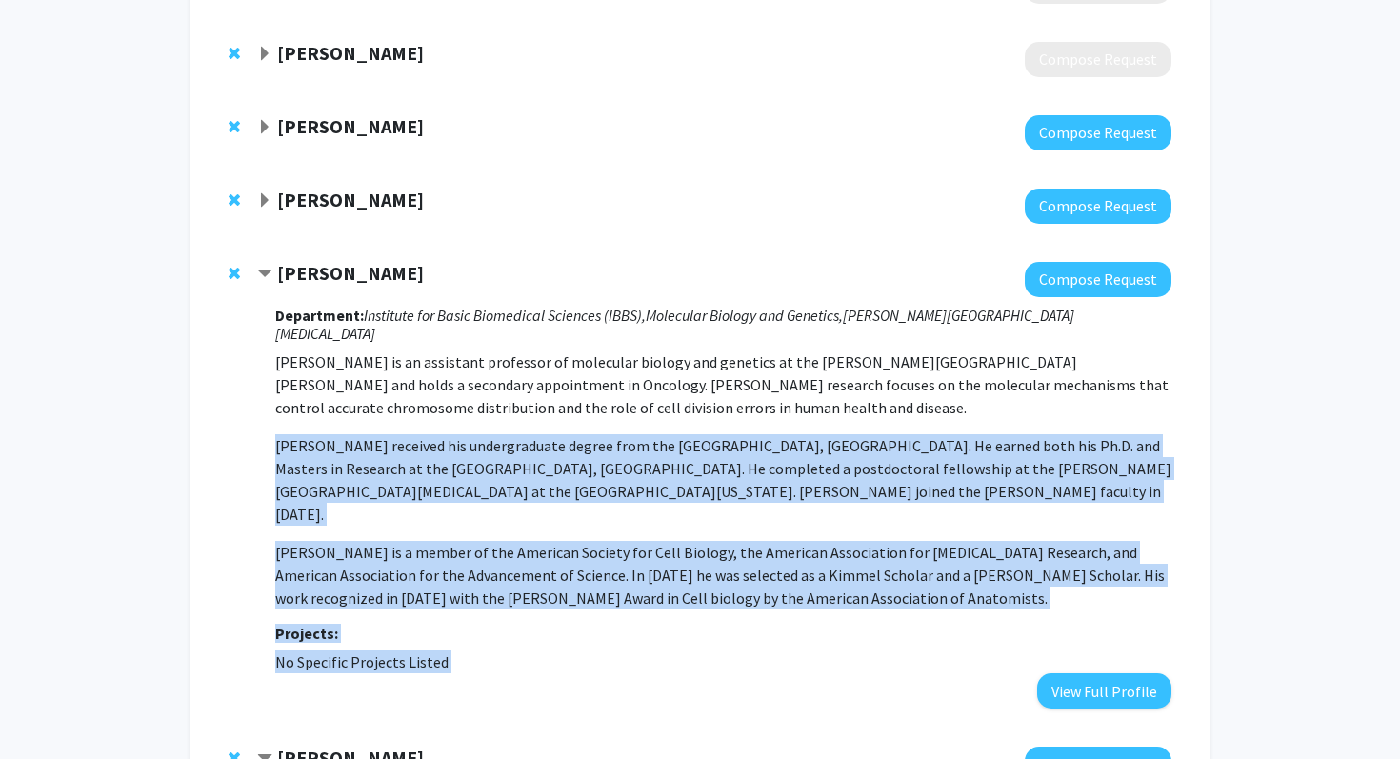
click at [788, 650] on fg-project-list "No Specific Projects Listed" at bounding box center [723, 661] width 896 height 23
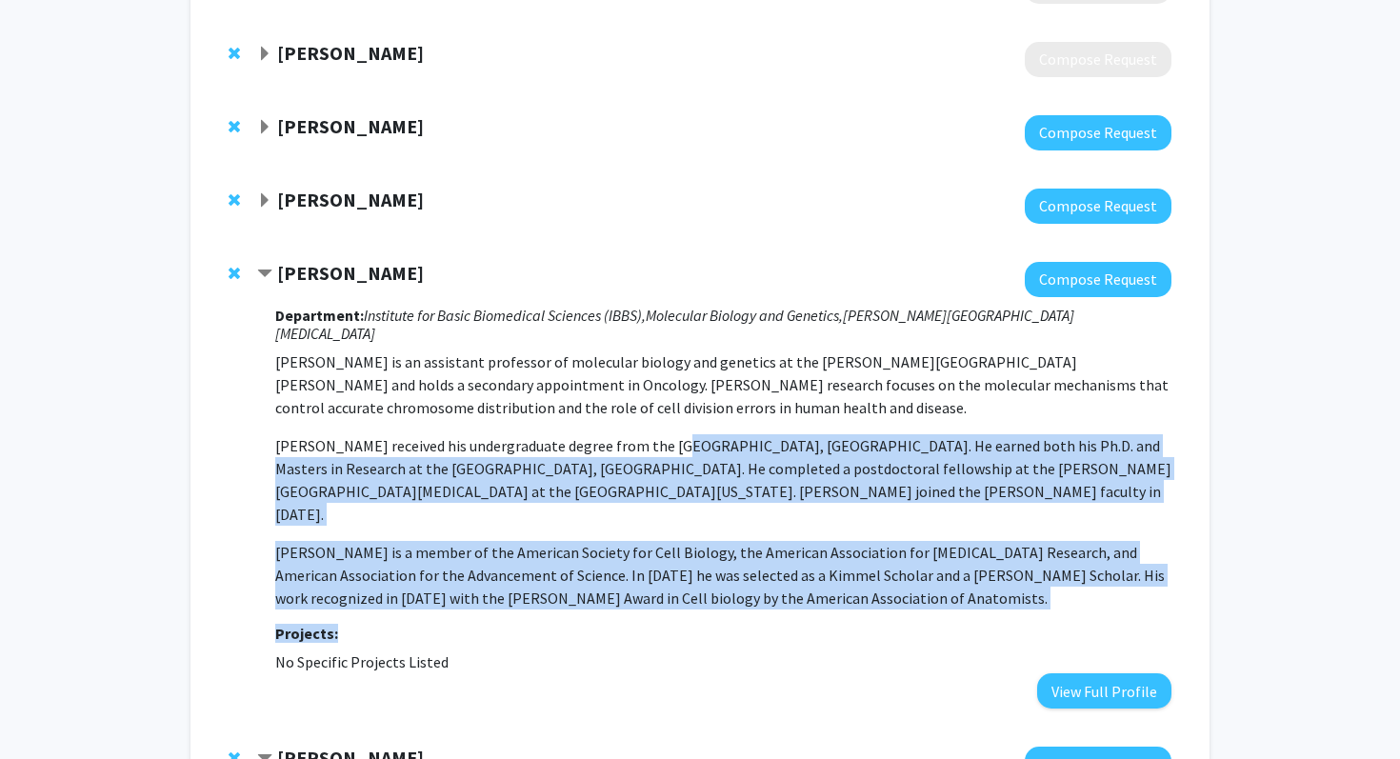
drag, startPoint x: 787, startPoint y: 601, endPoint x: 660, endPoint y: 418, distance: 222.4
click at [661, 420] on div "Department: Institute for Basic Biomedical Sciences (IBBS), Molecular Biology a…" at bounding box center [723, 503] width 896 height 412
click at [660, 434] on p "[PERSON_NAME] received his undergraduate degree from the [GEOGRAPHIC_DATA], [GE…" at bounding box center [723, 479] width 896 height 91
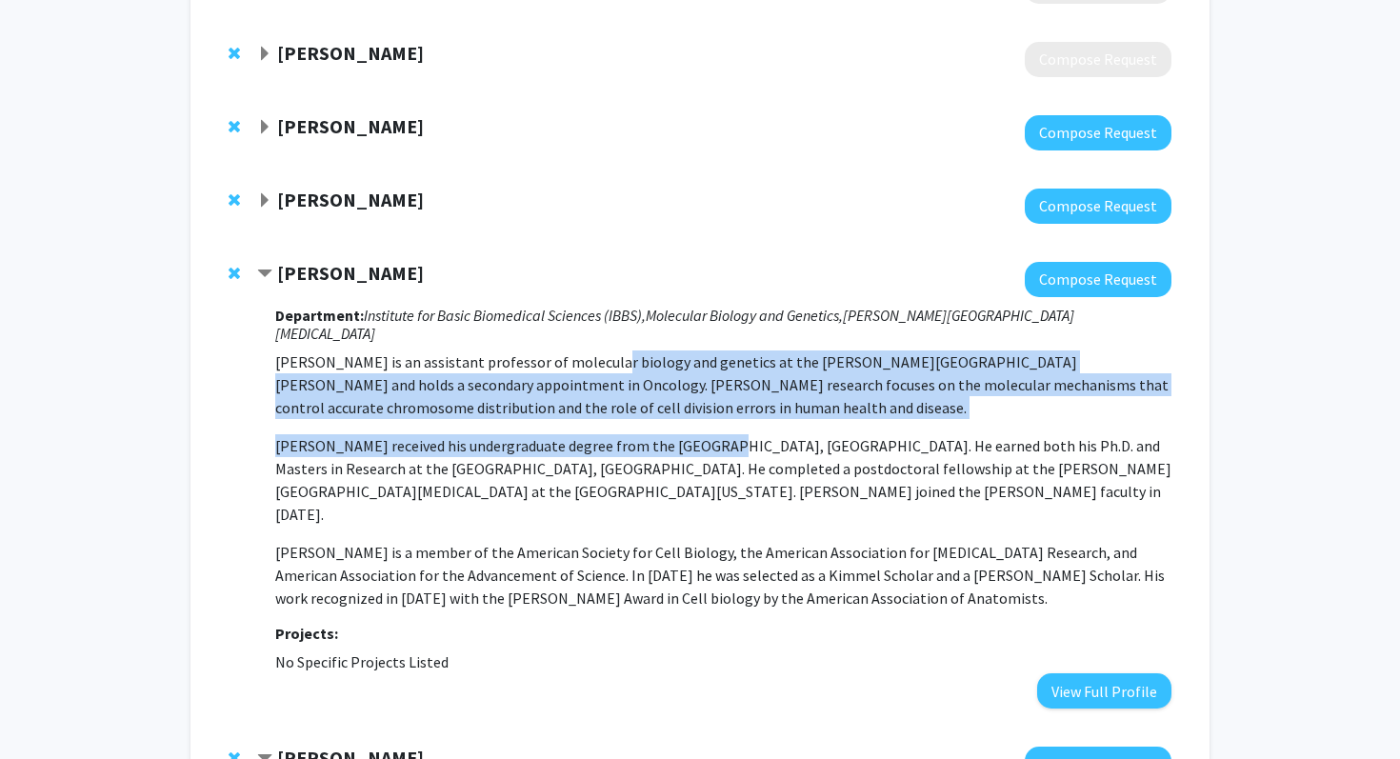
drag, startPoint x: 660, startPoint y: 418, endPoint x: 626, endPoint y: 351, distance: 75.0
click at [626, 351] on p "[PERSON_NAME] is an assistant professor of molecular biology and genetics at th…" at bounding box center [723, 479] width 896 height 259
click at [626, 351] on p "[PERSON_NAME] is an assistant professor of molecular biology and genetics at th…" at bounding box center [723, 384] width 896 height 69
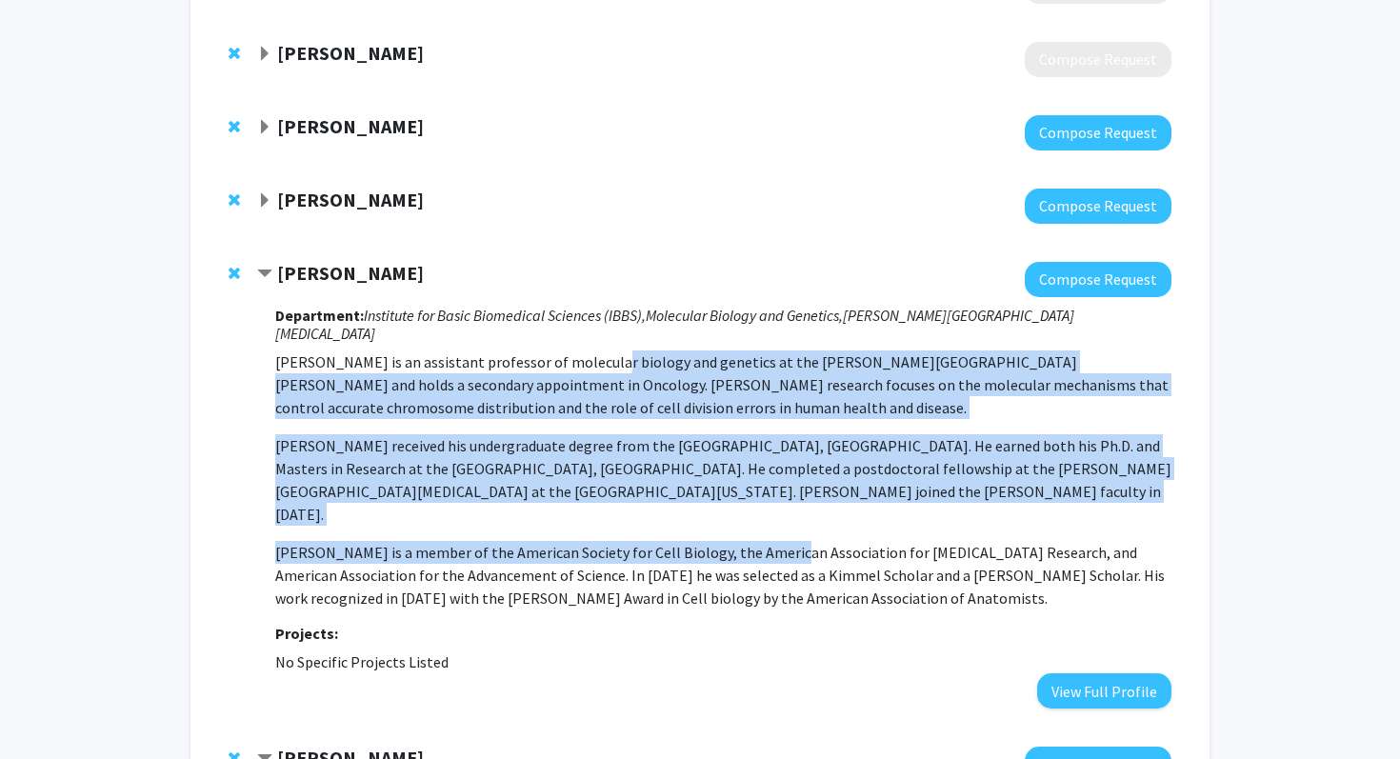
drag, startPoint x: 626, startPoint y: 351, endPoint x: 741, endPoint y: 519, distance: 203.4
click at [741, 519] on p "[PERSON_NAME] is an assistant professor of molecular biology and genetics at th…" at bounding box center [723, 479] width 896 height 259
click at [741, 541] on p "[PERSON_NAME] is a member of the American Society for Cell Biology, the America…" at bounding box center [723, 575] width 896 height 69
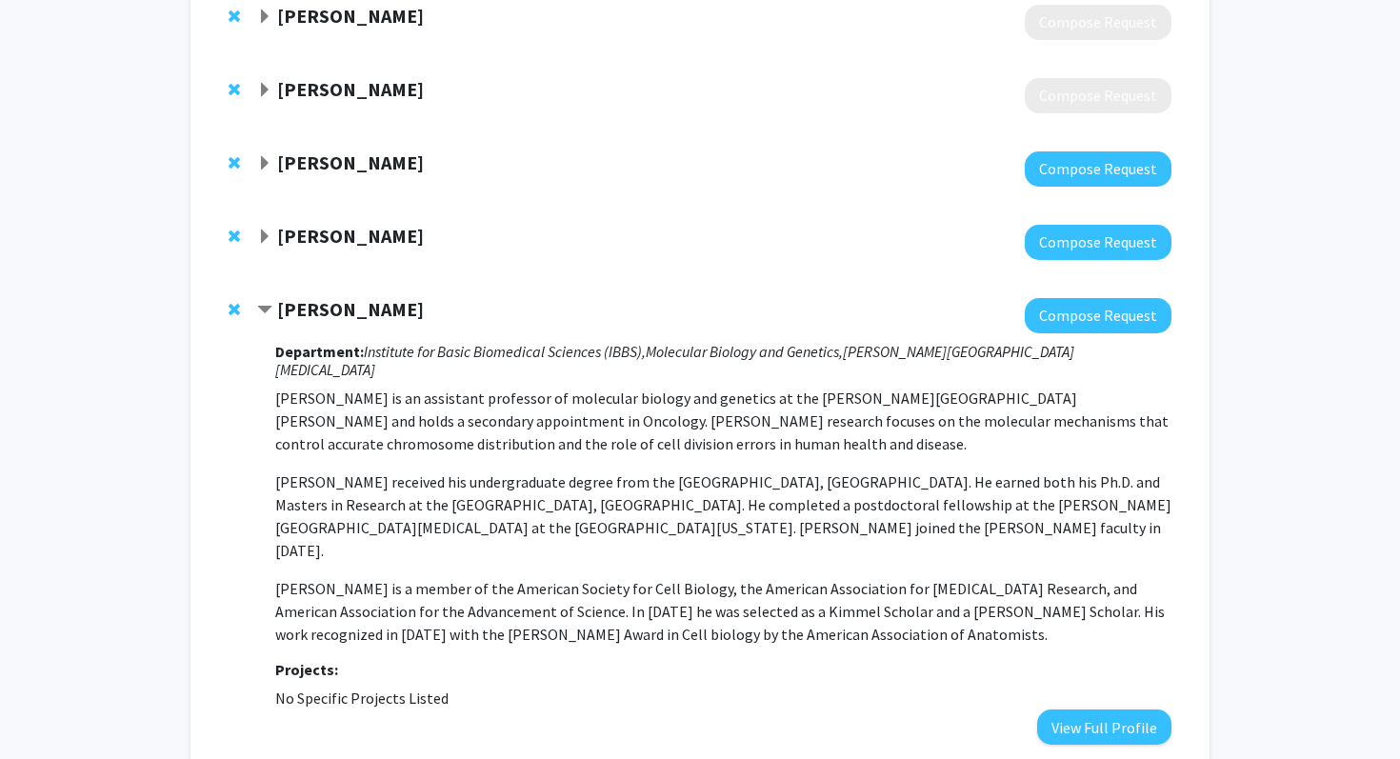
scroll to position [1443, 0]
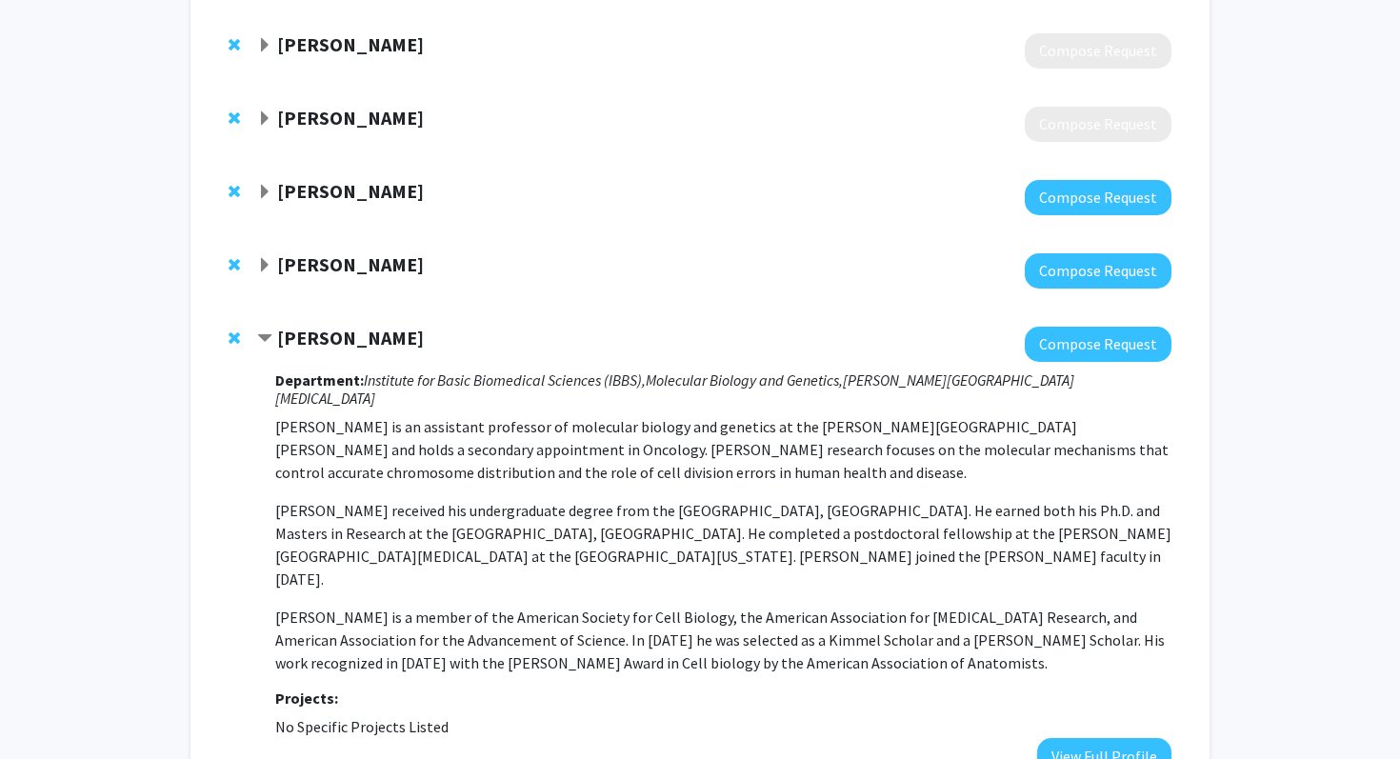
drag, startPoint x: 733, startPoint y: 682, endPoint x: 589, endPoint y: 377, distance: 337.0
click at [589, 377] on div "Department: Institute for Basic Biomedical Sciences (IBBS), Molecular Biology a…" at bounding box center [723, 568] width 896 height 412
click at [514, 466] on p "[PERSON_NAME] is an assistant professor of molecular biology and genetics at th…" at bounding box center [723, 544] width 896 height 259
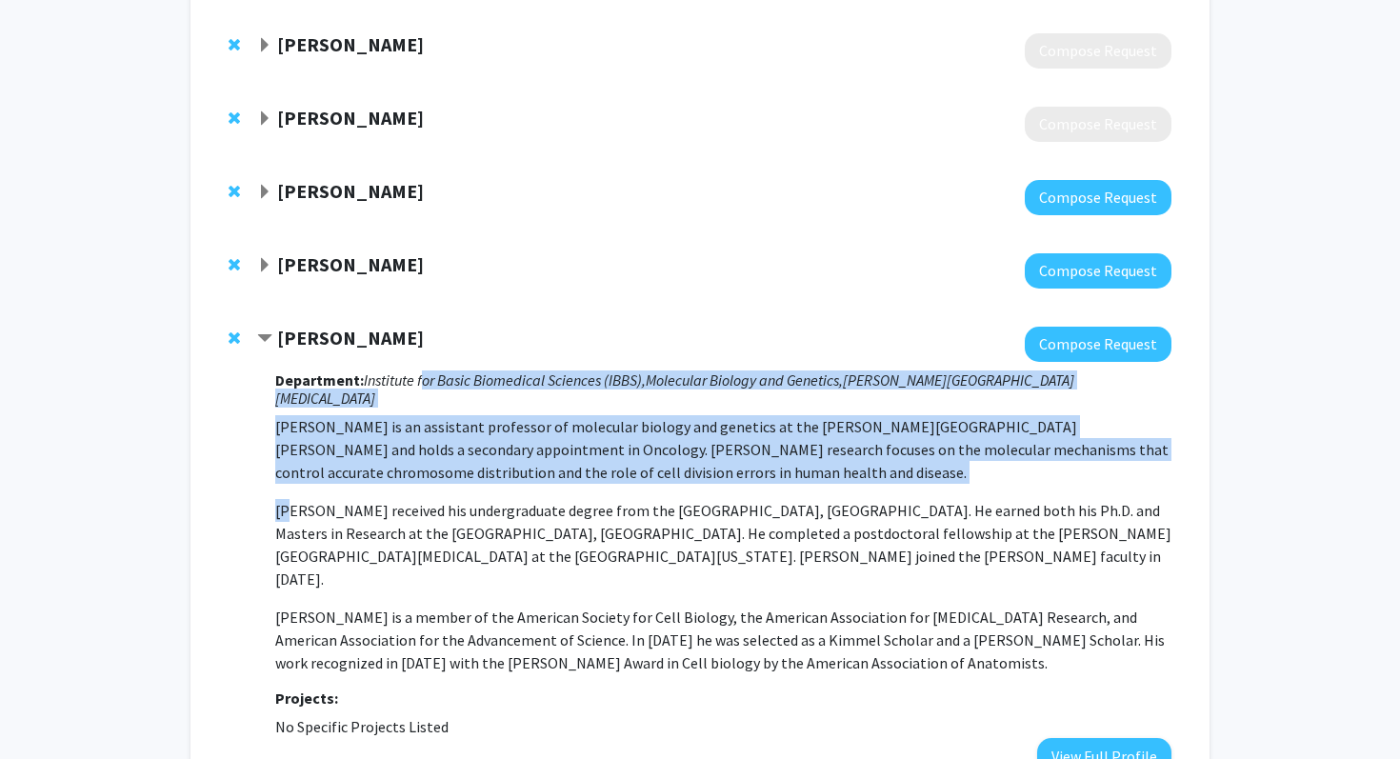
drag, startPoint x: 514, startPoint y: 466, endPoint x: 425, endPoint y: 377, distance: 125.9
click at [425, 377] on div "Department: Institute for Basic Biomedical Sciences (IBBS), Molecular Biology a…" at bounding box center [723, 568] width 896 height 412
click at [425, 377] on icon "Institute for Basic Biomedical Sciences (IBBS)," at bounding box center [505, 379] width 282 height 19
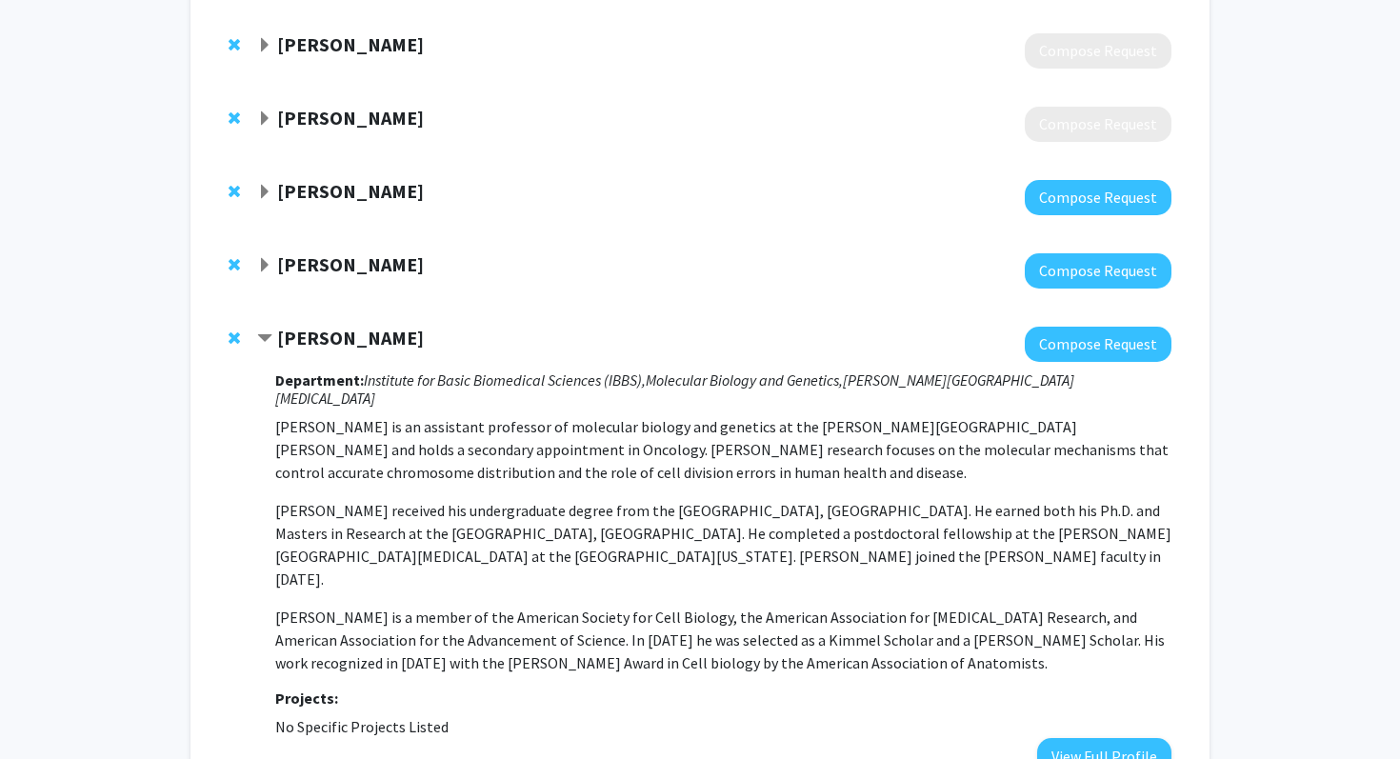
click at [364, 277] on div at bounding box center [714, 270] width 914 height 35
click at [359, 264] on strong "[PERSON_NAME]" at bounding box center [350, 264] width 147 height 24
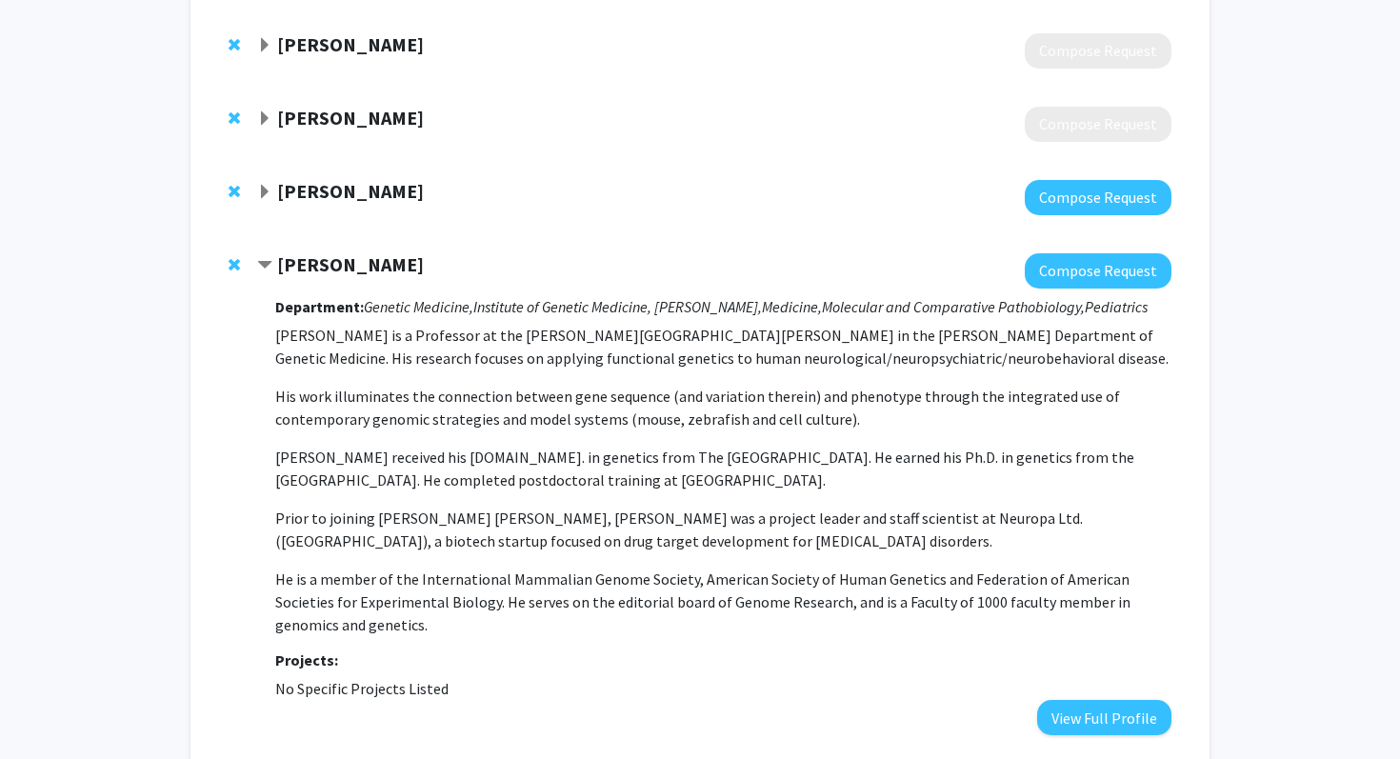
click at [368, 271] on strong "[PERSON_NAME]" at bounding box center [350, 264] width 147 height 24
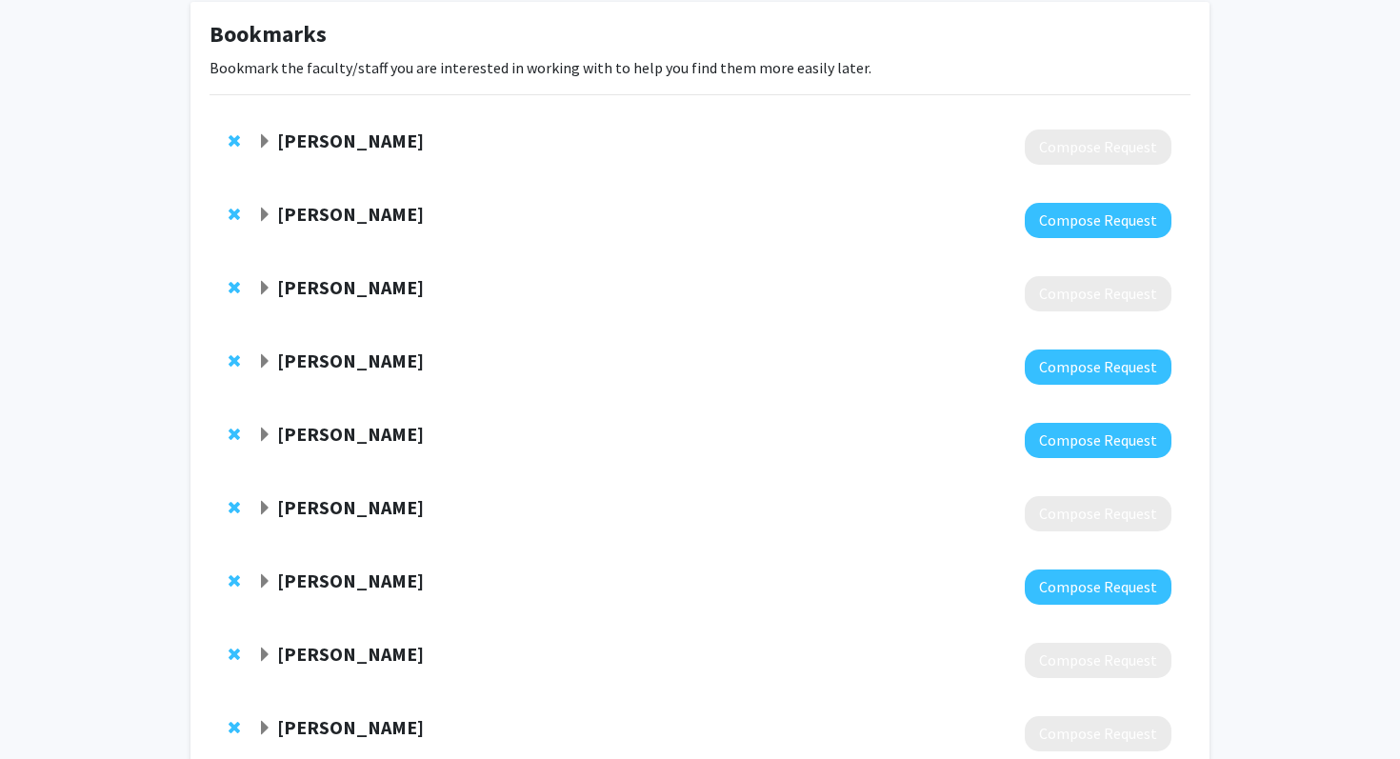
scroll to position [0, 0]
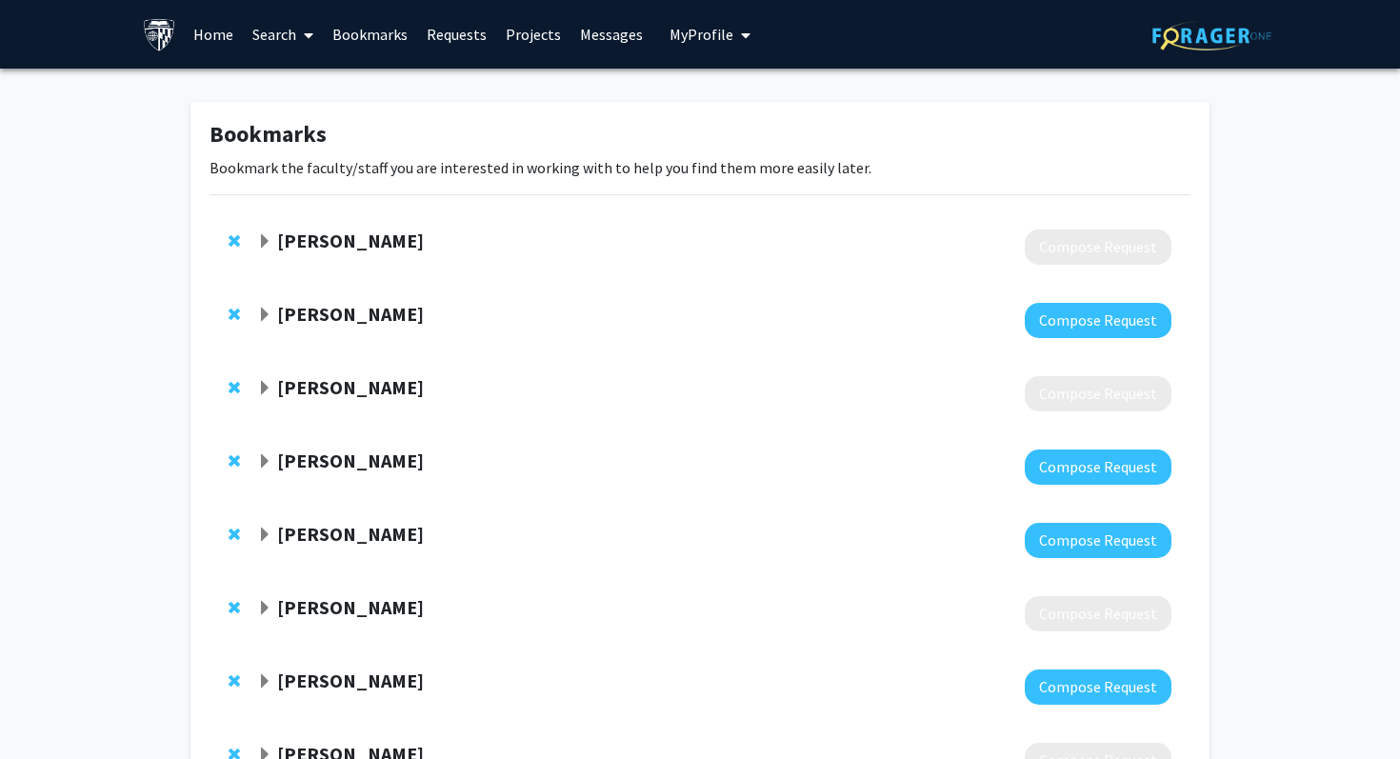
click at [166, 34] on img at bounding box center [159, 34] width 33 height 33
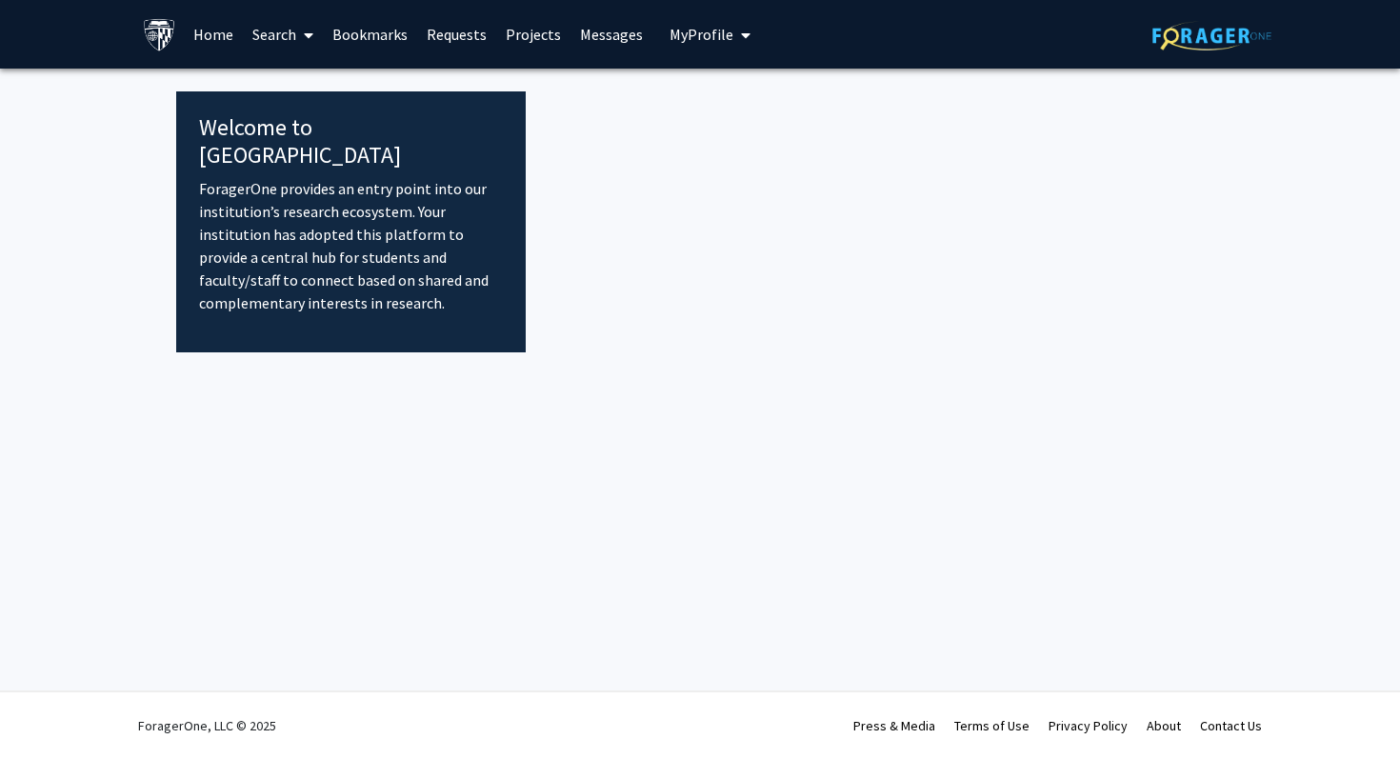
click at [262, 32] on link "Search" at bounding box center [283, 34] width 80 height 67
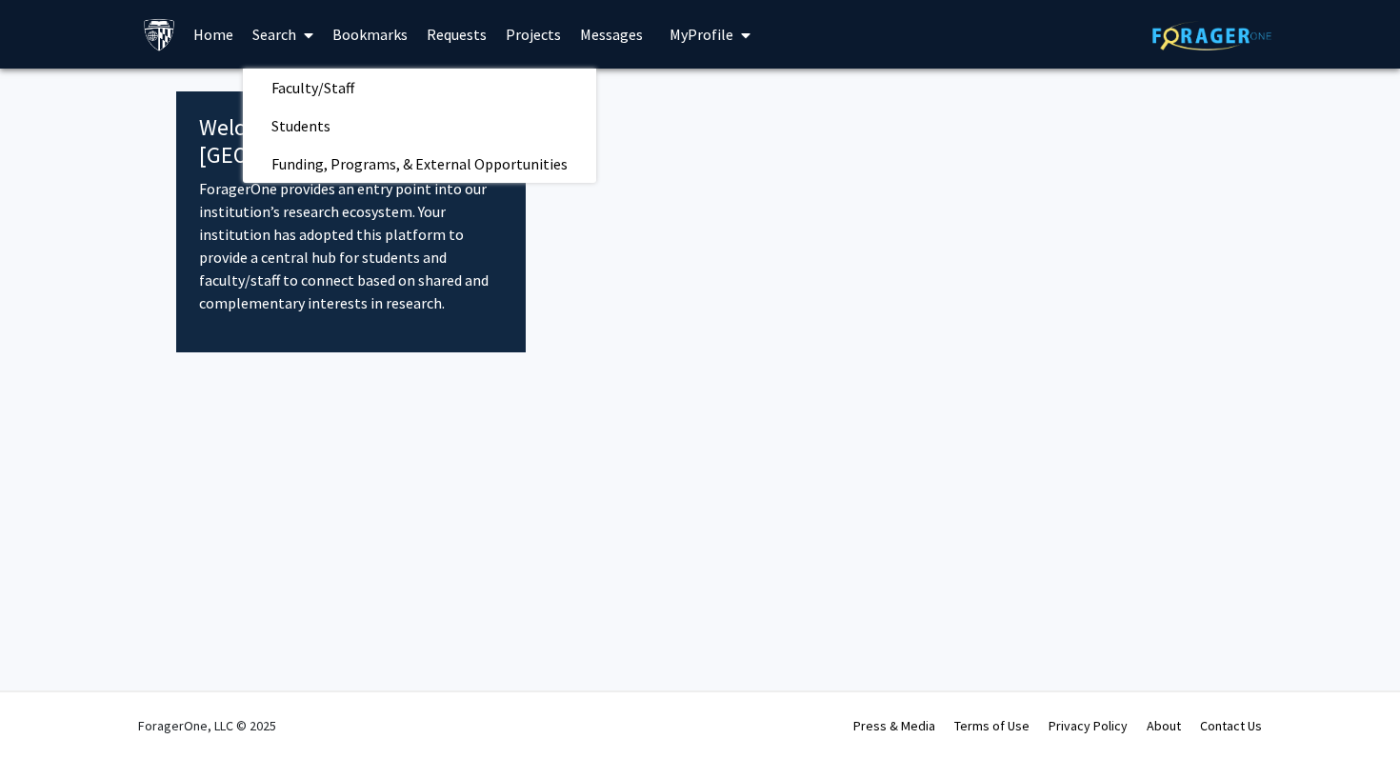
click at [375, 30] on link "Bookmarks" at bounding box center [370, 34] width 94 height 67
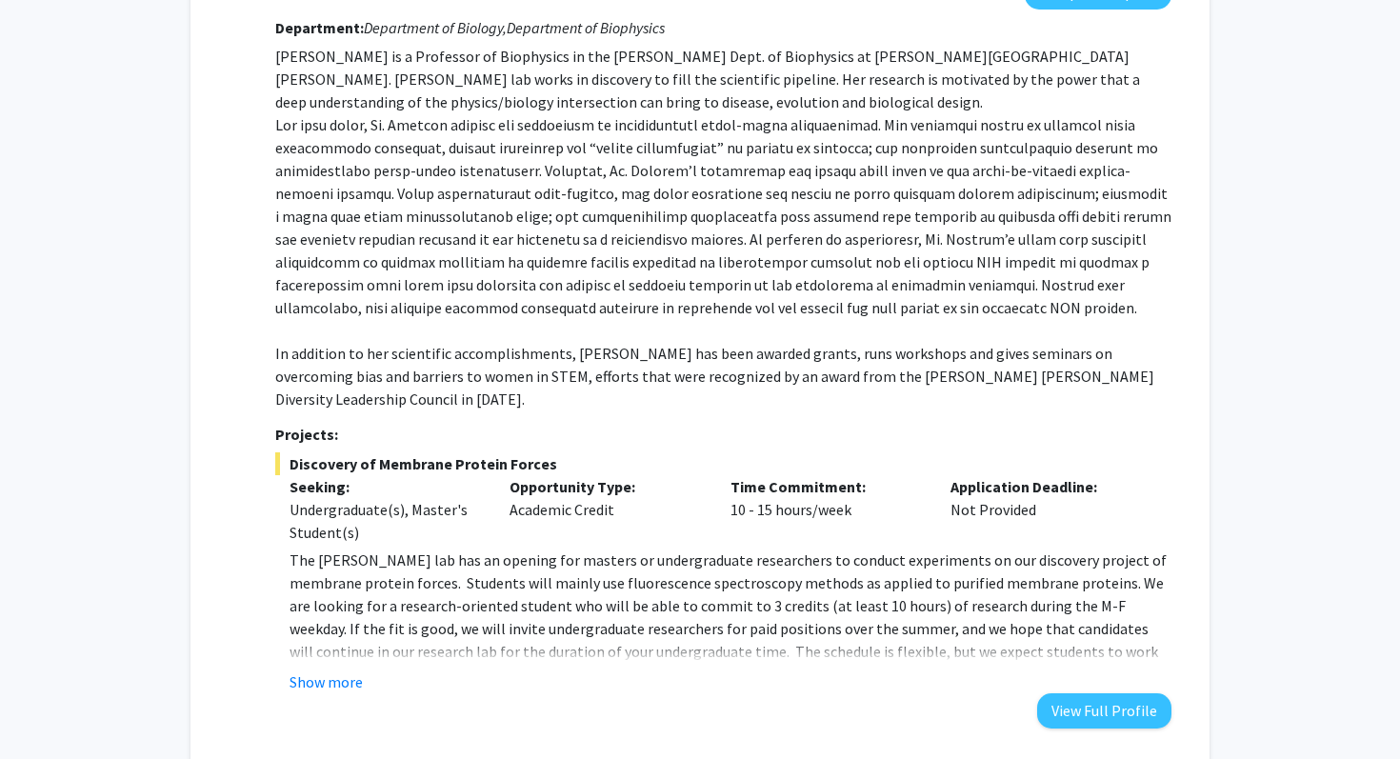
scroll to position [4629, 0]
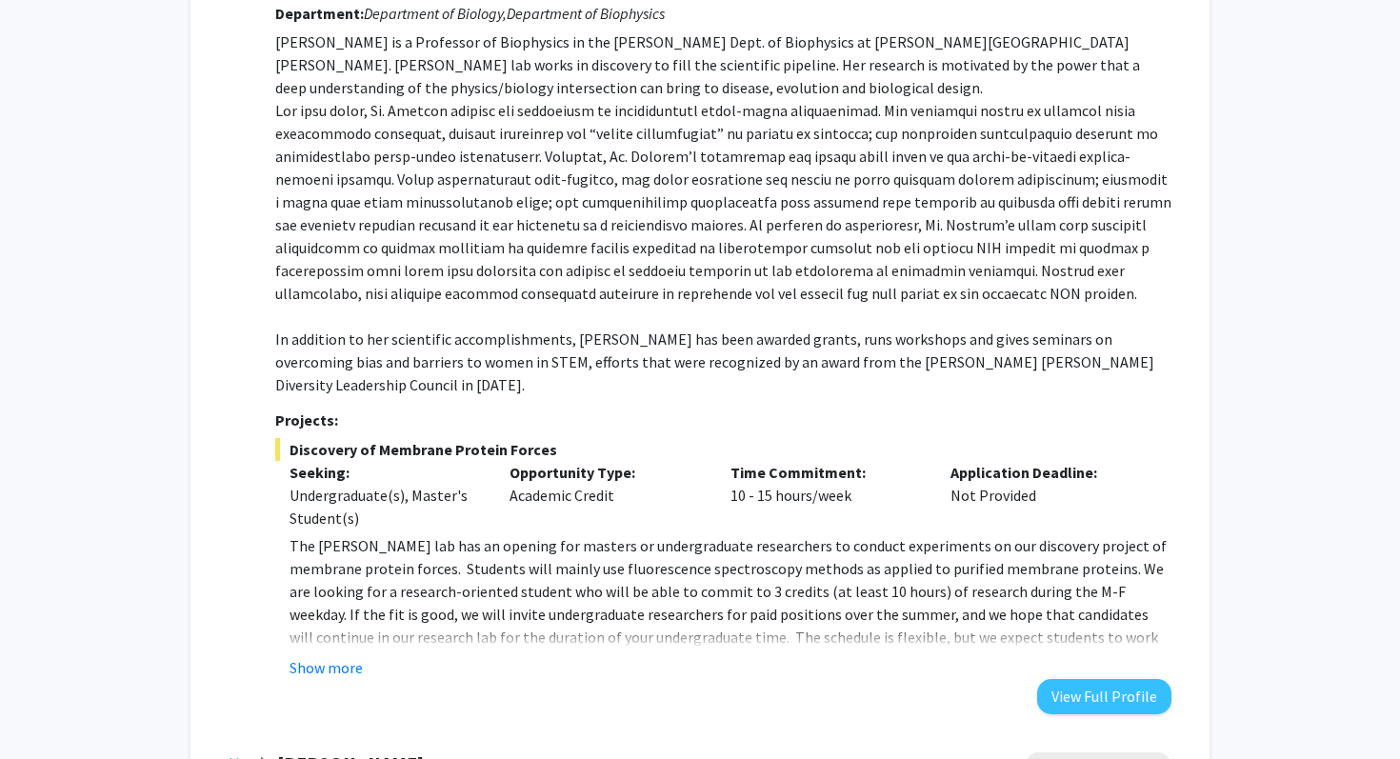
click at [371, 751] on strong "[PERSON_NAME]" at bounding box center [350, 763] width 147 height 24
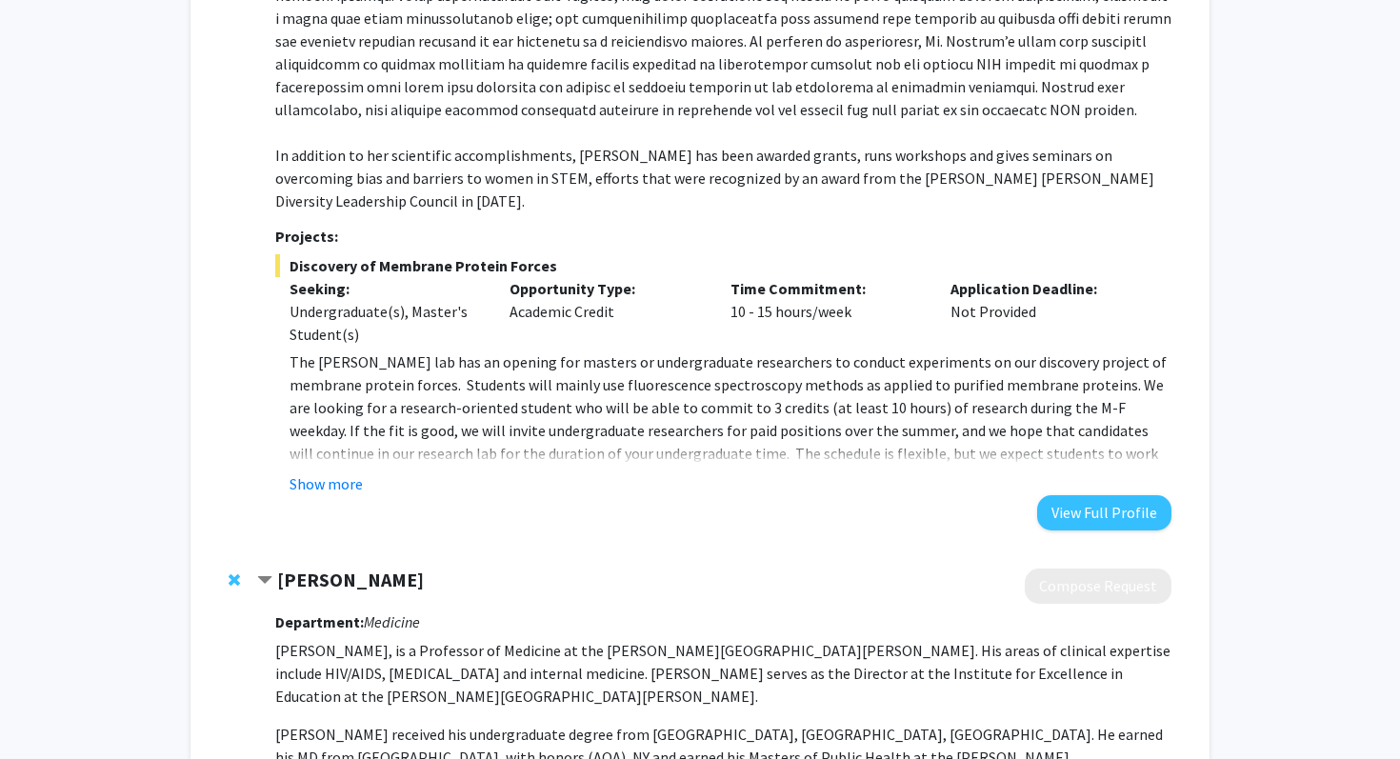
click at [380, 568] on strong "[PERSON_NAME]" at bounding box center [350, 580] width 147 height 24
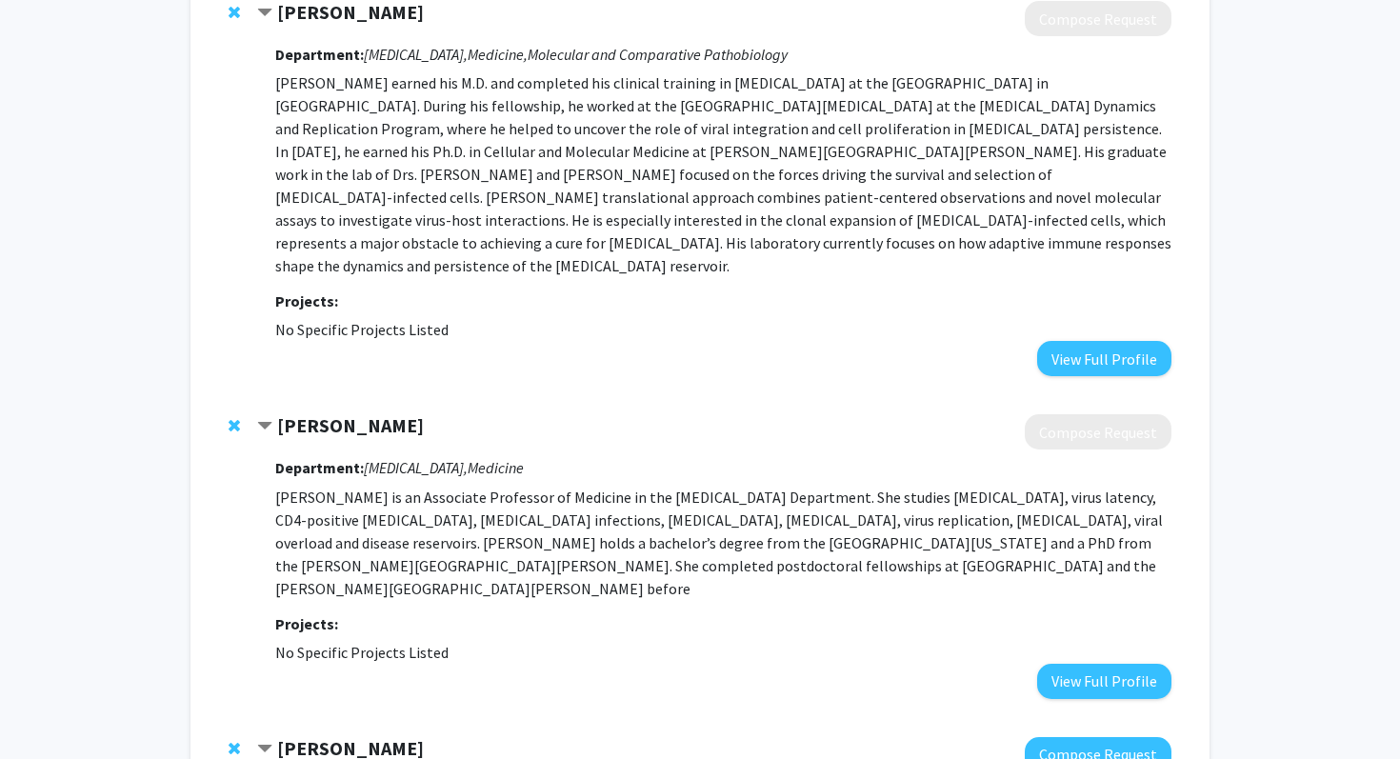
scroll to position [2848, 0]
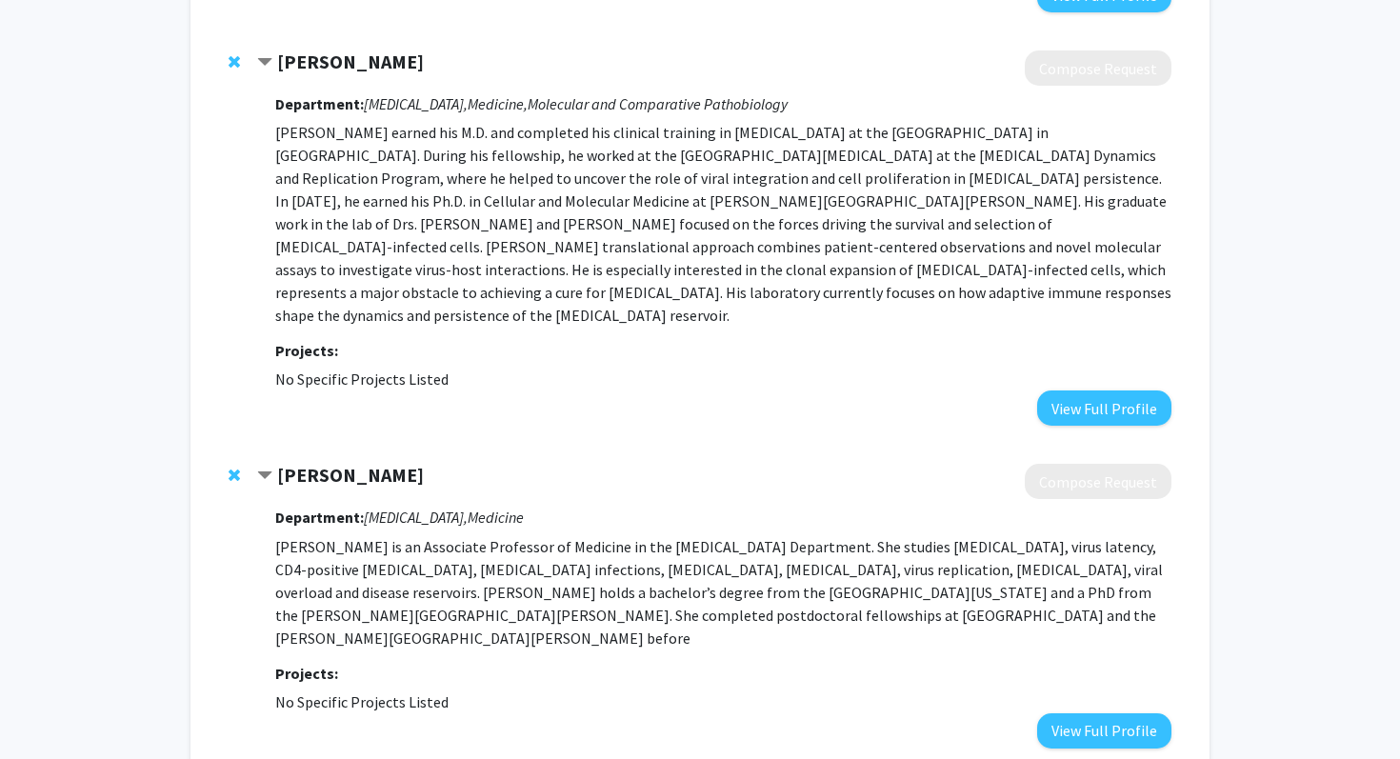
click at [339, 463] on strong "[PERSON_NAME]" at bounding box center [350, 475] width 147 height 24
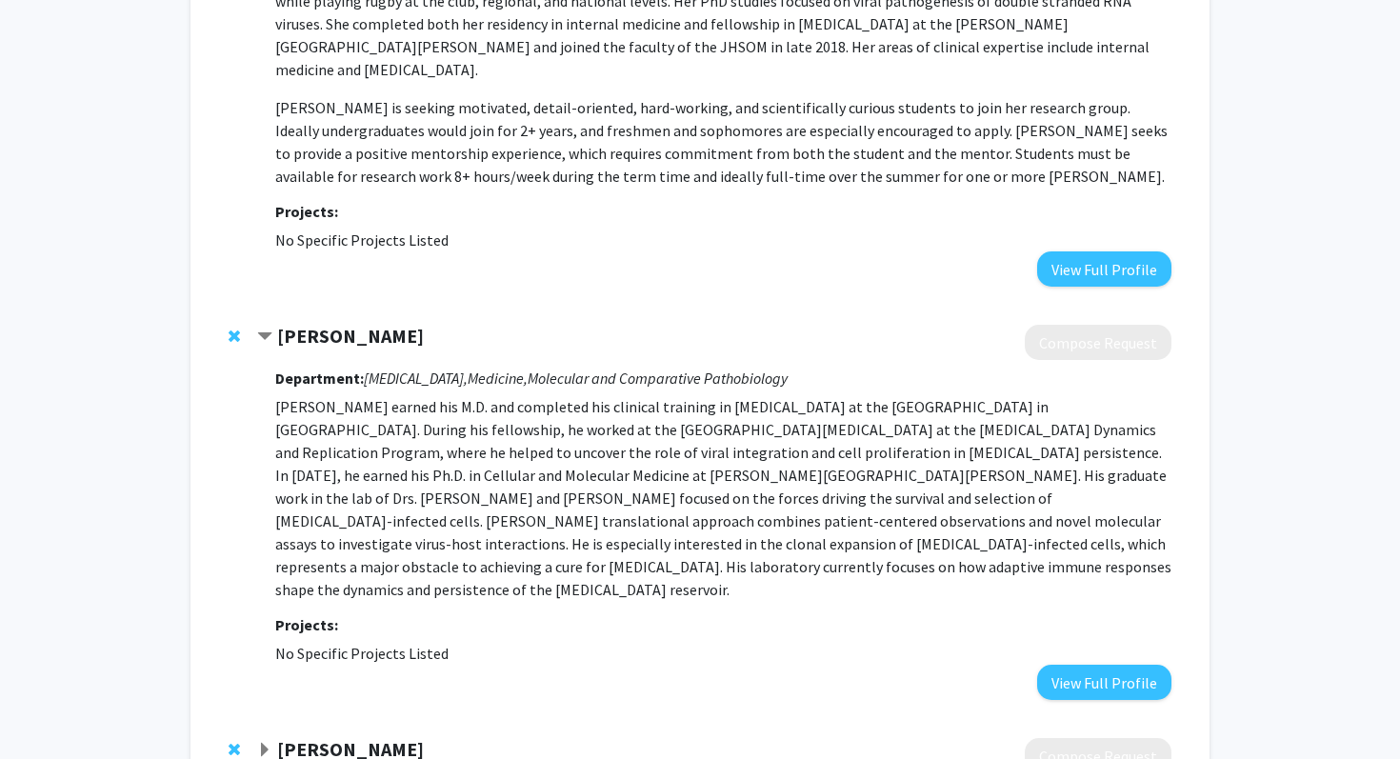
click at [345, 306] on div "[PERSON_NAME] Compose Request Department: [MEDICAL_DATA], Medicine, Molecular a…" at bounding box center [700, 512] width 981 height 413
click at [347, 324] on strong "[PERSON_NAME]" at bounding box center [350, 336] width 147 height 24
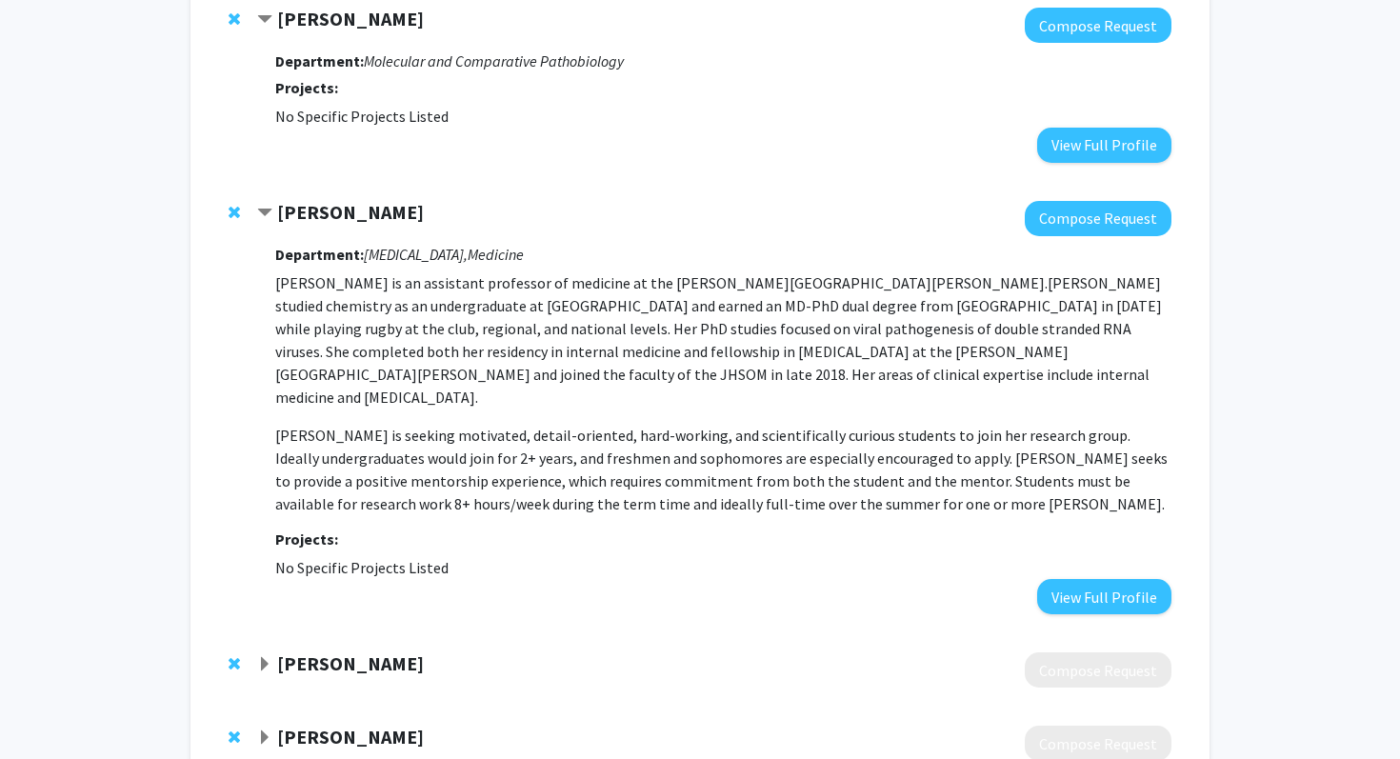
click at [332, 200] on strong "[PERSON_NAME]" at bounding box center [350, 212] width 147 height 24
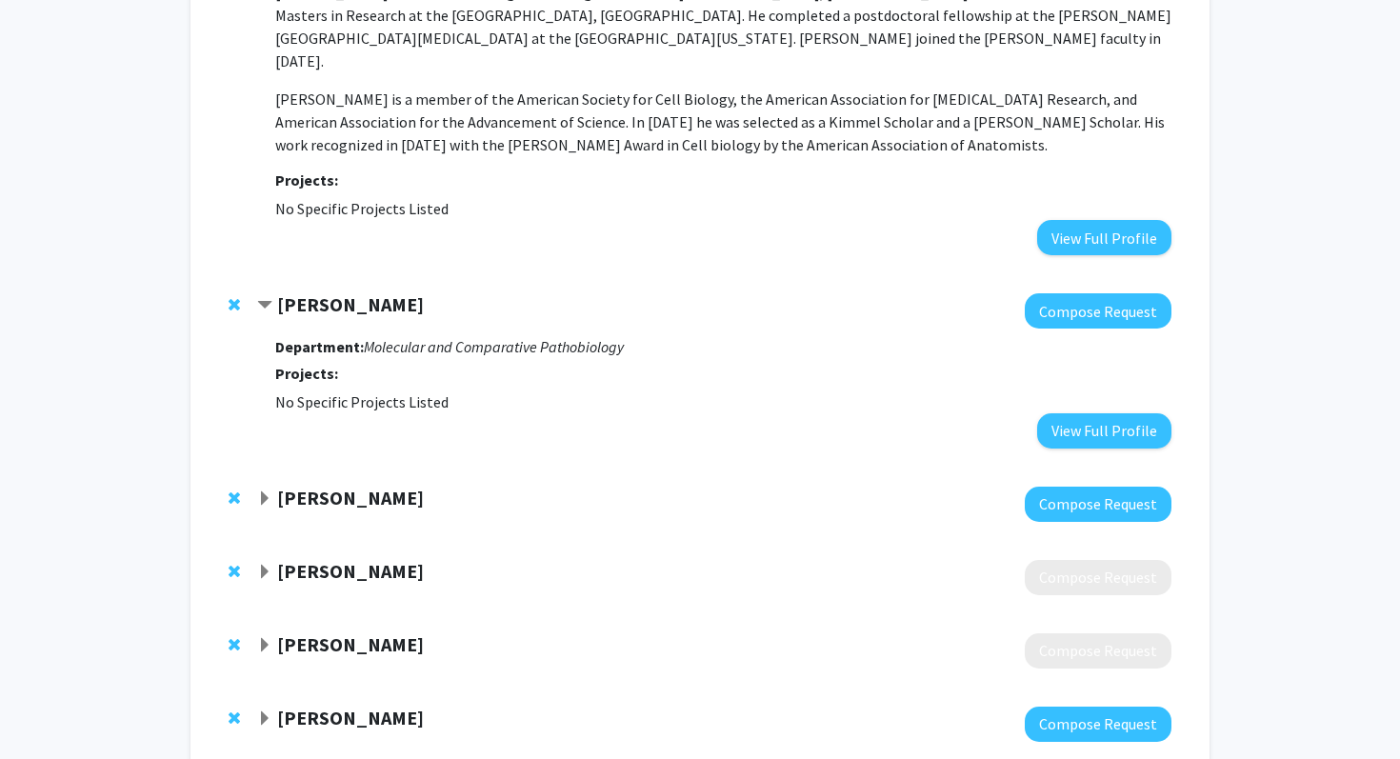
click at [326, 292] on strong "[PERSON_NAME]" at bounding box center [350, 304] width 147 height 24
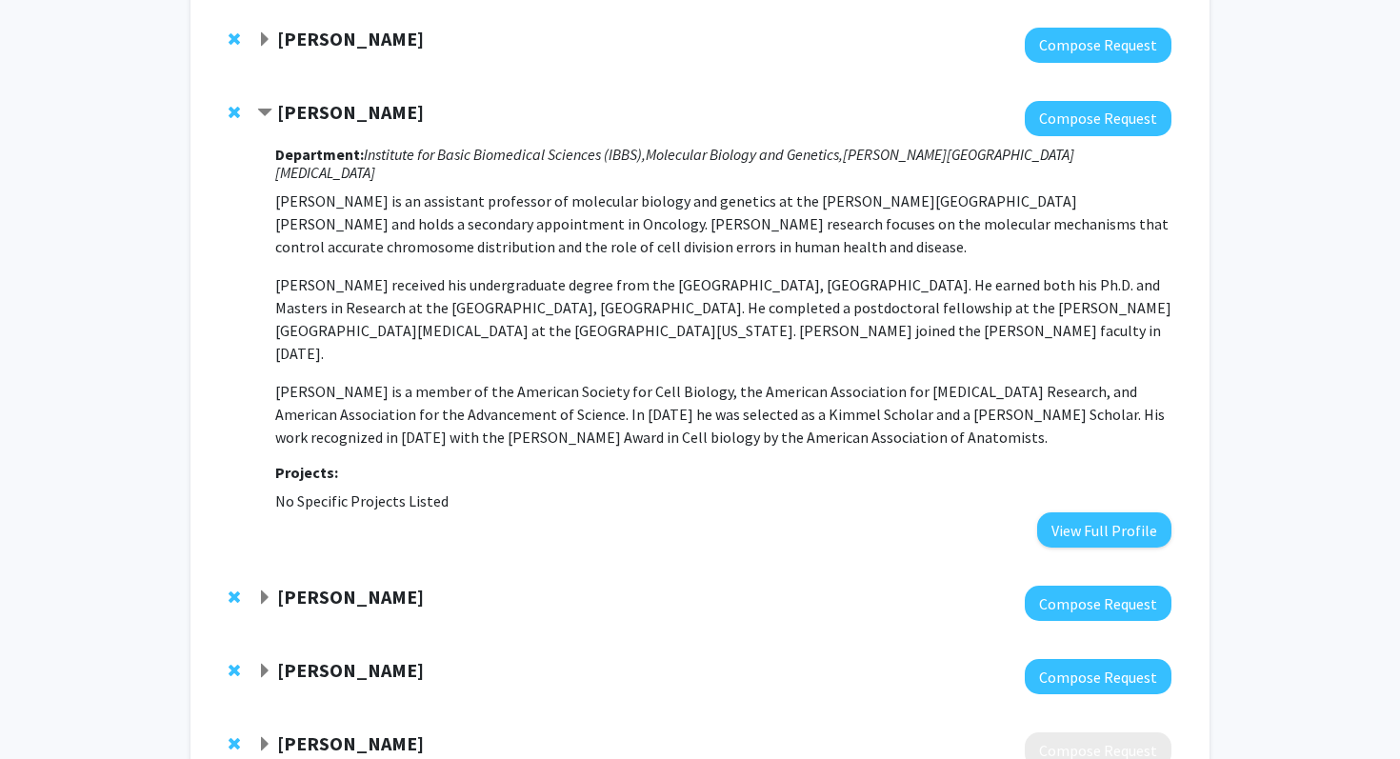
scroll to position [1606, 0]
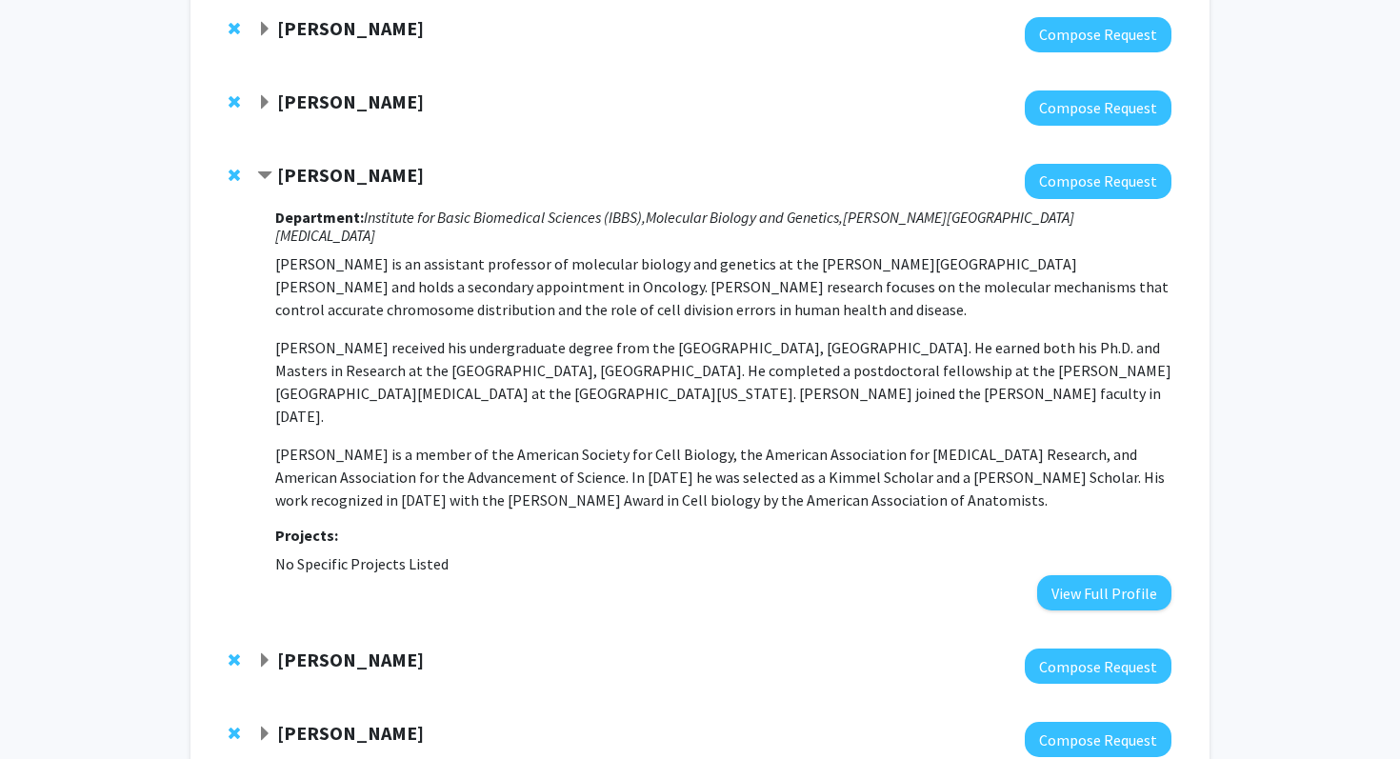
click at [323, 154] on div "[PERSON_NAME] Compose Request Department: Institute for Basic Biomedical Scienc…" at bounding box center [700, 388] width 981 height 486
click at [326, 169] on strong "[PERSON_NAME]" at bounding box center [350, 175] width 147 height 24
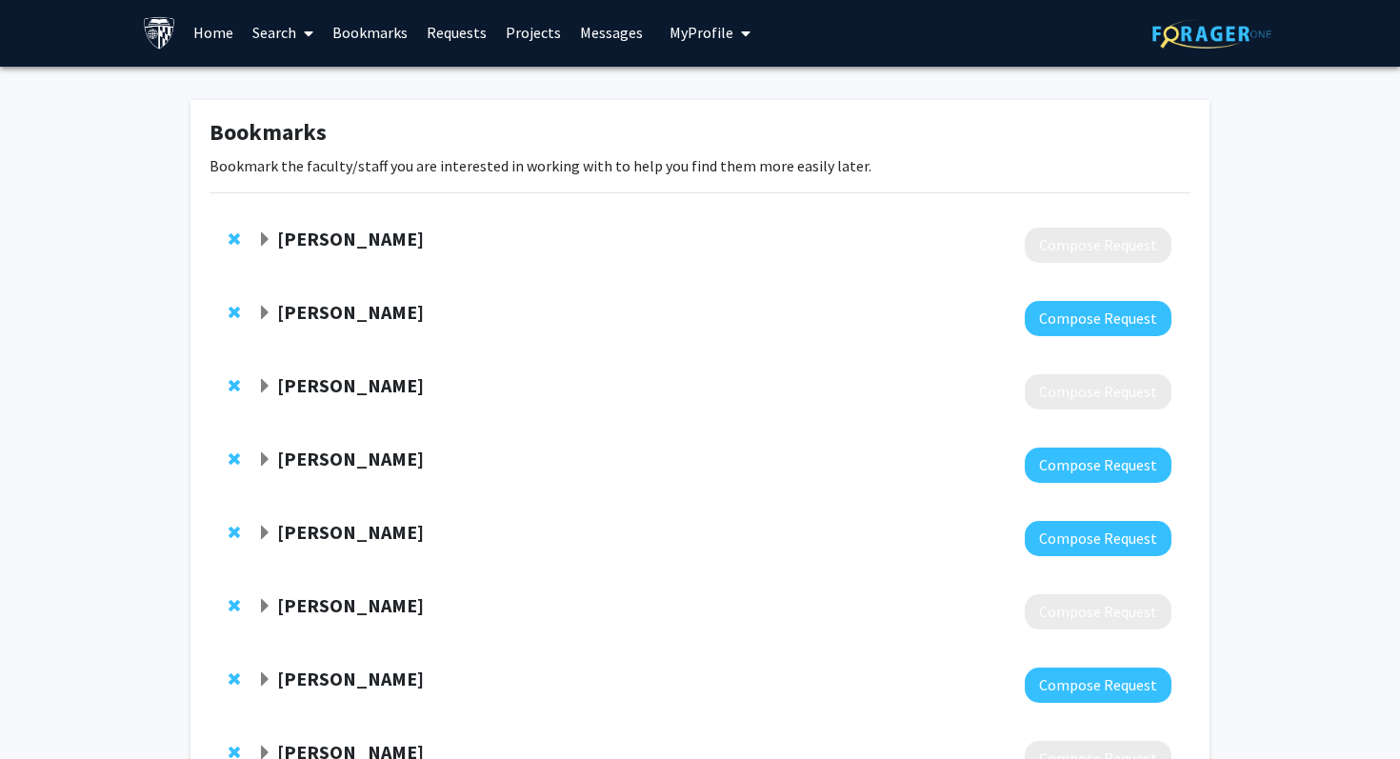
scroll to position [88, 0]
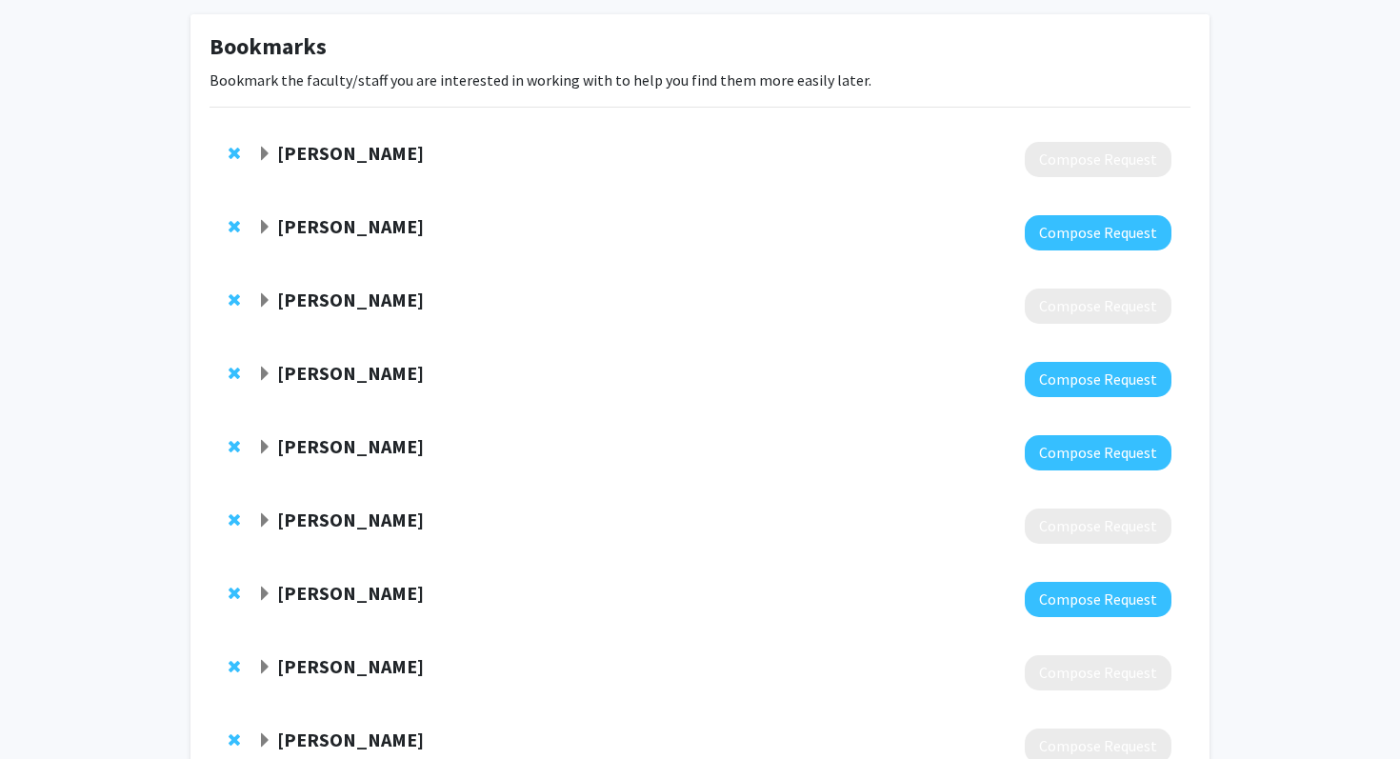
click at [367, 303] on strong "[PERSON_NAME]" at bounding box center [350, 300] width 147 height 24
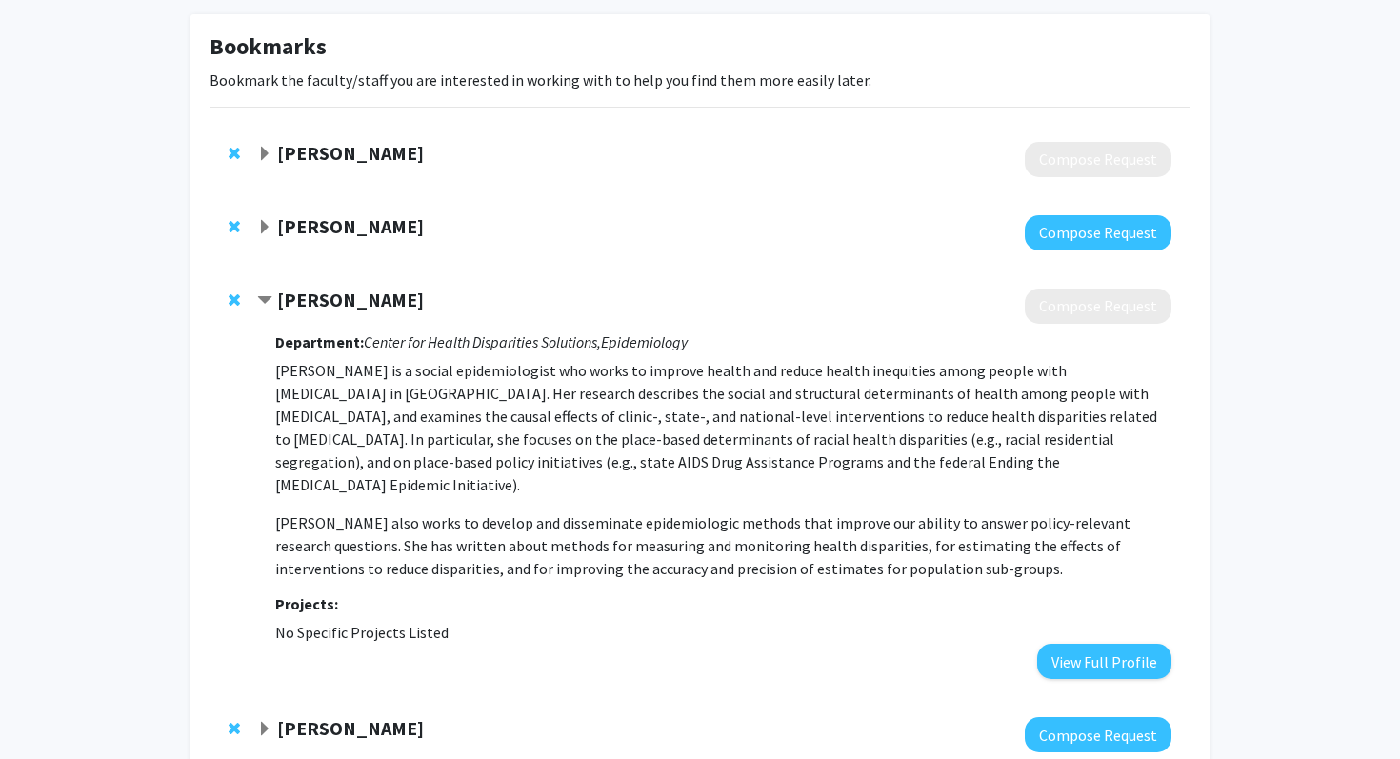
click at [359, 302] on strong "[PERSON_NAME]" at bounding box center [350, 300] width 147 height 24
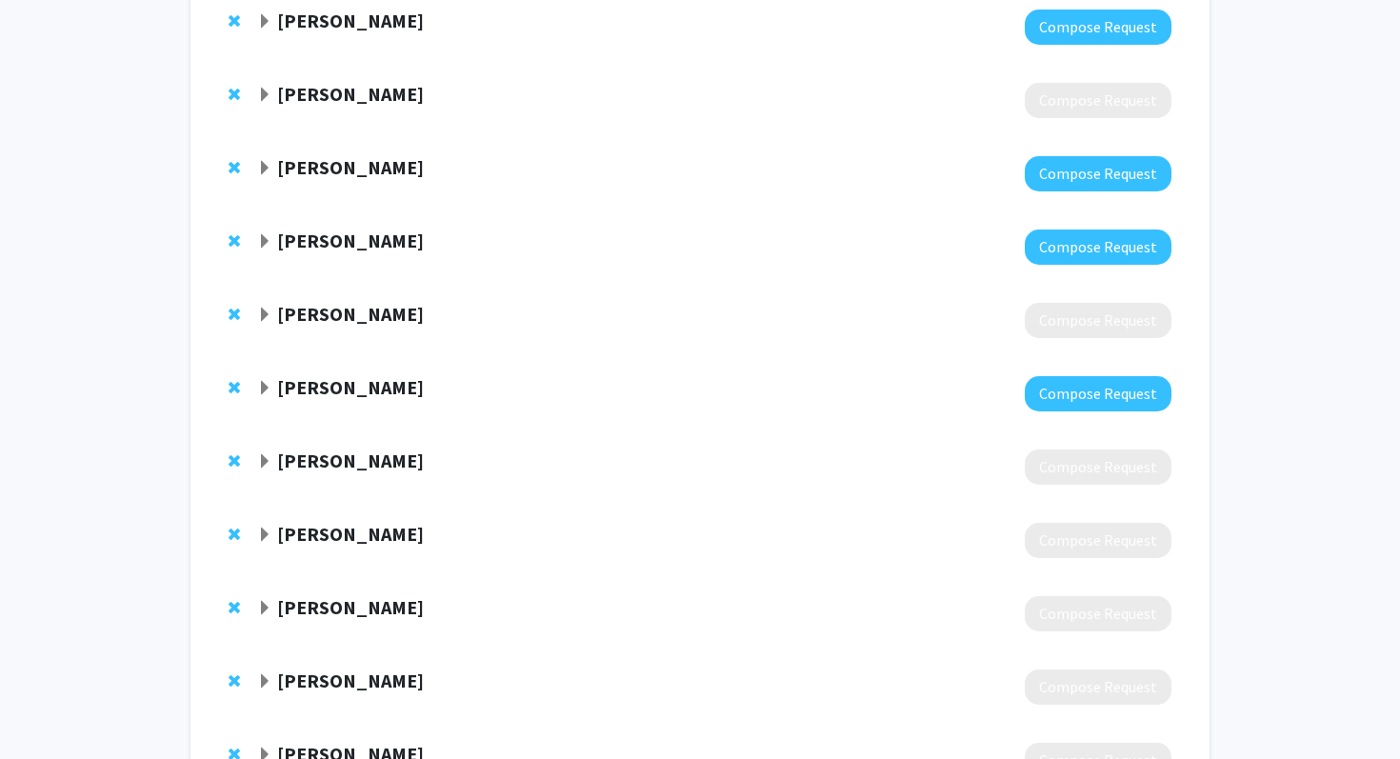
scroll to position [643, 0]
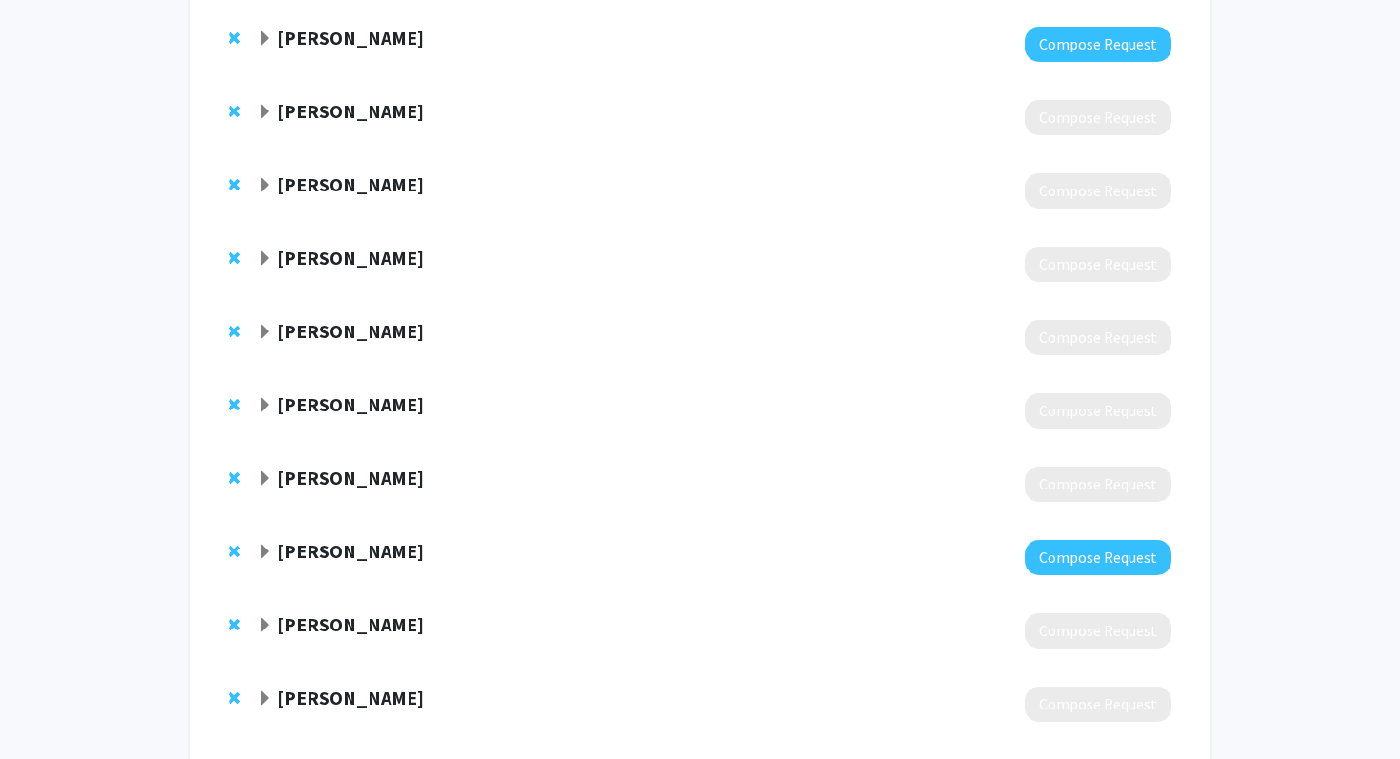
click at [347, 330] on strong "[PERSON_NAME]" at bounding box center [350, 331] width 147 height 24
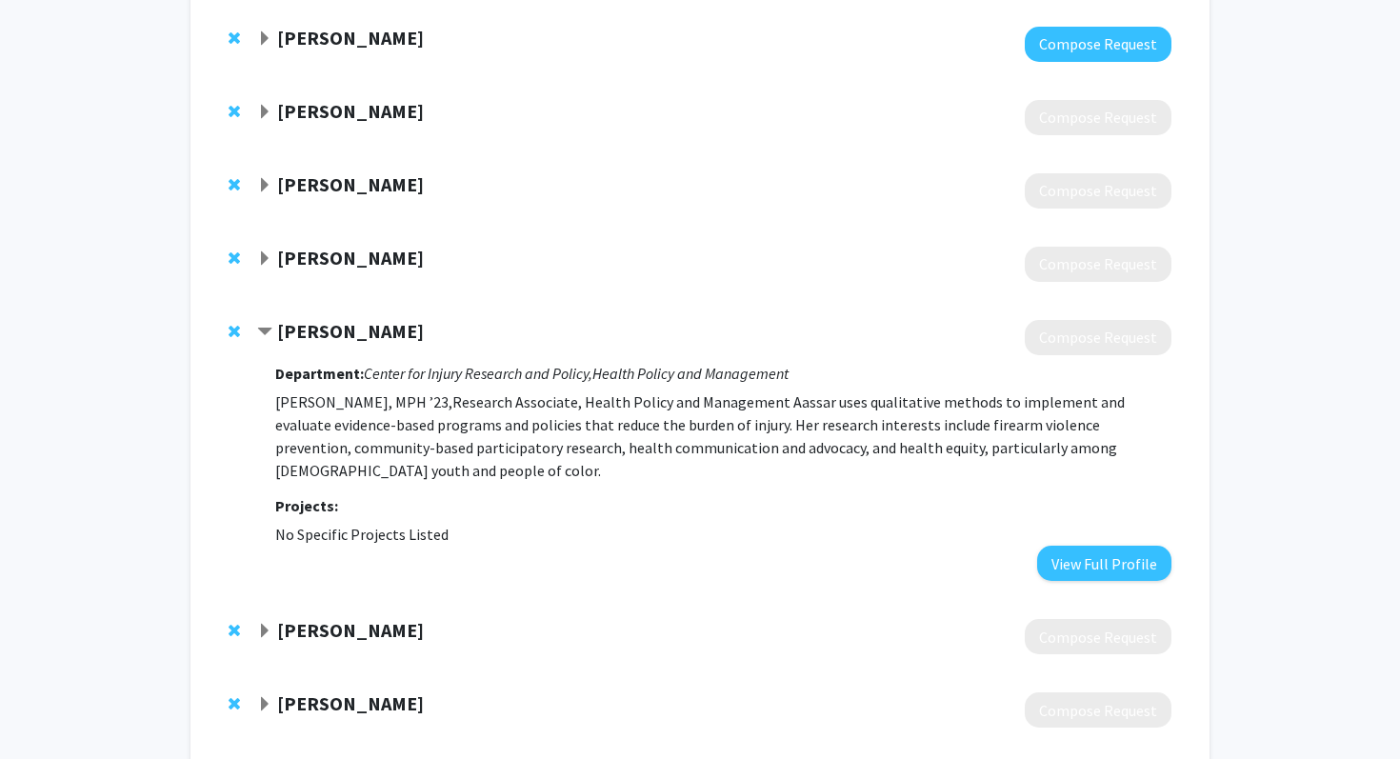
click at [347, 330] on strong "[PERSON_NAME]" at bounding box center [350, 331] width 147 height 24
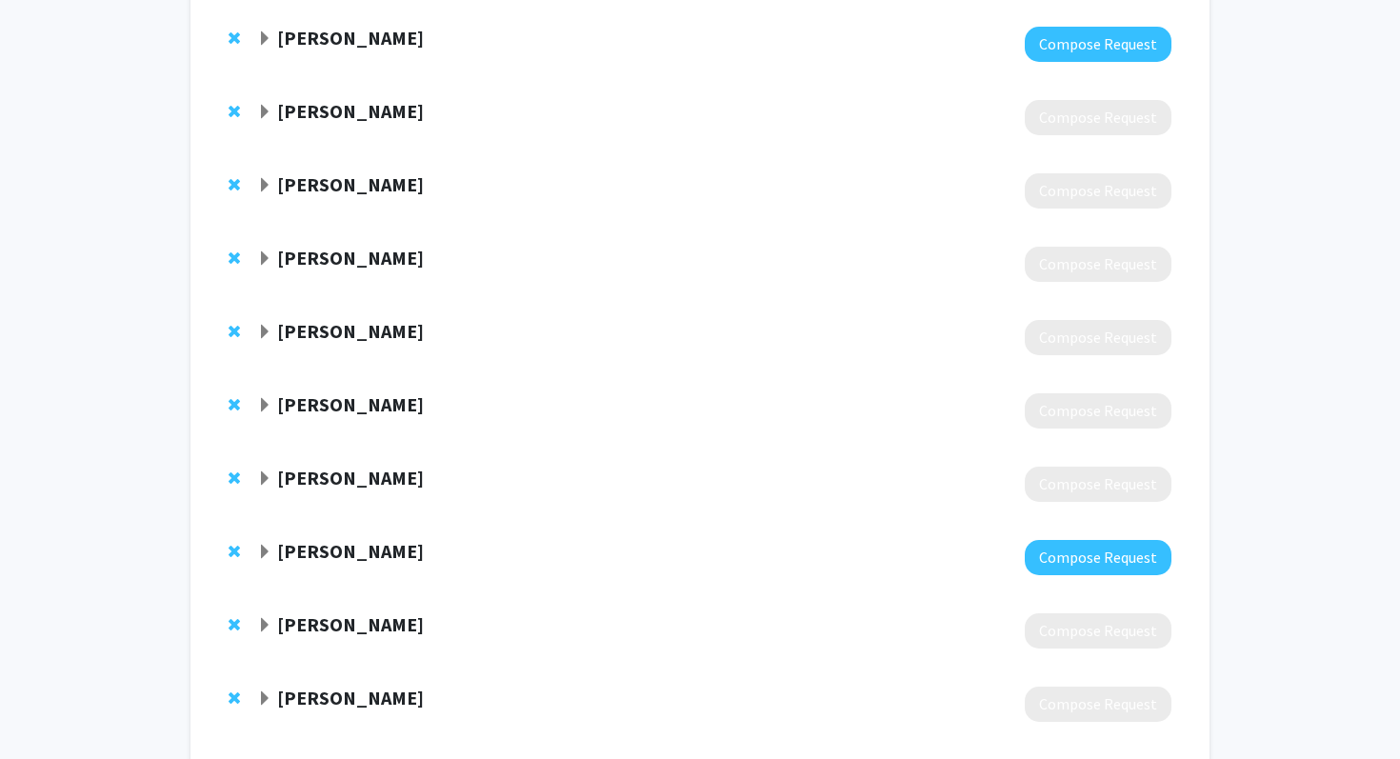
click at [347, 394] on strong "[PERSON_NAME]" at bounding box center [350, 404] width 147 height 24
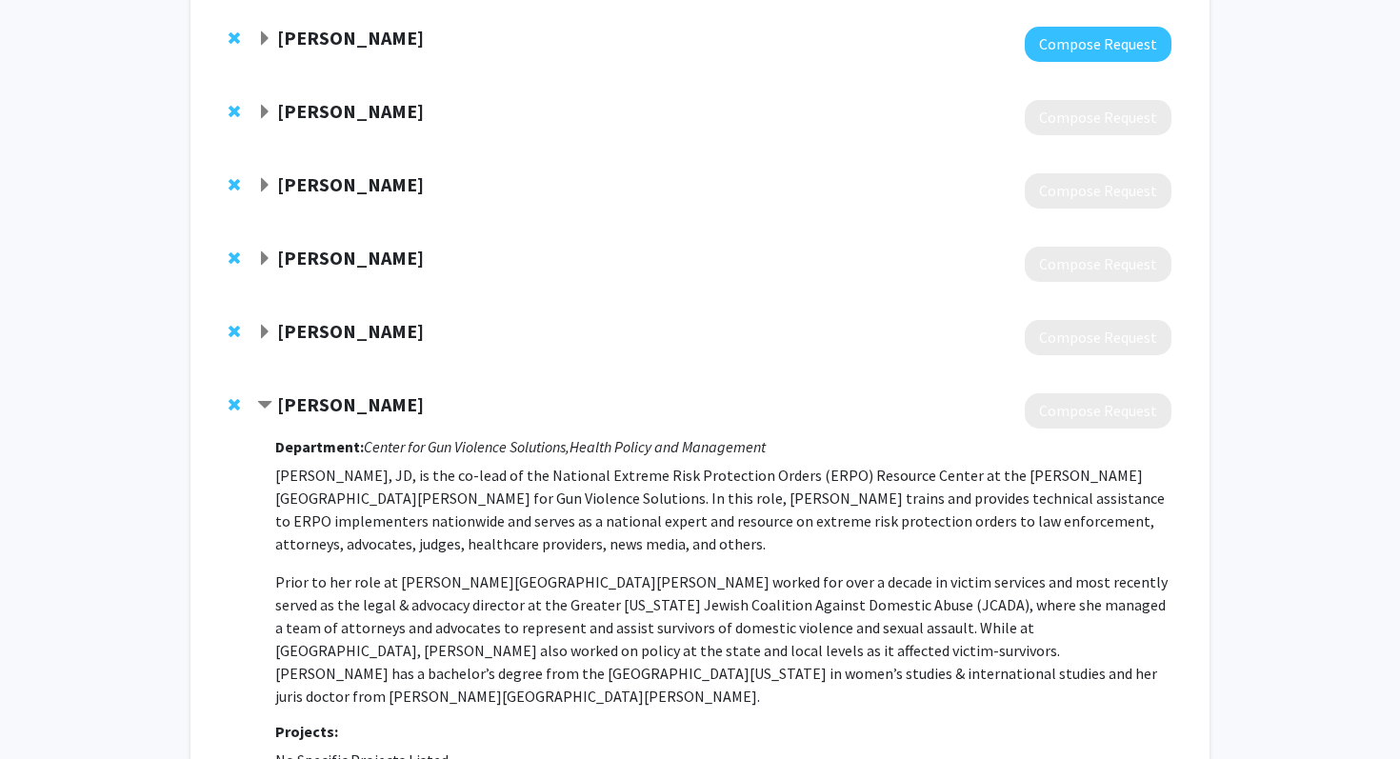
click at [352, 406] on strong "[PERSON_NAME]" at bounding box center [350, 404] width 147 height 24
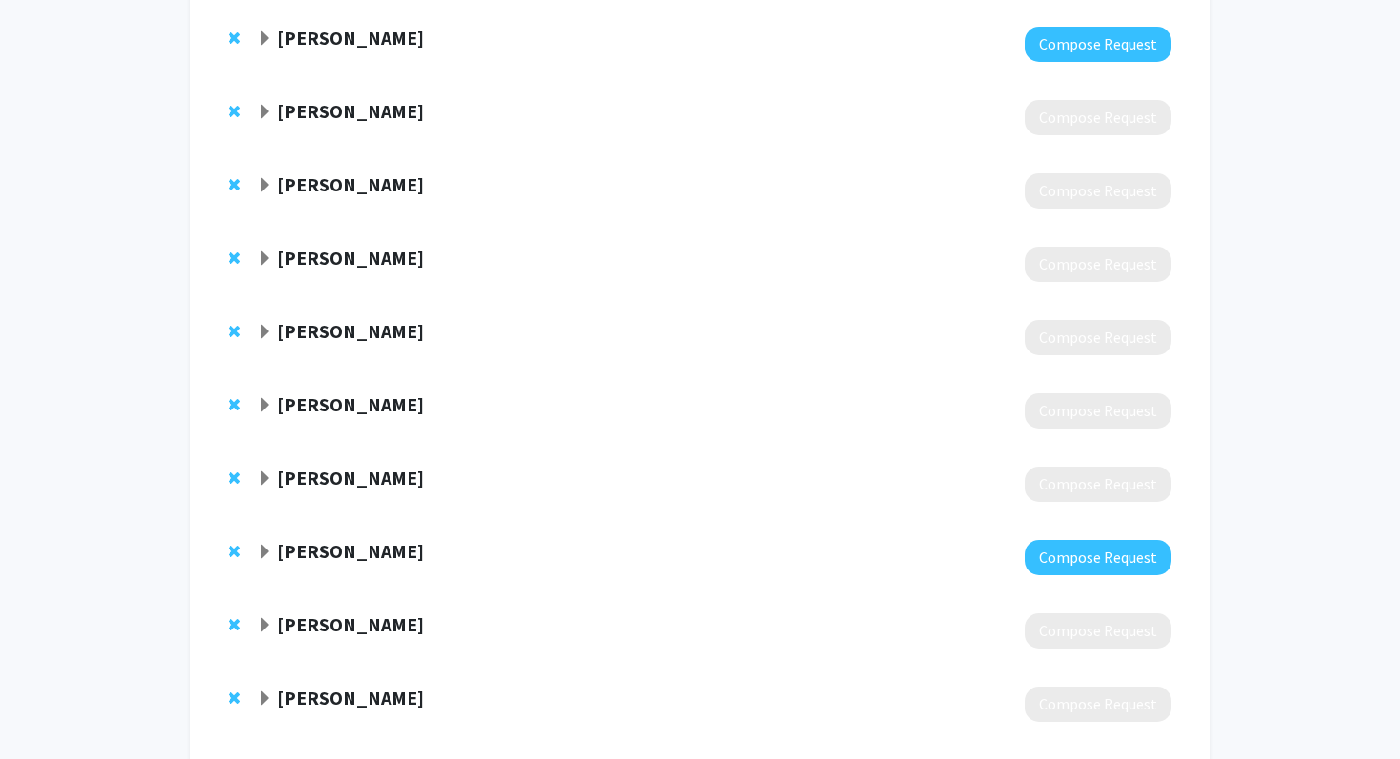
click at [354, 485] on strong "[PERSON_NAME]" at bounding box center [350, 478] width 147 height 24
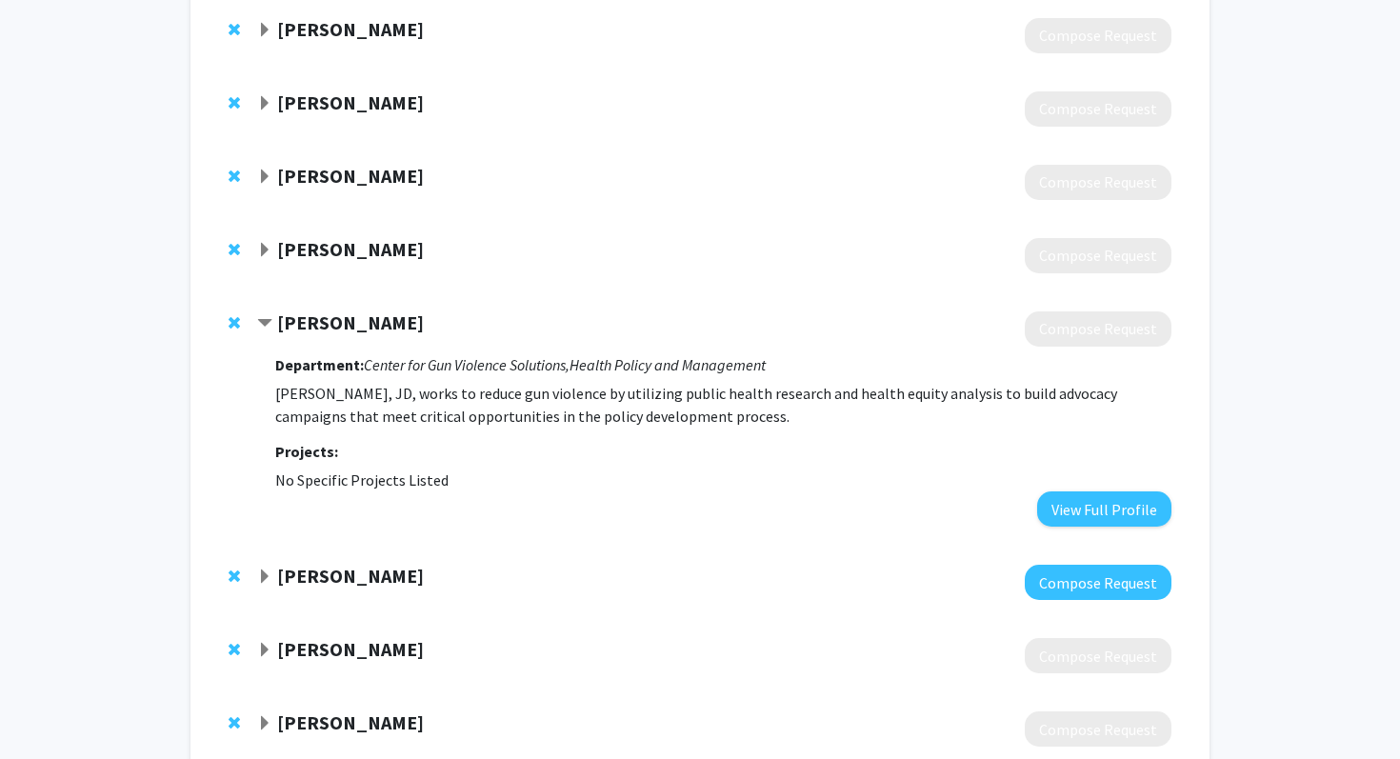
scroll to position [847, 0]
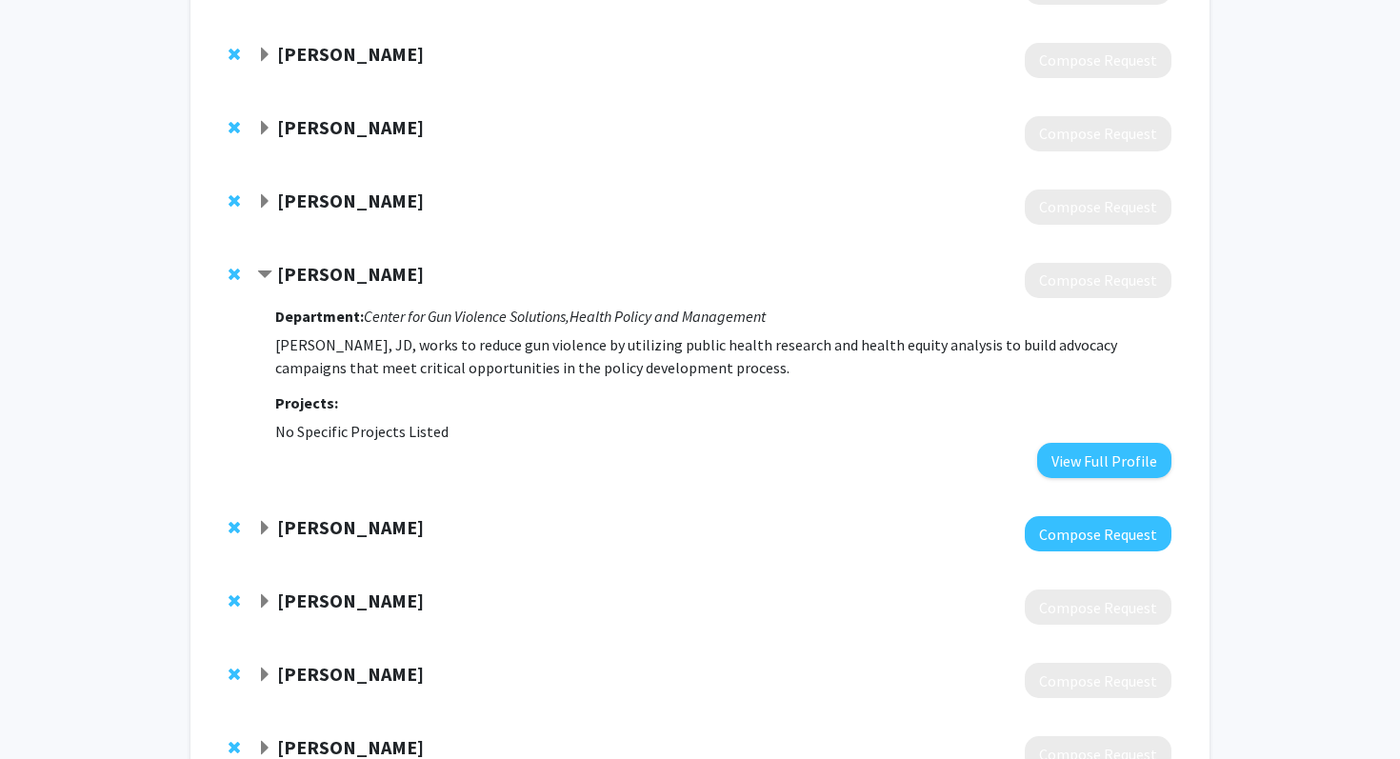
click at [366, 517] on strong "[PERSON_NAME]" at bounding box center [350, 527] width 147 height 24
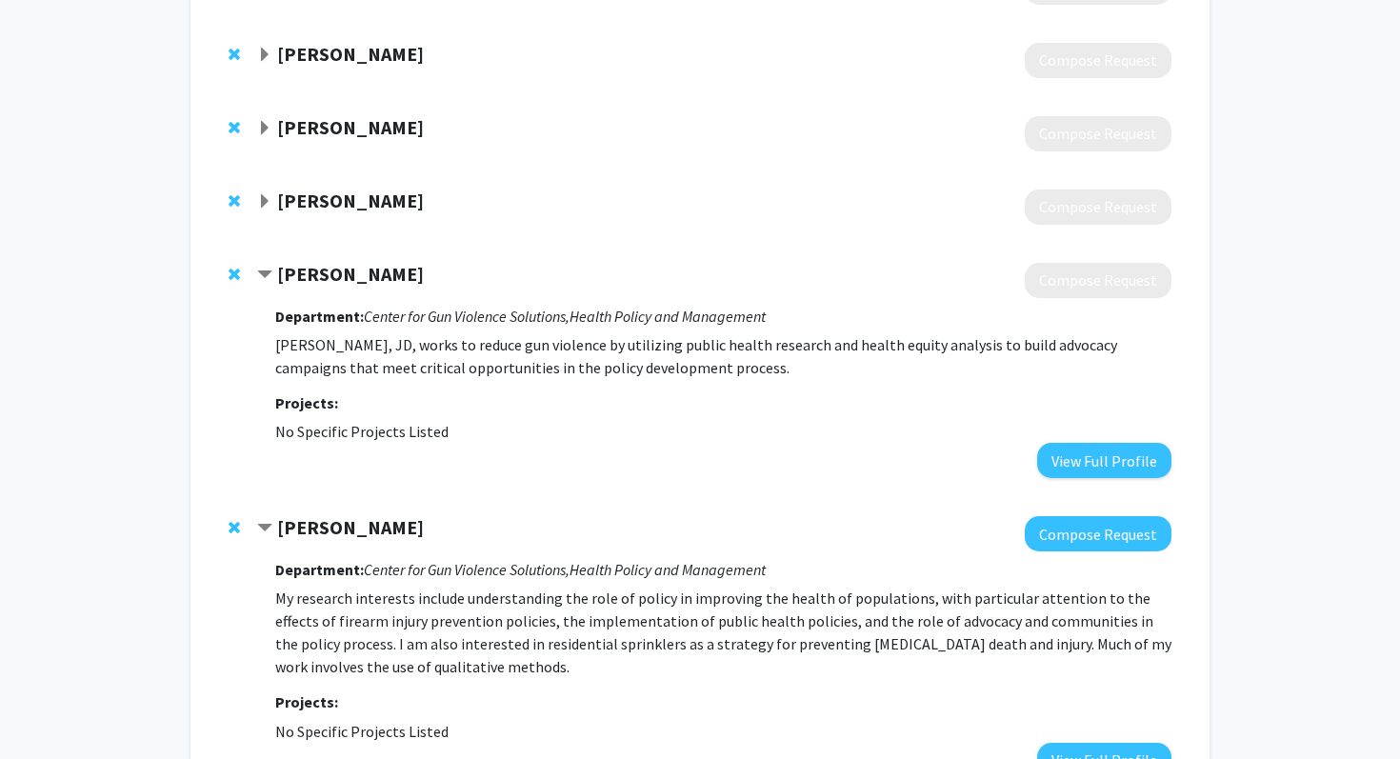
click at [378, 528] on strong "[PERSON_NAME]" at bounding box center [350, 527] width 147 height 24
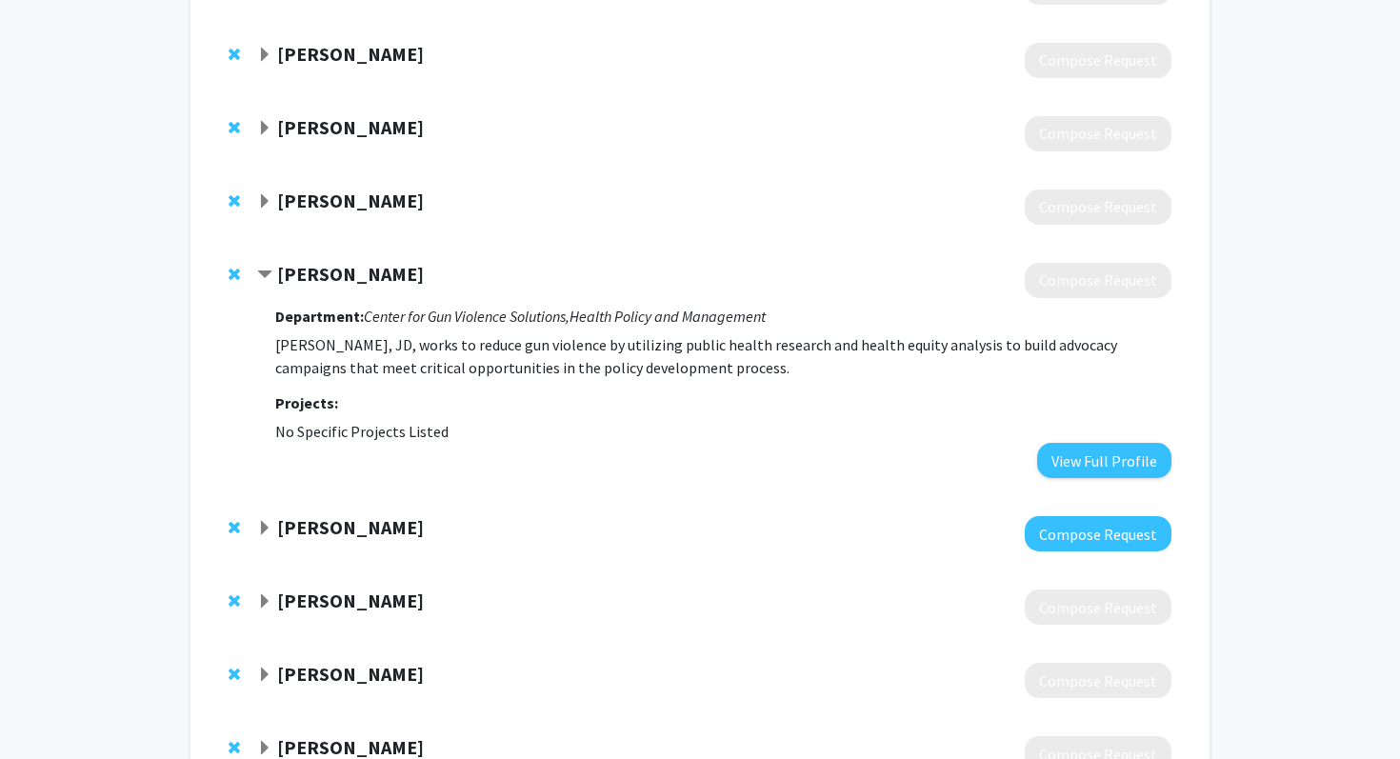
click at [360, 310] on strong "Department:" at bounding box center [319, 316] width 89 height 19
click at [356, 282] on strong "[PERSON_NAME]" at bounding box center [350, 274] width 147 height 24
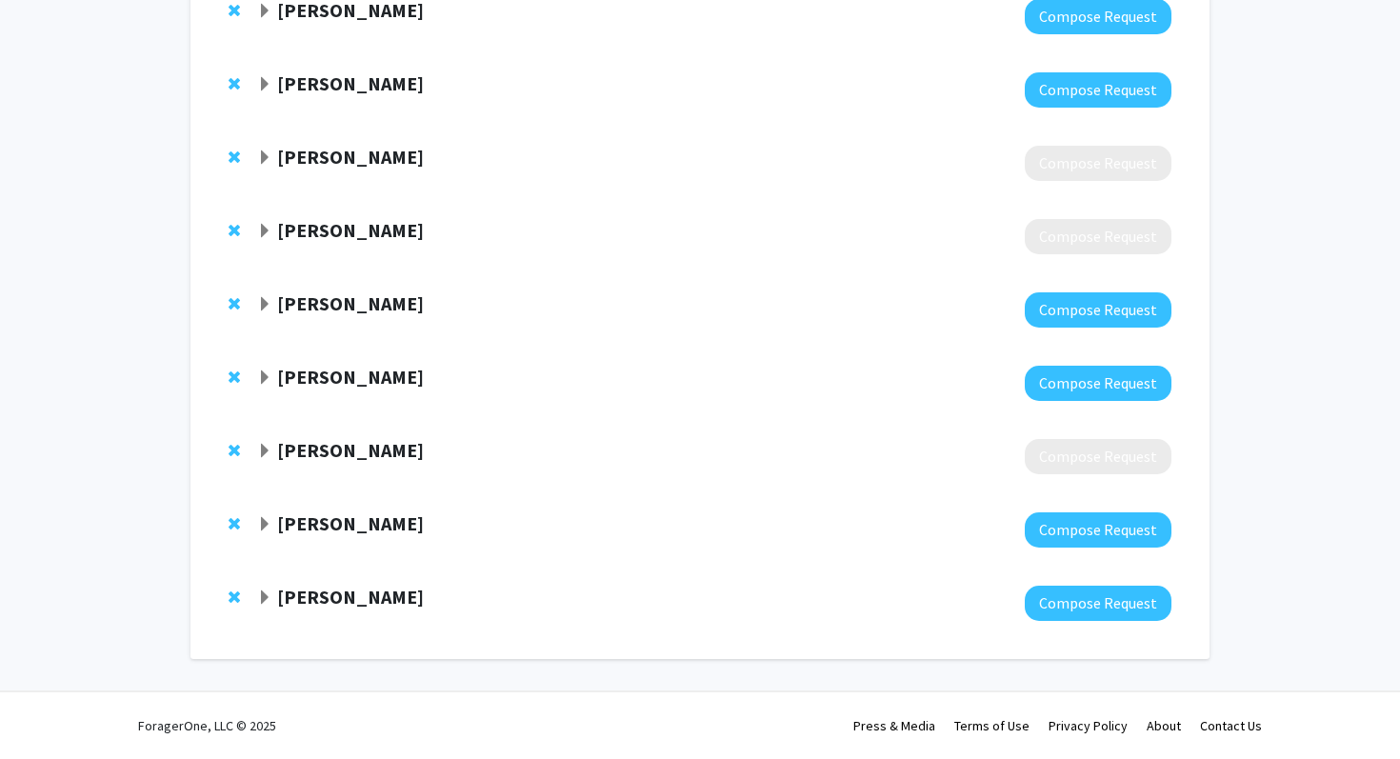
scroll to position [1795, 0]
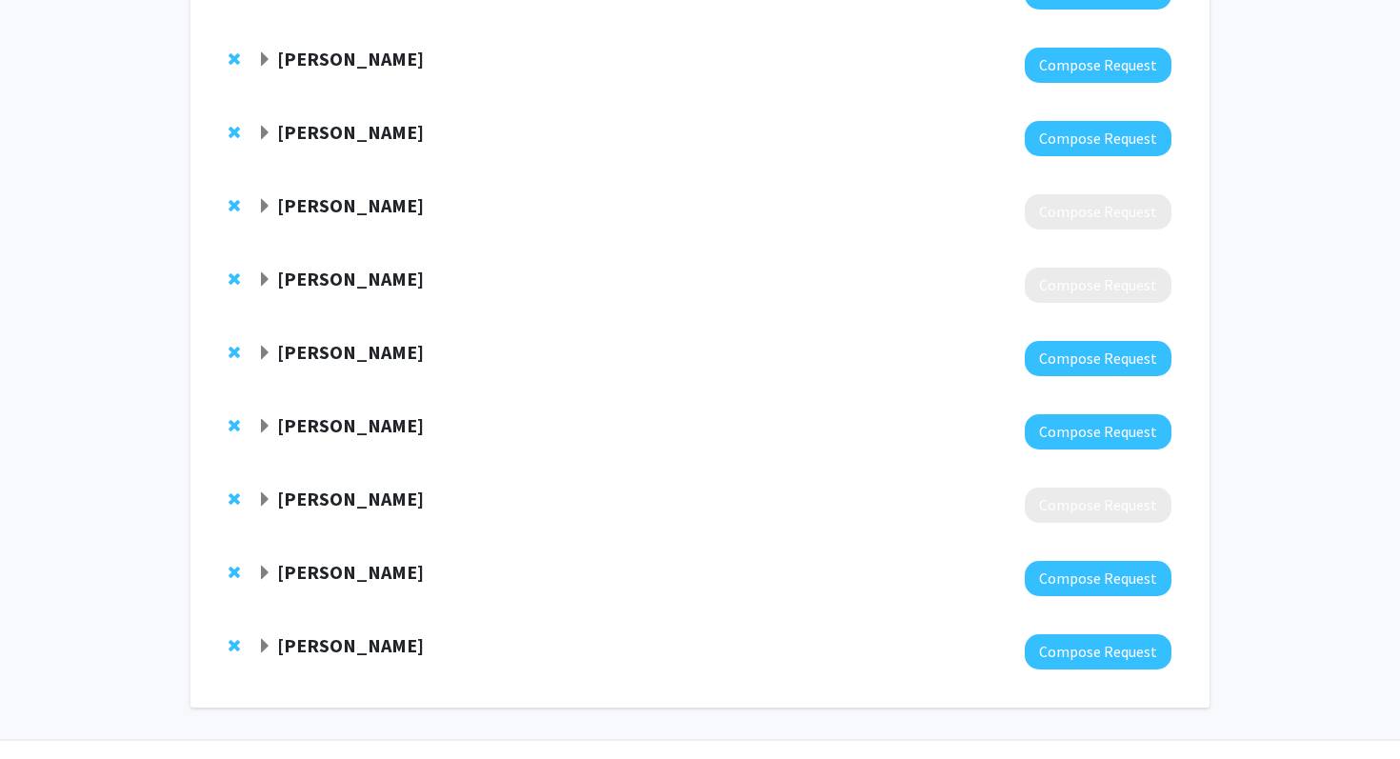
click at [335, 144] on div "[PERSON_NAME]" at bounding box center [462, 133] width 411 height 24
click at [348, 141] on strong "[PERSON_NAME]" at bounding box center [350, 132] width 147 height 24
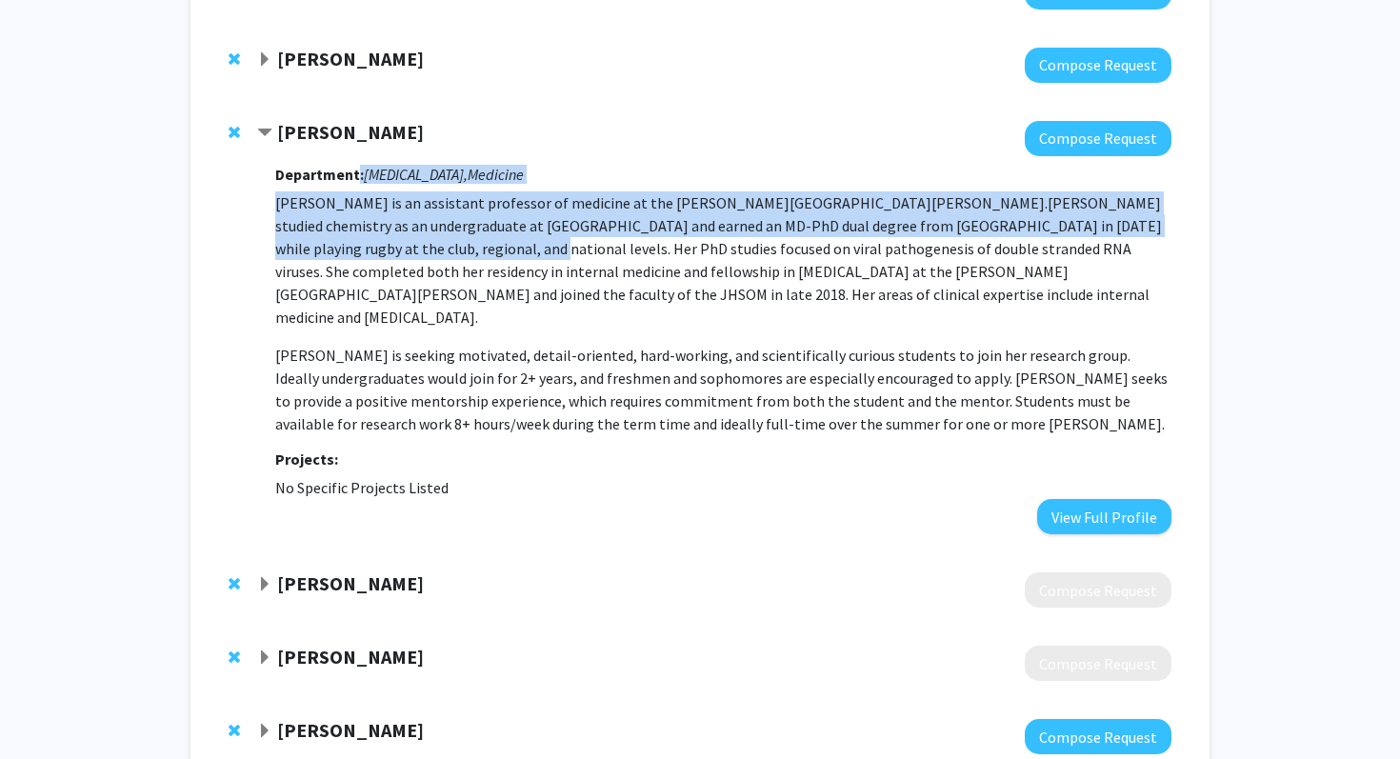
drag, startPoint x: 389, startPoint y: 238, endPoint x: 353, endPoint y: 173, distance: 73.7
click at [354, 173] on div "Department: [MEDICAL_DATA], Medicine [PERSON_NAME] is an assistant professor of…" at bounding box center [723, 345] width 896 height 378
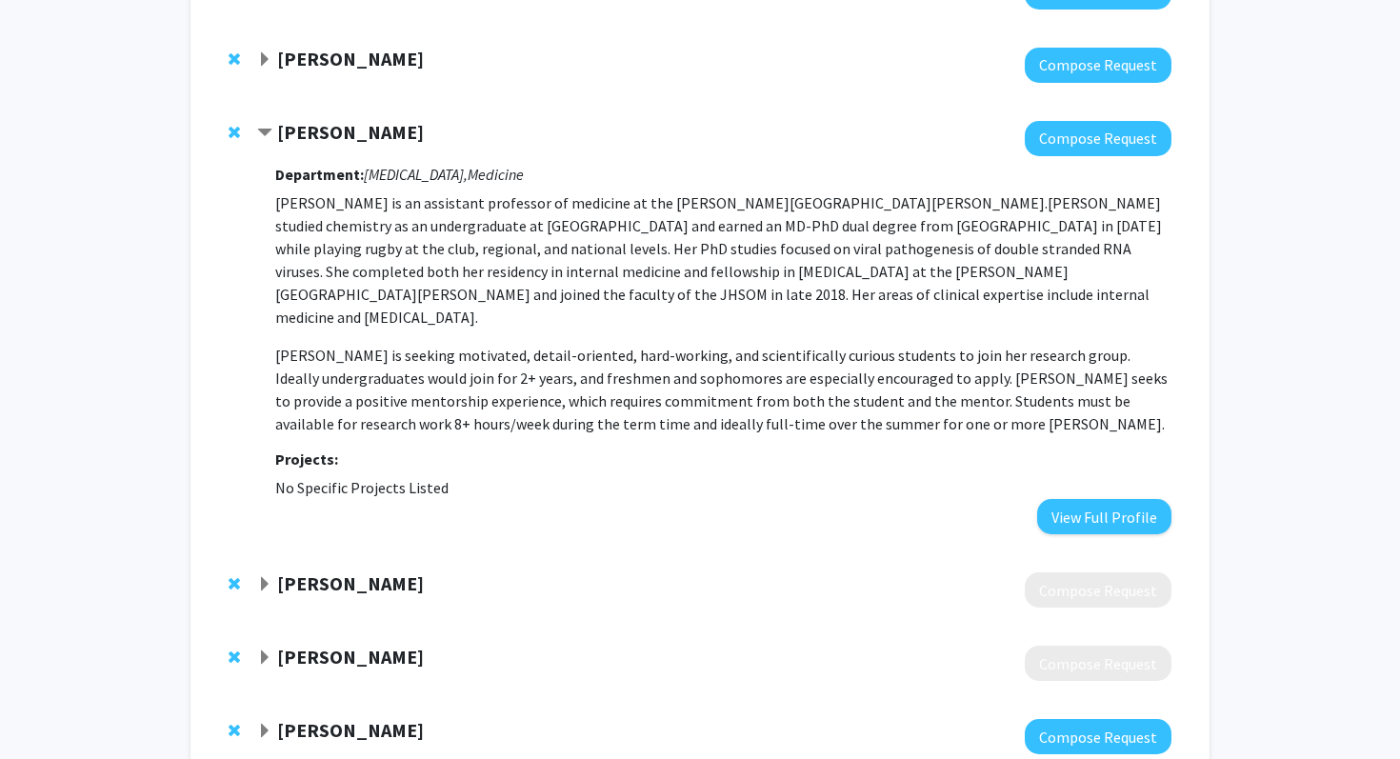
click at [353, 173] on strong "Department:" at bounding box center [319, 174] width 89 height 19
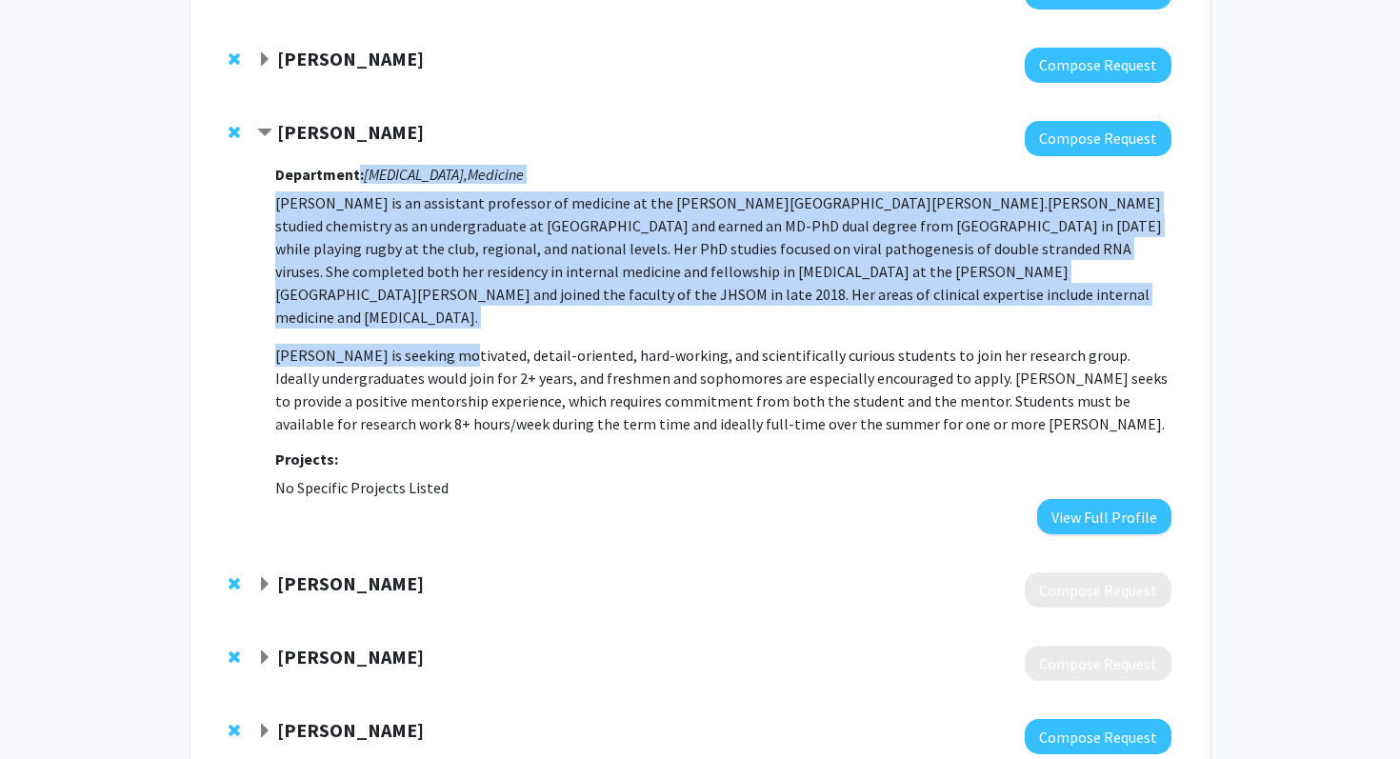
drag, startPoint x: 353, startPoint y: 173, endPoint x: 440, endPoint y: 329, distance: 178.6
click at [440, 330] on div "Department: [MEDICAL_DATA], Medicine [PERSON_NAME] is an assistant professor of…" at bounding box center [723, 345] width 896 height 378
click at [440, 346] on span "[PERSON_NAME] is seeking motivated, detail-oriented, hard-working, and scientif…" at bounding box center [721, 390] width 892 height 88
drag, startPoint x: 440, startPoint y: 329, endPoint x: 418, endPoint y: 199, distance: 132.3
click at [418, 199] on p "[PERSON_NAME] is an assistant professor of medicine at the [PERSON_NAME][GEOGRA…" at bounding box center [723, 313] width 896 height 244
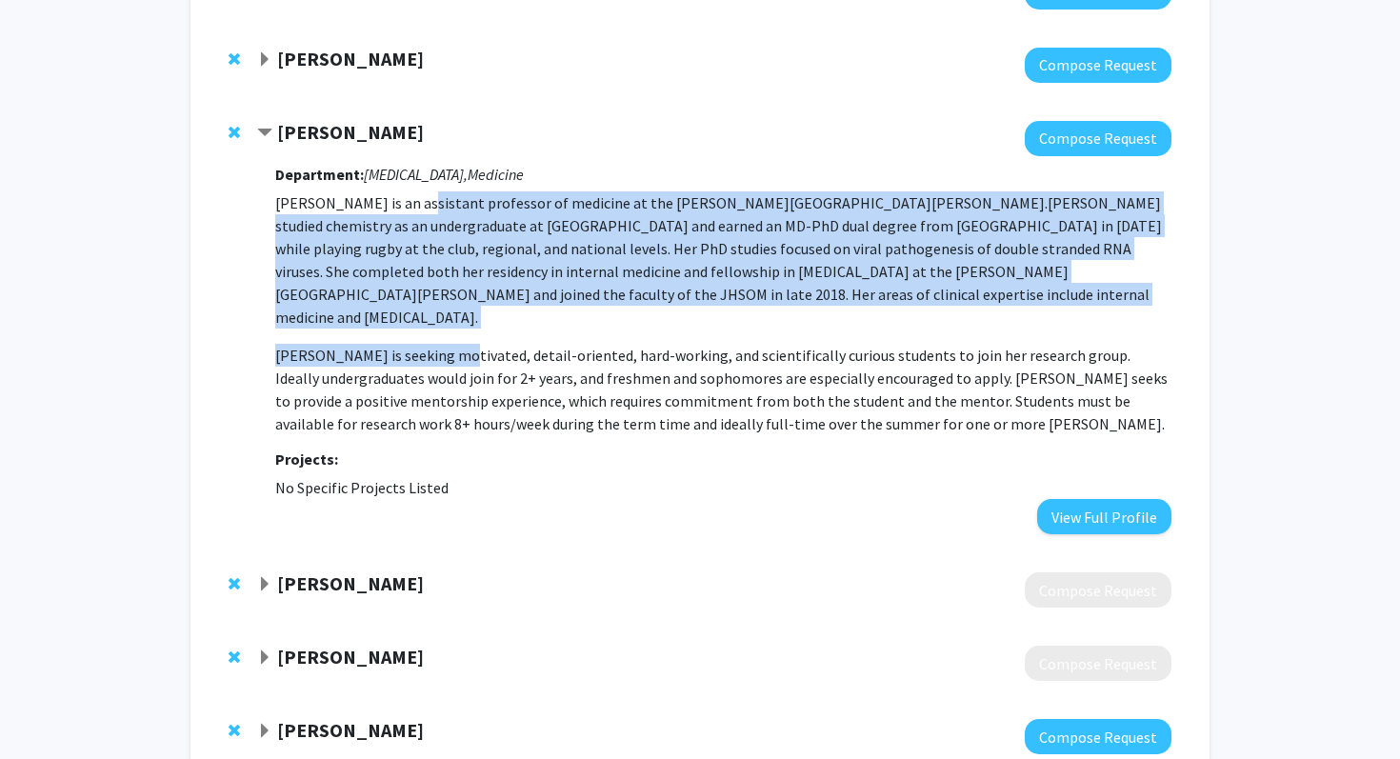
click at [418, 199] on p "[PERSON_NAME] is an assistant professor of medicine at the [PERSON_NAME][GEOGRA…" at bounding box center [723, 259] width 896 height 137
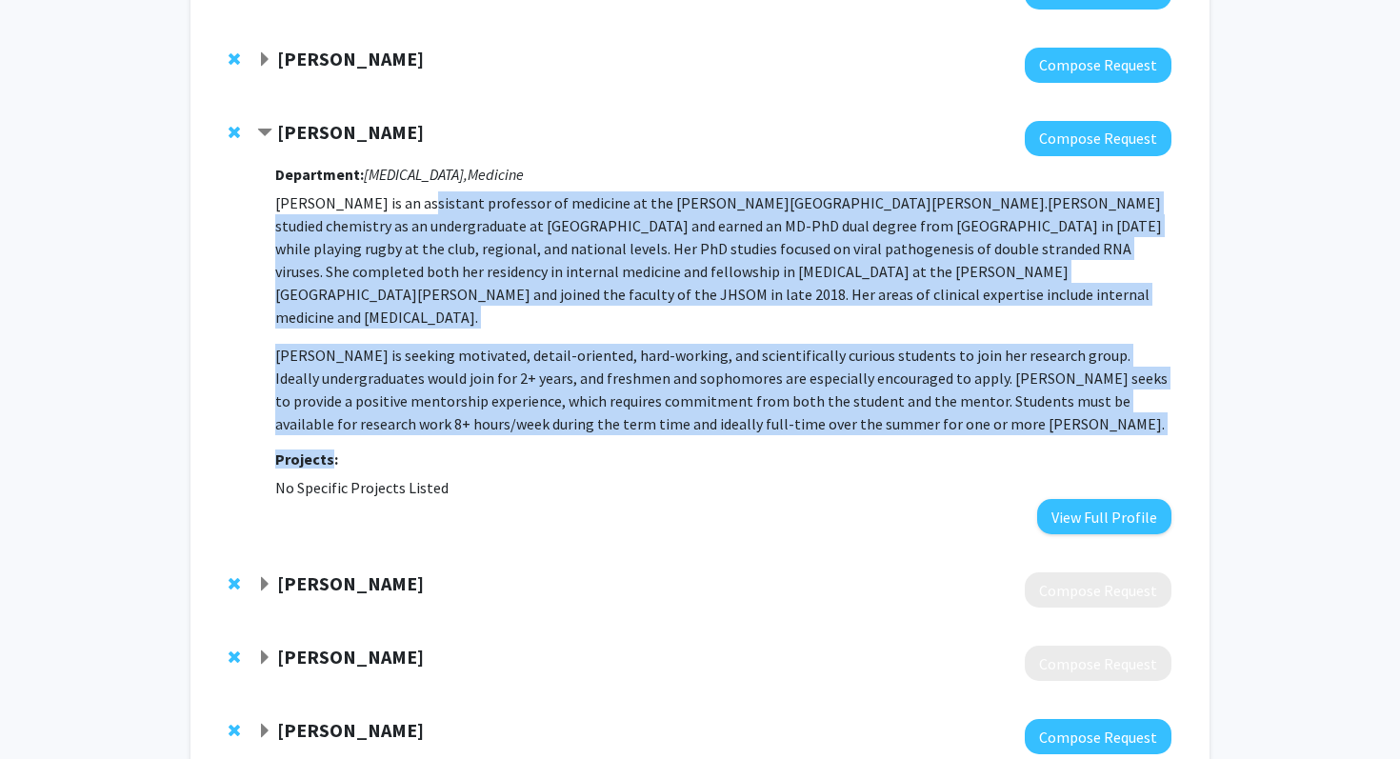
drag, startPoint x: 418, startPoint y: 199, endPoint x: 484, endPoint y: 420, distance: 230.5
click at [484, 420] on div "Department: [MEDICAL_DATA], Medicine [PERSON_NAME] is an assistant professor of…" at bounding box center [723, 345] width 896 height 378
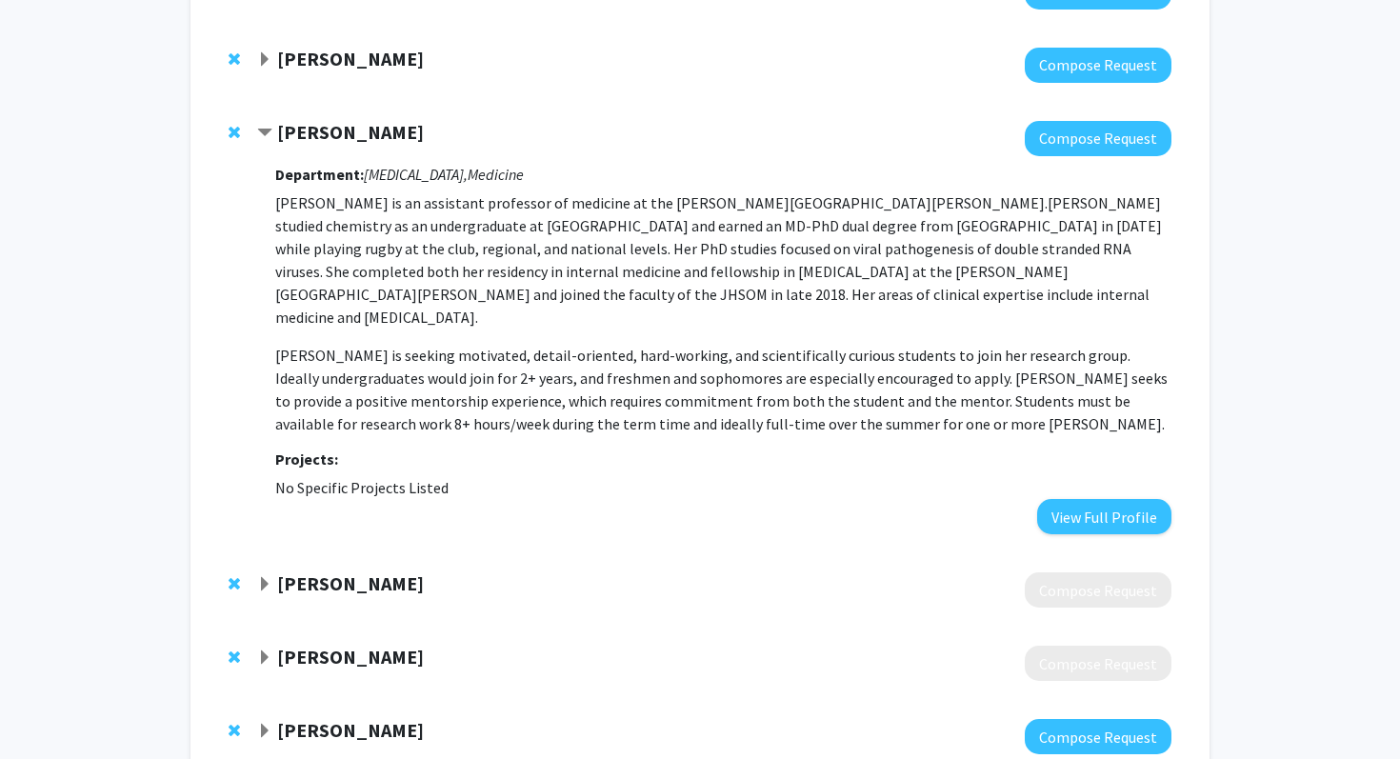
click at [314, 129] on strong "[PERSON_NAME]" at bounding box center [350, 132] width 147 height 24
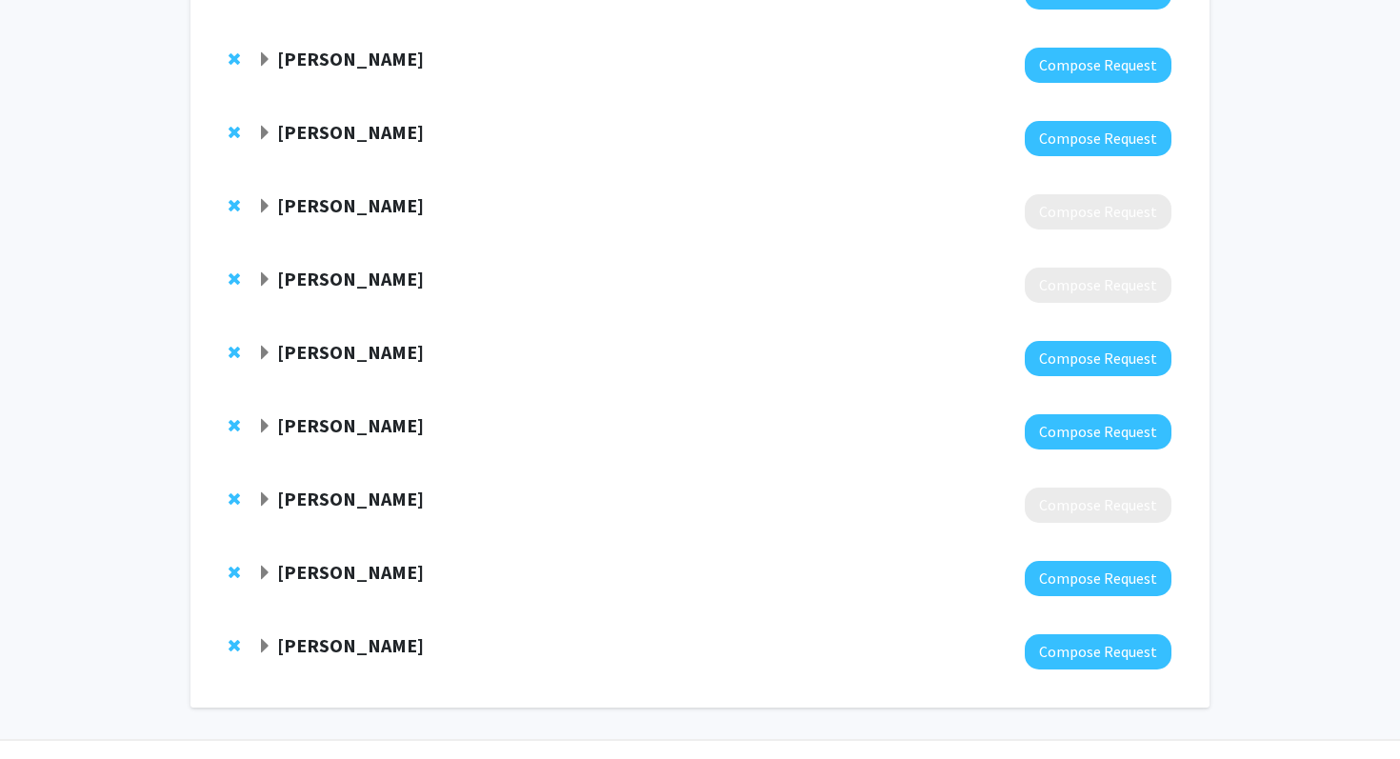
click at [324, 130] on strong "[PERSON_NAME]" at bounding box center [350, 132] width 147 height 24
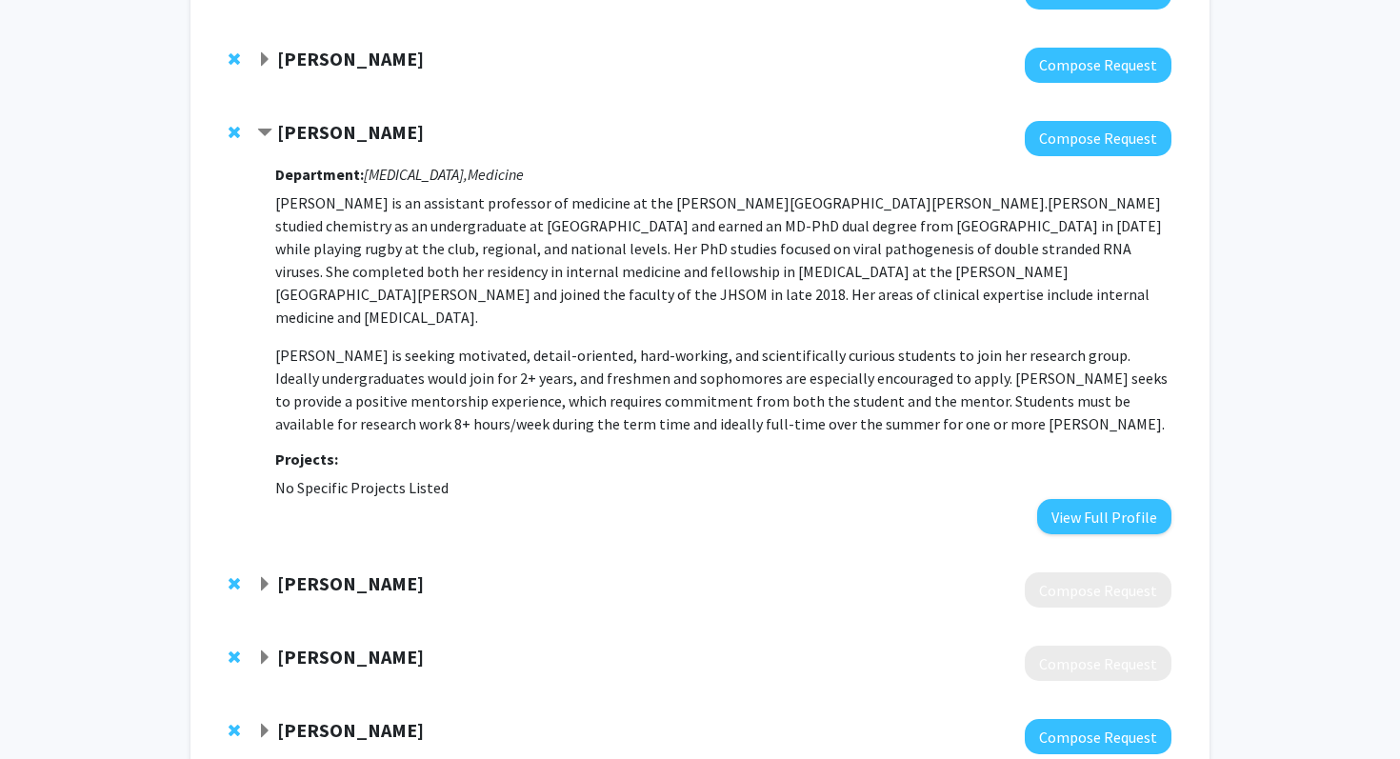
click at [324, 130] on strong "[PERSON_NAME]" at bounding box center [350, 132] width 147 height 24
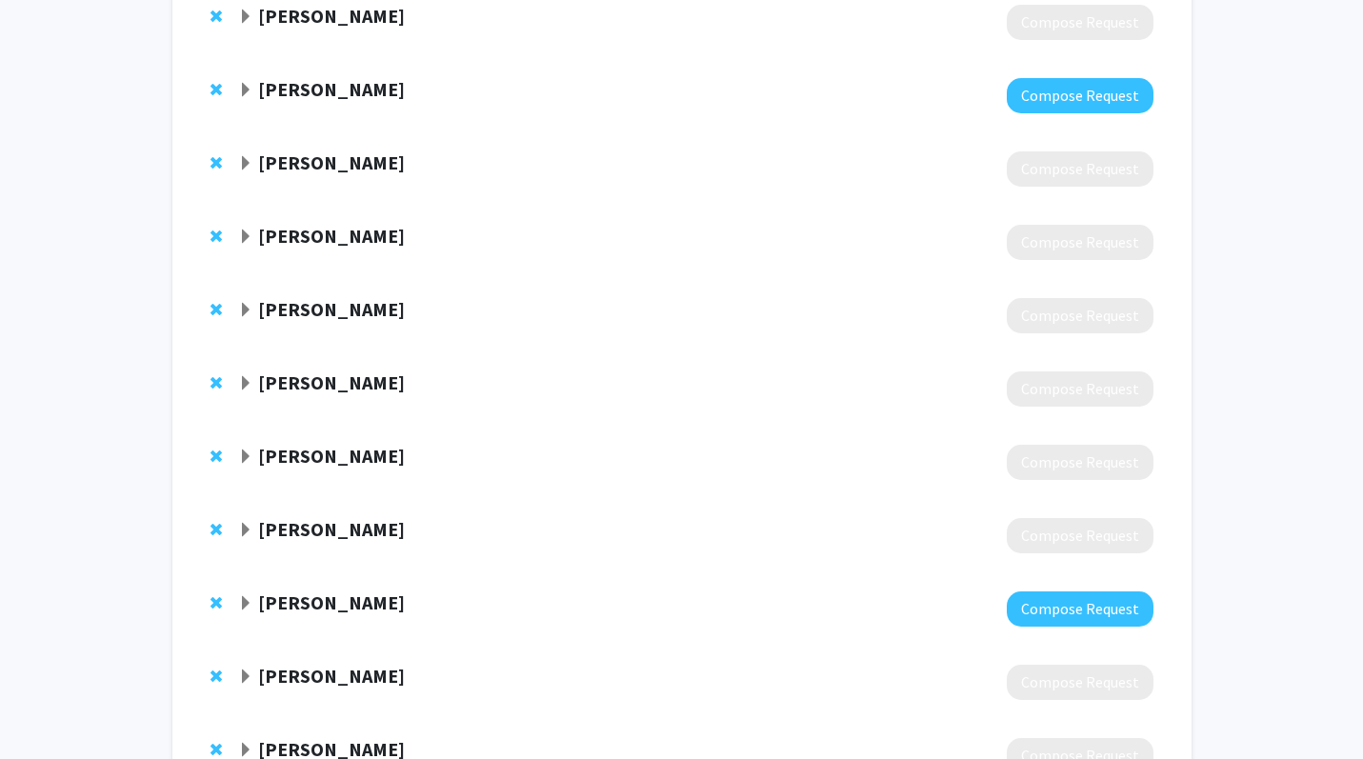
scroll to position [681, 0]
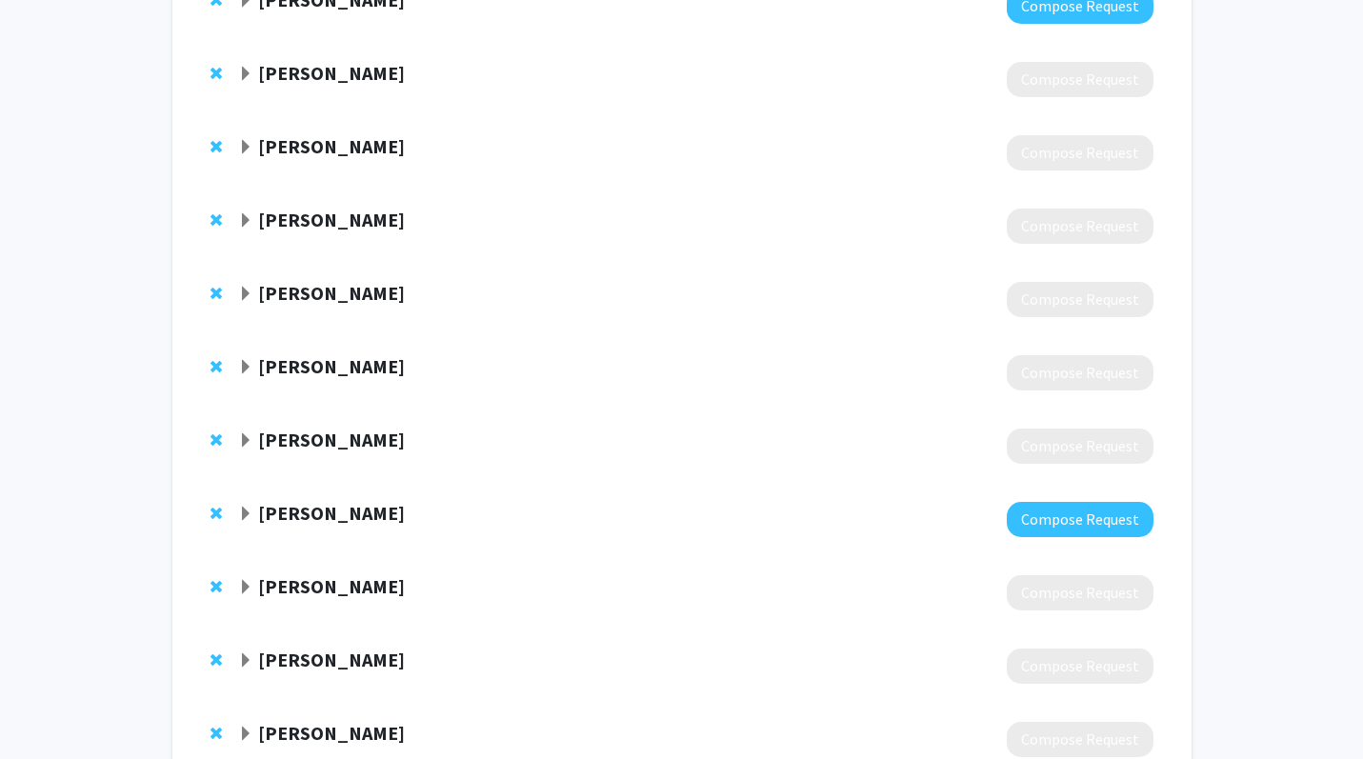
click at [369, 443] on strong "[PERSON_NAME]" at bounding box center [331, 440] width 147 height 24
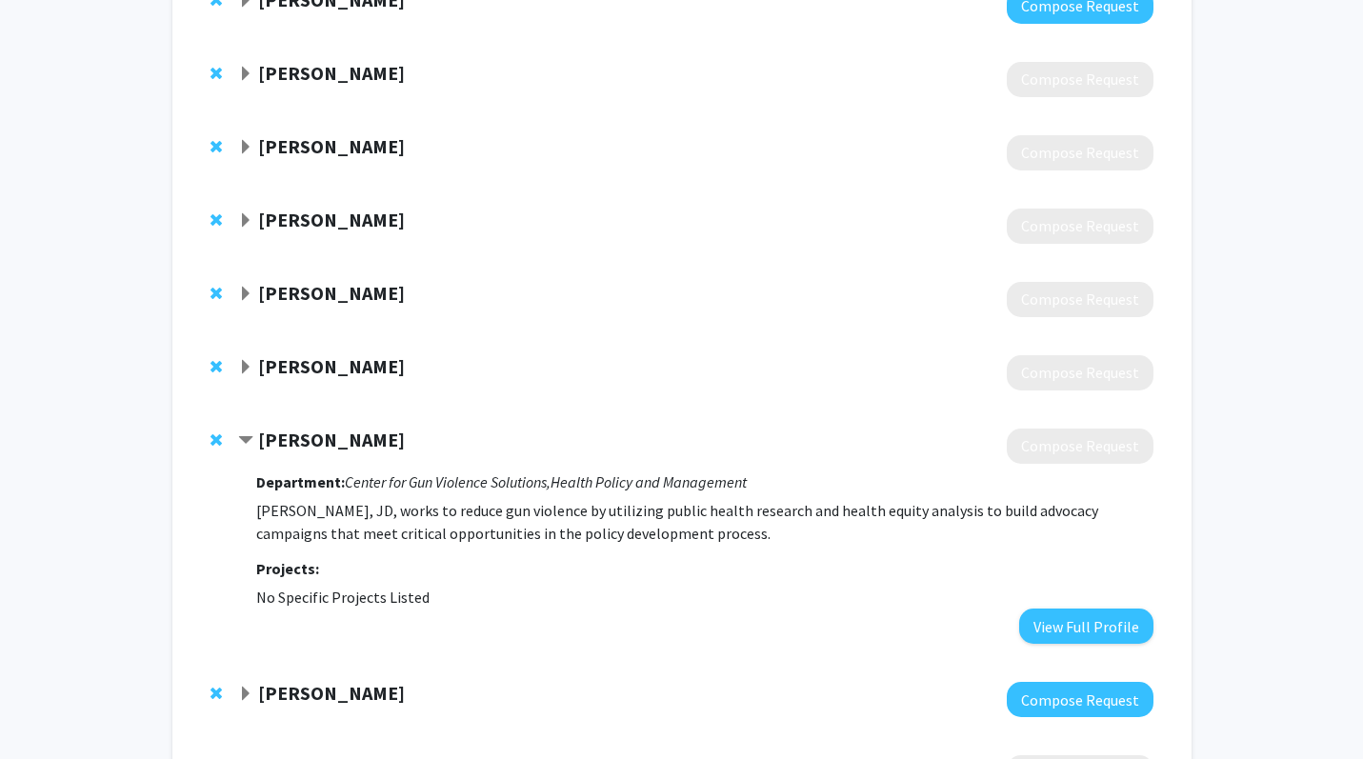
click at [369, 443] on strong "[PERSON_NAME]" at bounding box center [331, 440] width 147 height 24
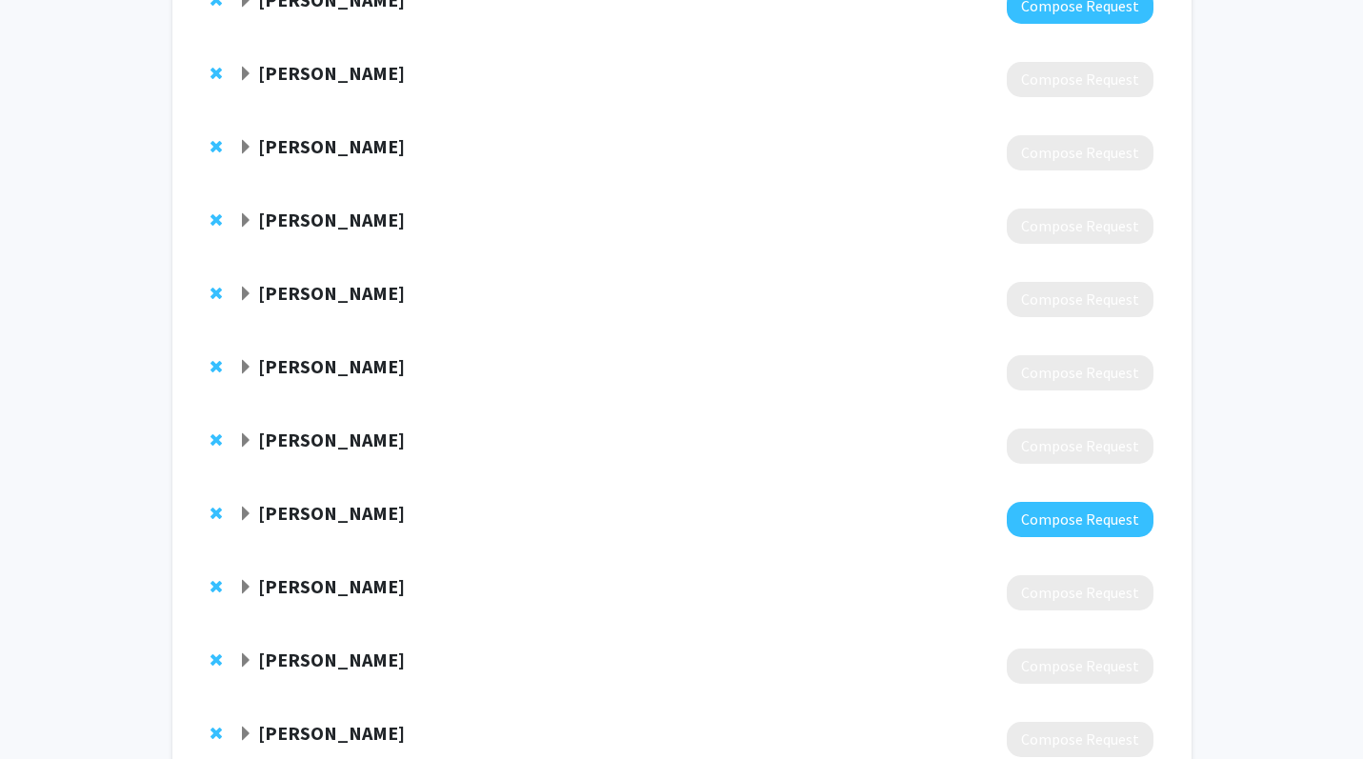
click at [369, 484] on div "Shannon Frattaroli Compose Request" at bounding box center [681, 519] width 981 height 73
click at [369, 529] on div at bounding box center [695, 519] width 914 height 35
click at [365, 589] on strong "[PERSON_NAME]" at bounding box center [331, 586] width 147 height 24
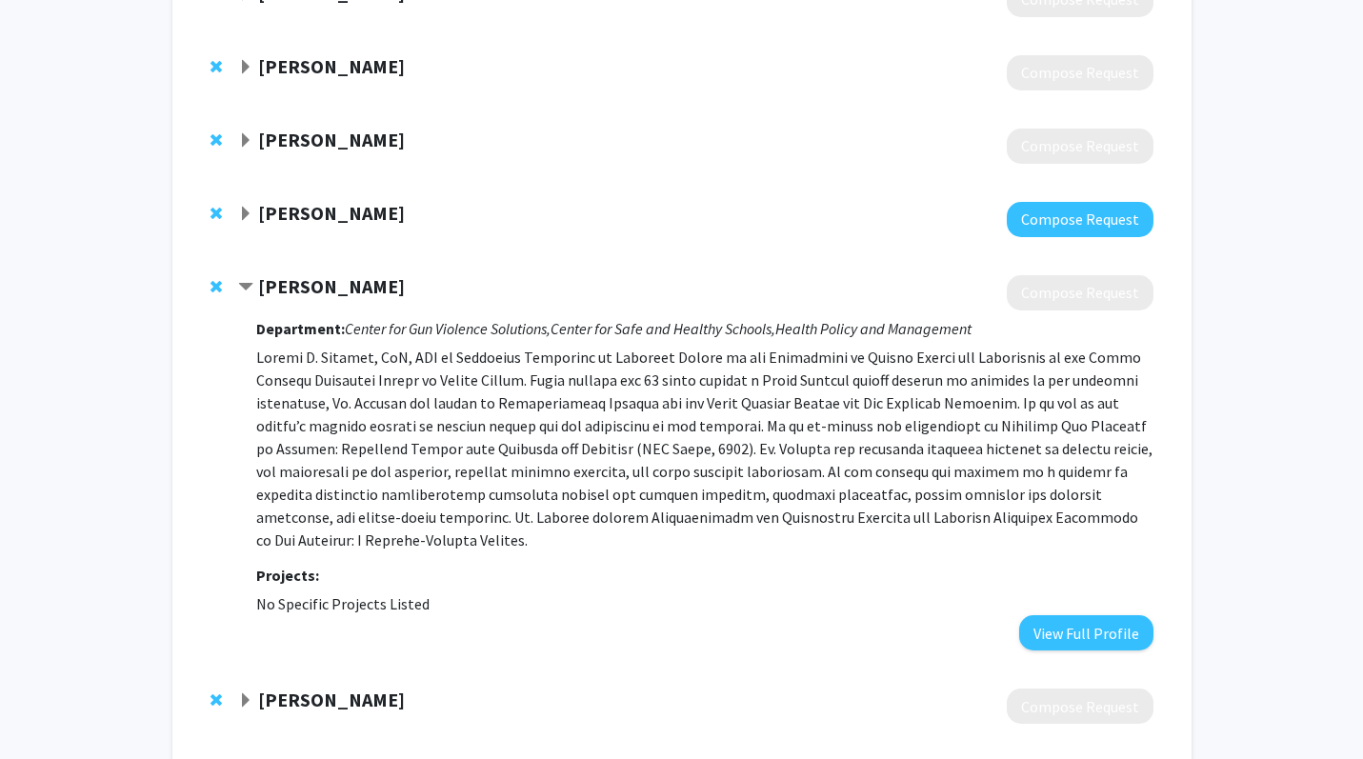
scroll to position [1012, 0]
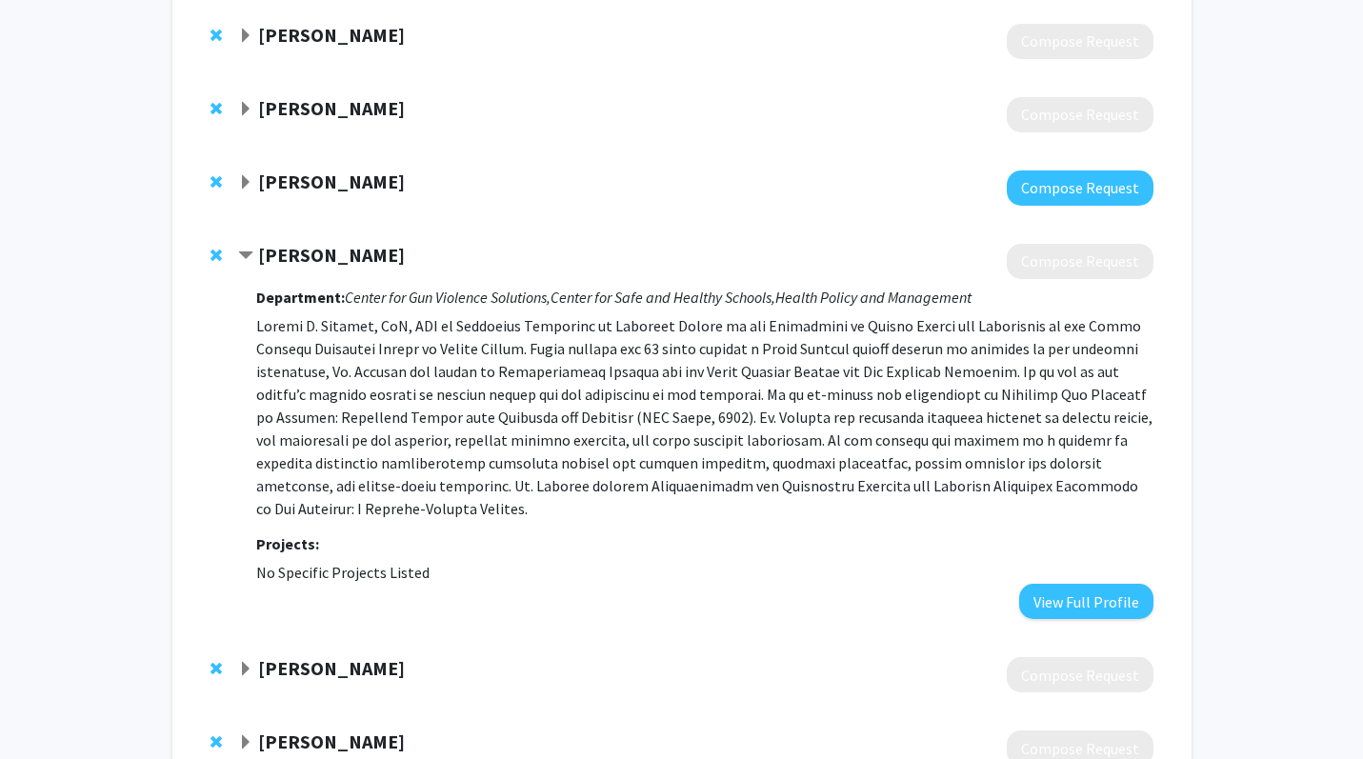
click at [347, 270] on div at bounding box center [695, 261] width 914 height 35
click at [343, 265] on strong "[PERSON_NAME]" at bounding box center [331, 255] width 147 height 24
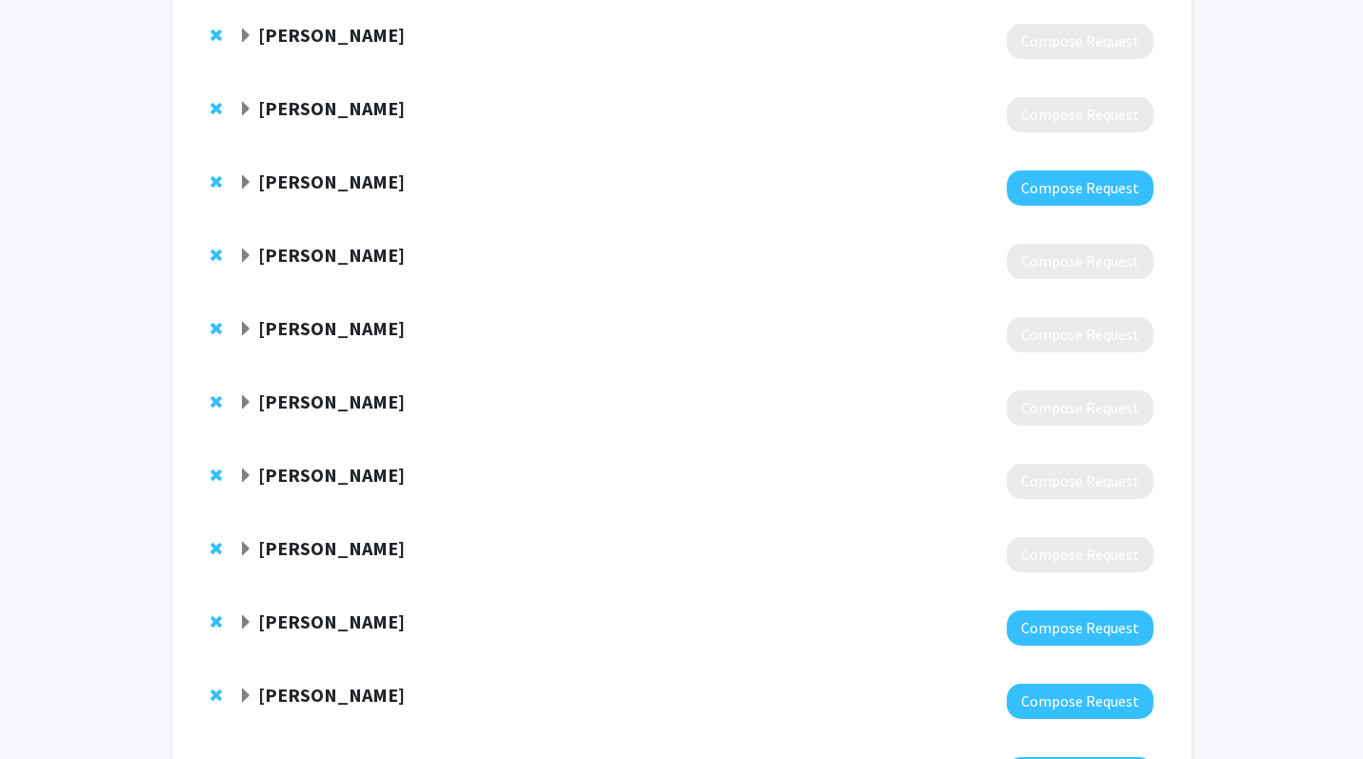
click at [322, 334] on strong "[PERSON_NAME]" at bounding box center [331, 328] width 147 height 24
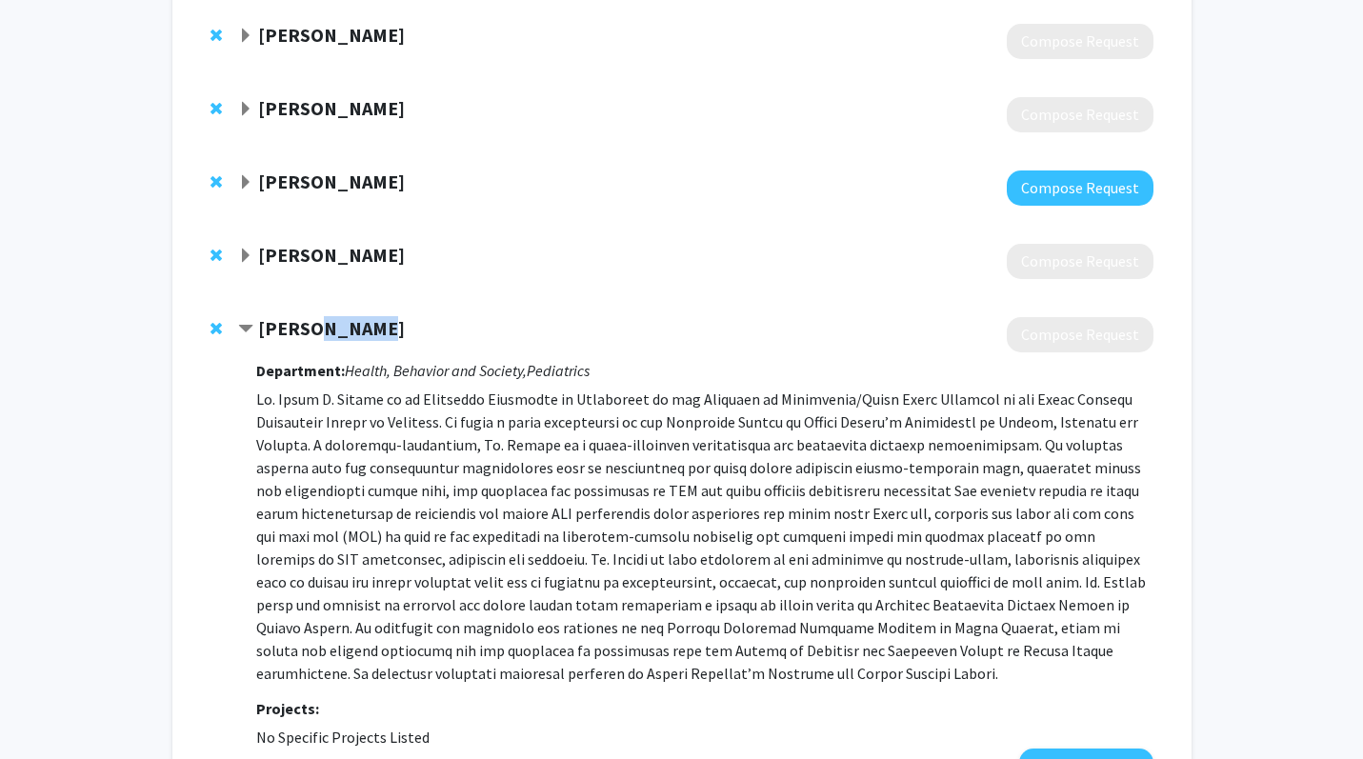
click at [322, 334] on strong "[PERSON_NAME]" at bounding box center [331, 328] width 147 height 24
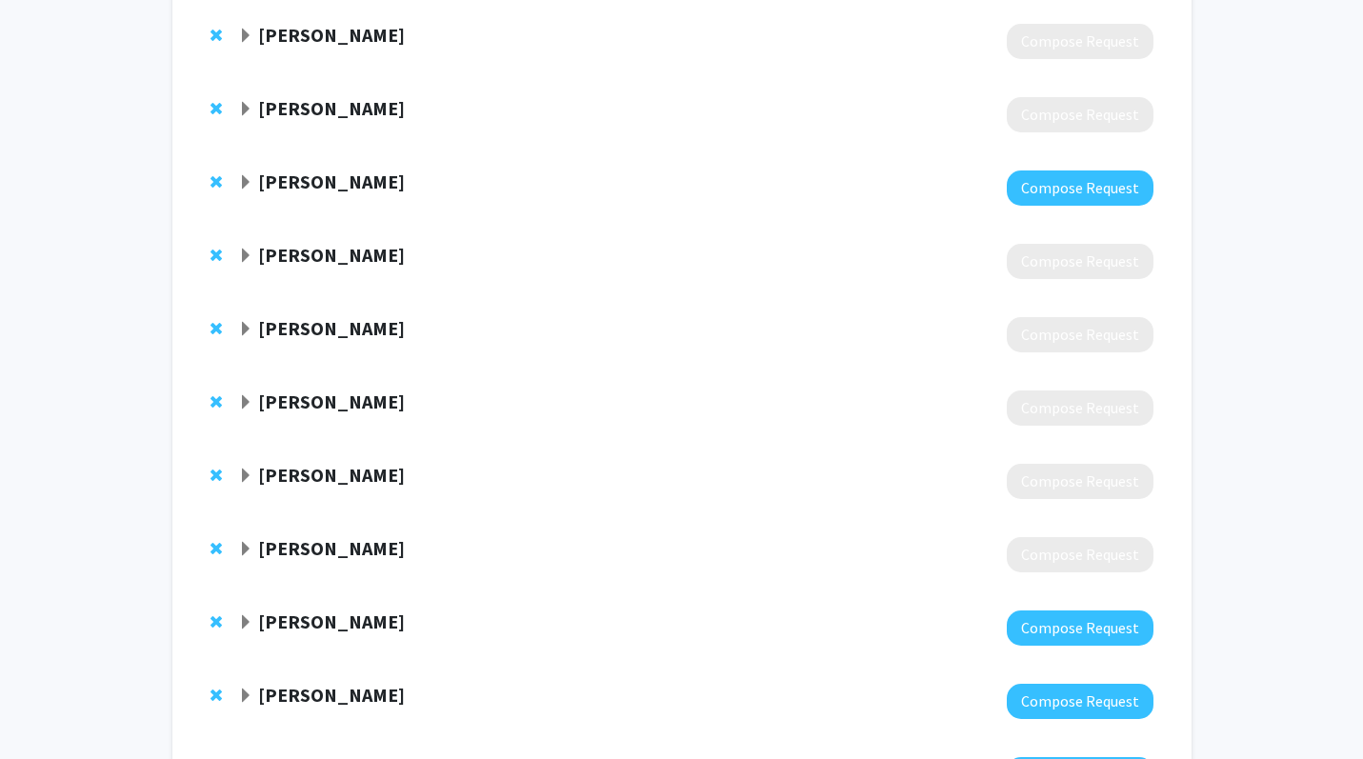
click at [331, 396] on strong "[PERSON_NAME]" at bounding box center [331, 401] width 147 height 24
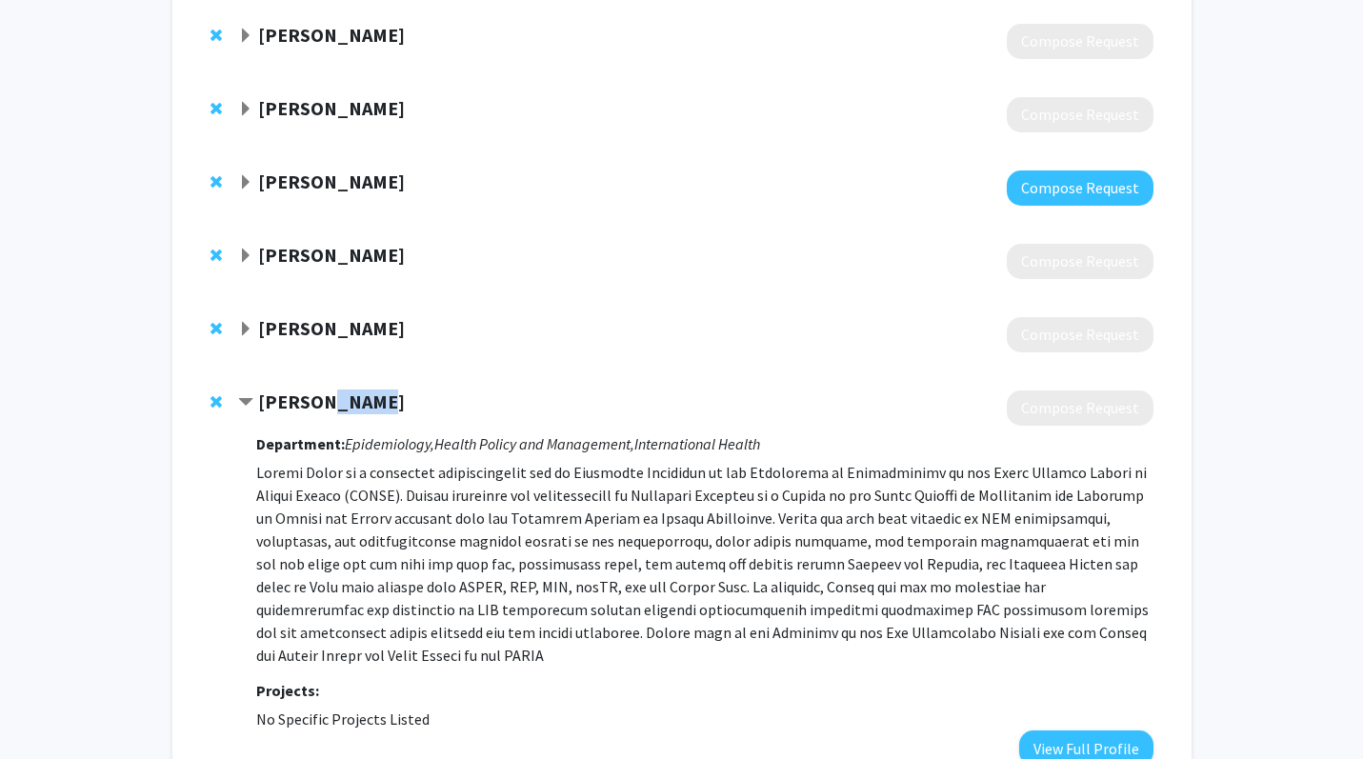
click at [331, 396] on strong "[PERSON_NAME]" at bounding box center [331, 401] width 147 height 24
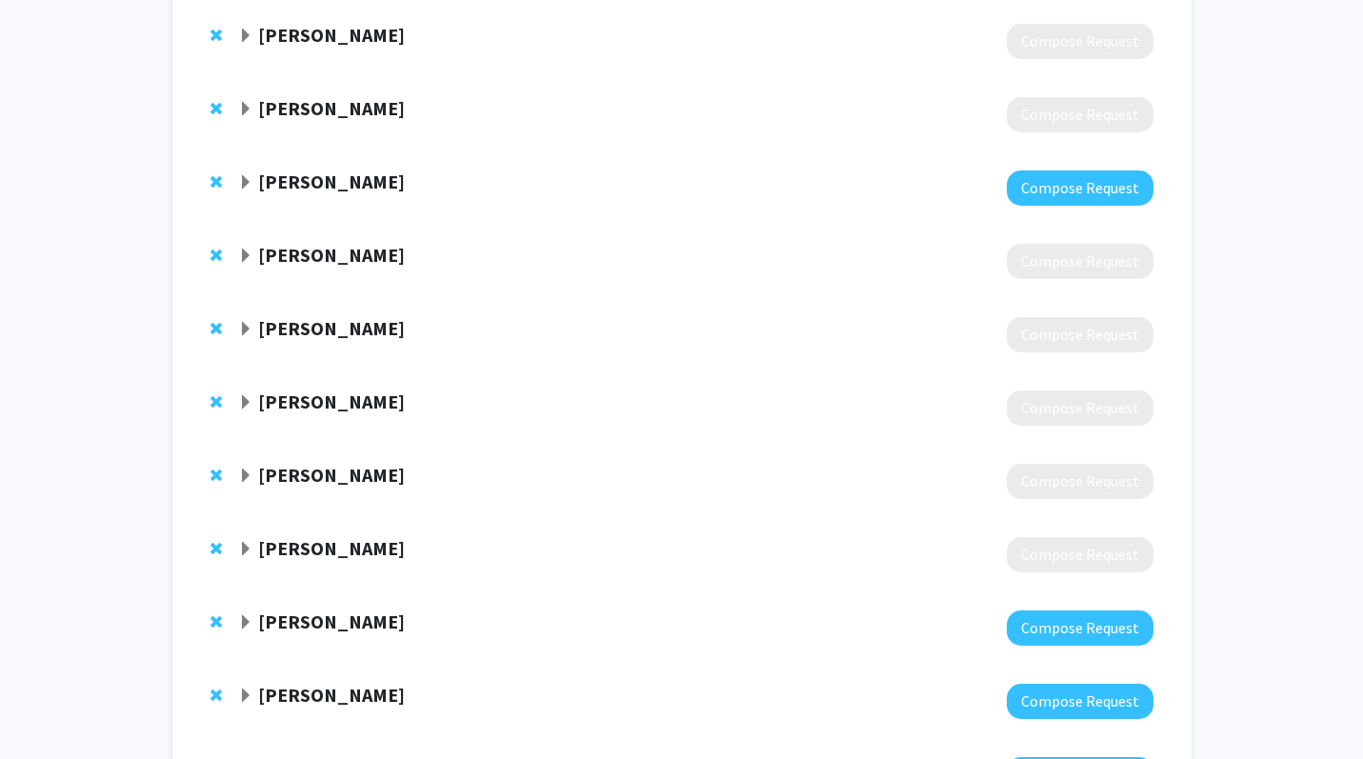
click at [331, 489] on div at bounding box center [695, 481] width 914 height 35
click at [329, 475] on strong "[PERSON_NAME]" at bounding box center [331, 475] width 147 height 24
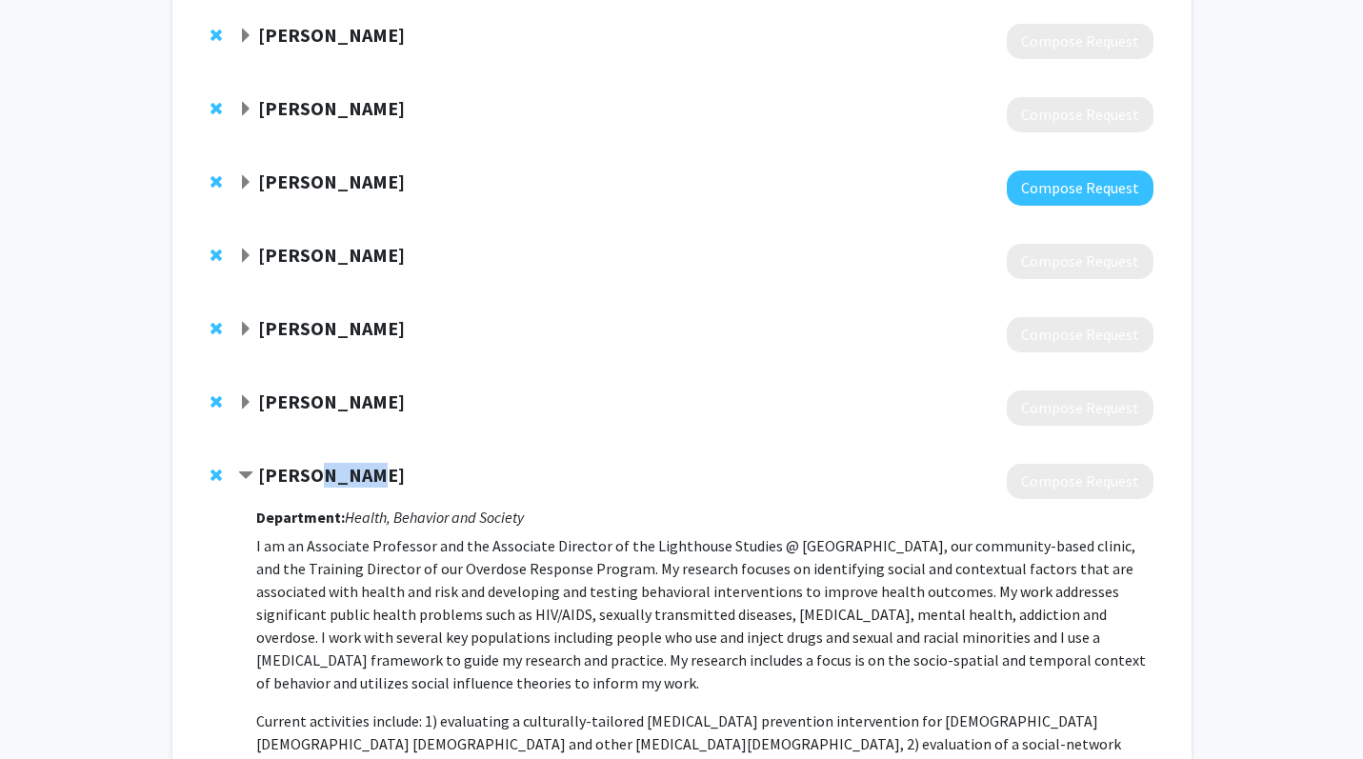
click at [329, 475] on strong "[PERSON_NAME]" at bounding box center [331, 475] width 147 height 24
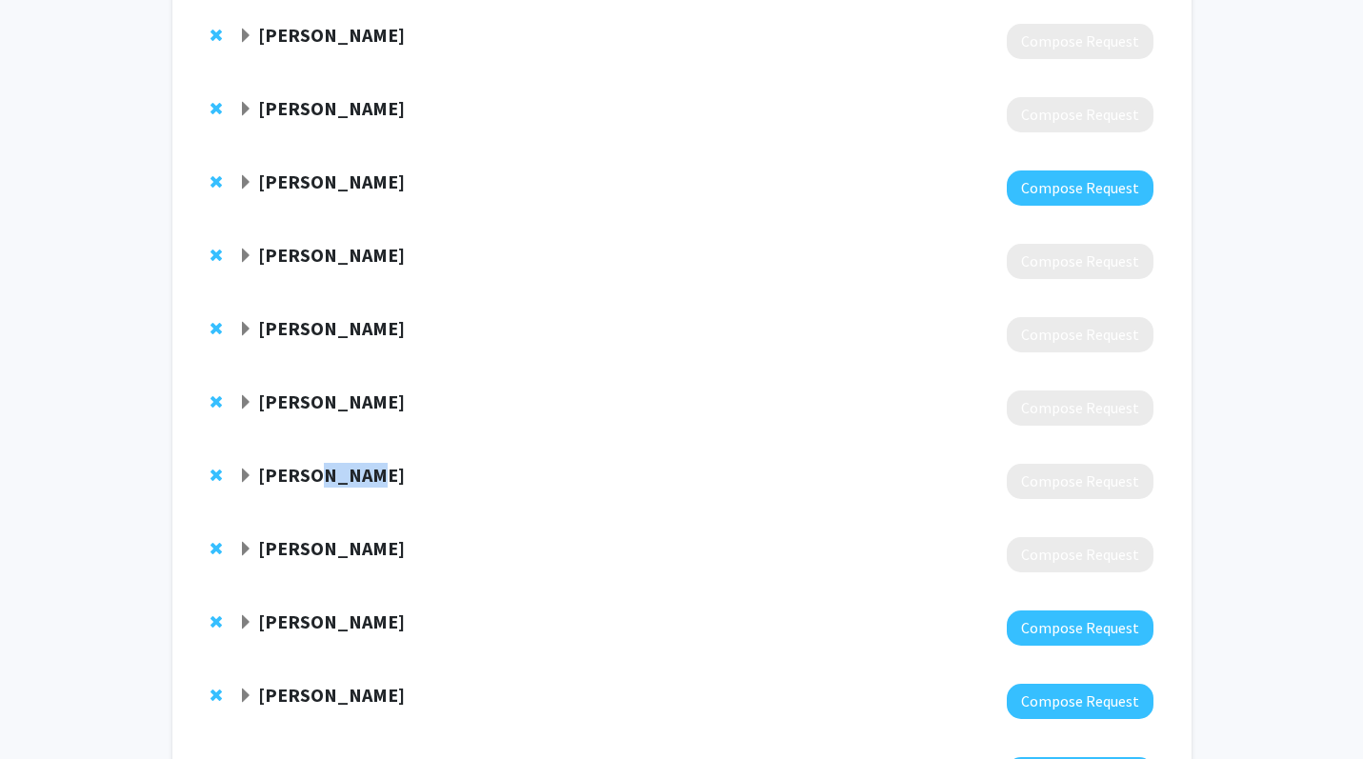
scroll to position [1106, 0]
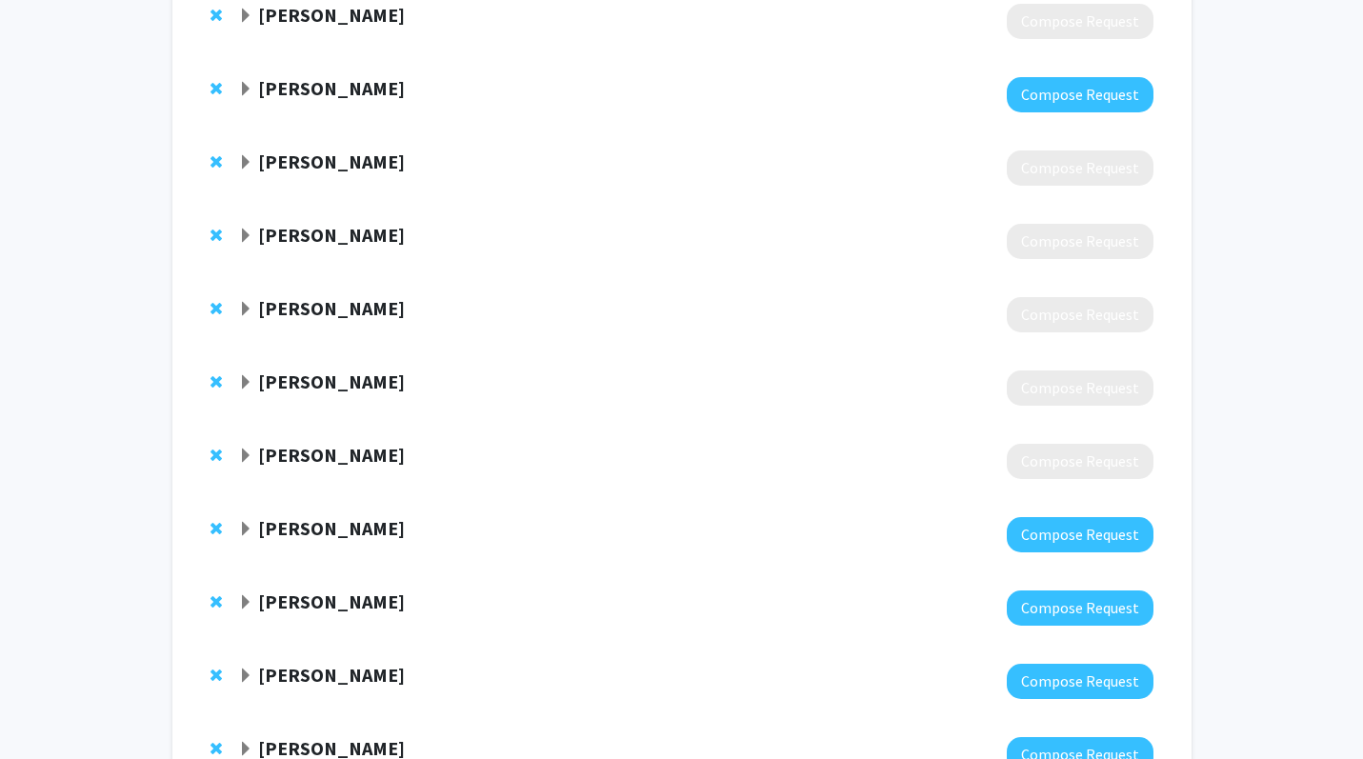
click at [330, 470] on div at bounding box center [695, 461] width 914 height 35
click at [321, 219] on div "Errol Fields Compose Request" at bounding box center [681, 241] width 981 height 73
click at [327, 234] on strong "[PERSON_NAME]" at bounding box center [331, 235] width 147 height 24
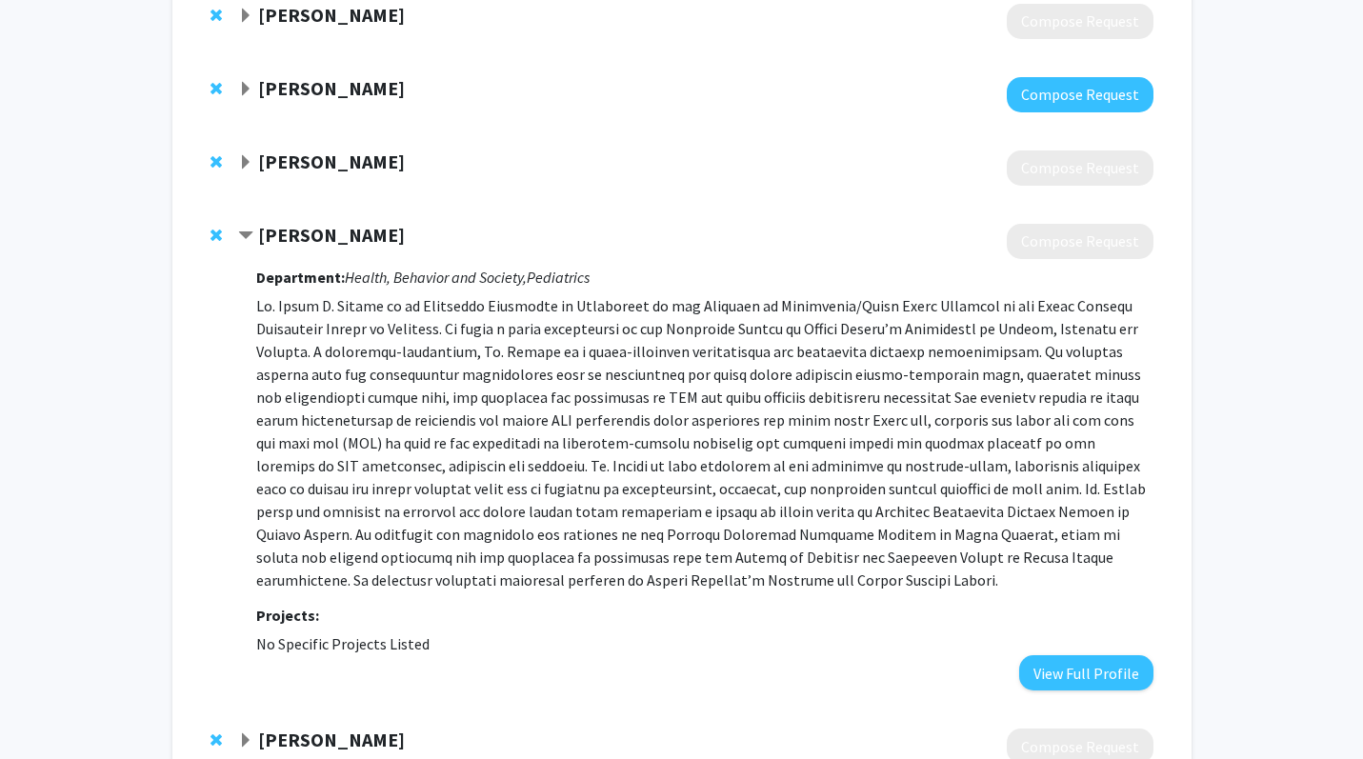
click at [327, 234] on strong "[PERSON_NAME]" at bounding box center [331, 235] width 147 height 24
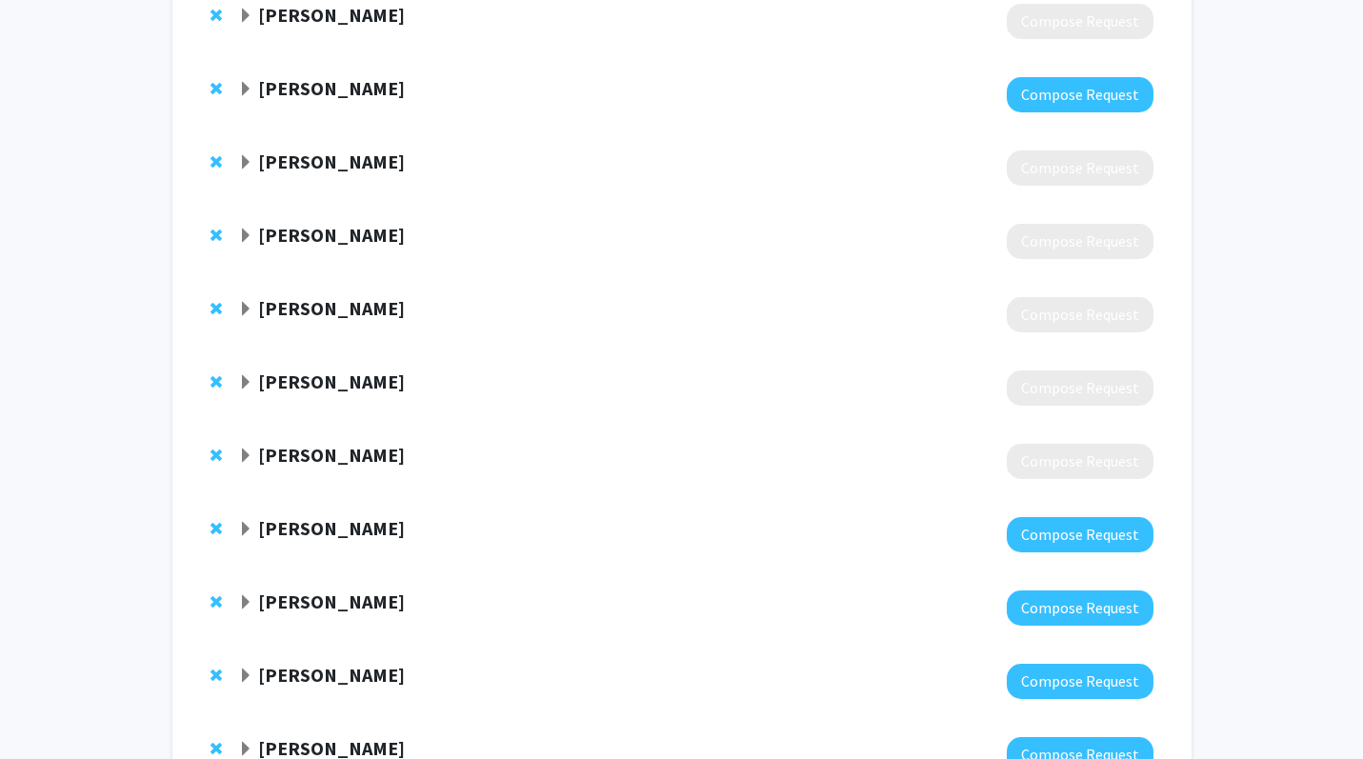
click at [329, 436] on div "Susan Eshleman Compose Request" at bounding box center [681, 461] width 981 height 73
click at [334, 457] on strong "[PERSON_NAME]" at bounding box center [331, 455] width 147 height 24
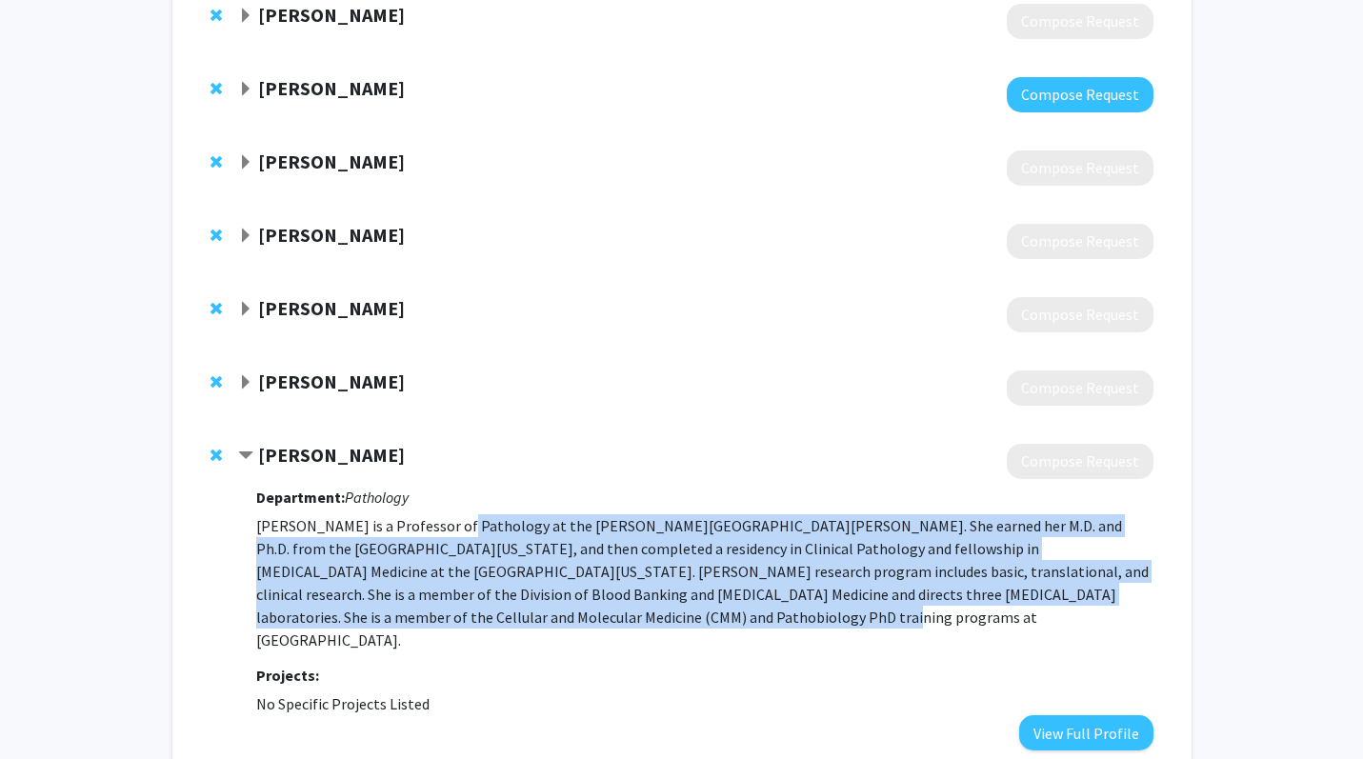
drag, startPoint x: 453, startPoint y: 532, endPoint x: 446, endPoint y: 618, distance: 86.0
click at [449, 618] on p "Dr. Susan Eshleman is a Professor of Pathology at the Johns Hopkins University …" at bounding box center [704, 582] width 896 height 137
click at [441, 605] on p "Dr. Susan Eshleman is a Professor of Pathology at the Johns Hopkins University …" at bounding box center [704, 582] width 896 height 137
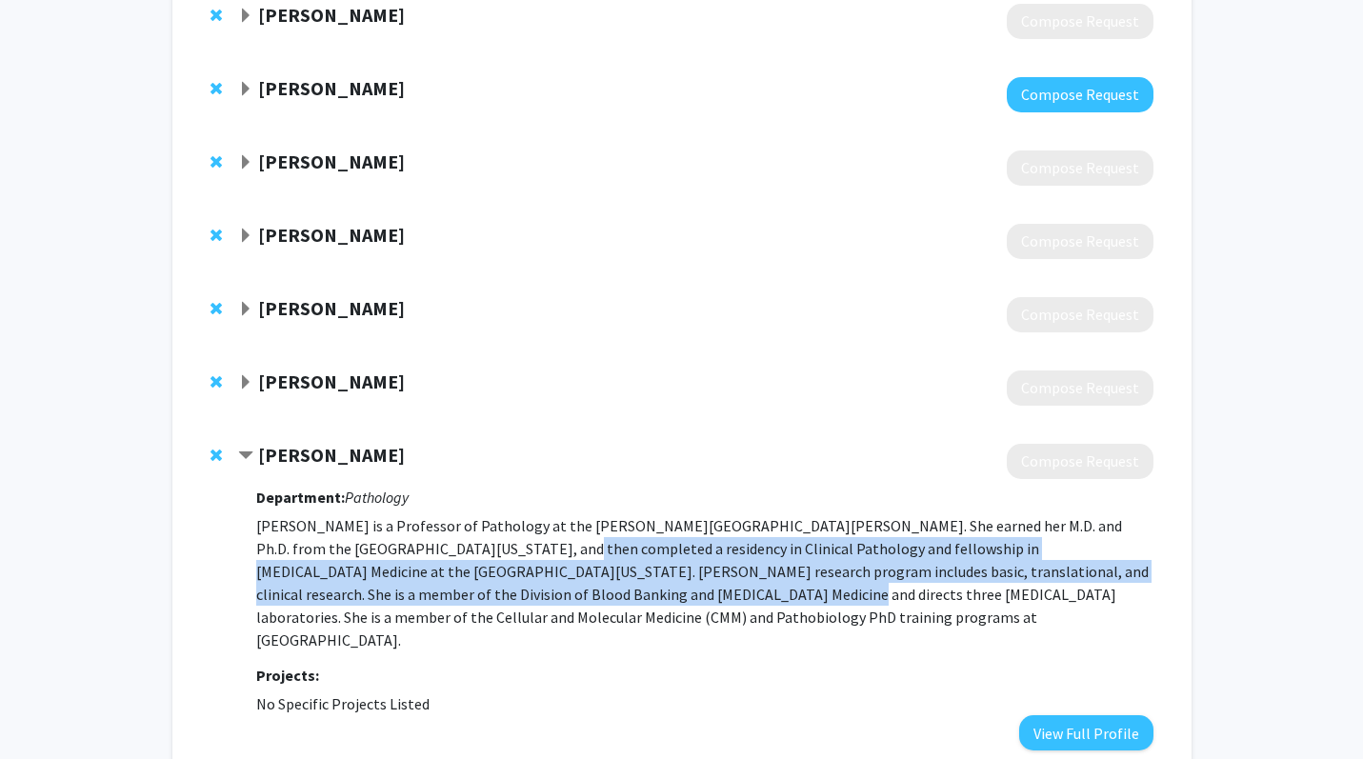
drag, startPoint x: 441, startPoint y: 605, endPoint x: 438, endPoint y: 541, distance: 63.9
click at [438, 541] on p "Dr. Susan Eshleman is a Professor of Pathology at the Johns Hopkins University …" at bounding box center [704, 582] width 896 height 137
drag, startPoint x: 438, startPoint y: 541, endPoint x: 443, endPoint y: 587, distance: 46.0
click at [443, 587] on p "Dr. Susan Eshleman is a Professor of Pathology at the Johns Hopkins University …" at bounding box center [704, 582] width 896 height 137
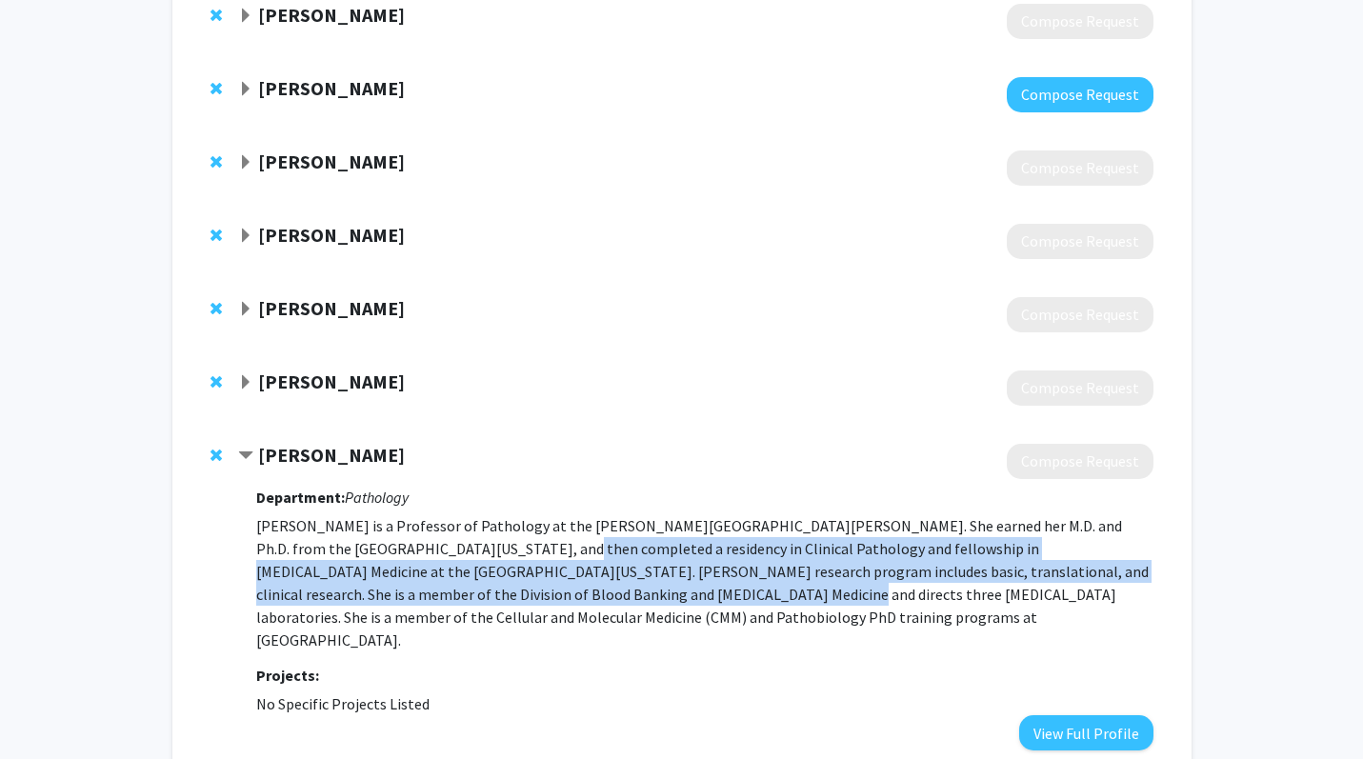
click at [443, 587] on p "Dr. Susan Eshleman is a Professor of Pathology at the Johns Hopkins University …" at bounding box center [704, 582] width 896 height 137
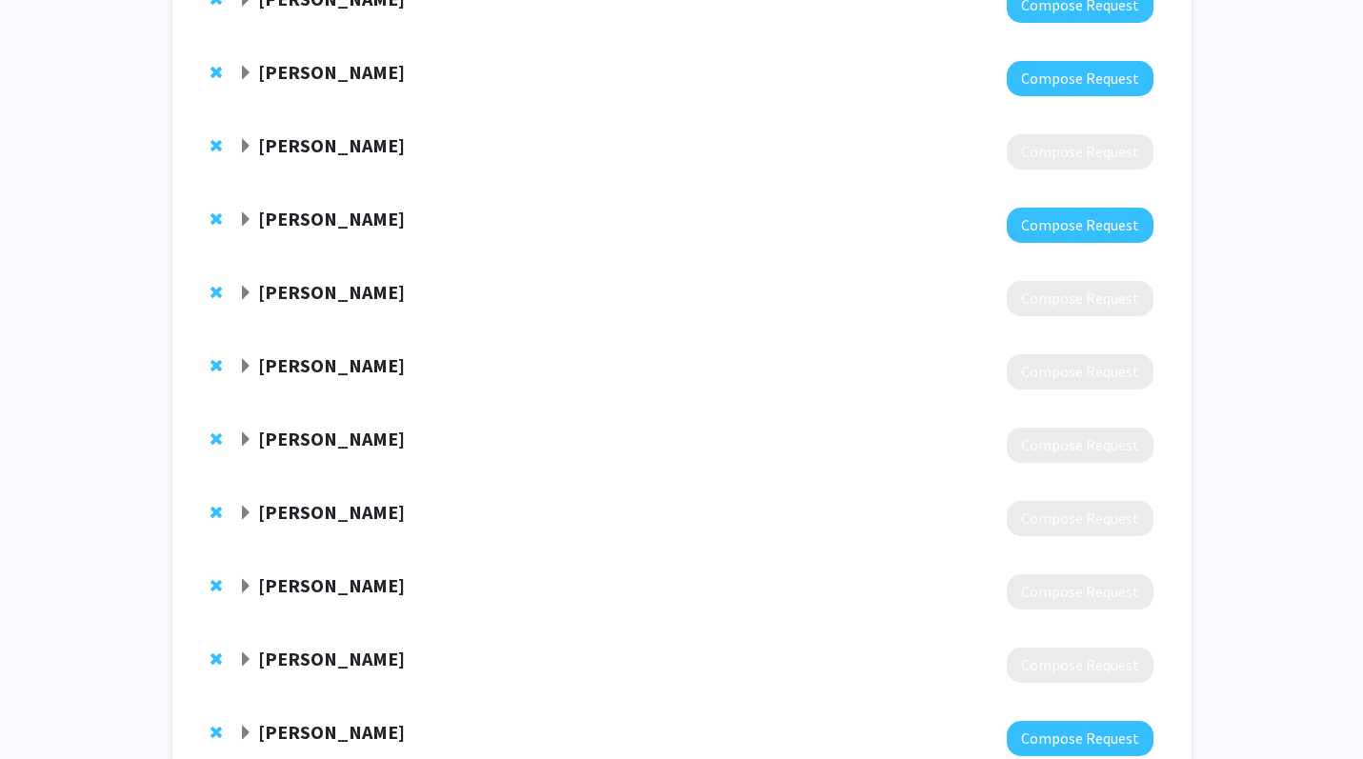
scroll to position [0, 0]
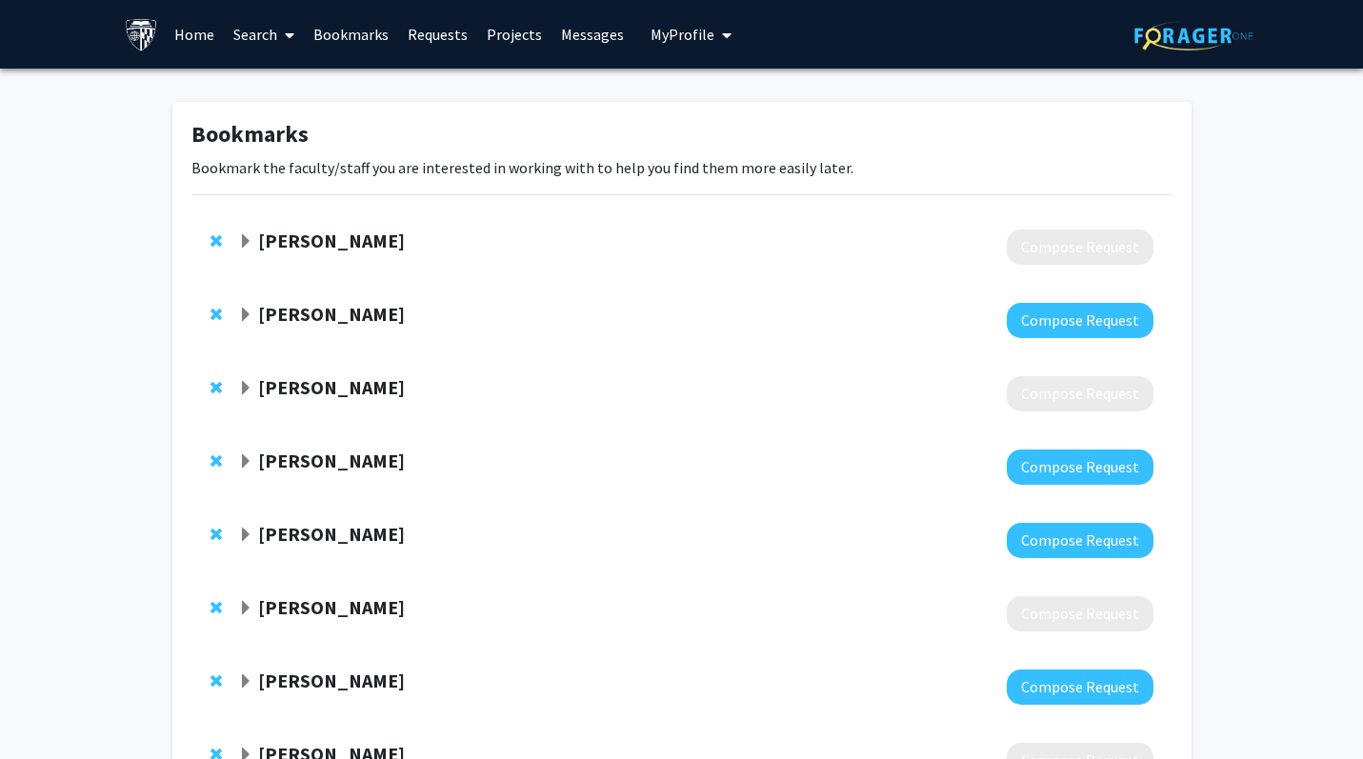
click at [267, 40] on link "Search" at bounding box center [264, 34] width 80 height 67
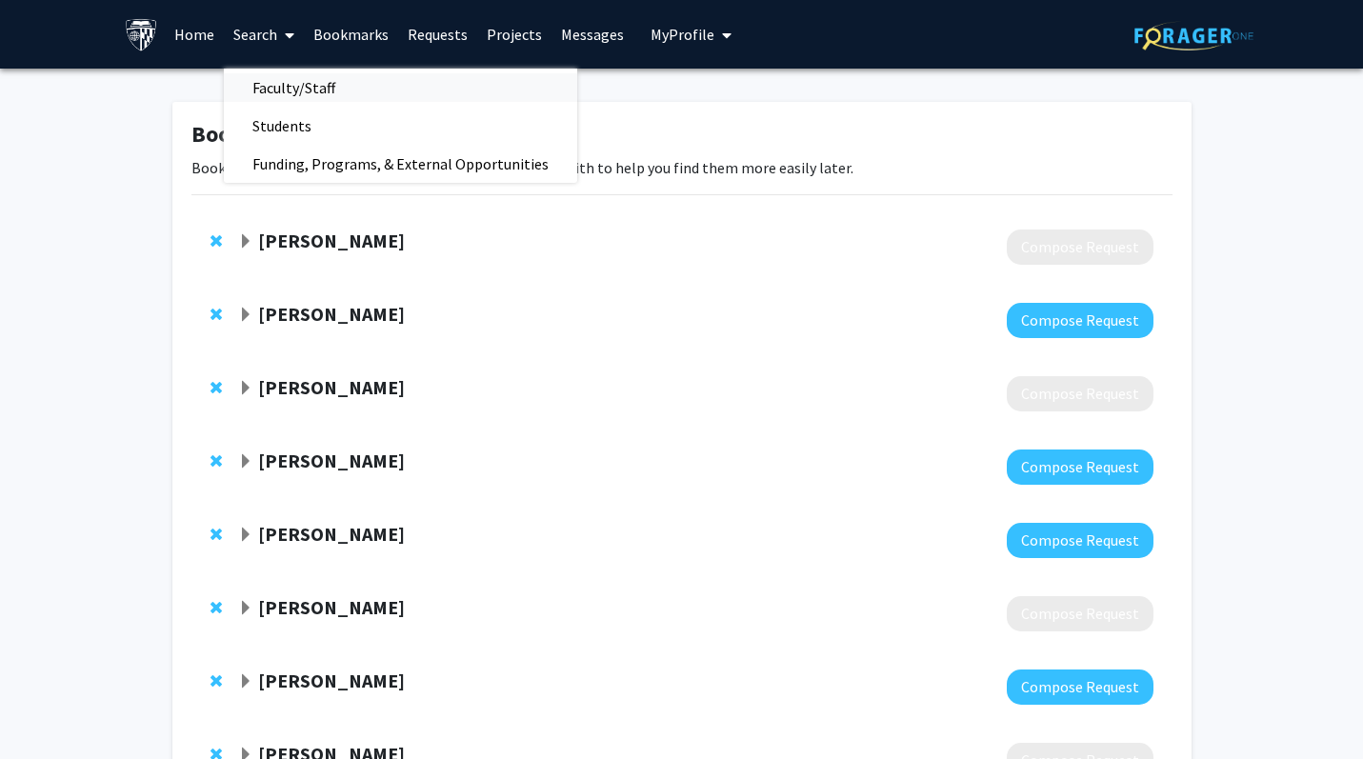
click at [314, 97] on span "Faculty/Staff" at bounding box center [294, 88] width 140 height 38
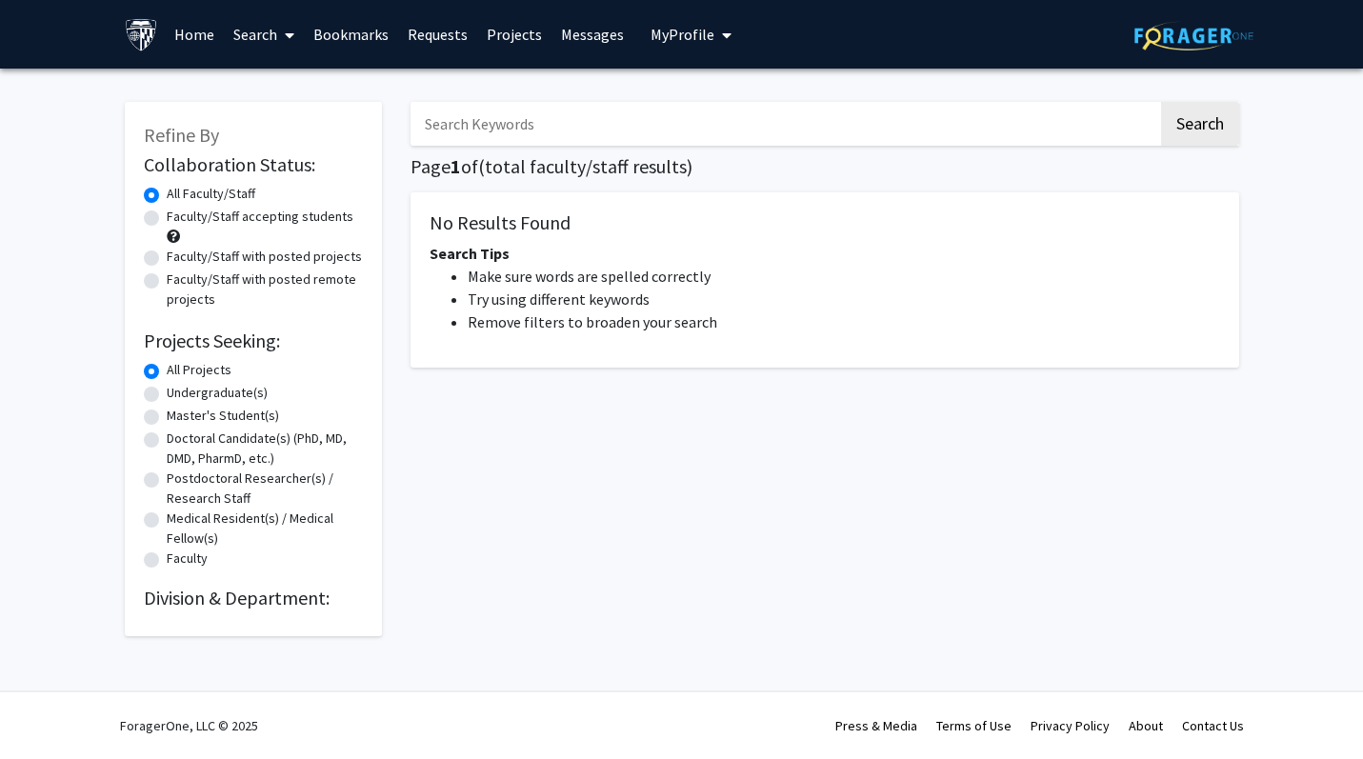
click at [449, 111] on input "Search Keywords" at bounding box center [784, 124] width 748 height 44
type input "susan eshleman"
click at [1161, 102] on button "Search" at bounding box center [1200, 124] width 78 height 44
click at [528, 127] on input "susan eshleman" at bounding box center [784, 124] width 748 height 44
